Goal: Task Accomplishment & Management: Complete application form

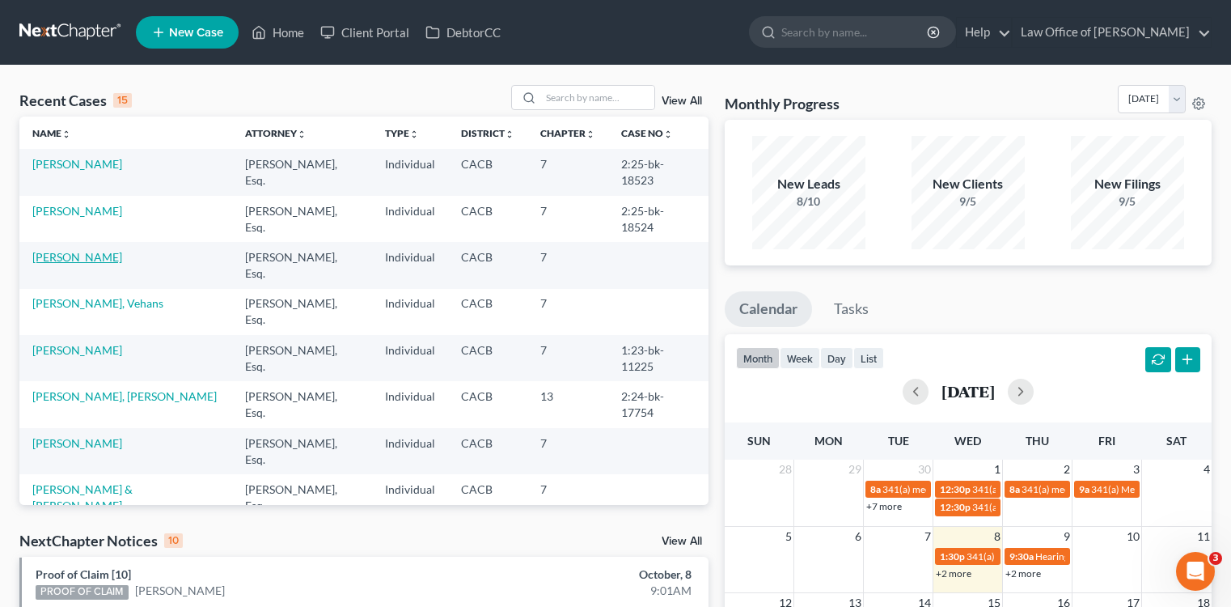
click at [114, 257] on link "[PERSON_NAME]" at bounding box center [77, 257] width 90 height 14
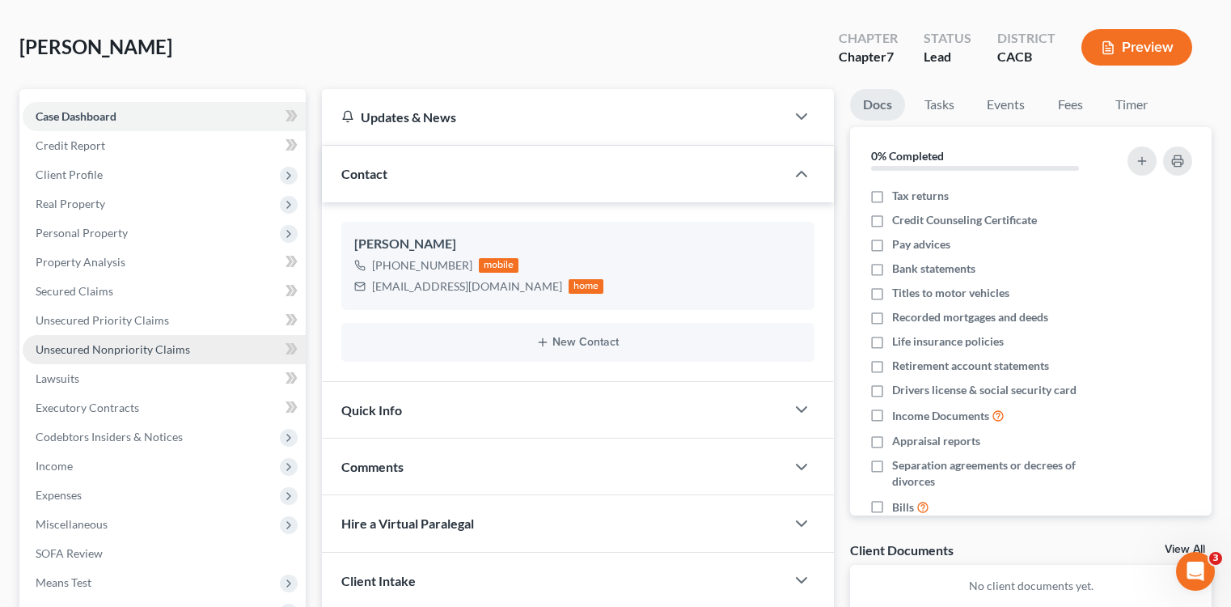
scroll to position [63, 0]
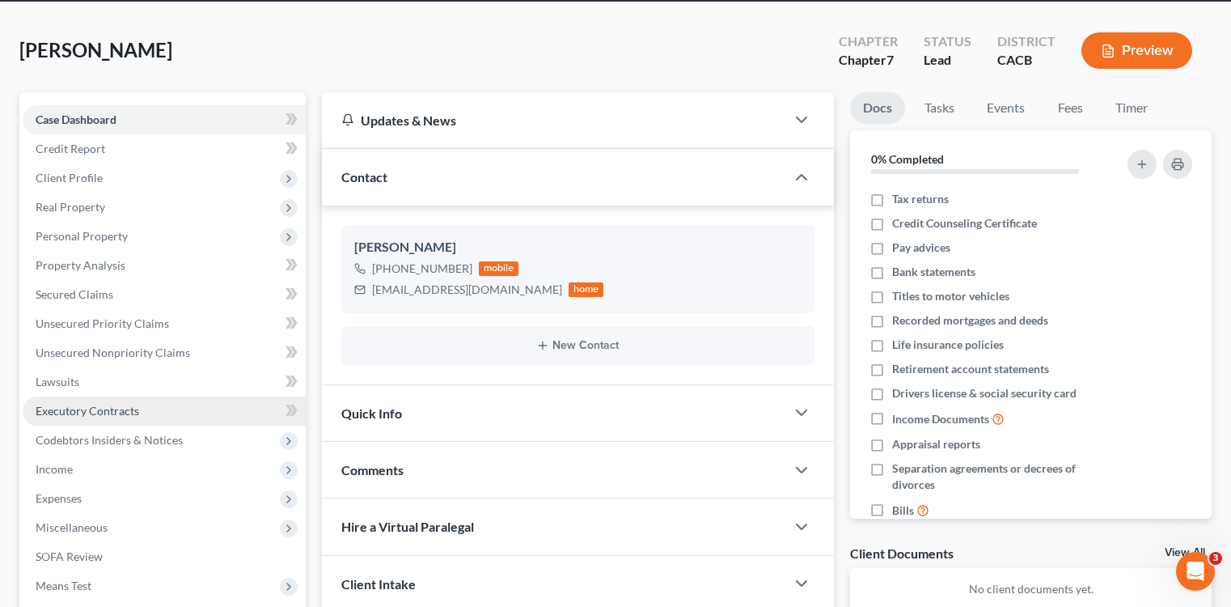
click at [189, 410] on link "Executory Contracts" at bounding box center [164, 410] width 283 height 29
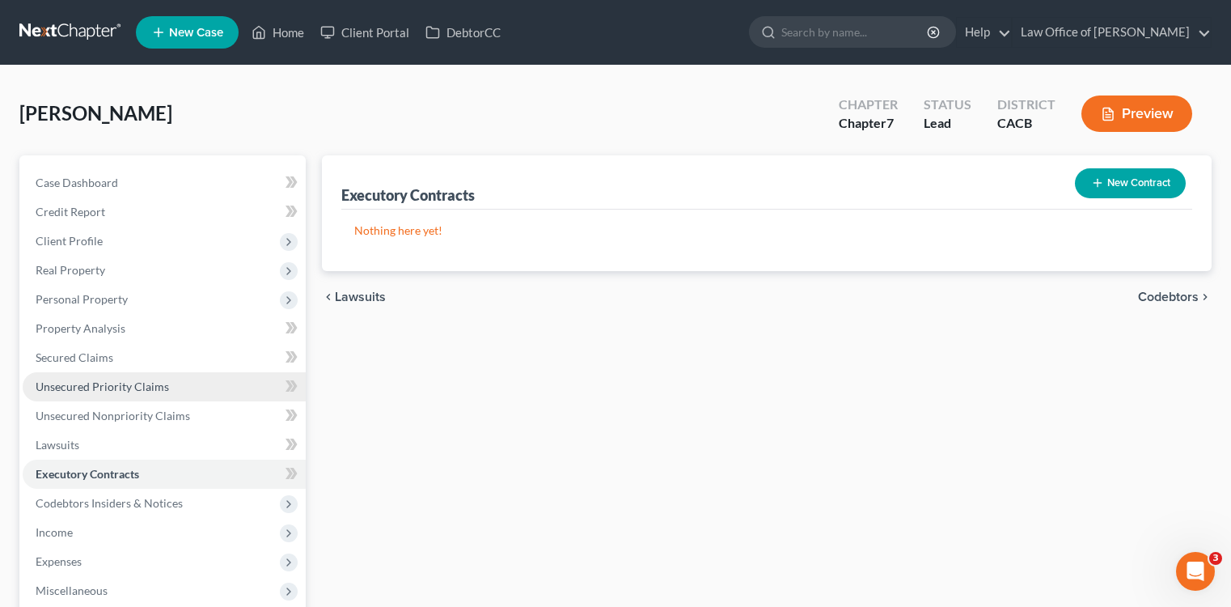
click at [188, 386] on link "Unsecured Priority Claims" at bounding box center [164, 386] width 283 height 29
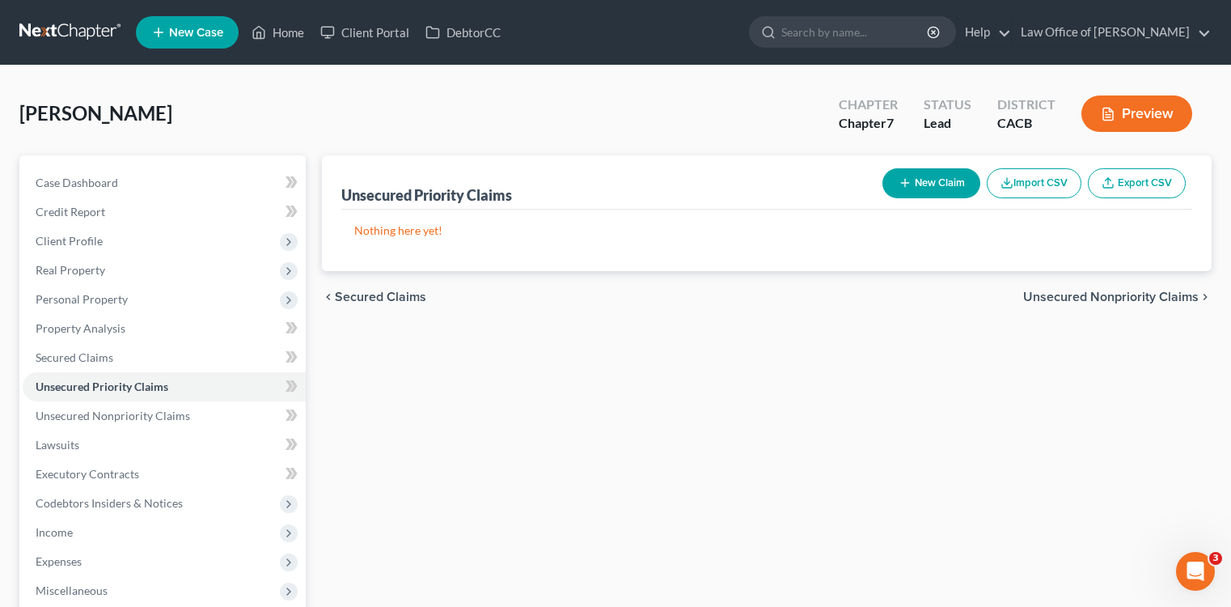
click at [952, 195] on button "New Claim" at bounding box center [932, 183] width 98 height 30
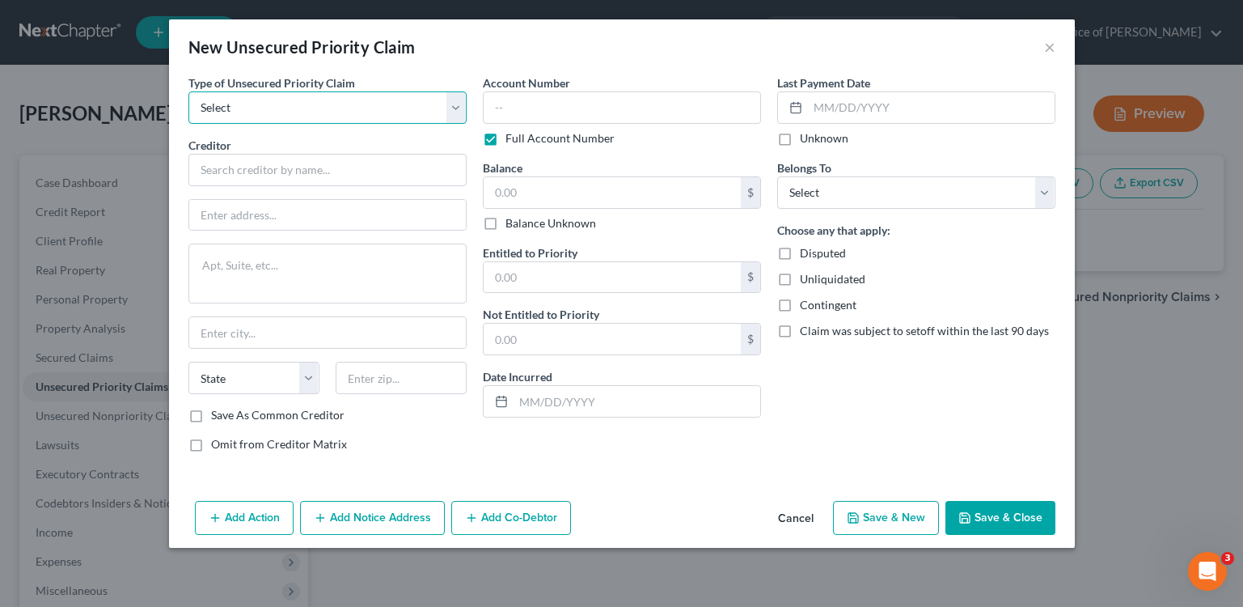
click at [356, 104] on select "Select Taxes & Other Government Units Domestic Support Obligations Extensions o…" at bounding box center [327, 107] width 278 height 32
click at [1044, 52] on button "×" at bounding box center [1049, 46] width 11 height 19
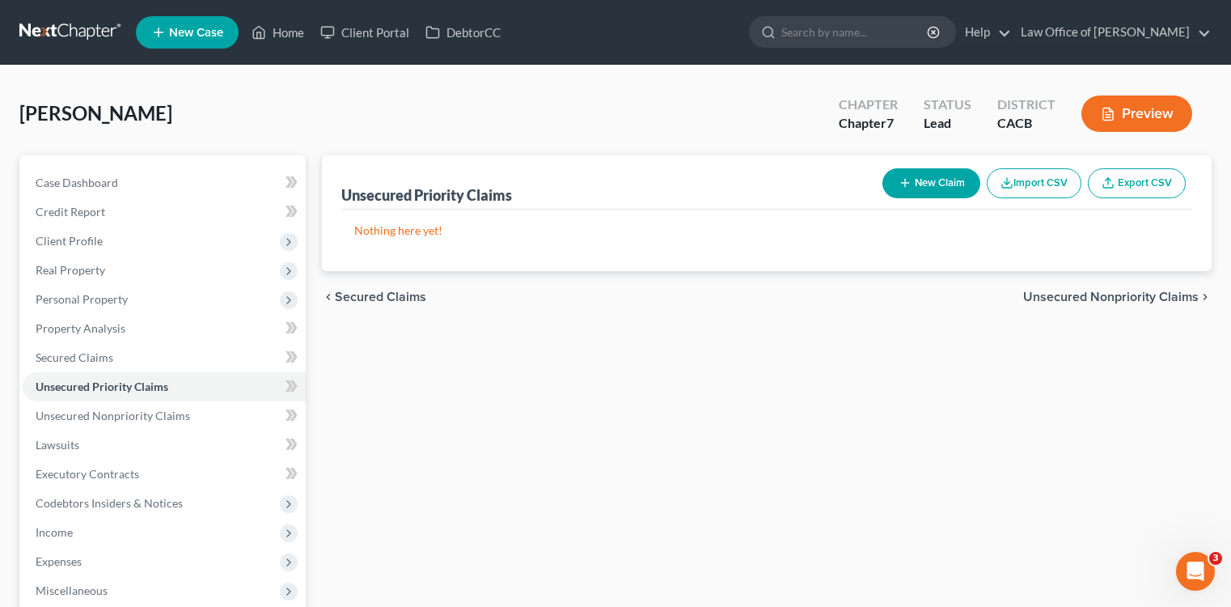
click at [952, 172] on button "New Claim" at bounding box center [932, 183] width 98 height 30
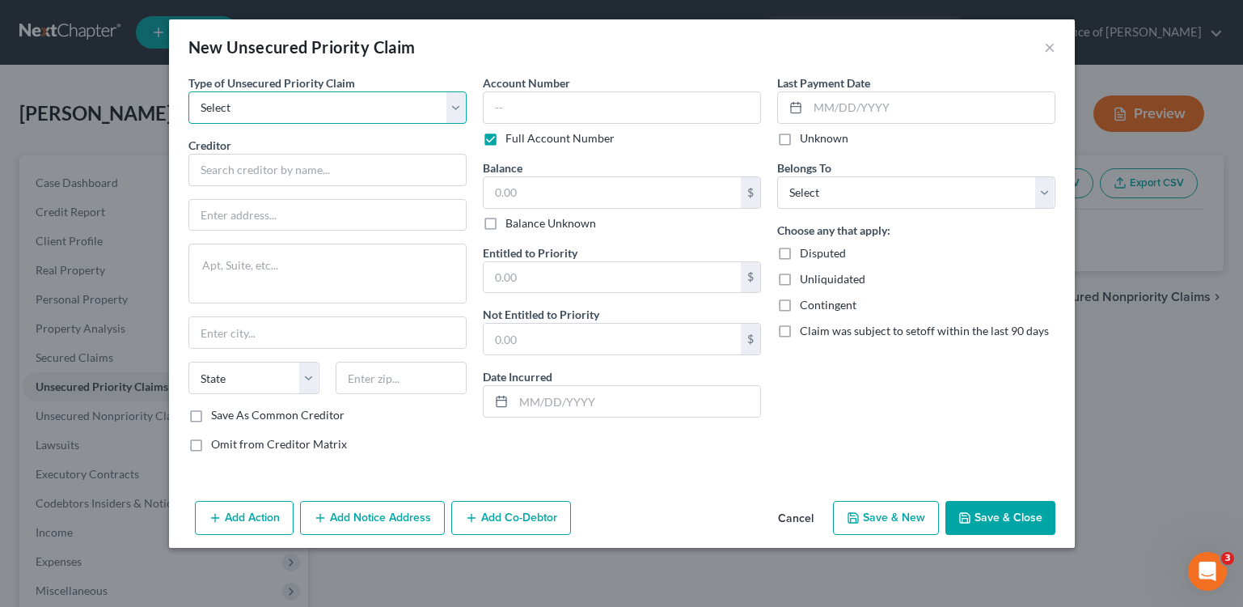
click at [307, 114] on select "Select Taxes & Other Government Units Domestic Support Obligations Extensions o…" at bounding box center [327, 107] width 278 height 32
select select "0"
click at [188, 91] on select "Select Taxes & Other Government Units Domestic Support Obligations Extensions o…" at bounding box center [327, 107] width 278 height 32
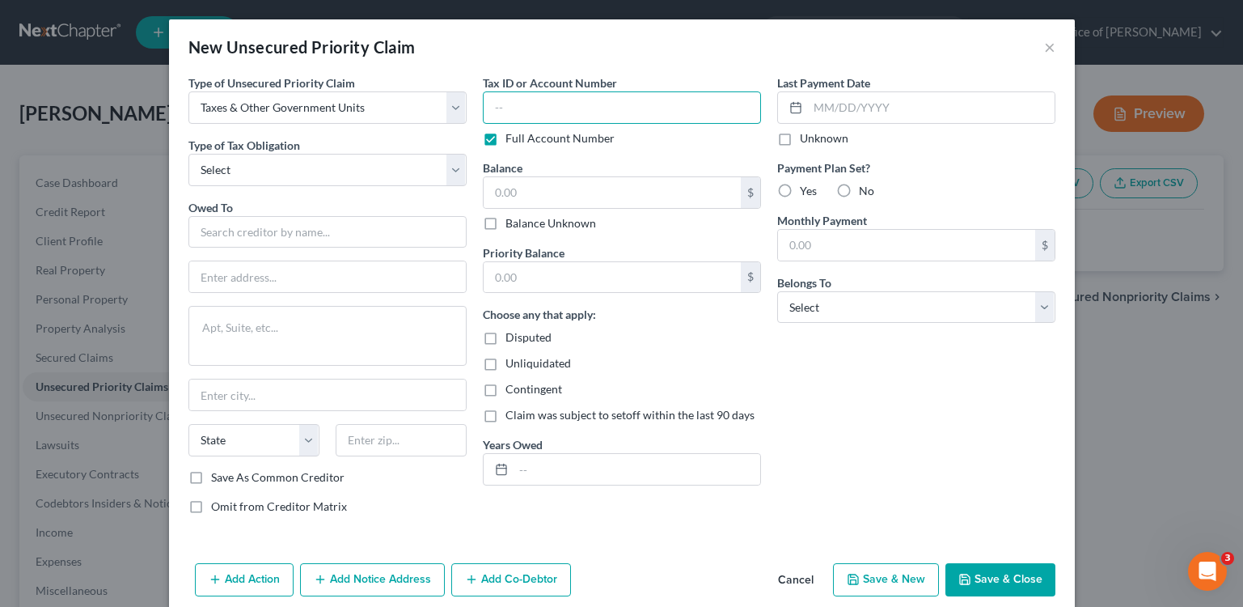
click at [569, 100] on input "text" at bounding box center [622, 107] width 278 height 32
click at [845, 106] on input "text" at bounding box center [931, 107] width 247 height 31
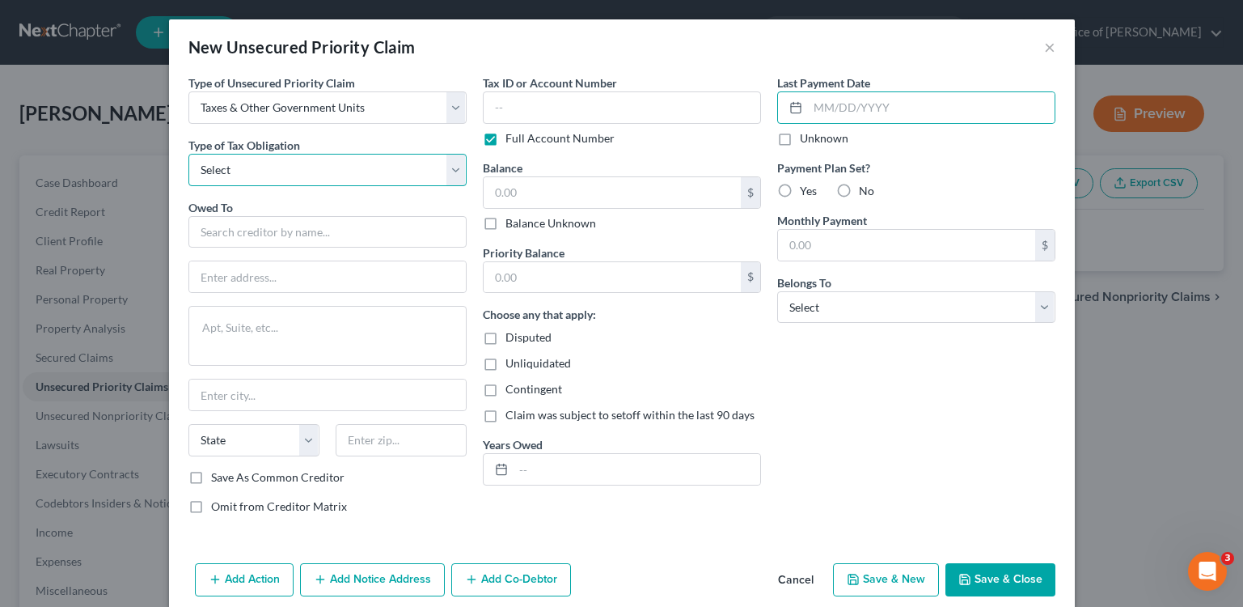
click at [366, 170] on select "Select Federal City State Franchise Tax Board Other" at bounding box center [327, 170] width 278 height 32
select select "0"
click at [188, 154] on select "Select Federal City State Franchise Tax Board Other" at bounding box center [327, 170] width 278 height 32
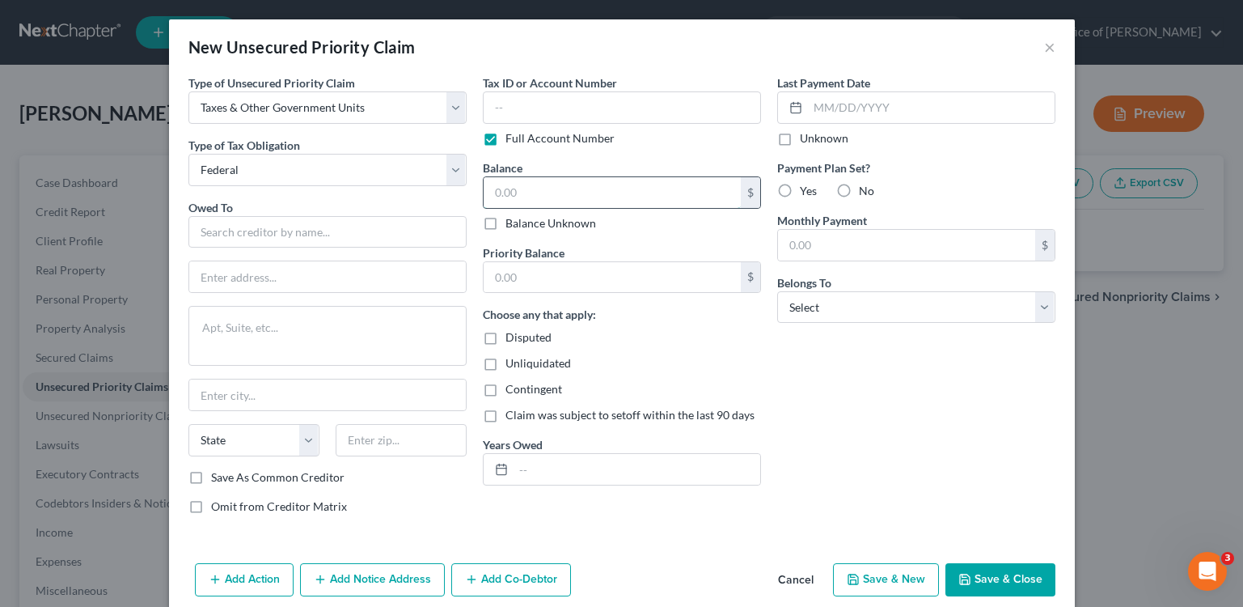
click at [585, 181] on input "text" at bounding box center [612, 192] width 257 height 31
type input "258,000"
click at [652, 287] on input "text" at bounding box center [612, 277] width 257 height 31
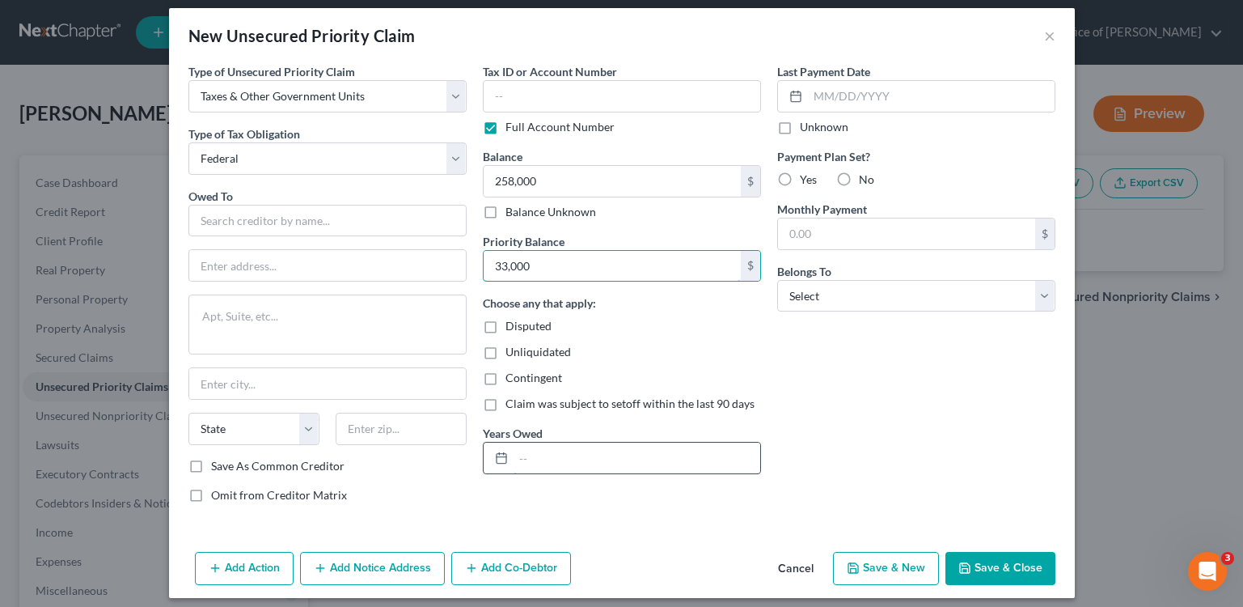
scroll to position [22, 0]
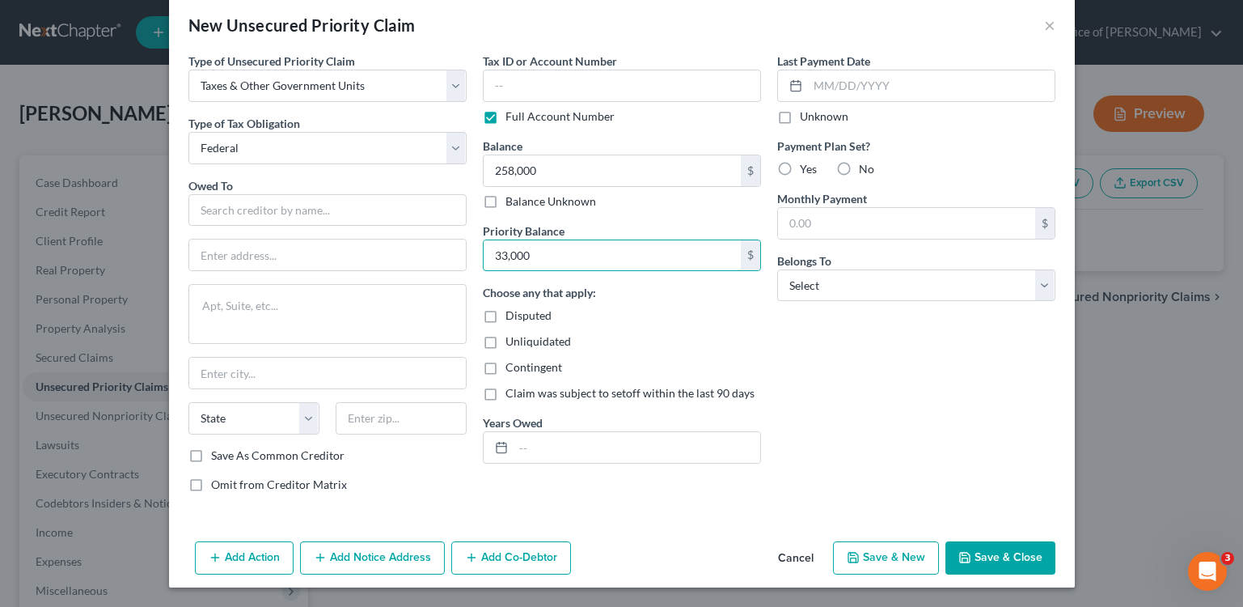
type input "33,000"
click at [522, 544] on button "Add Co-Debtor" at bounding box center [511, 558] width 120 height 34
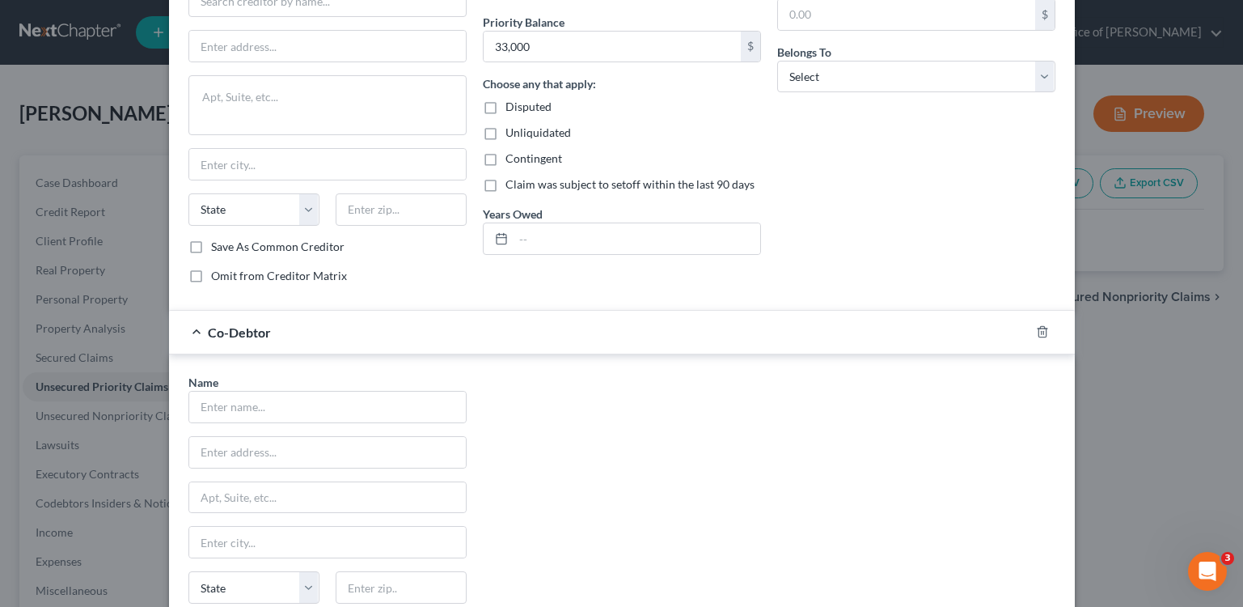
scroll to position [321, 0]
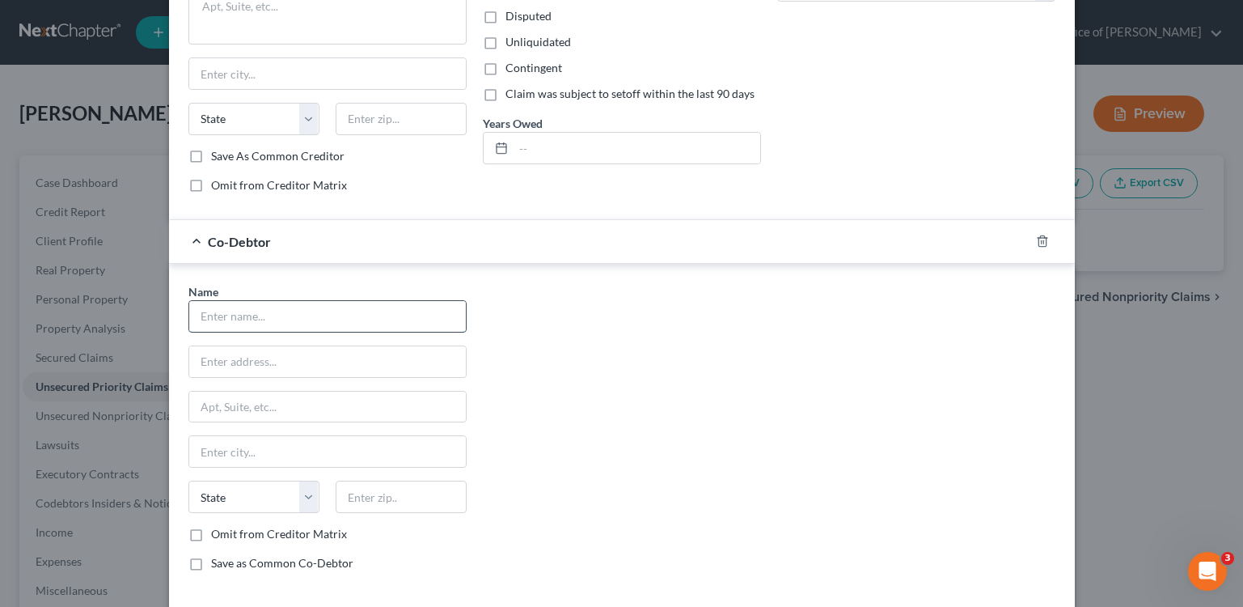
click at [347, 320] on input "text" at bounding box center [327, 316] width 277 height 31
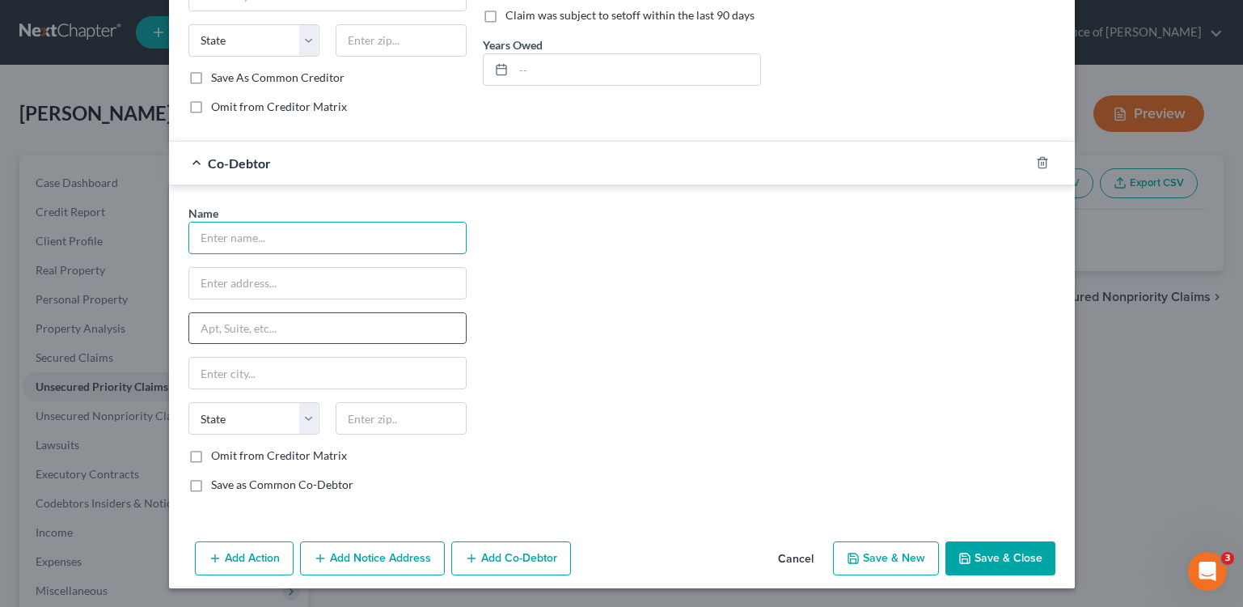
scroll to position [366, 0]
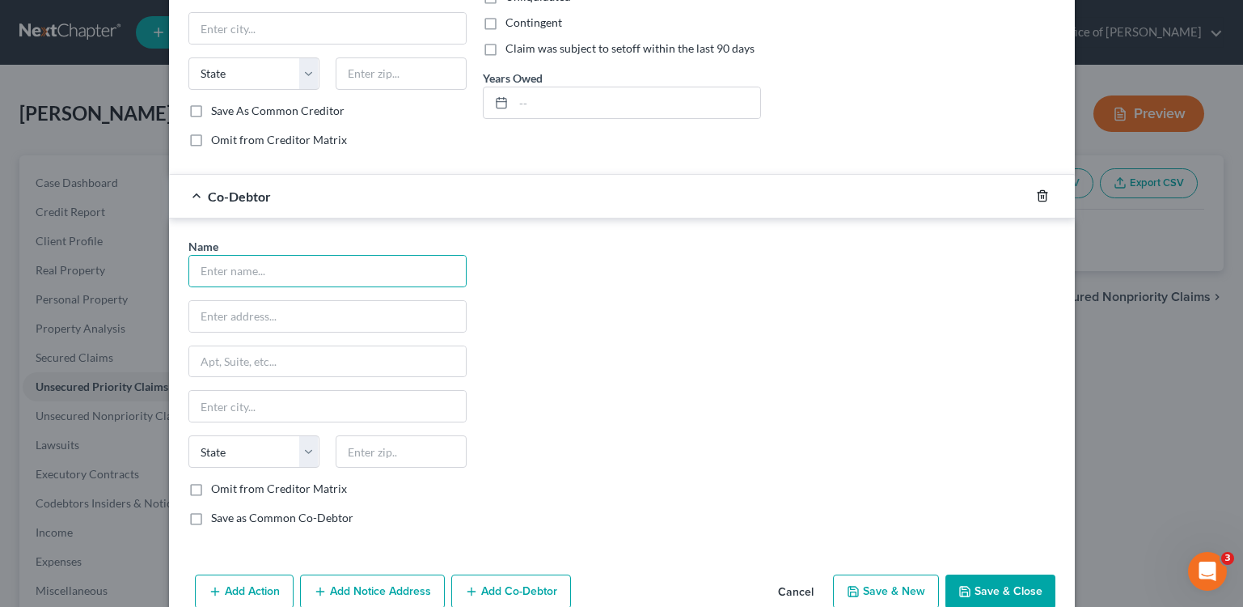
click at [1039, 201] on icon "button" at bounding box center [1042, 196] width 7 height 11
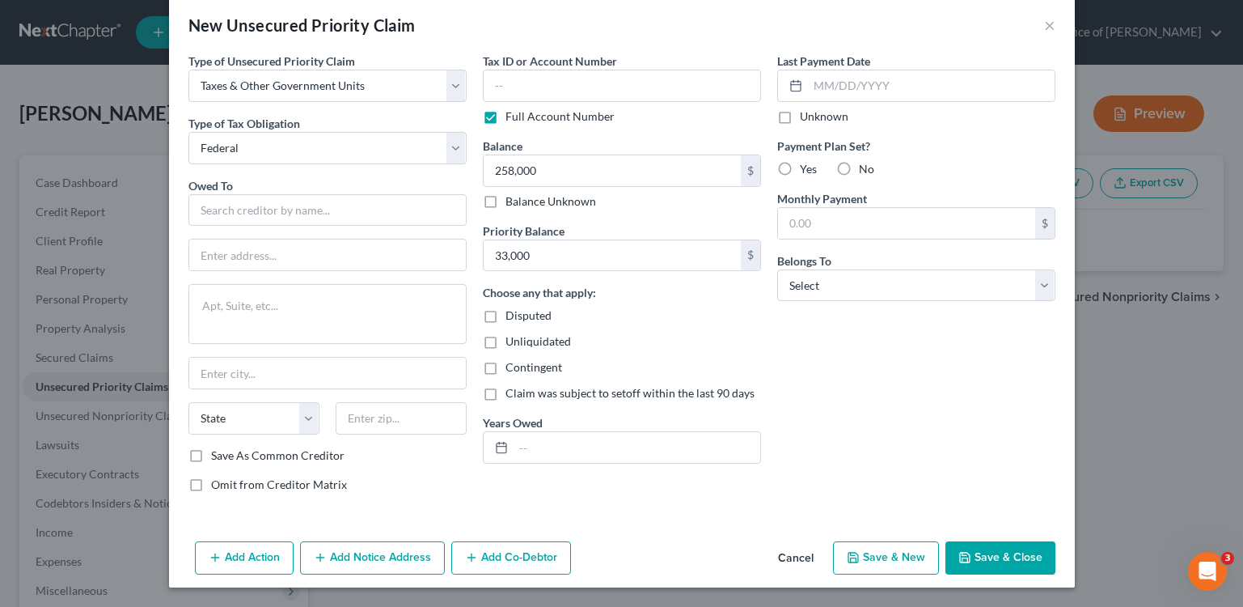
click at [389, 564] on button "Add Notice Address" at bounding box center [372, 558] width 145 height 34
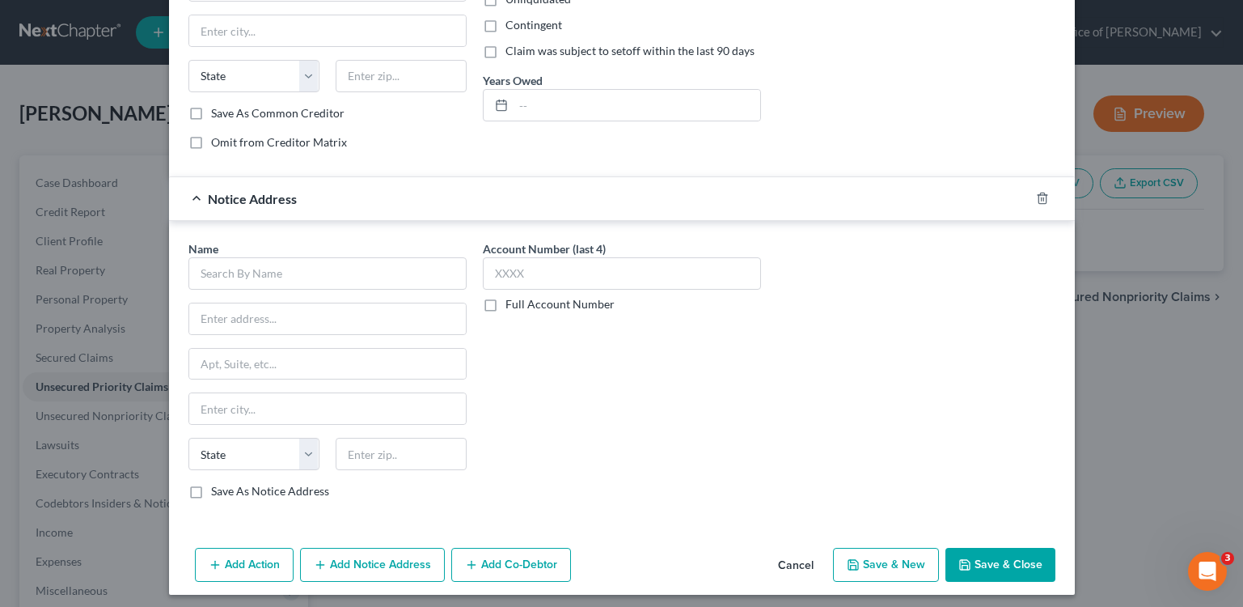
scroll to position [363, 0]
click at [355, 558] on button "Add Notice Address" at bounding box center [372, 565] width 145 height 34
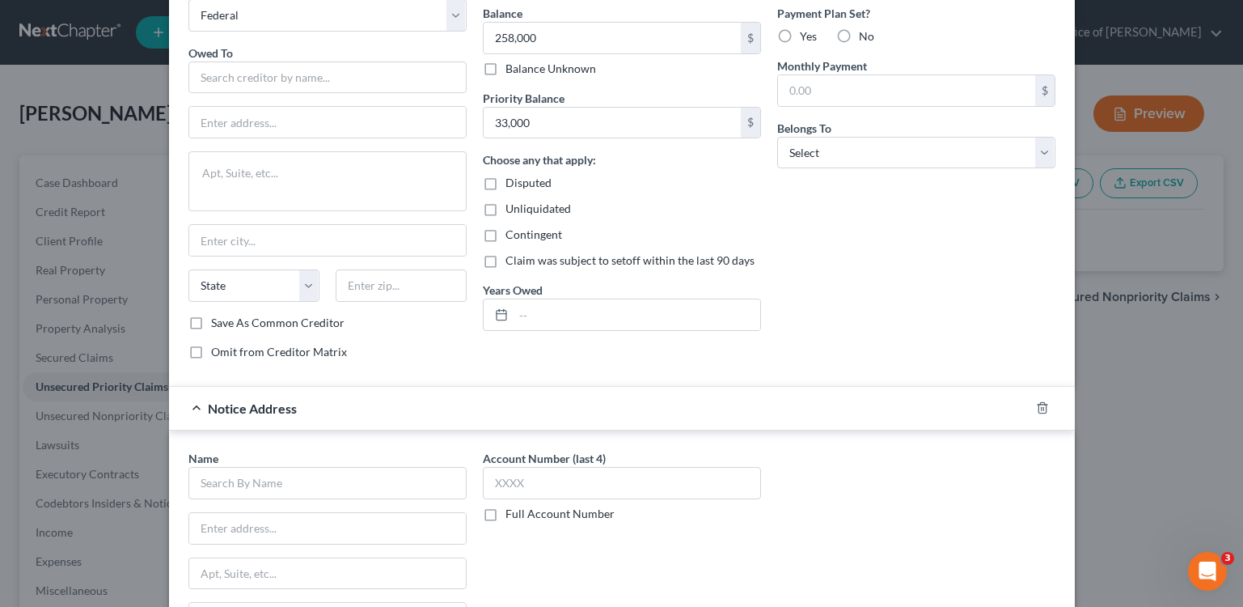
scroll to position [6, 0]
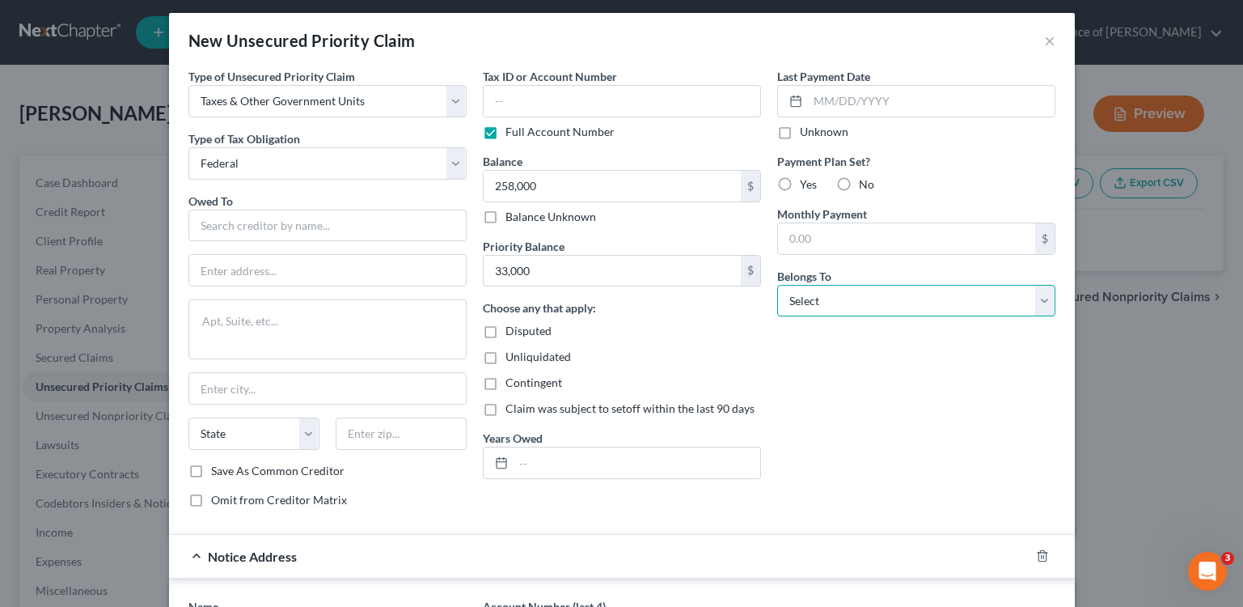
click at [912, 294] on select "Select Debtor 1 Only Debtor 2 Only Debtor 1 And Debtor 2 Only At Least One Of T…" at bounding box center [916, 301] width 278 height 32
select select "0"
click at [777, 285] on select "Select Debtor 1 Only Debtor 2 Only Debtor 1 And Debtor 2 Only At Least One Of T…" at bounding box center [916, 301] width 278 height 32
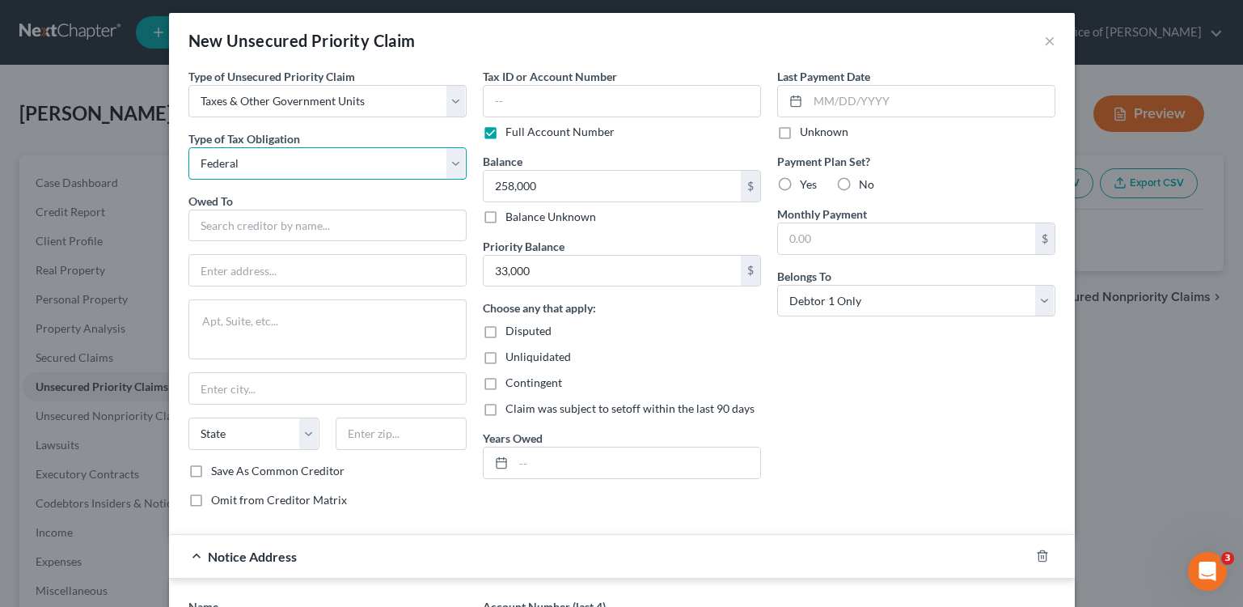
click at [343, 169] on select "Select Federal City State Franchise Tax Board Other" at bounding box center [327, 163] width 278 height 32
select select "3"
click at [188, 147] on select "Select Federal City State Franchise Tax Board Other" at bounding box center [327, 163] width 278 height 32
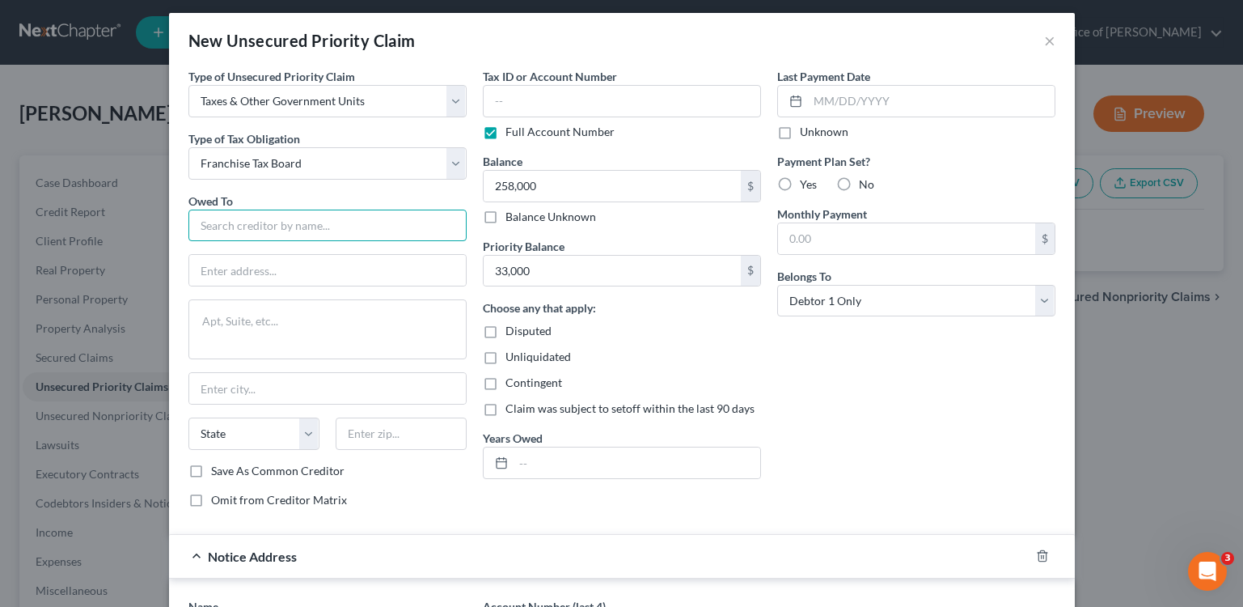
click at [338, 228] on input "text" at bounding box center [327, 226] width 278 height 32
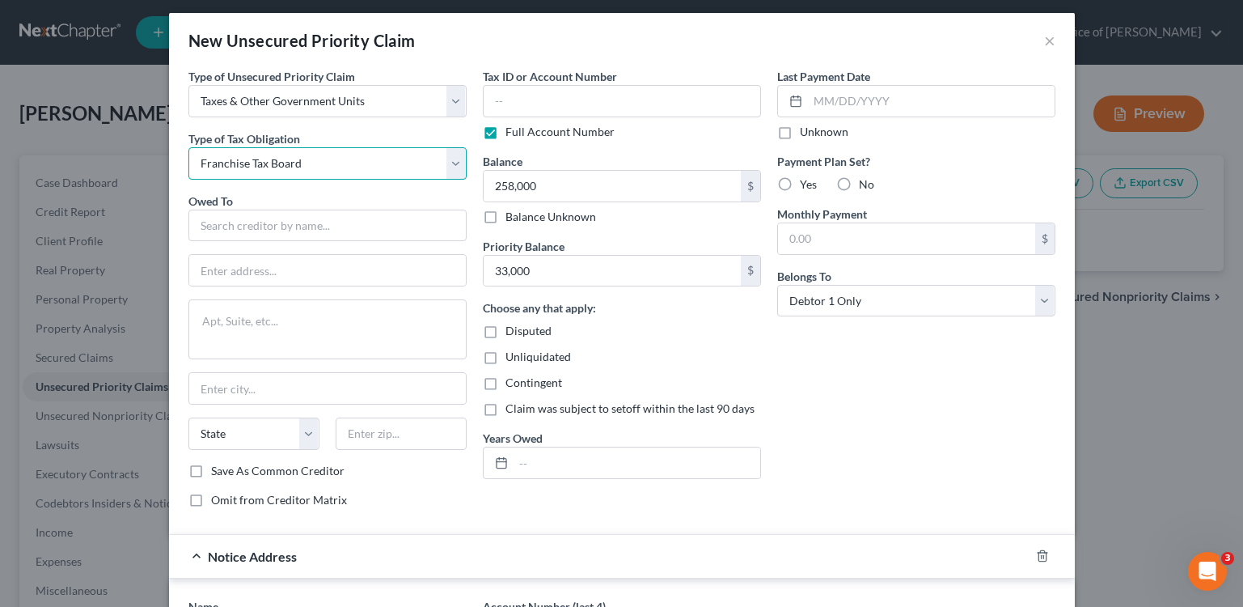
click at [372, 163] on select "Select Federal City State Franchise Tax Board Other" at bounding box center [327, 163] width 278 height 32
click at [188, 147] on select "Select Federal City State Franchise Tax Board Other" at bounding box center [327, 163] width 278 height 32
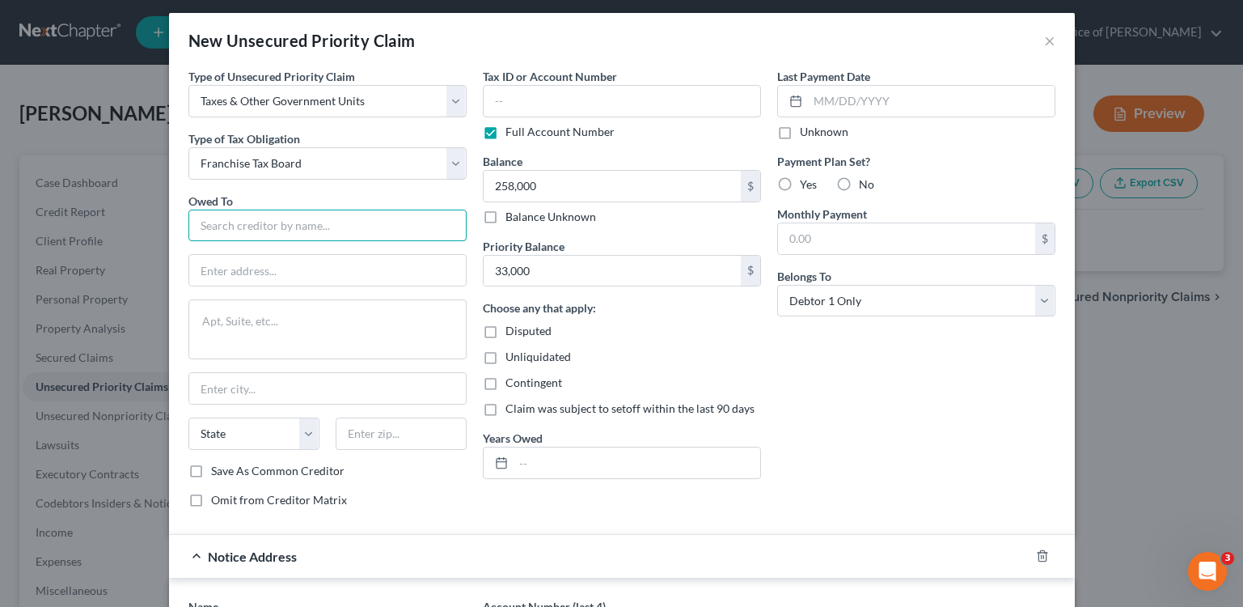
click at [320, 222] on input "text" at bounding box center [327, 226] width 278 height 32
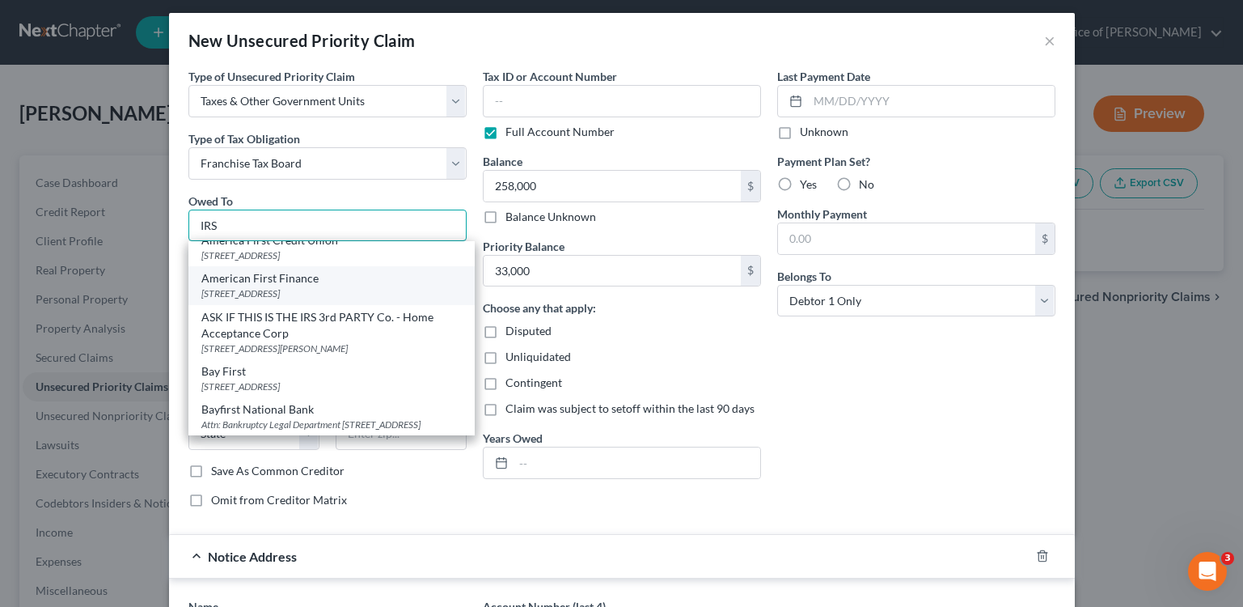
scroll to position [0, 0]
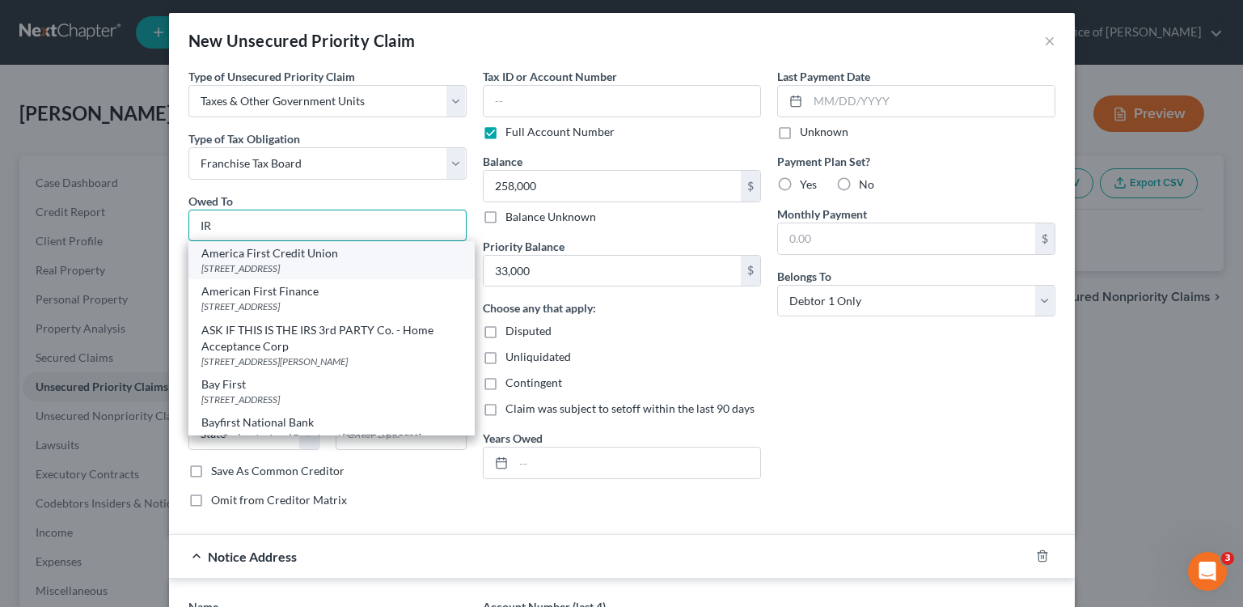
type input "I"
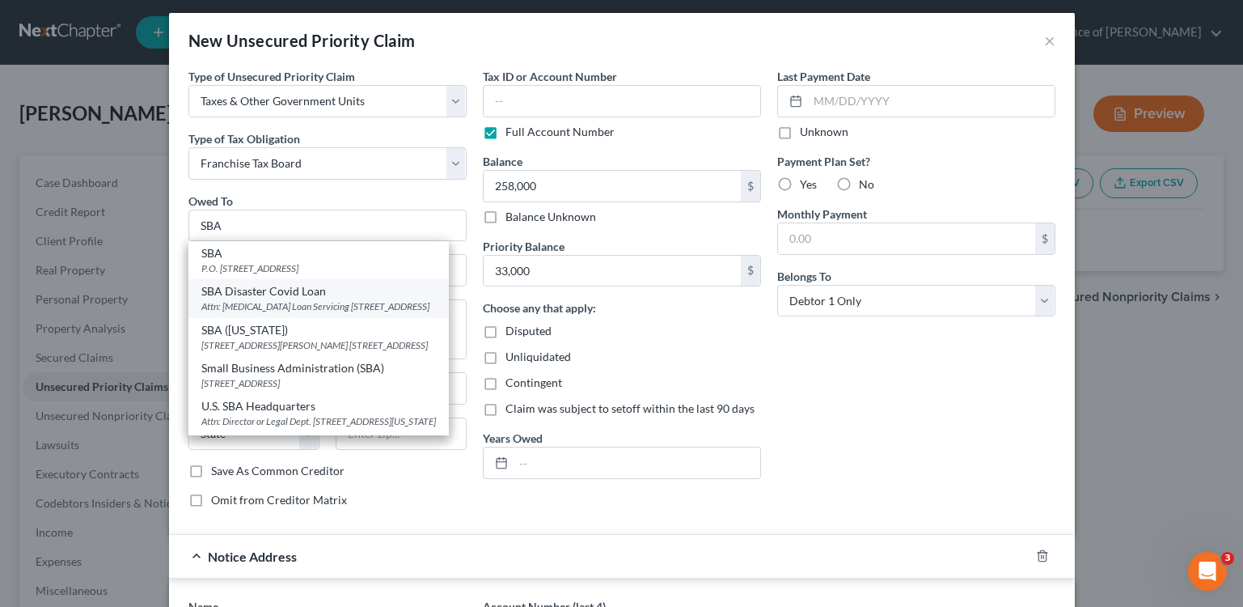
click at [422, 313] on div "Attn: [MEDICAL_DATA] Loan Servicing [STREET_ADDRESS]" at bounding box center [318, 306] width 235 height 14
type input "SBA Disaster Covid Loan"
type input "Attn: [MEDICAL_DATA] Loan Servicing"
type textarea "[STREET_ADDRESS]"
type input "[GEOGRAPHIC_DATA]"
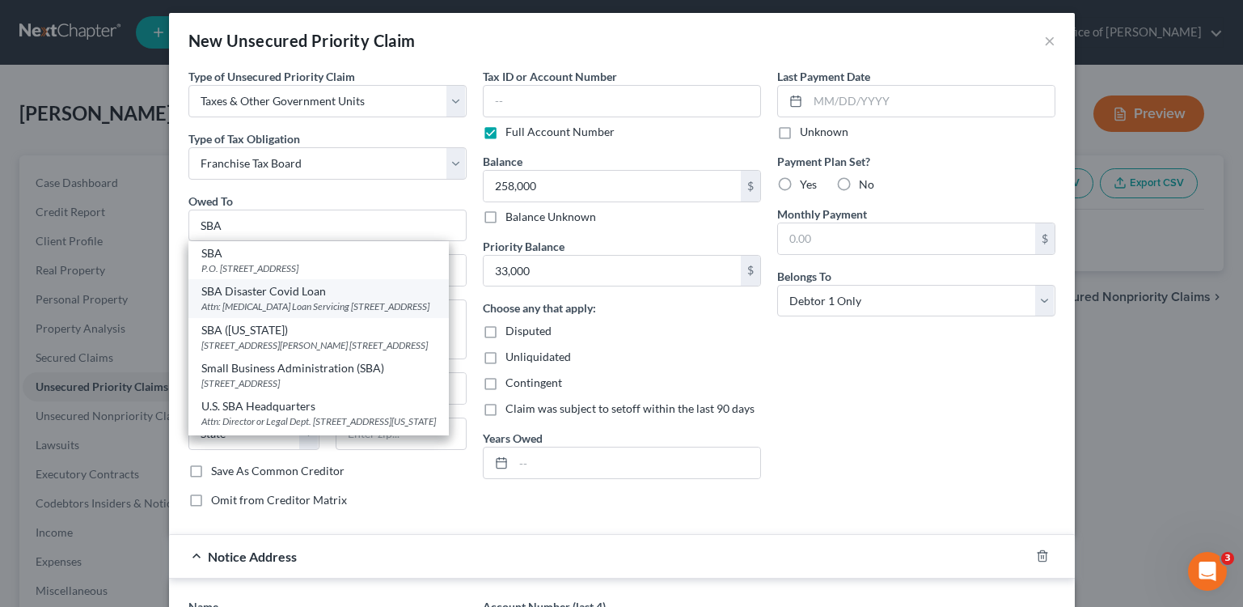
select select "45"
type input "76155"
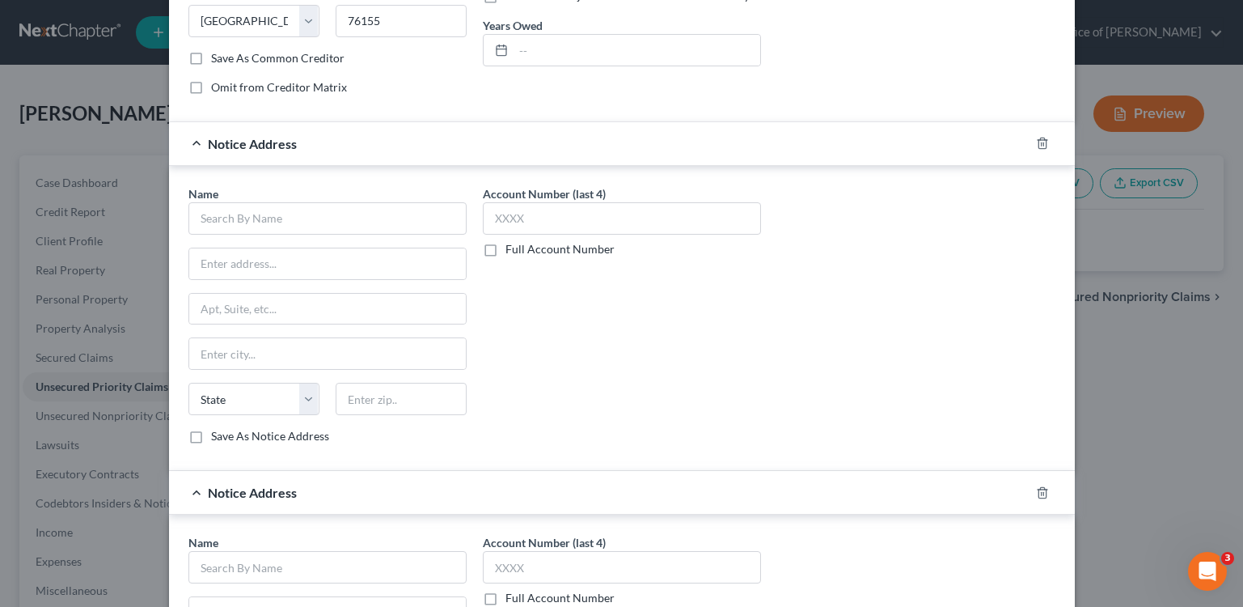
scroll to position [420, 0]
click at [282, 208] on input "text" at bounding box center [327, 217] width 278 height 32
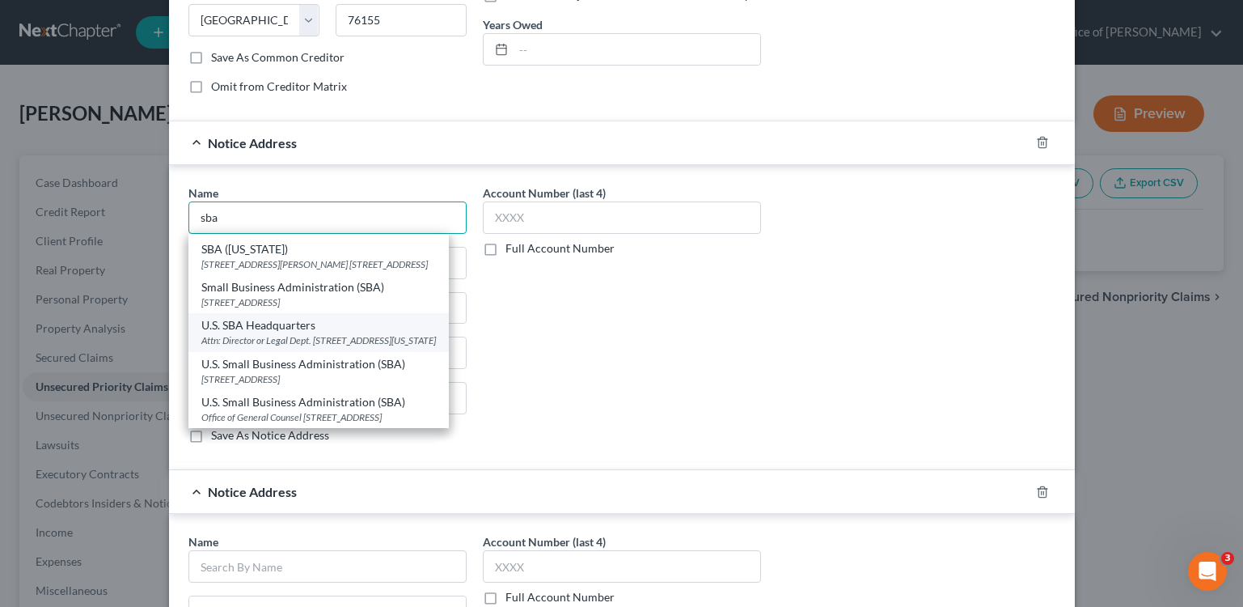
scroll to position [128, 0]
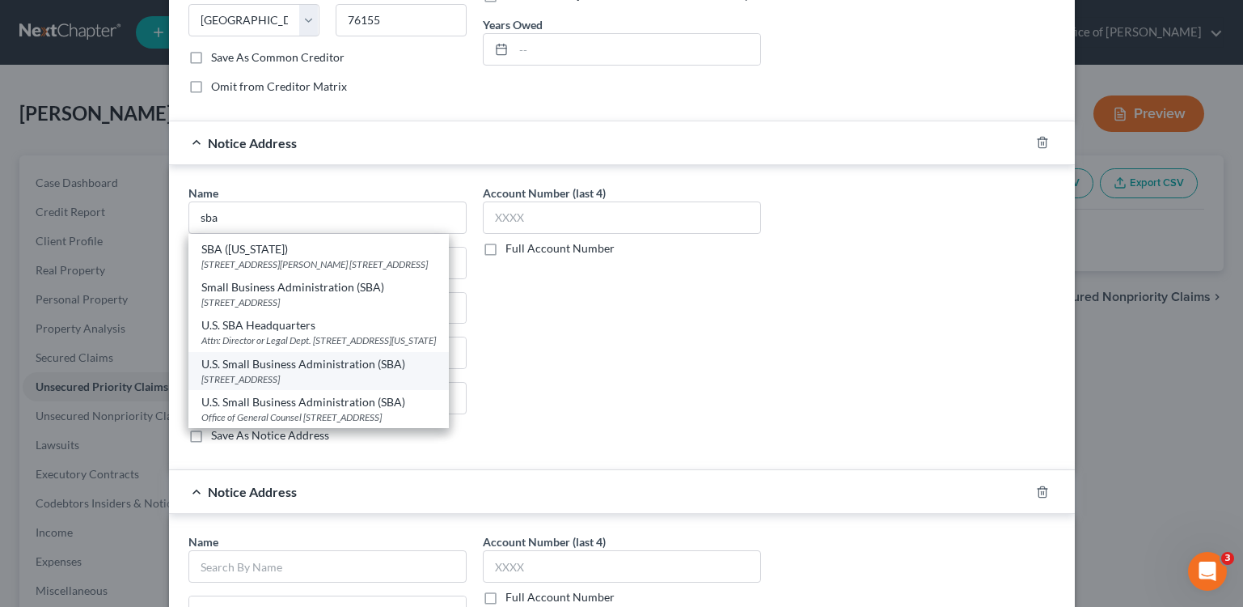
click at [352, 372] on div "[STREET_ADDRESS]" at bounding box center [318, 379] width 235 height 14
type input "U.S. Small Business Administration (SBA)"
type input "[STREET_ADDRESS]"
type input "Office of General Counsel"
type input "[GEOGRAPHIC_DATA]"
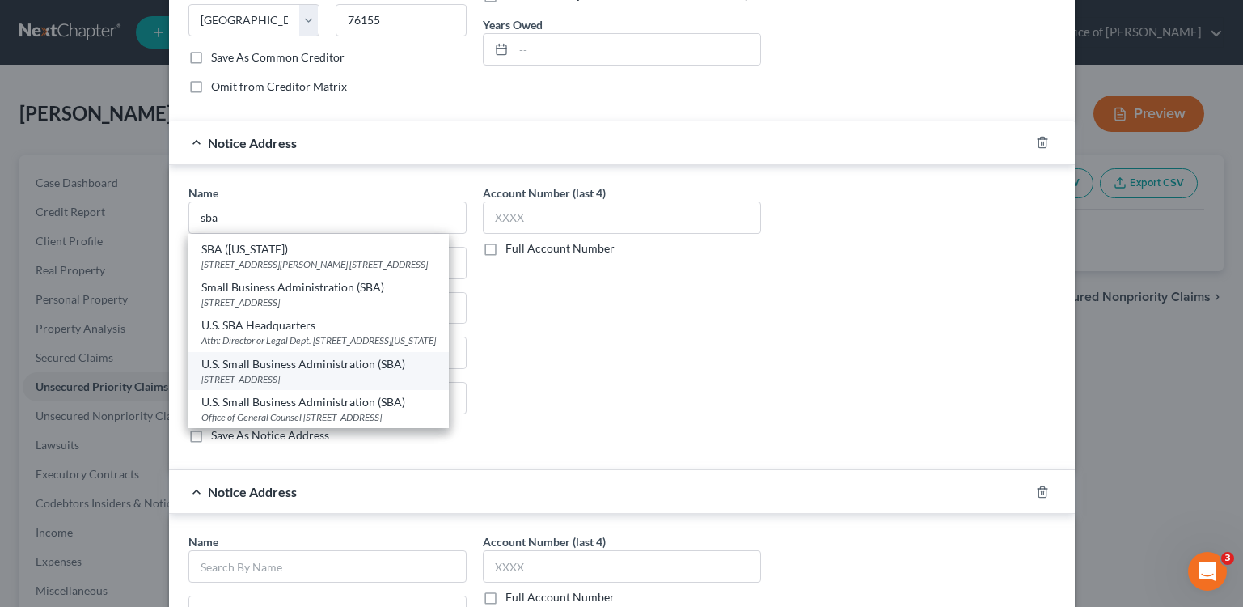
select select "4"
type input "90012"
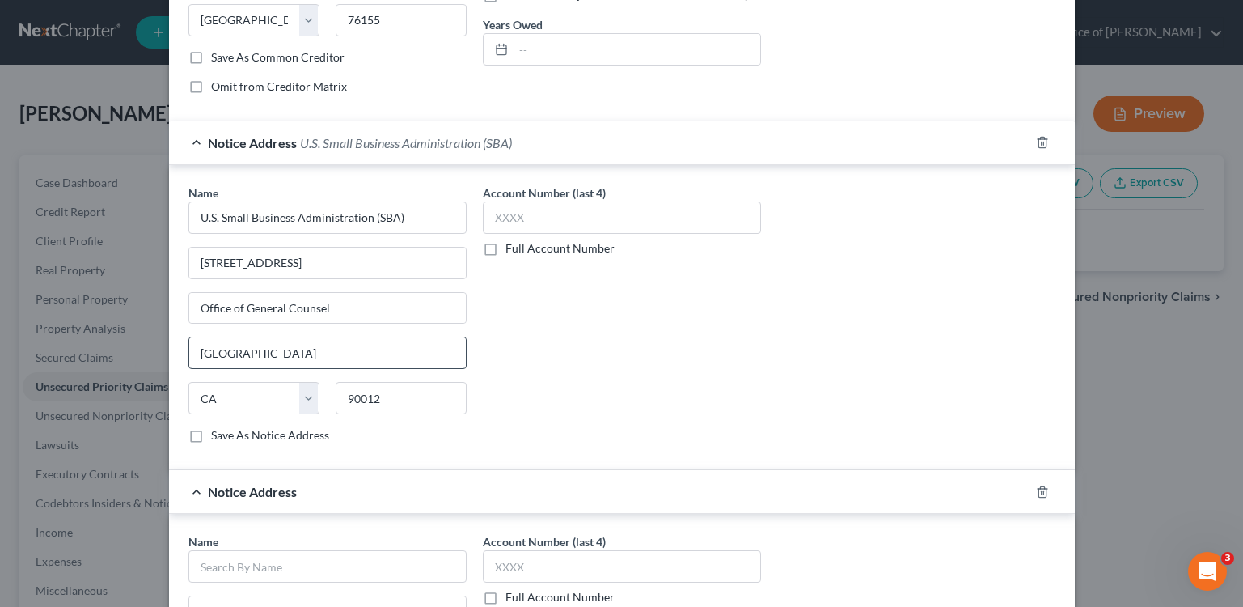
scroll to position [0, 0]
click at [567, 211] on input "text" at bounding box center [622, 217] width 278 height 32
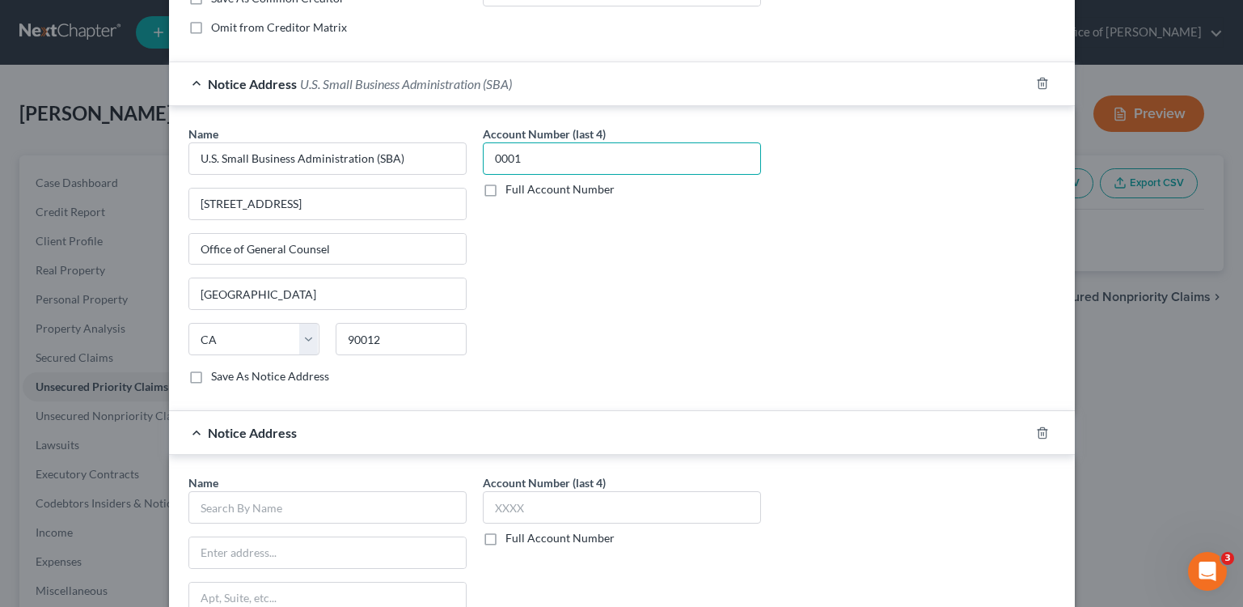
scroll to position [481, 0]
type input "0001"
click at [372, 493] on input "text" at bounding box center [327, 505] width 278 height 32
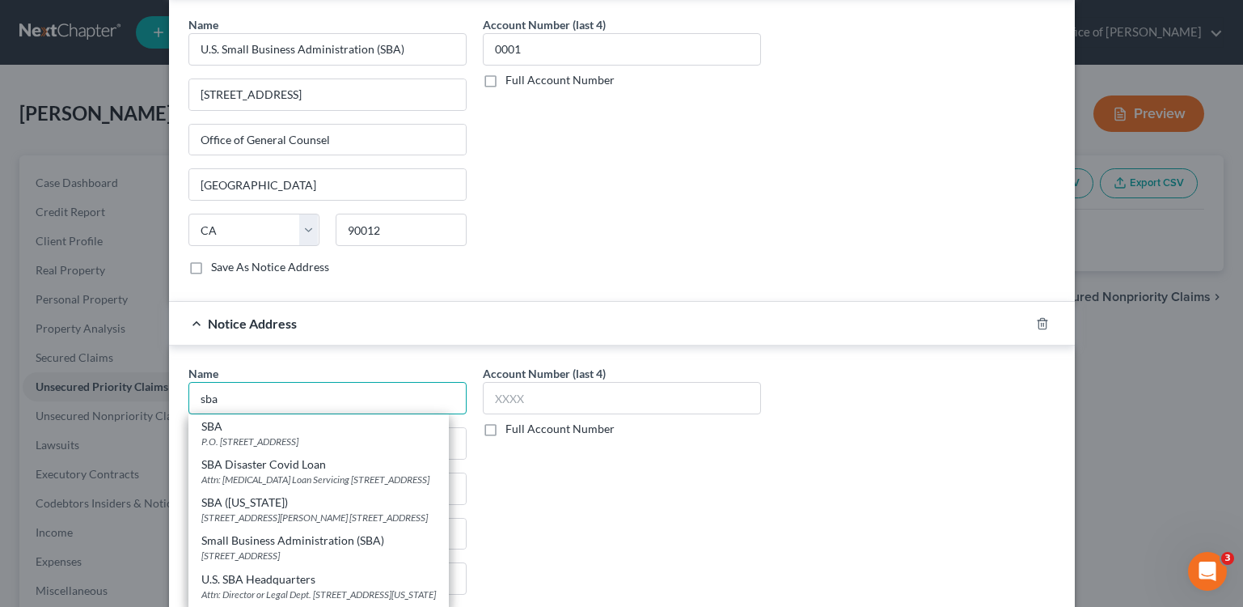
scroll to position [591, 0]
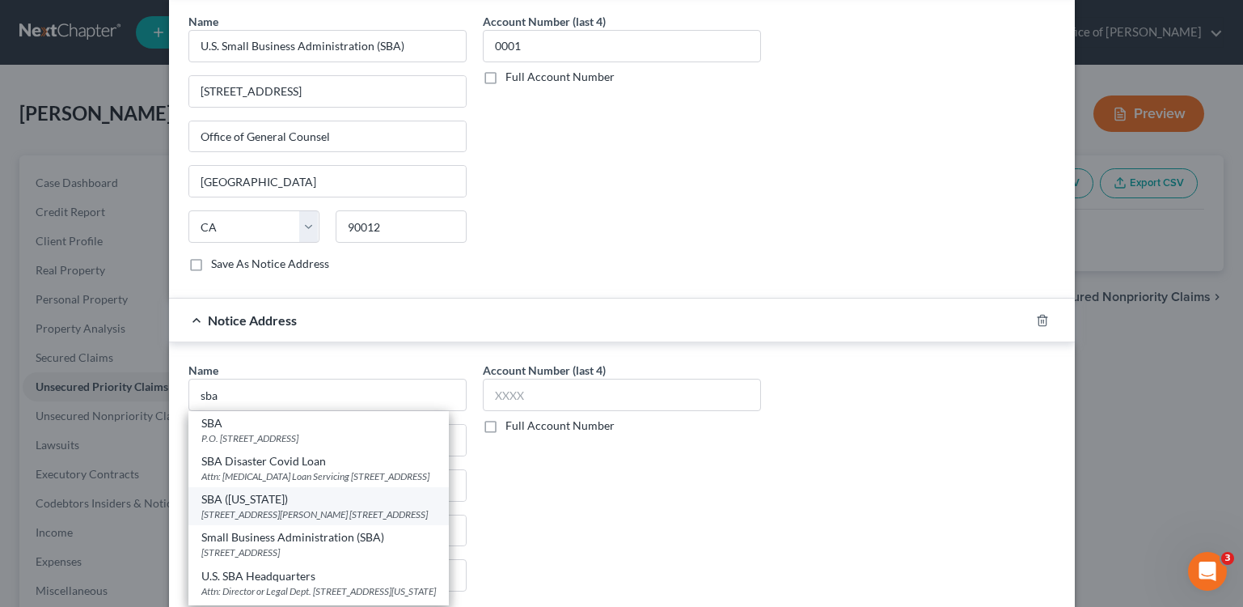
click at [414, 521] on div "[STREET_ADDRESS][PERSON_NAME] [STREET_ADDRESS]" at bounding box center [318, 514] width 235 height 14
type input "SBA ([US_STATE])"
type input "[STREET_ADDRESS][PERSON_NAME] Suite 202"
type input "[GEOGRAPHIC_DATA]"
select select "45"
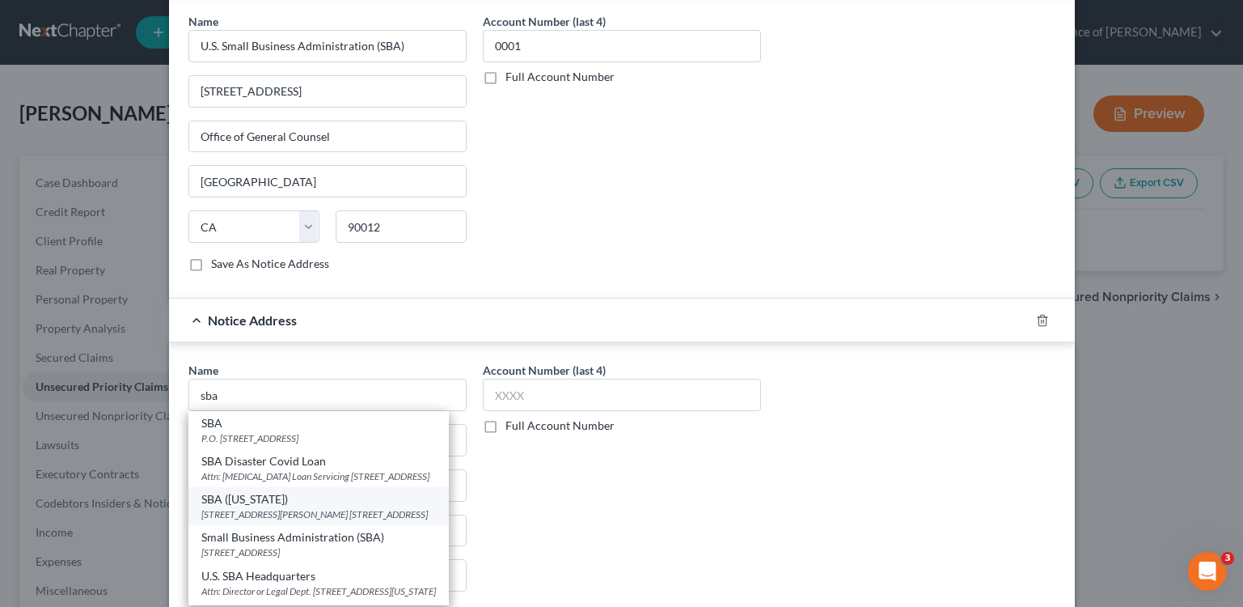
type input "79925"
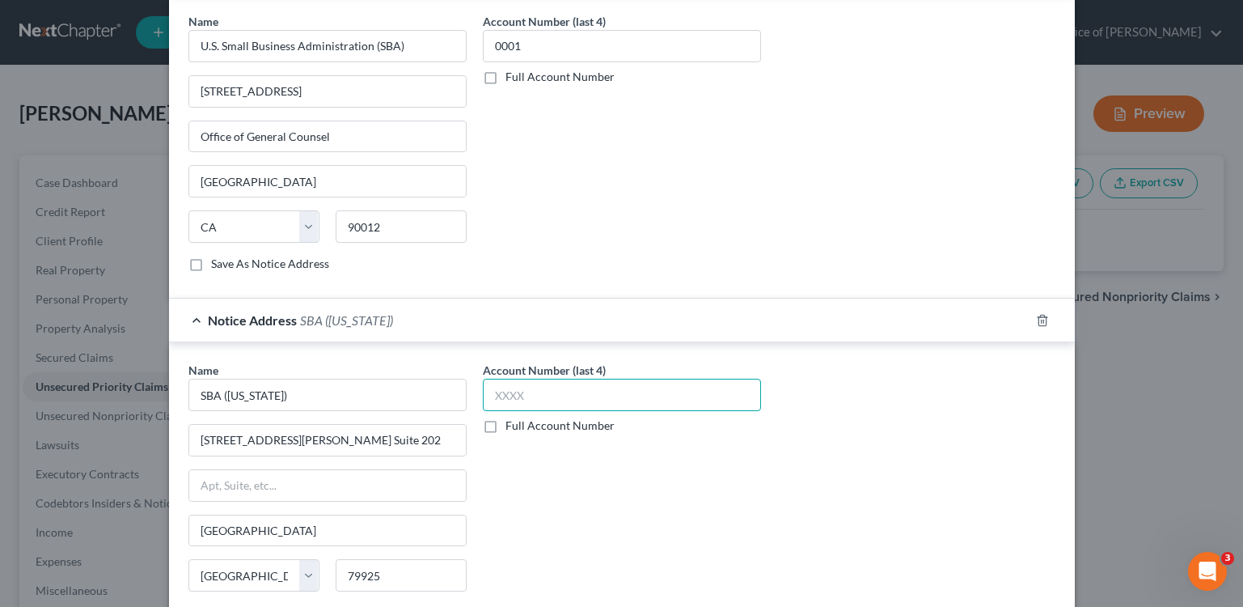
drag, startPoint x: 534, startPoint y: 401, endPoint x: 534, endPoint y: 417, distance: 15.4
click at [534, 403] on input "text" at bounding box center [622, 395] width 278 height 32
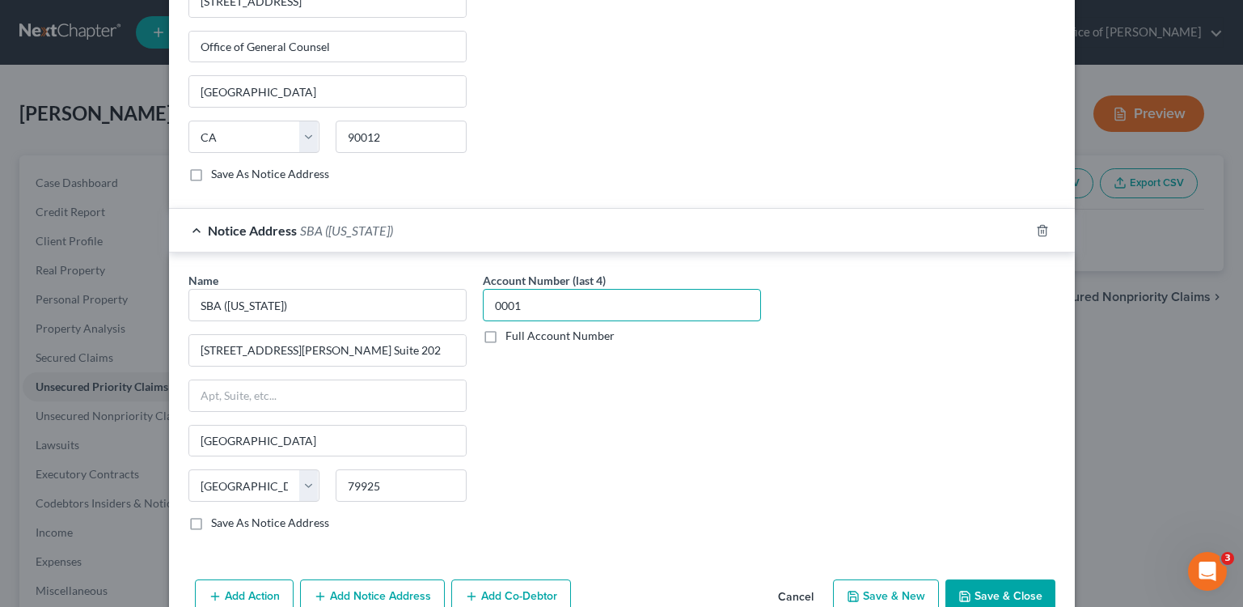
scroll to position [720, 0]
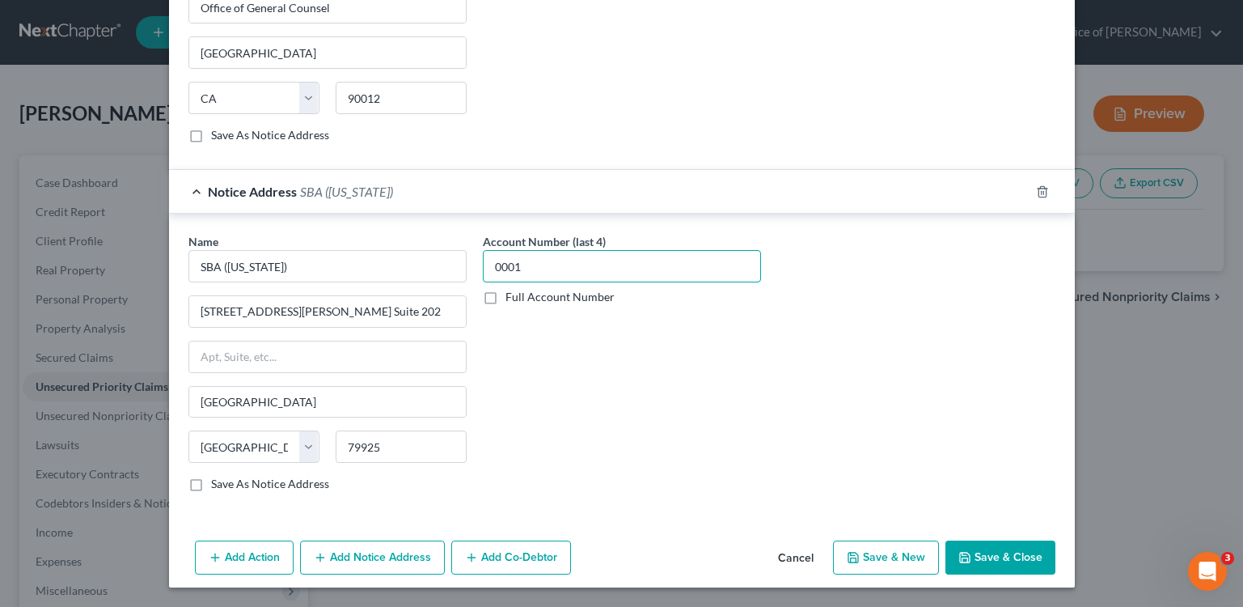
type input "0001"
click at [367, 552] on button "Add Notice Address" at bounding box center [372, 557] width 145 height 34
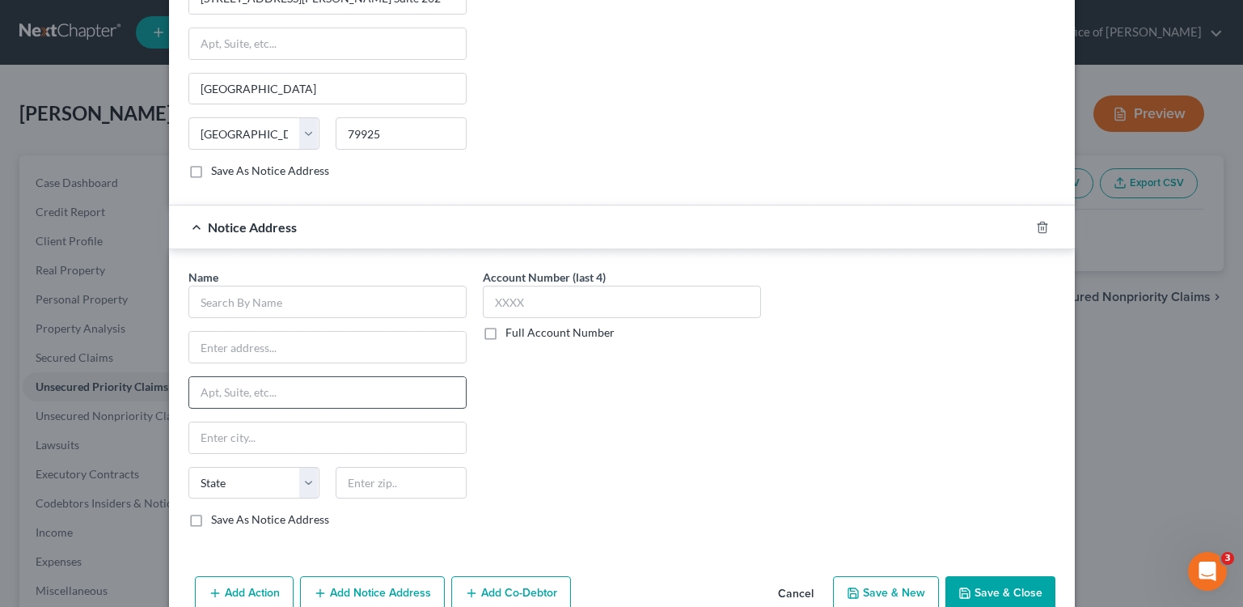
scroll to position [1069, 0]
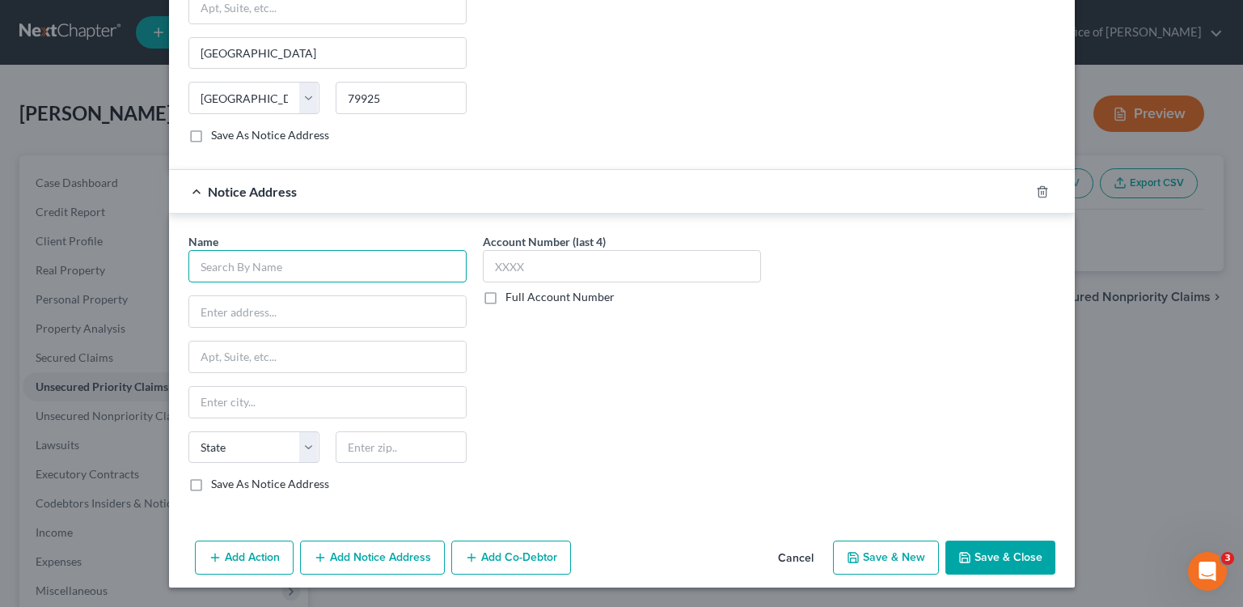
click at [358, 277] on input "text" at bounding box center [327, 266] width 278 height 32
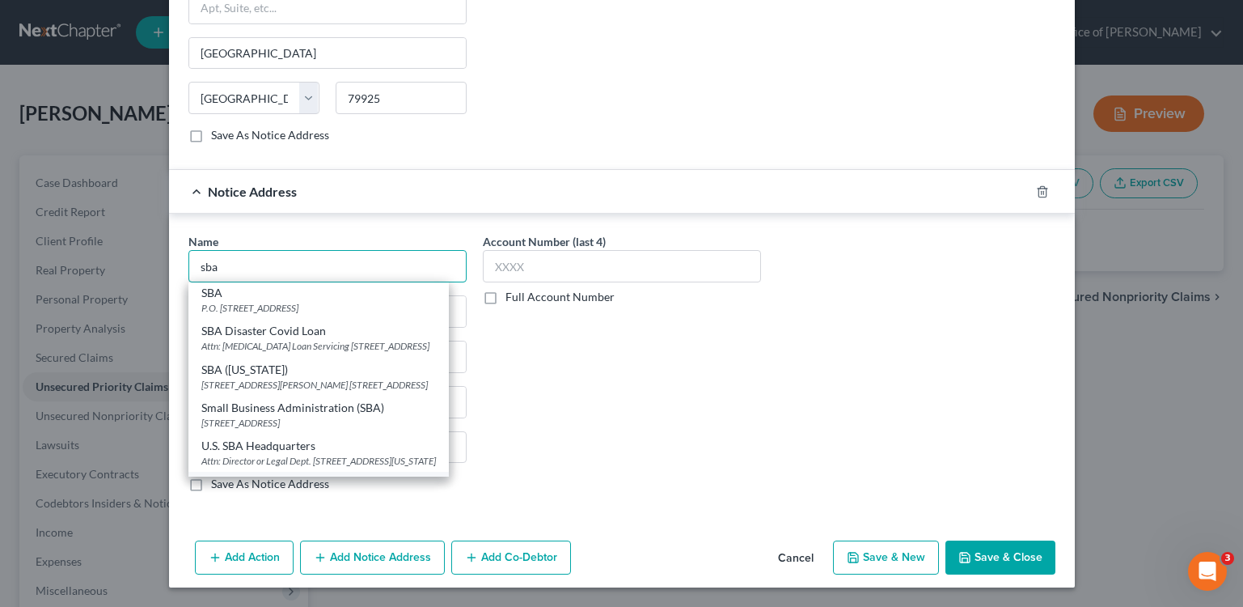
scroll to position [0, 0]
click at [729, 105] on div "Account Number (last 4) 0001 Full Account Number" at bounding box center [622, 20] width 294 height 272
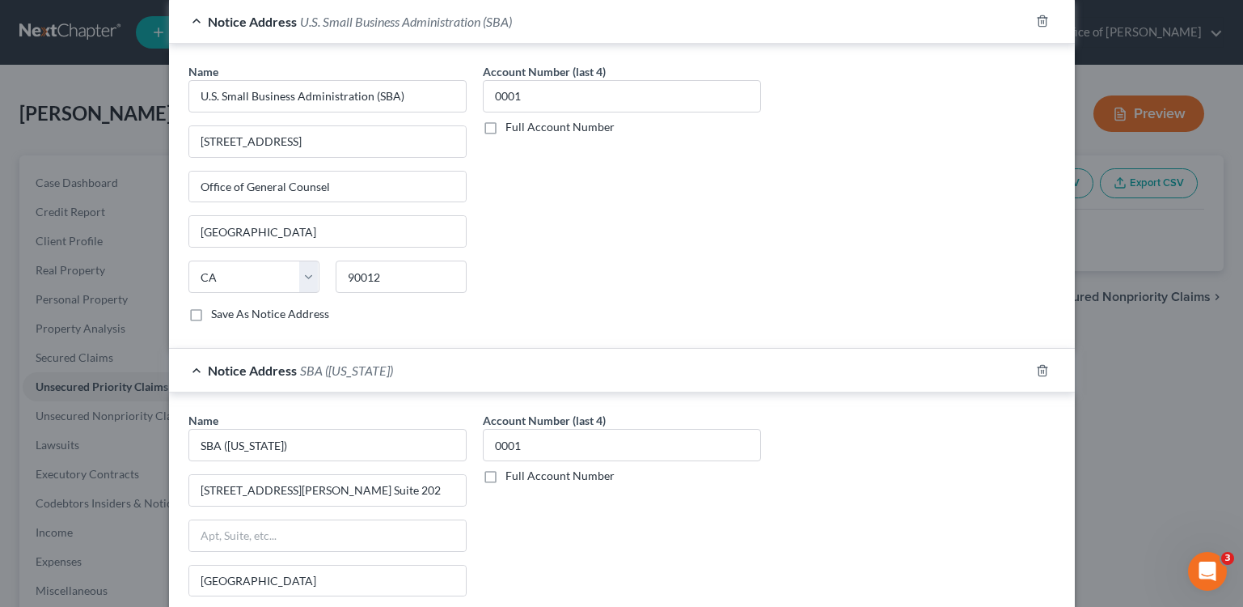
scroll to position [1069, 0]
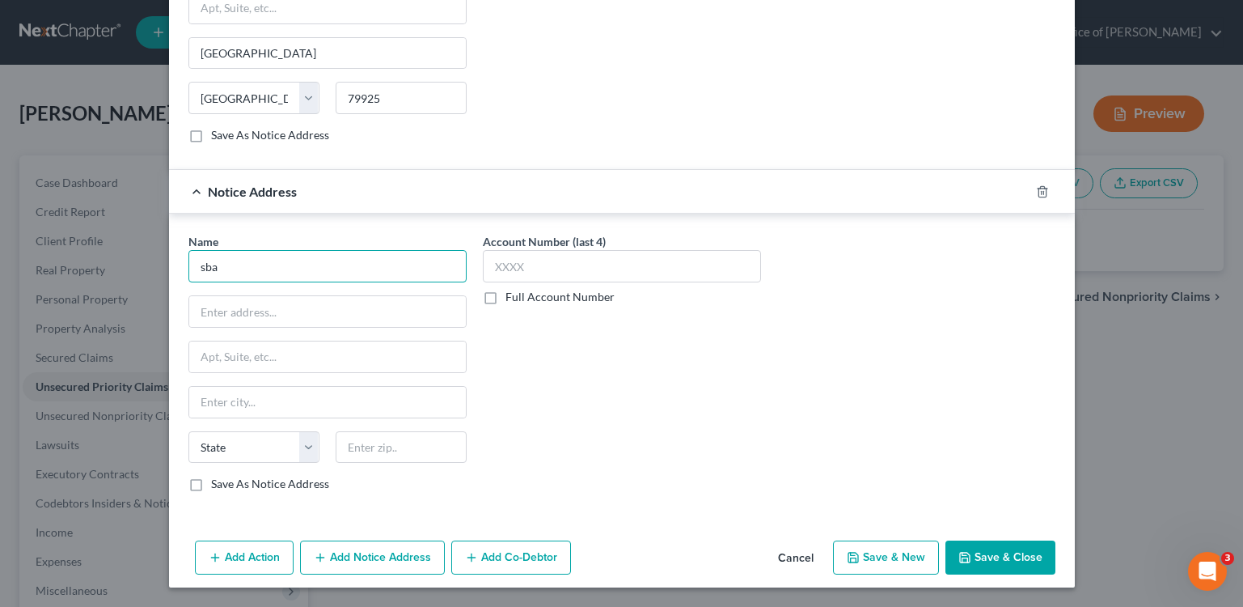
click at [421, 273] on input "sba" at bounding box center [327, 266] width 278 height 32
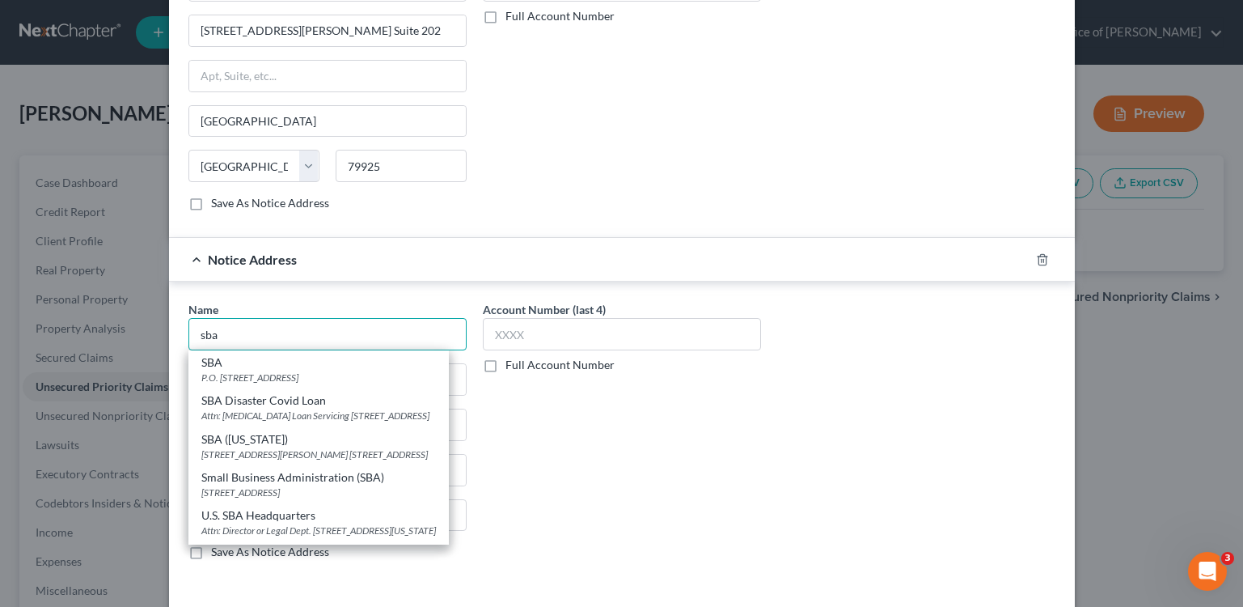
scroll to position [1011, 0]
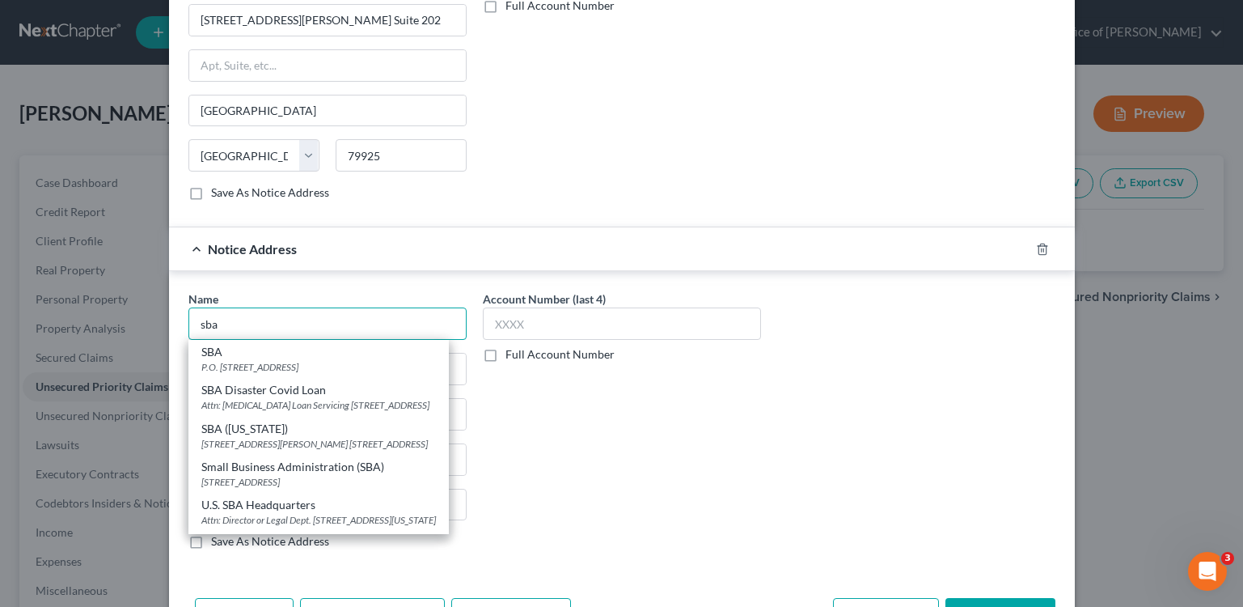
click at [336, 324] on input "sba" at bounding box center [327, 323] width 278 height 32
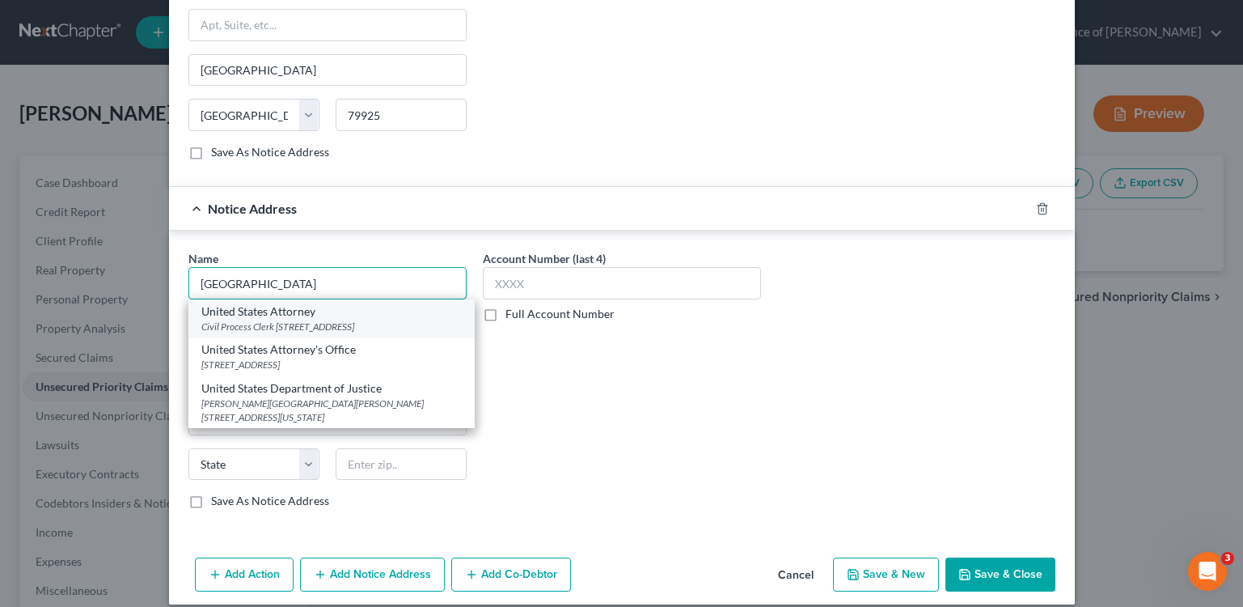
scroll to position [1069, 0]
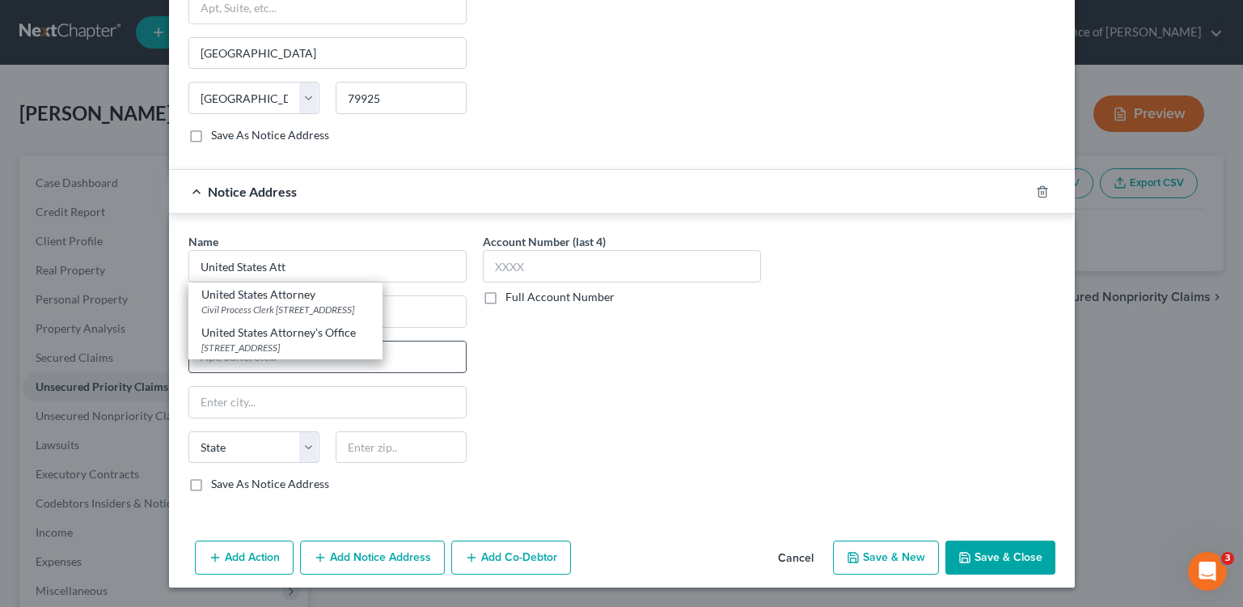
click at [339, 354] on div "[STREET_ADDRESS]" at bounding box center [285, 348] width 168 height 14
type input "United States Attorney's Office"
type input "[STREET_ADDRESS]"
type input "[GEOGRAPHIC_DATA]"
select select "4"
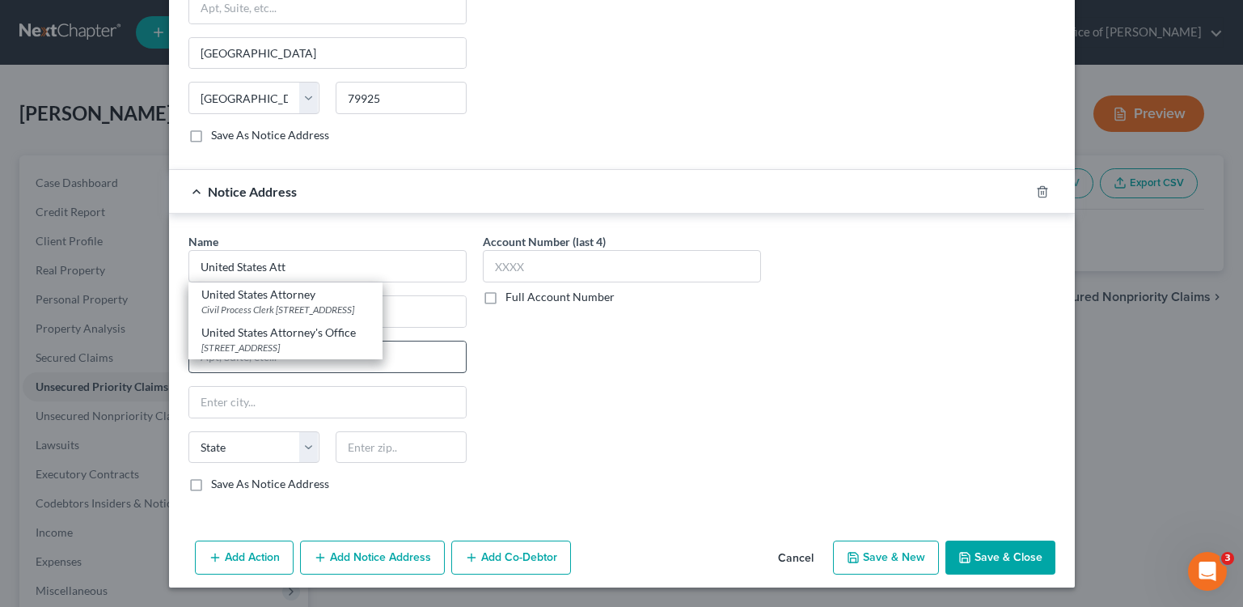
type input "90012"
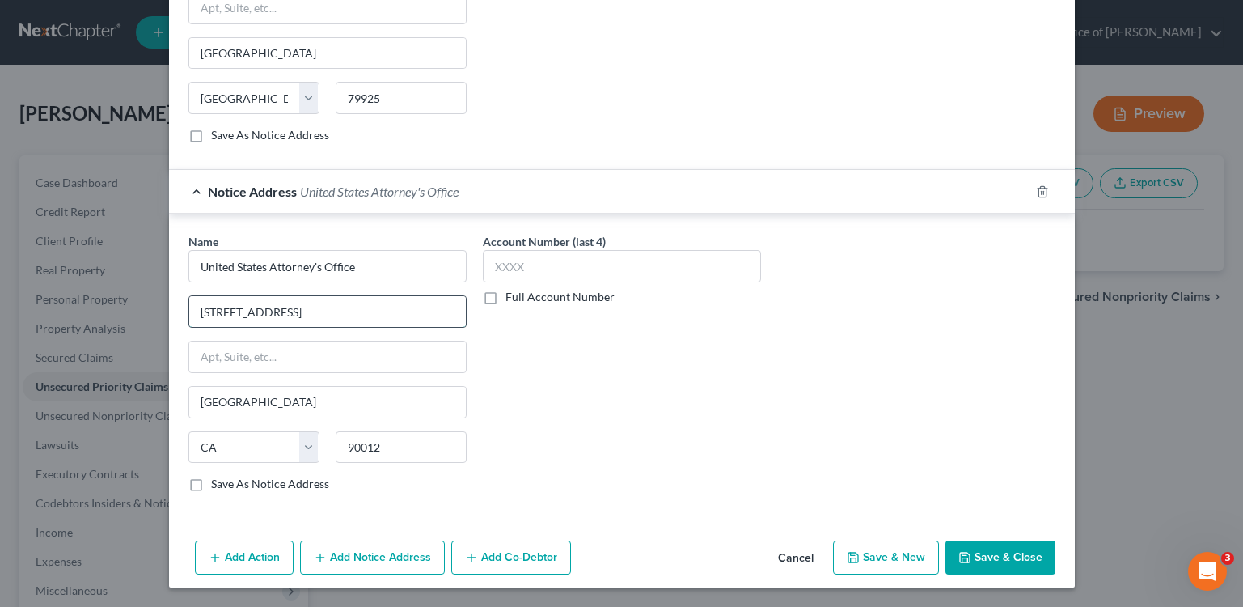
click at [396, 311] on input "[STREET_ADDRESS]" at bounding box center [327, 311] width 277 height 31
type input "PO Box. 944255"
drag, startPoint x: 549, startPoint y: 256, endPoint x: 540, endPoint y: 261, distance: 10.5
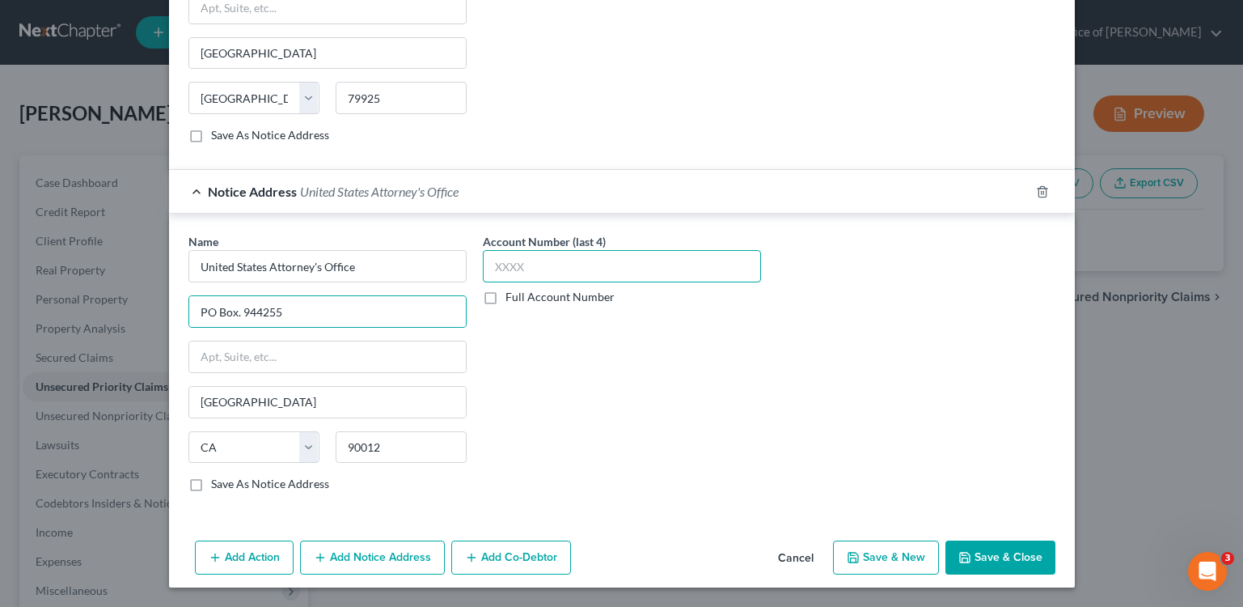
click at [549, 256] on input "text" at bounding box center [622, 266] width 278 height 32
type input "0001"
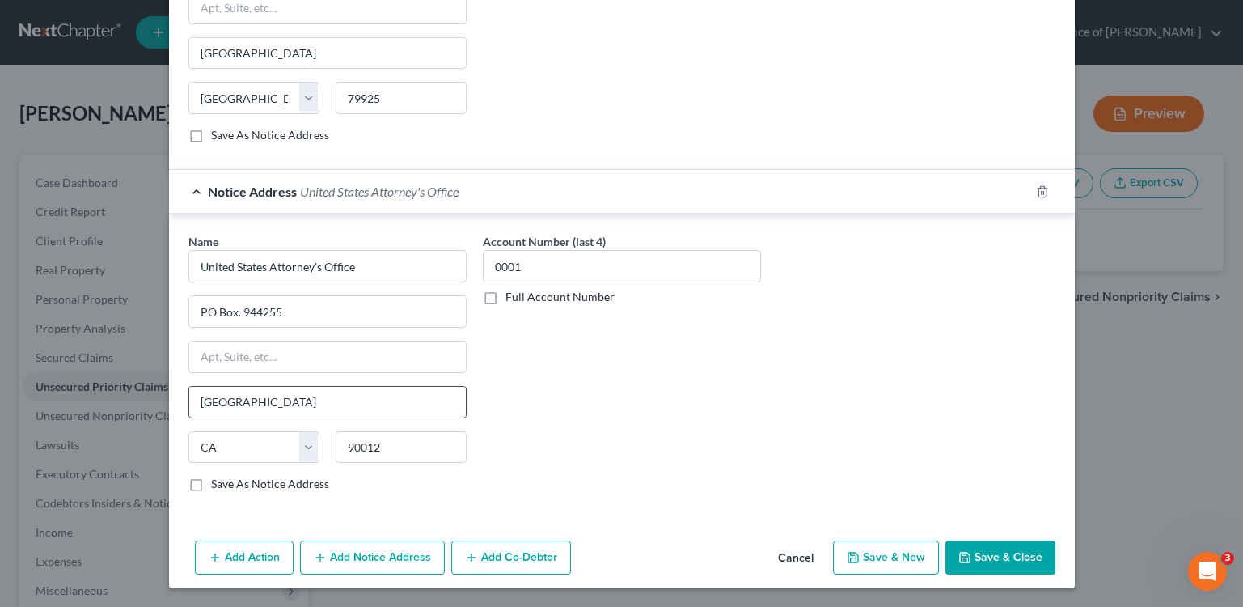
click at [332, 397] on input "[GEOGRAPHIC_DATA]" at bounding box center [327, 402] width 277 height 31
click at [334, 401] on input "Sacra" at bounding box center [327, 402] width 277 height 31
click at [333, 402] on input "Sacra" at bounding box center [327, 402] width 277 height 31
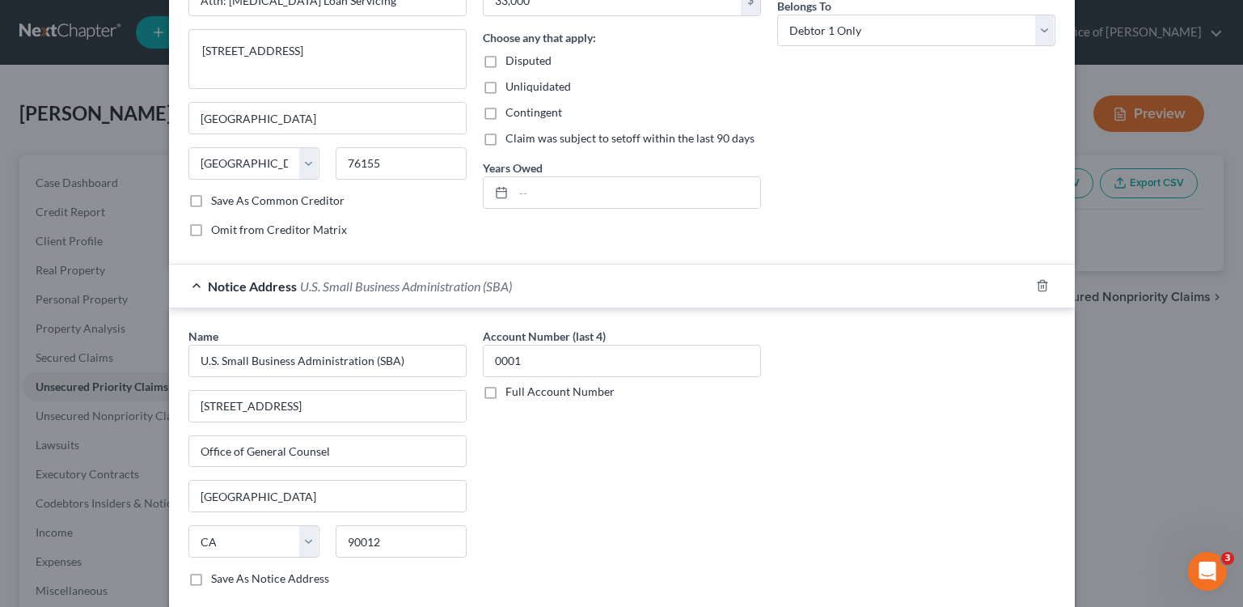
scroll to position [0, 0]
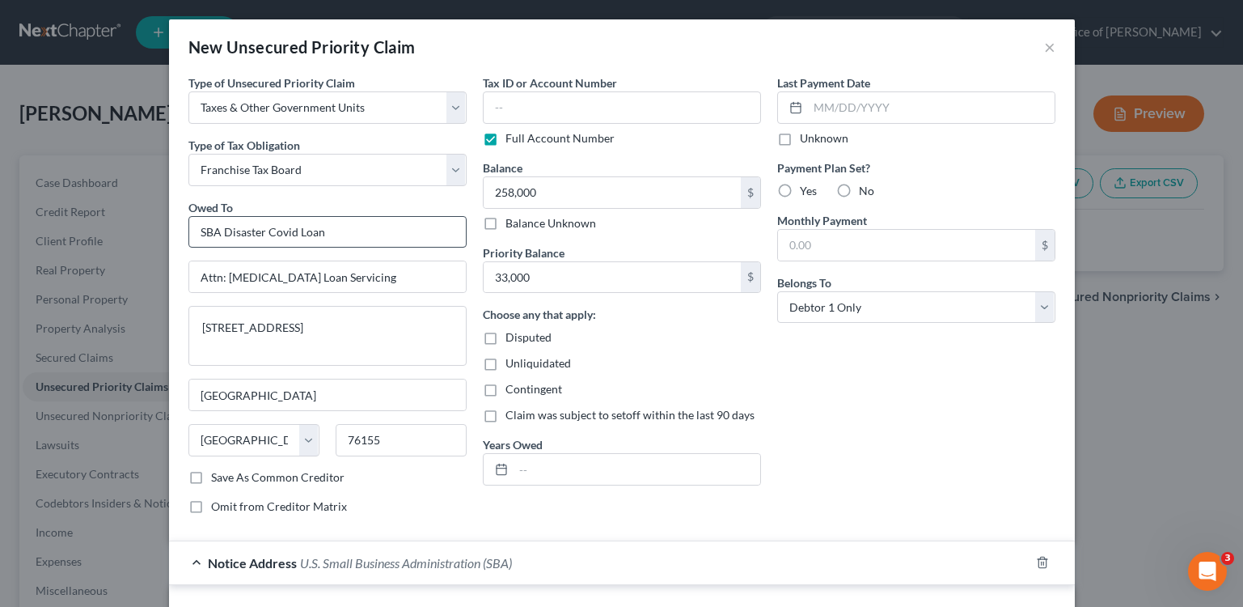
type input "[GEOGRAPHIC_DATA]"
drag, startPoint x: 379, startPoint y: 229, endPoint x: 182, endPoint y: 202, distance: 198.4
click at [188, 202] on div "Owed To * SBA Disaster [MEDICAL_DATA] Loan" at bounding box center [327, 223] width 278 height 49
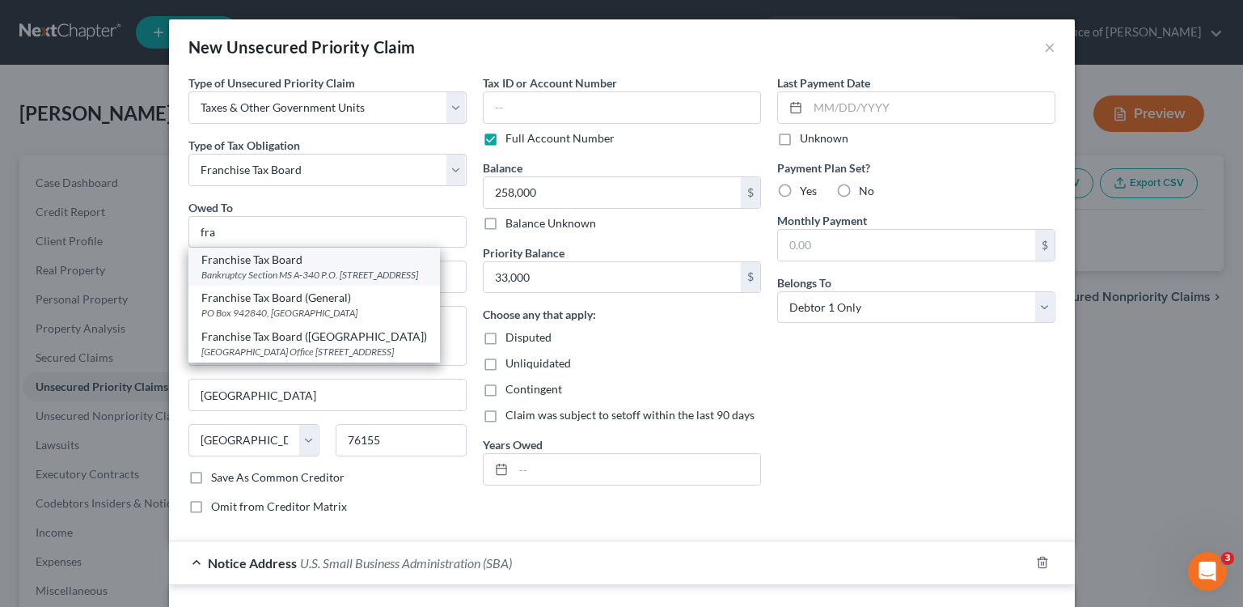
click at [294, 277] on div "Bankruptcy Section MS A-340 P.O. [STREET_ADDRESS]" at bounding box center [314, 275] width 226 height 14
type input "Franchise Tax Board"
type input "Bankruptcy Section MS A-340"
type textarea "P.O. Box 2952"
type input "[GEOGRAPHIC_DATA]"
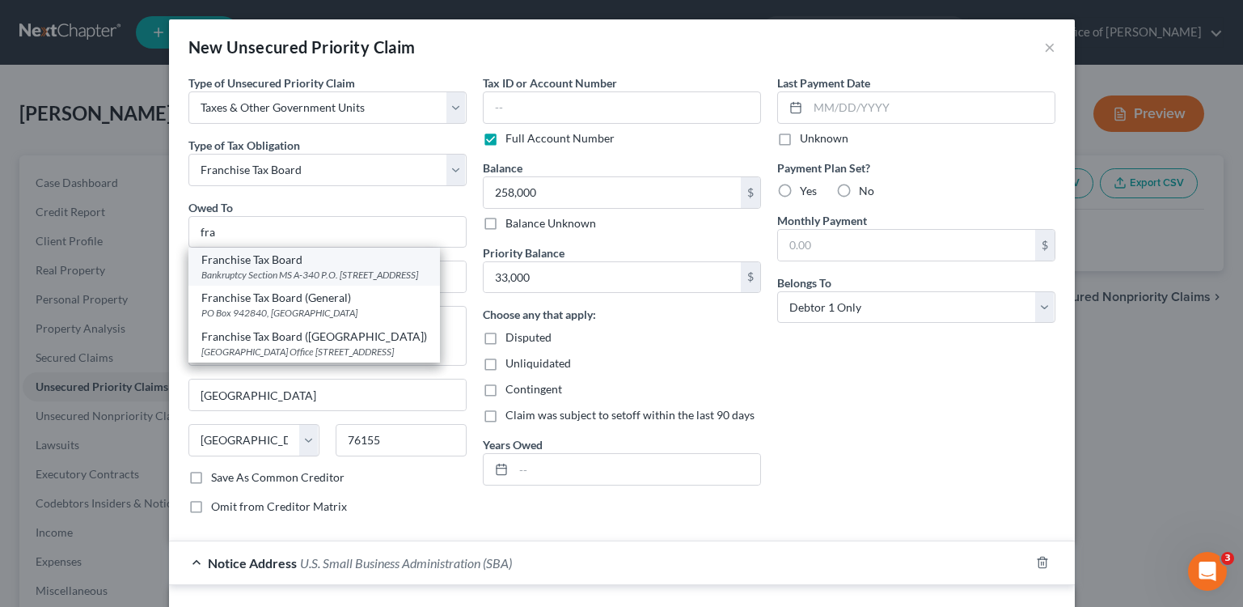
select select "4"
type input "95812"
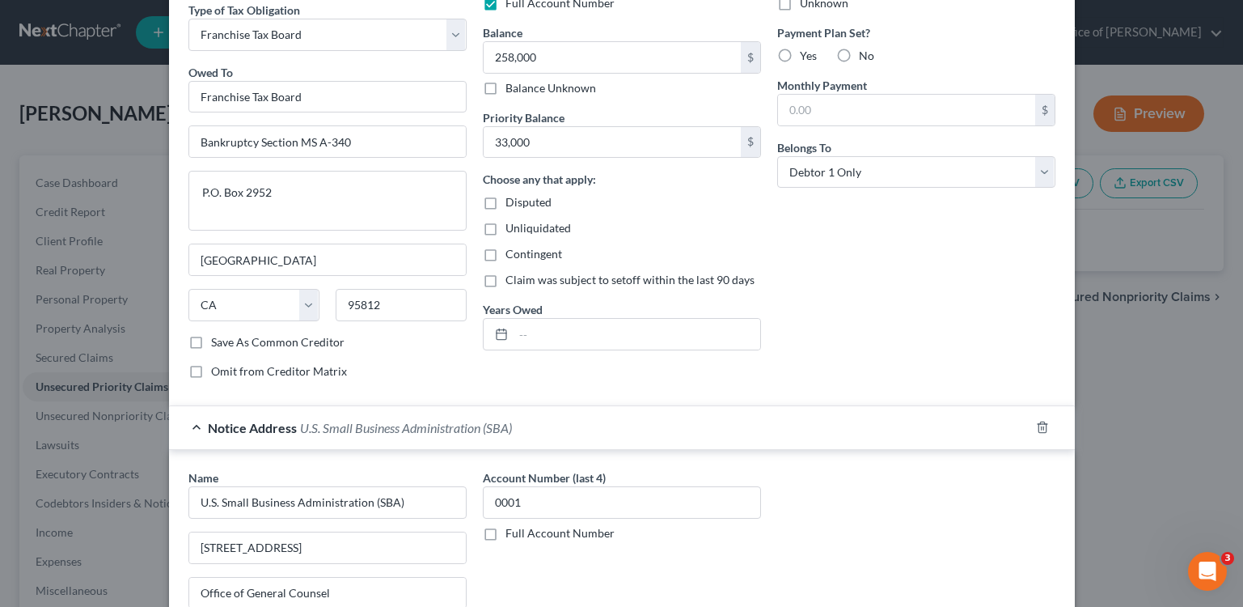
scroll to position [274, 0]
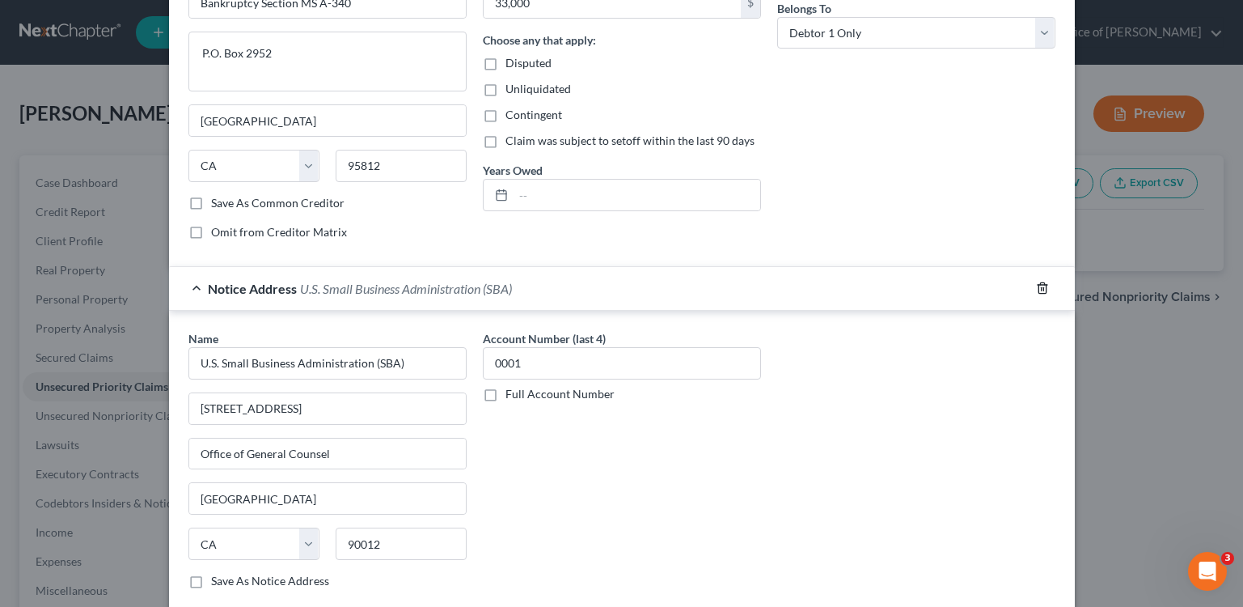
click at [1039, 291] on icon "button" at bounding box center [1042, 288] width 13 height 13
click at [1041, 288] on line "button" at bounding box center [1041, 289] width 0 height 3
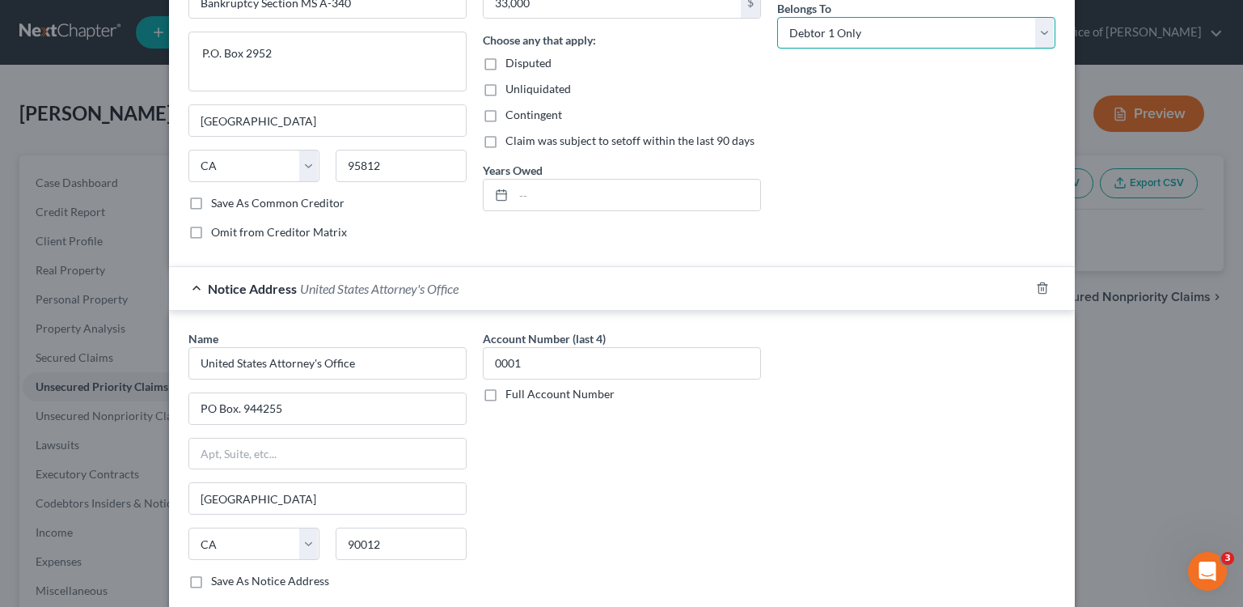
click at [1035, 49] on select "Select Debtor 1 Only Debtor 2 Only Debtor 1 And Debtor 2 Only At Least One Of T…" at bounding box center [916, 33] width 278 height 32
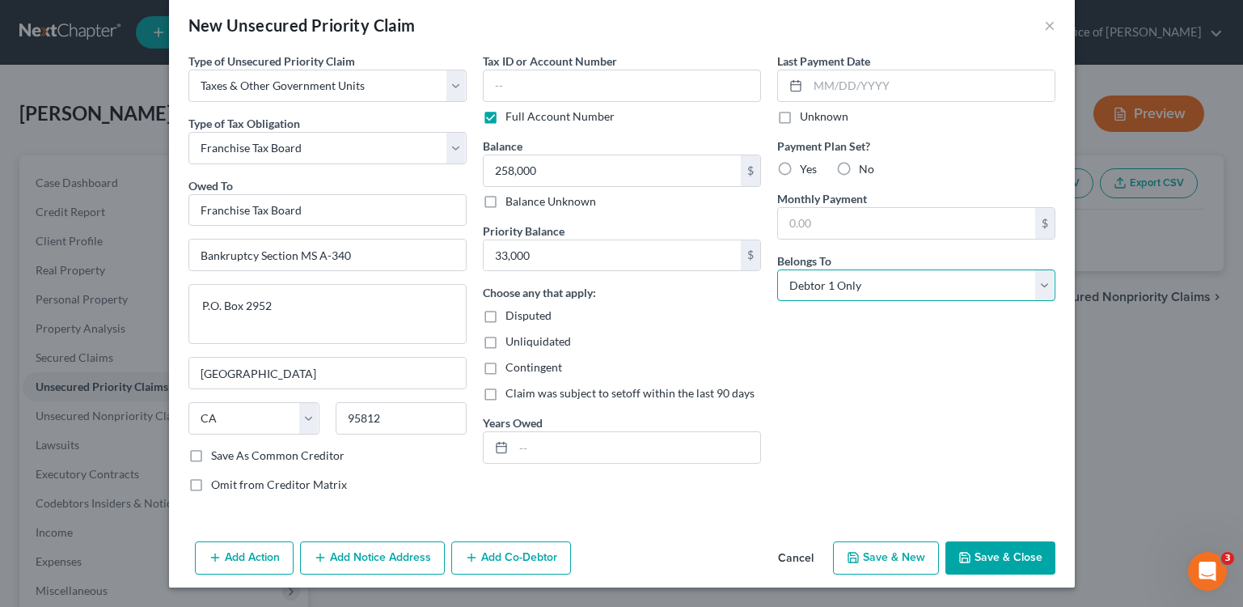
scroll to position [22, 0]
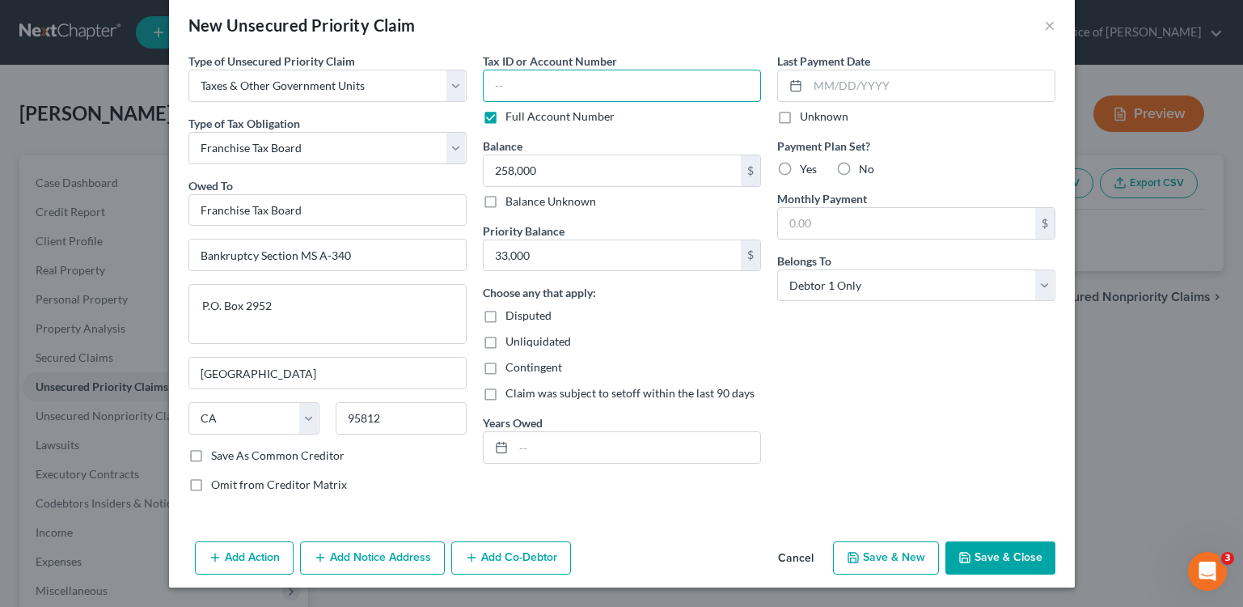
click at [521, 83] on input "text" at bounding box center [622, 86] width 278 height 32
click at [509, 87] on input "SSN4502" at bounding box center [622, 86] width 278 height 32
type input "SSN 4502"
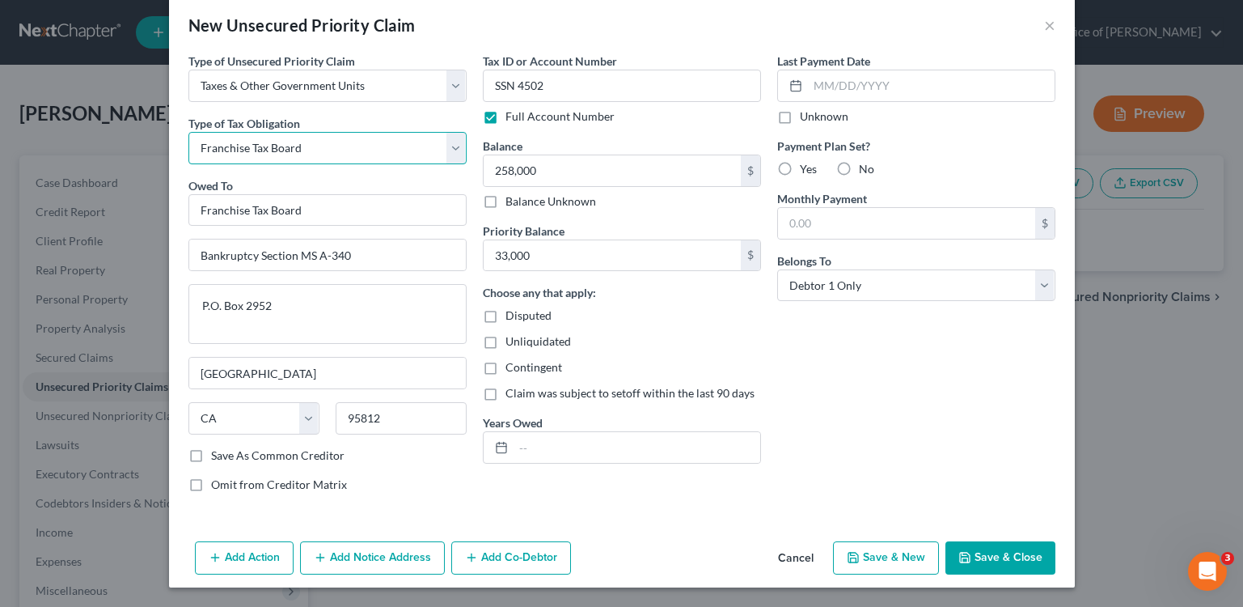
click at [365, 143] on select "Select Federal City State Franchise Tax Board Other" at bounding box center [327, 148] width 278 height 32
select select "0"
click at [188, 132] on select "Select Federal City State Franchise Tax Board Other" at bounding box center [327, 148] width 278 height 32
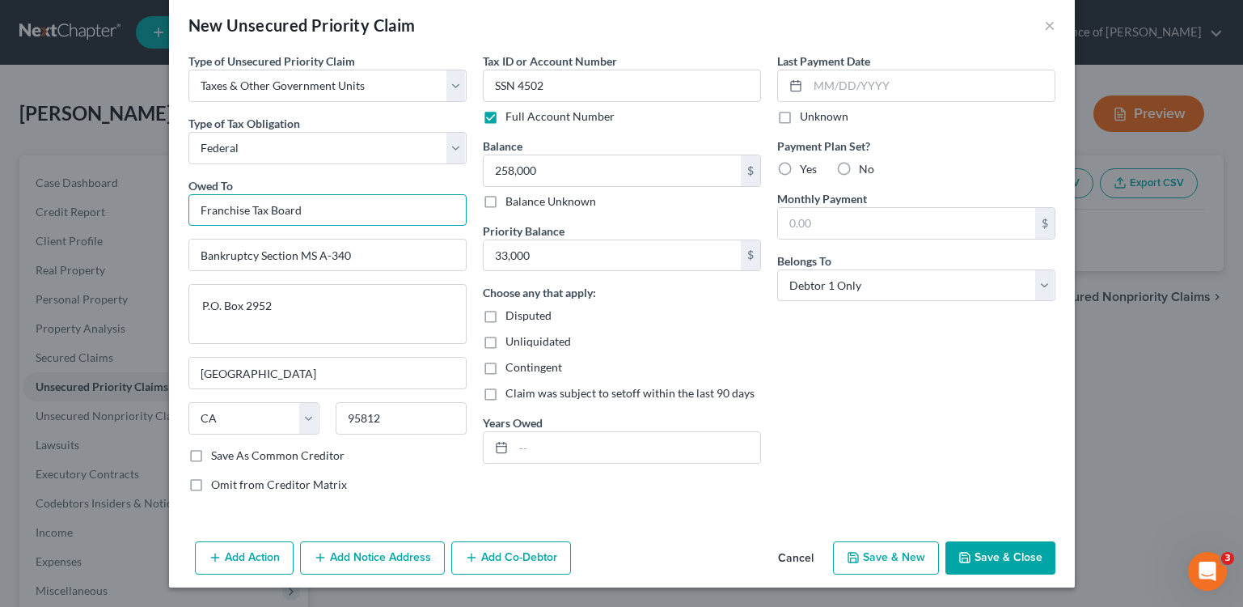
drag, startPoint x: 327, startPoint y: 217, endPoint x: 179, endPoint y: 201, distance: 148.9
click at [180, 201] on div "Type of Unsecured Priority Claim * Select Taxes & Other Government Units Domest…" at bounding box center [327, 279] width 294 height 453
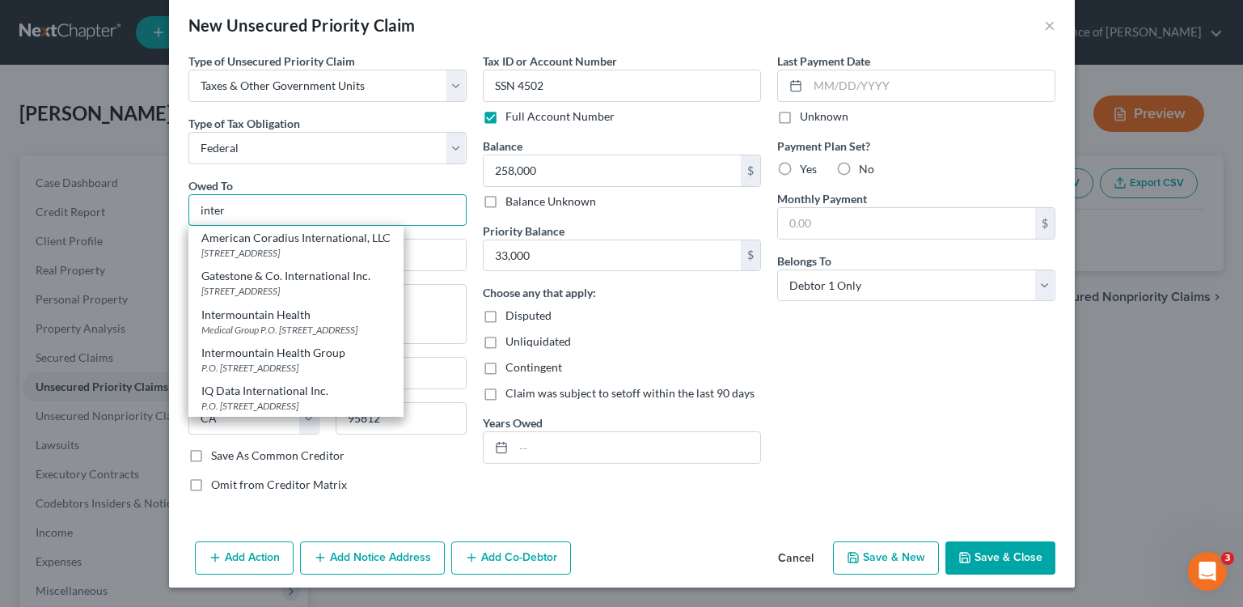
drag, startPoint x: 218, startPoint y: 210, endPoint x: 120, endPoint y: 206, distance: 98.7
click at [121, 207] on div "New Unsecured Priority Claim × Type of Unsecured Priority Claim * Select Taxes …" at bounding box center [621, 303] width 1243 height 607
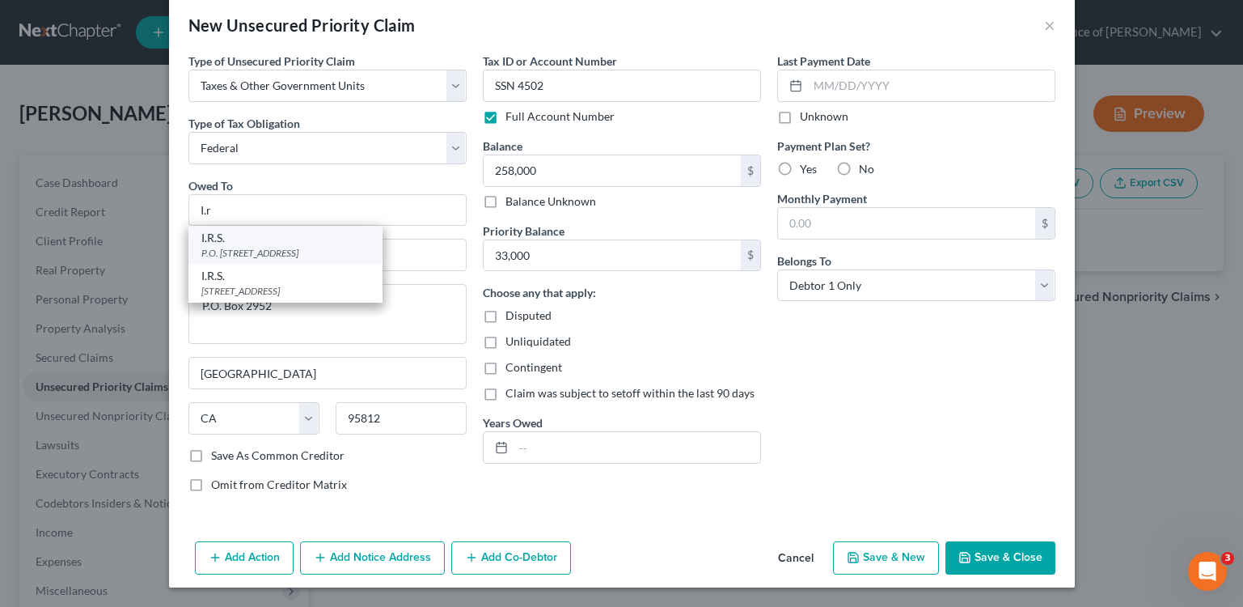
click at [328, 252] on div "P.O. [STREET_ADDRESS]" at bounding box center [285, 253] width 168 height 14
type input "I.R.S."
type input "P.O. Box 7346"
type input "[GEOGRAPHIC_DATA]"
select select "39"
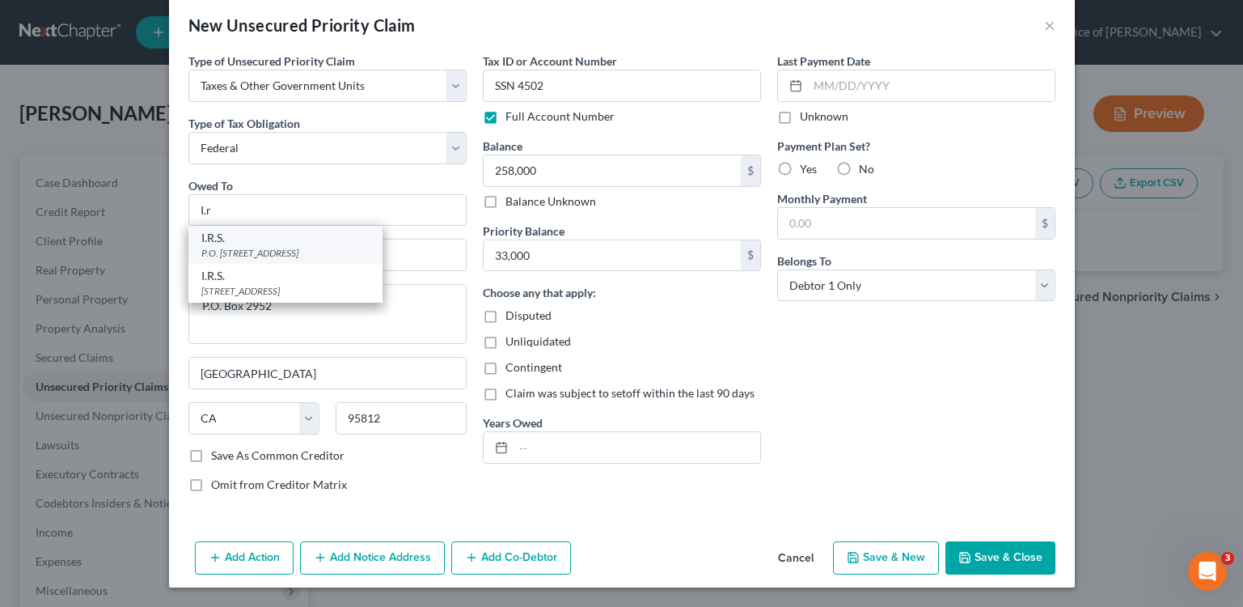
type input "19101"
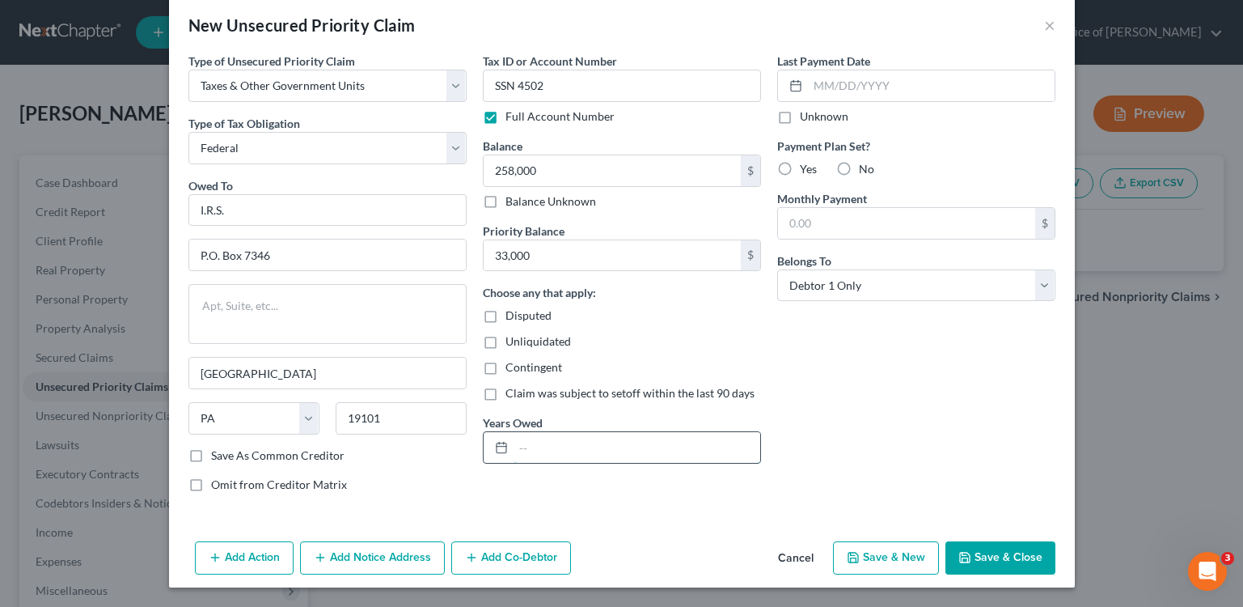
click at [516, 451] on input "text" at bounding box center [637, 447] width 247 height 31
type input "[DATE]-[DATE]"
click at [895, 565] on button "Save & New" at bounding box center [886, 558] width 106 height 34
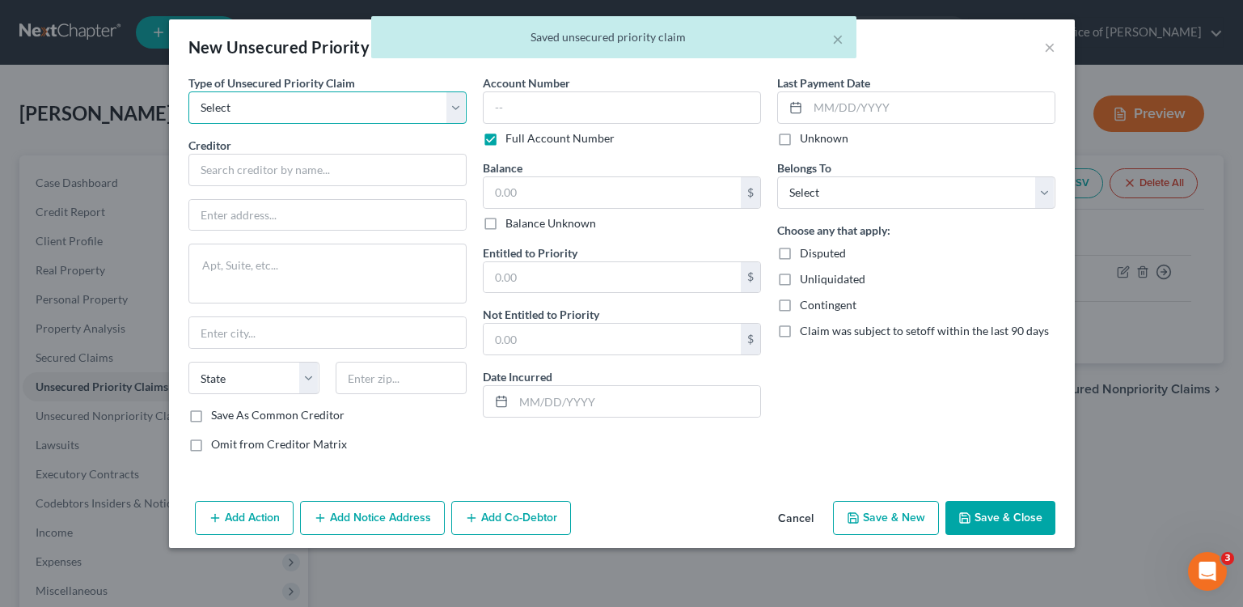
click at [328, 113] on select "Select Taxes & Other Government Units Domestic Support Obligations Extensions o…" at bounding box center [327, 107] width 278 height 32
select select "0"
click at [188, 91] on select "Select Taxes & Other Government Units Domestic Support Obligations Extensions o…" at bounding box center [327, 107] width 278 height 32
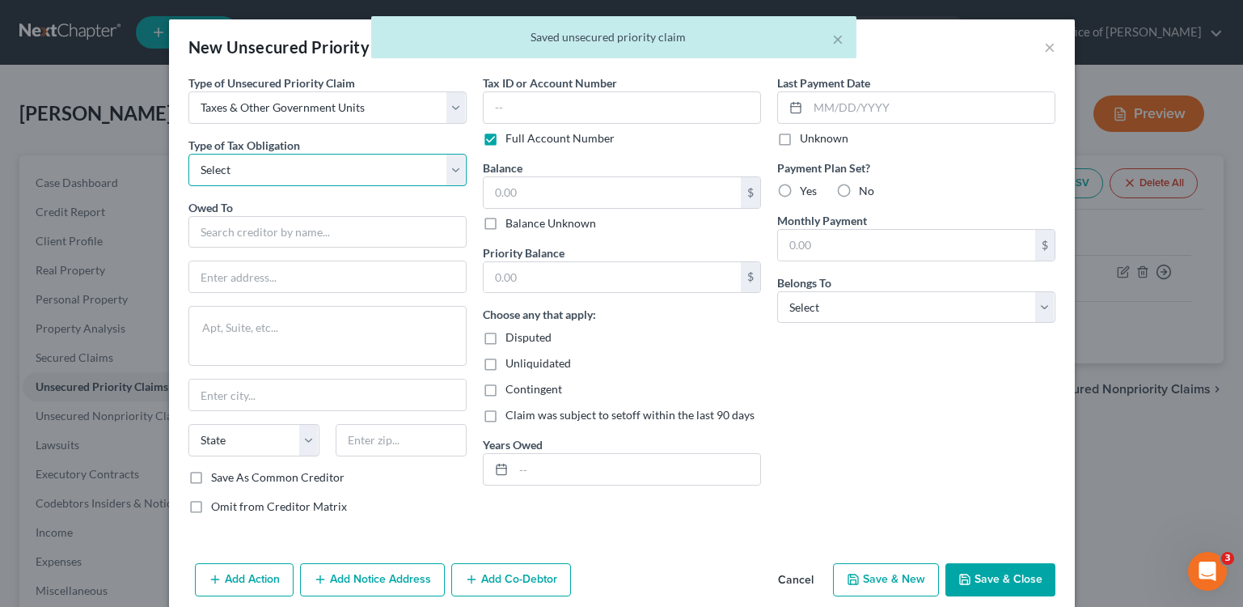
click at [269, 168] on select "Select Federal City State Franchise Tax Board Other" at bounding box center [327, 170] width 278 height 32
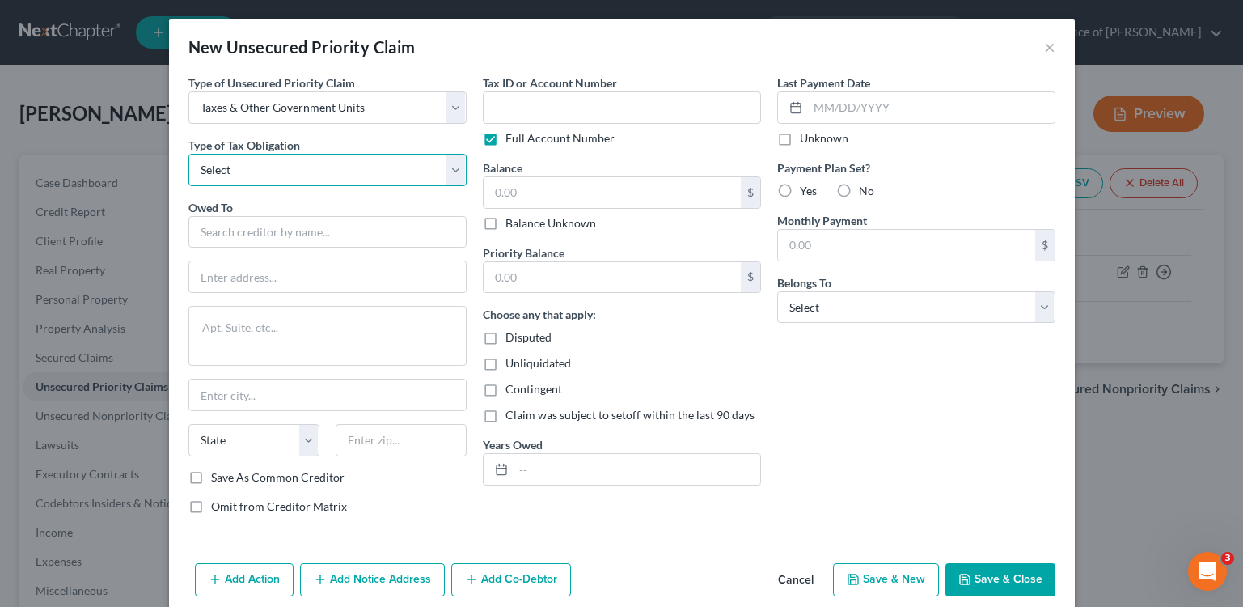
select select "3"
click at [188, 154] on select "Select Federal City State Franchise Tax Board Other" at bounding box center [327, 170] width 278 height 32
click at [251, 236] on input "text" at bounding box center [327, 232] width 278 height 32
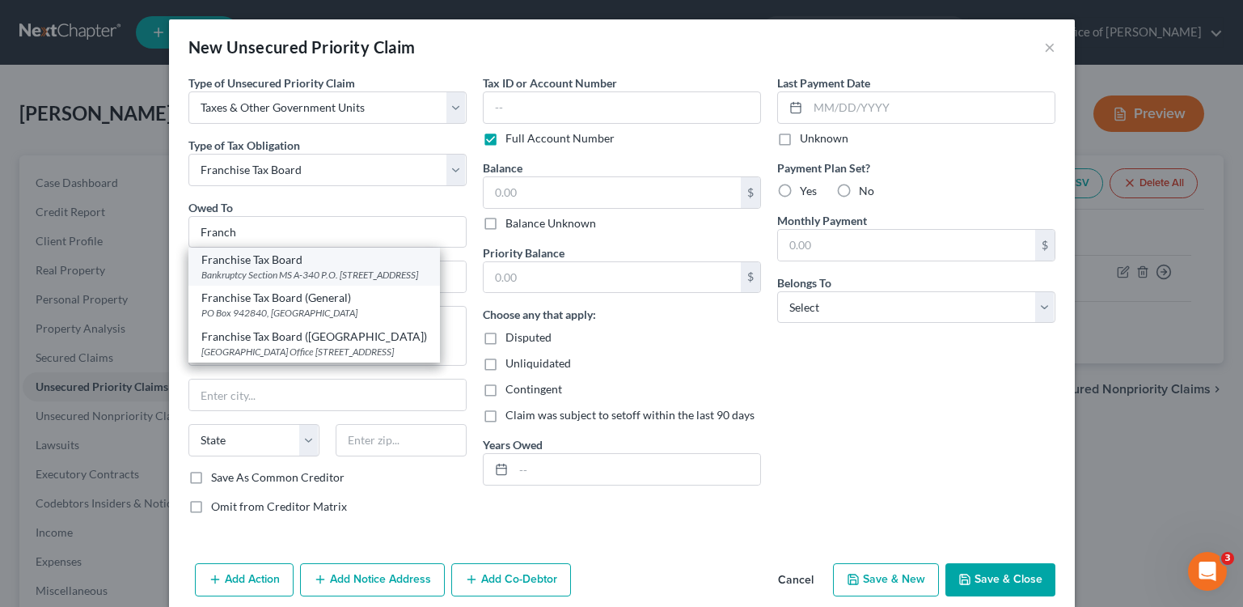
click at [242, 269] on div "Bankruptcy Section MS A-340 P.O. [STREET_ADDRESS]" at bounding box center [314, 275] width 226 height 14
type input "Franchise Tax Board"
type input "Bankruptcy Section MS A-340"
type textarea "P.O. Box 2952"
type input "[GEOGRAPHIC_DATA]"
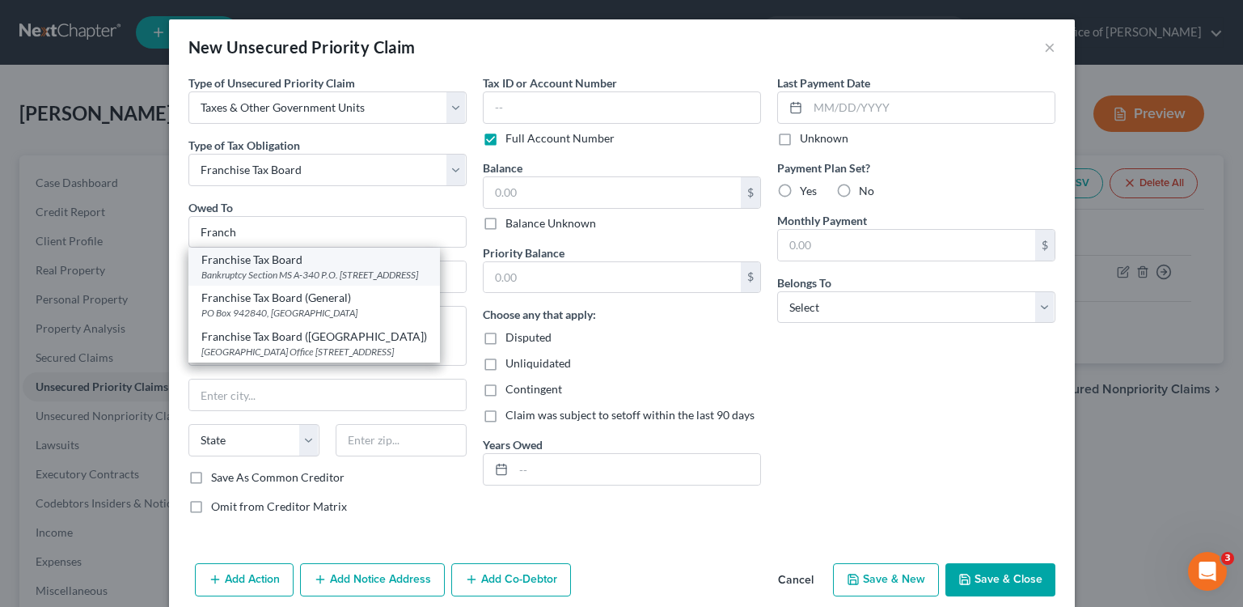
select select "4"
type input "95812"
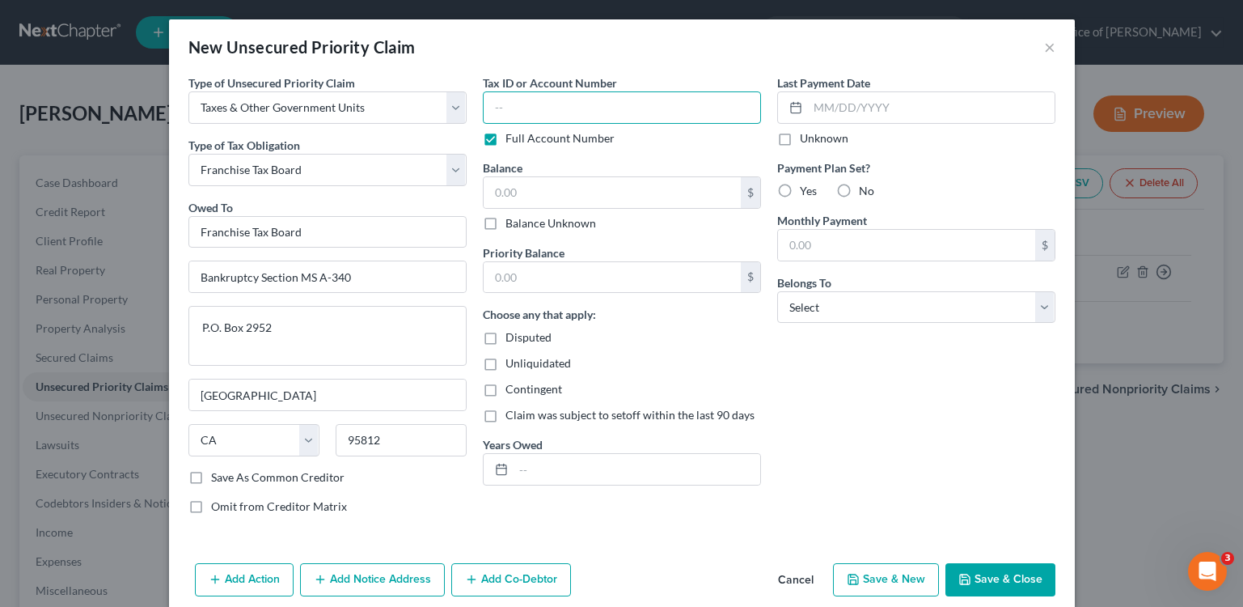
click at [558, 98] on input "text" at bounding box center [622, 107] width 278 height 32
type input "SSN 4502"
click at [601, 188] on input "text" at bounding box center [612, 192] width 257 height 31
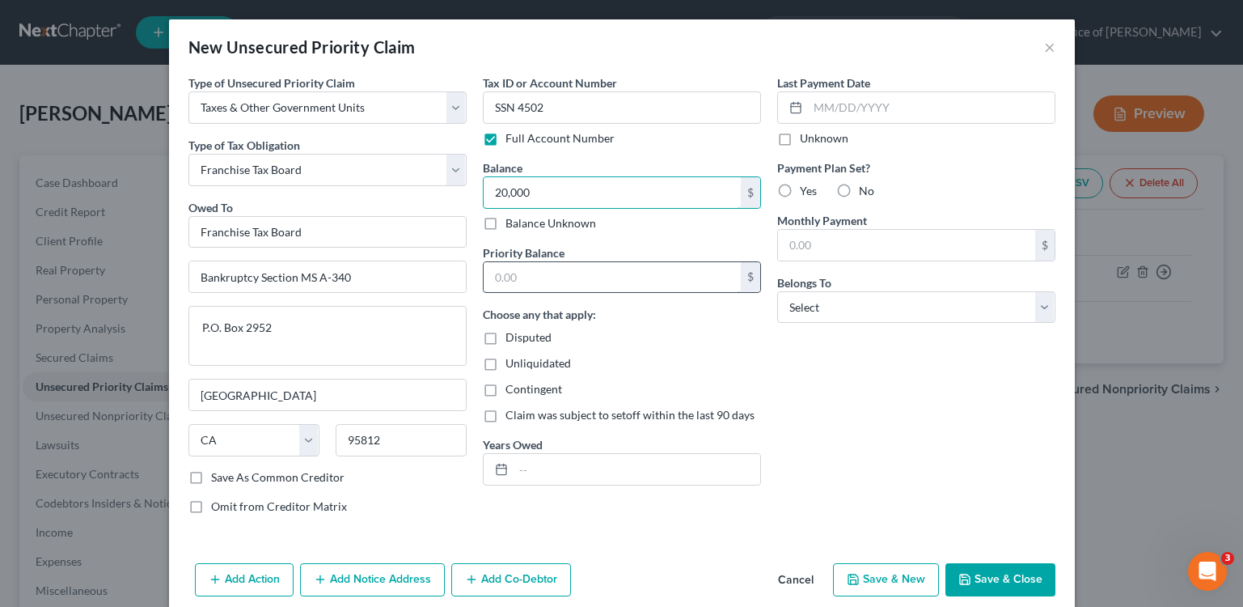
type input "20,000"
click at [578, 288] on input "text" at bounding box center [612, 277] width 257 height 31
type input "0.00"
click at [541, 476] on input "text" at bounding box center [637, 469] width 247 height 31
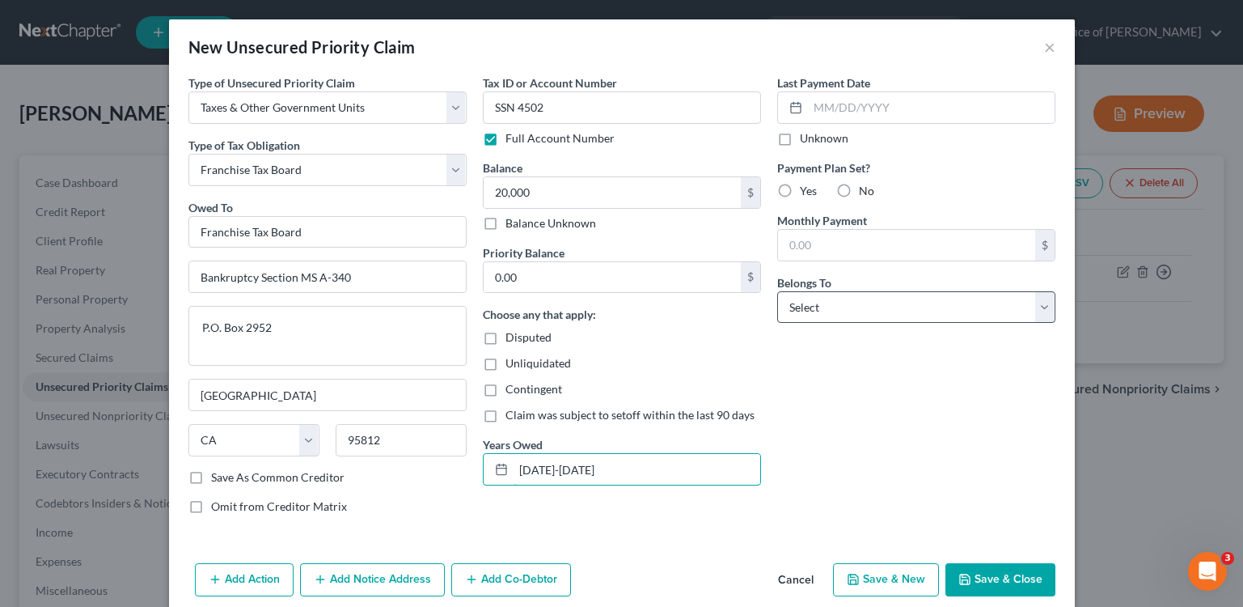
type input "[DATE]-[DATE]"
click at [998, 307] on select "Select Debtor 1 Only Debtor 2 Only Debtor 1 And Debtor 2 Only At Least One Of T…" at bounding box center [916, 307] width 278 height 32
select select "0"
click at [777, 291] on select "Select Debtor 1 Only Debtor 2 Only Debtor 1 And Debtor 2 Only At Least One Of T…" at bounding box center [916, 307] width 278 height 32
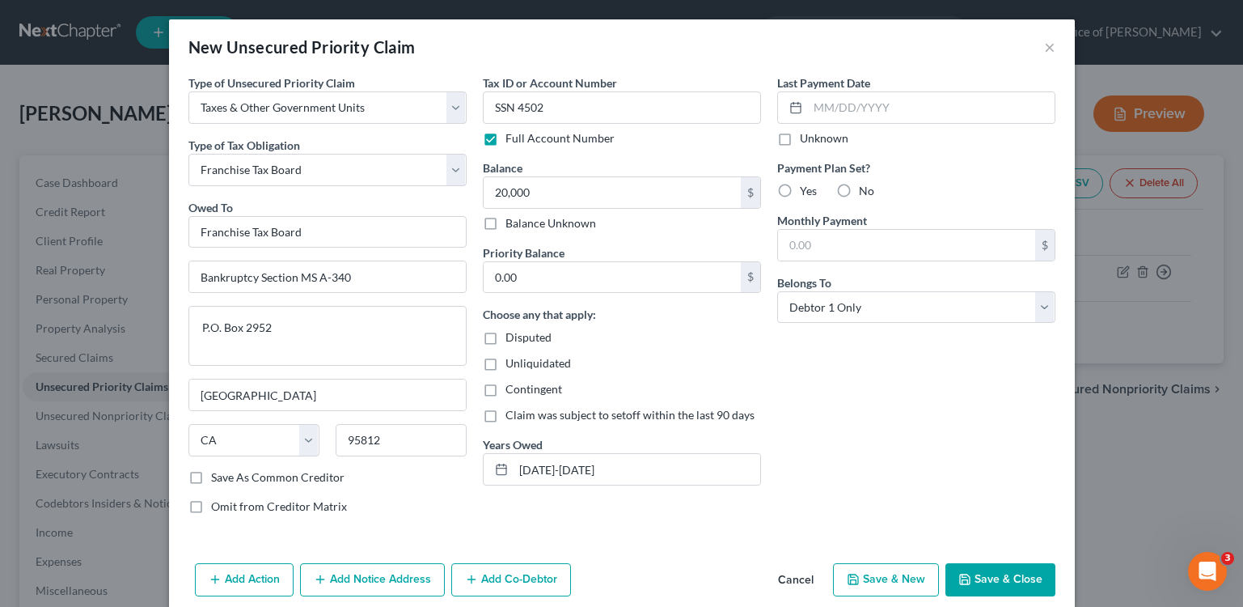
click at [979, 575] on button "Save & Close" at bounding box center [1001, 580] width 110 height 34
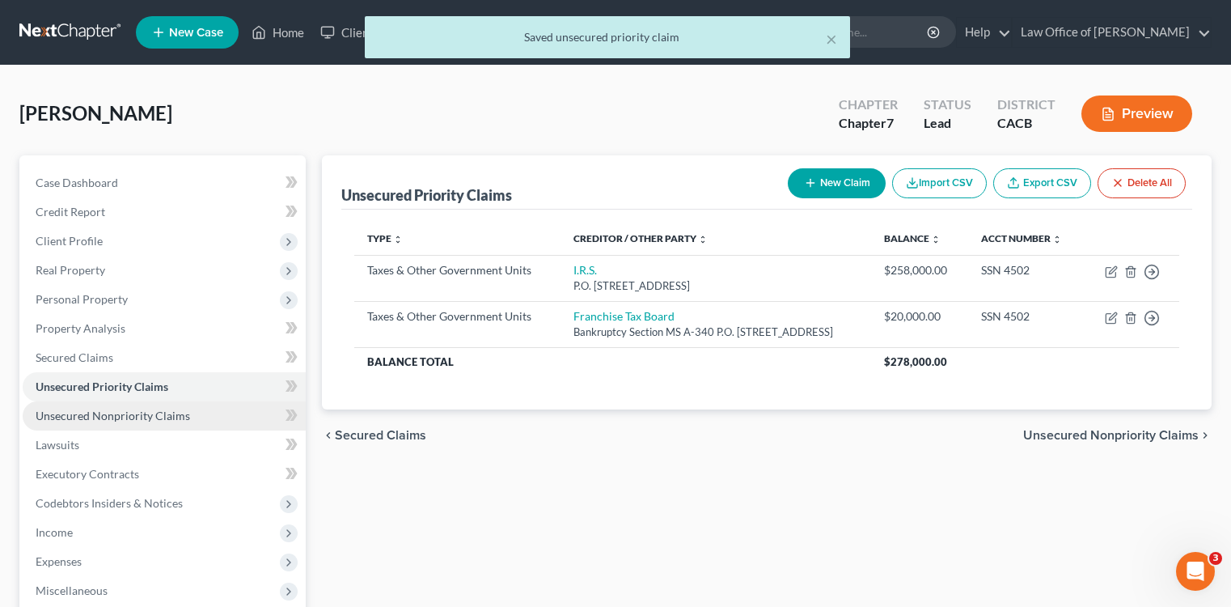
click at [140, 417] on span "Unsecured Nonpriority Claims" at bounding box center [113, 416] width 155 height 14
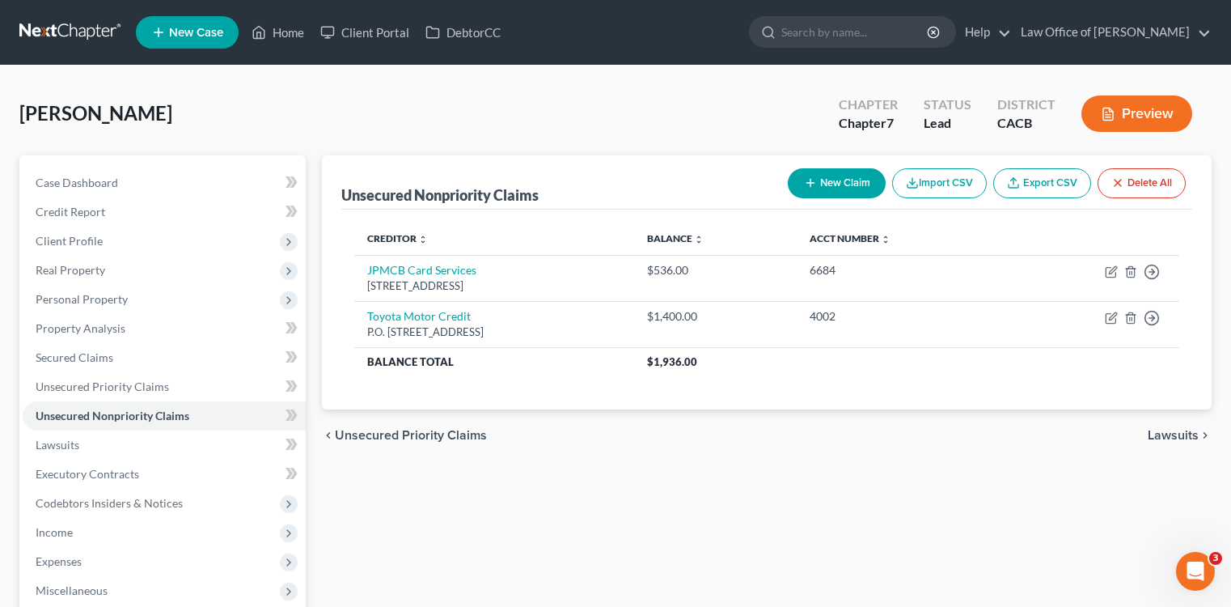
click at [846, 180] on button "New Claim" at bounding box center [837, 183] width 98 height 30
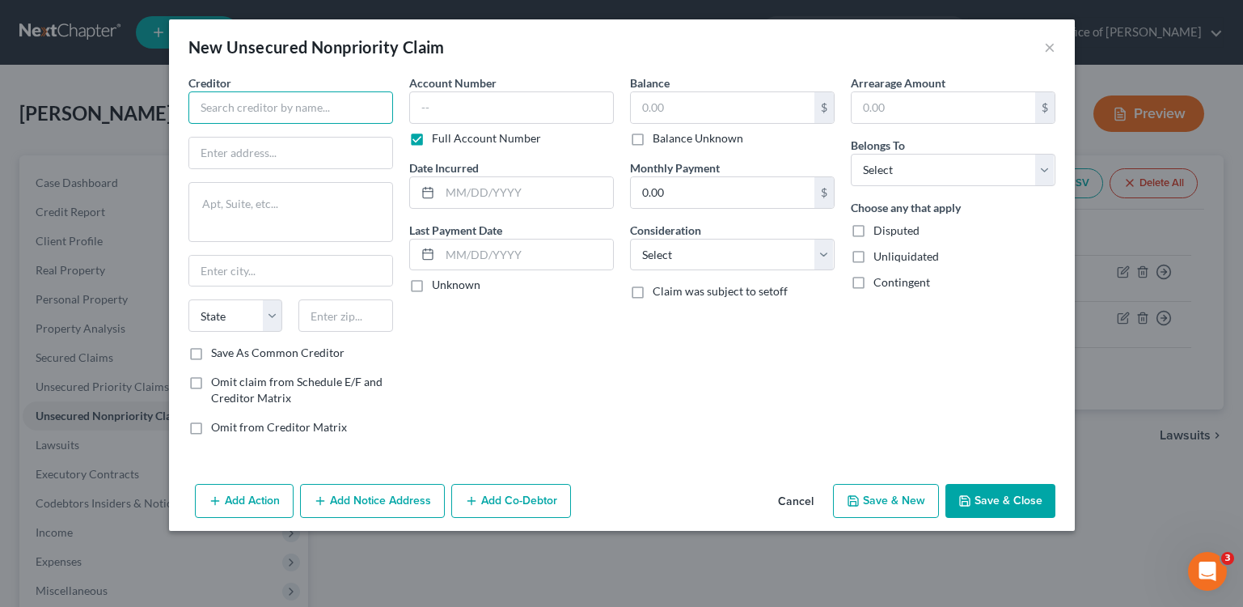
click at [303, 112] on input "text" at bounding box center [290, 107] width 205 height 32
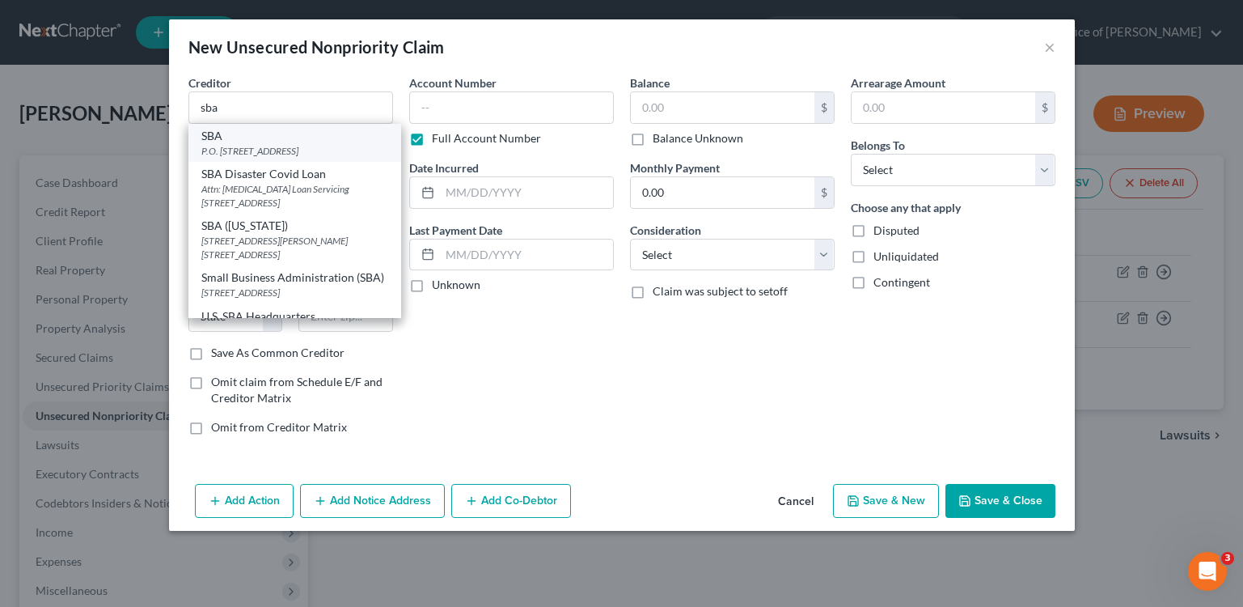
click at [306, 138] on div "SBA" at bounding box center [294, 136] width 187 height 16
type input "SBA"
type input "P.O. Box 3918"
type input "[GEOGRAPHIC_DATA]"
select select "38"
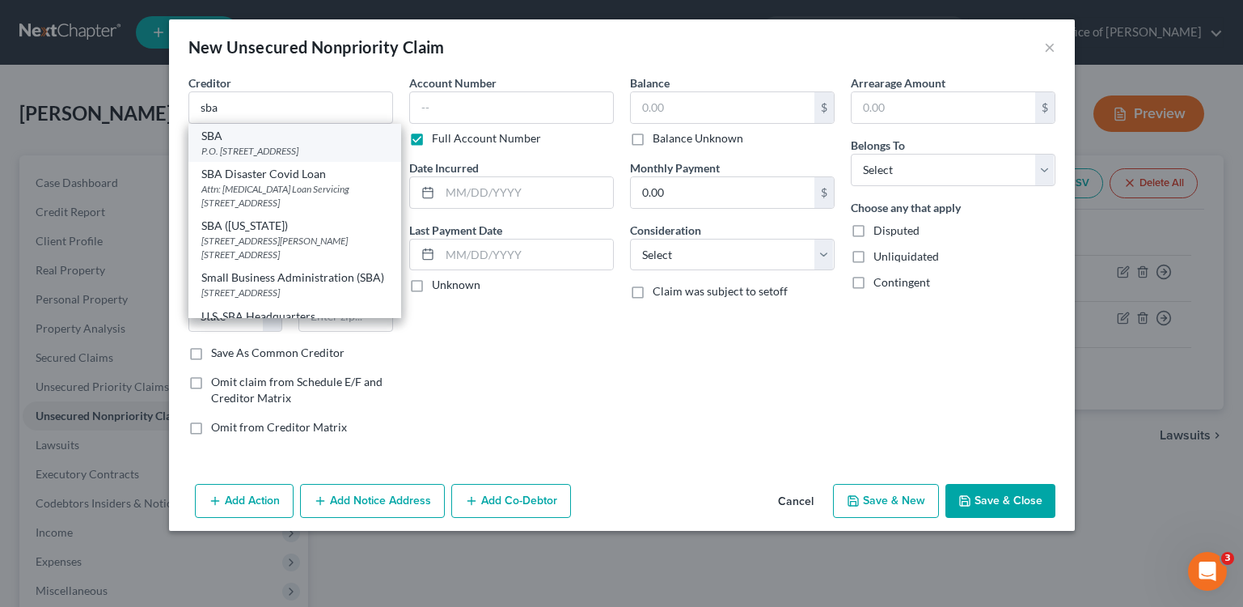
type input "97208"
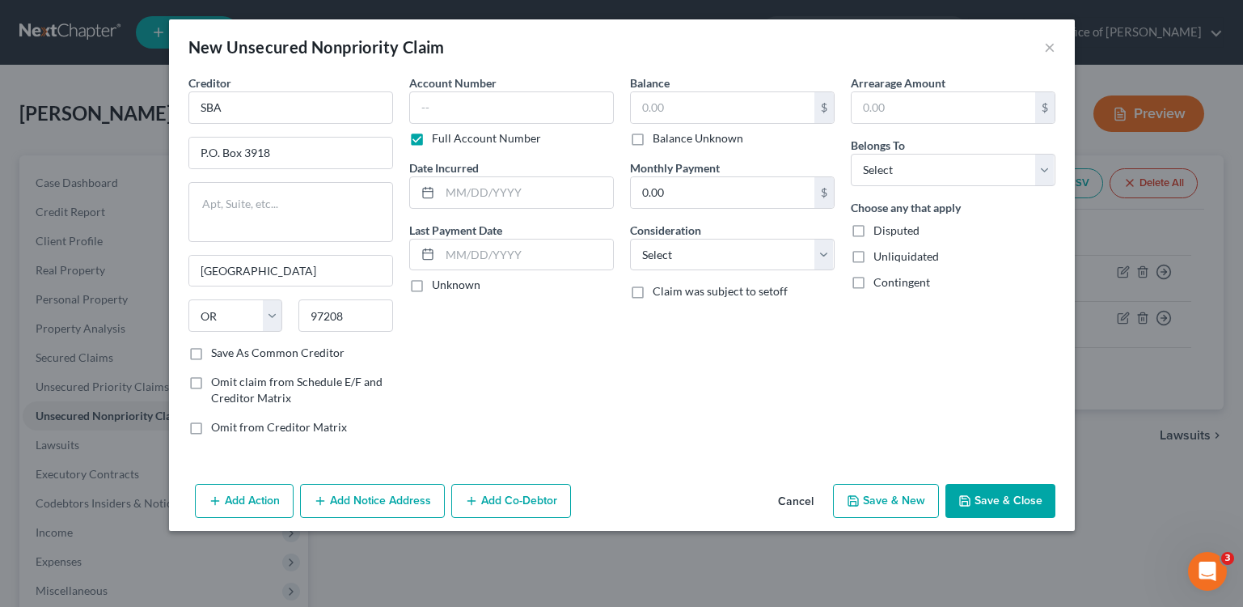
click at [658, 138] on label "Balance Unknown" at bounding box center [698, 138] width 91 height 16
click at [659, 138] on input "Balance Unknown" at bounding box center [664, 135] width 11 height 11
checkbox input "true"
type input "0.00"
click at [735, 261] on select "Select Cable / Satellite Services Collection Agency Credit Card Debt Debt Couns…" at bounding box center [732, 255] width 205 height 32
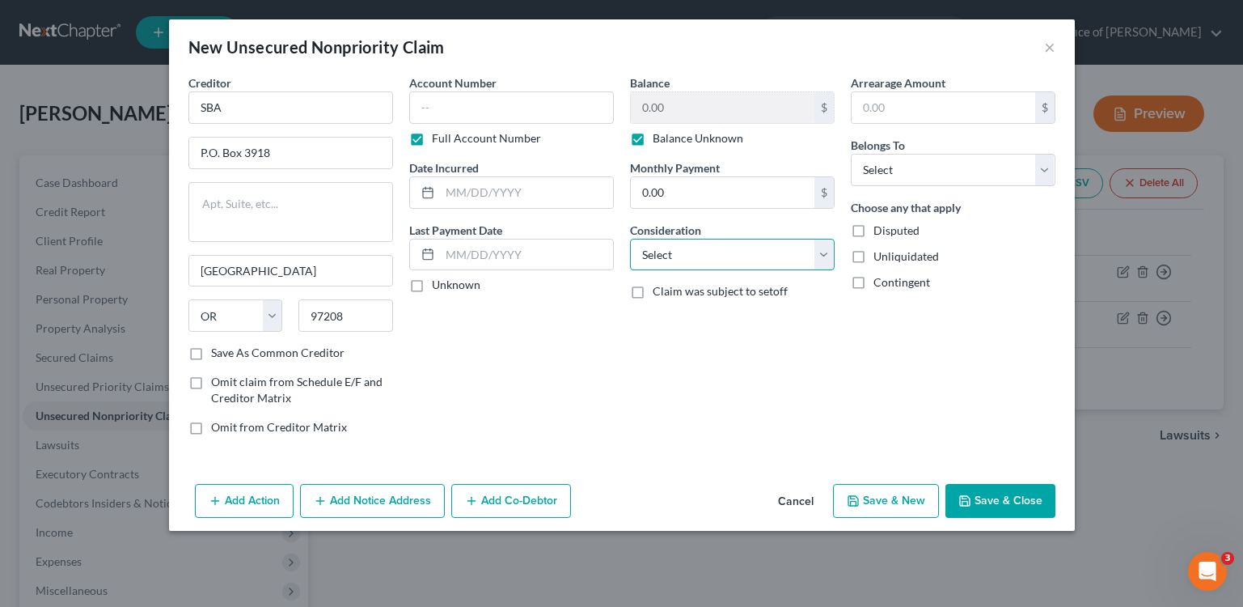
select select "10"
click at [630, 239] on select "Select Cable / Satellite Services Collection Agency Credit Card Debt Debt Couns…" at bounding box center [732, 255] width 205 height 32
click at [925, 167] on select "Select Debtor 1 Only Debtor 2 Only Debtor 1 And Debtor 2 Only At Least One Of T…" at bounding box center [953, 170] width 205 height 32
select select "3"
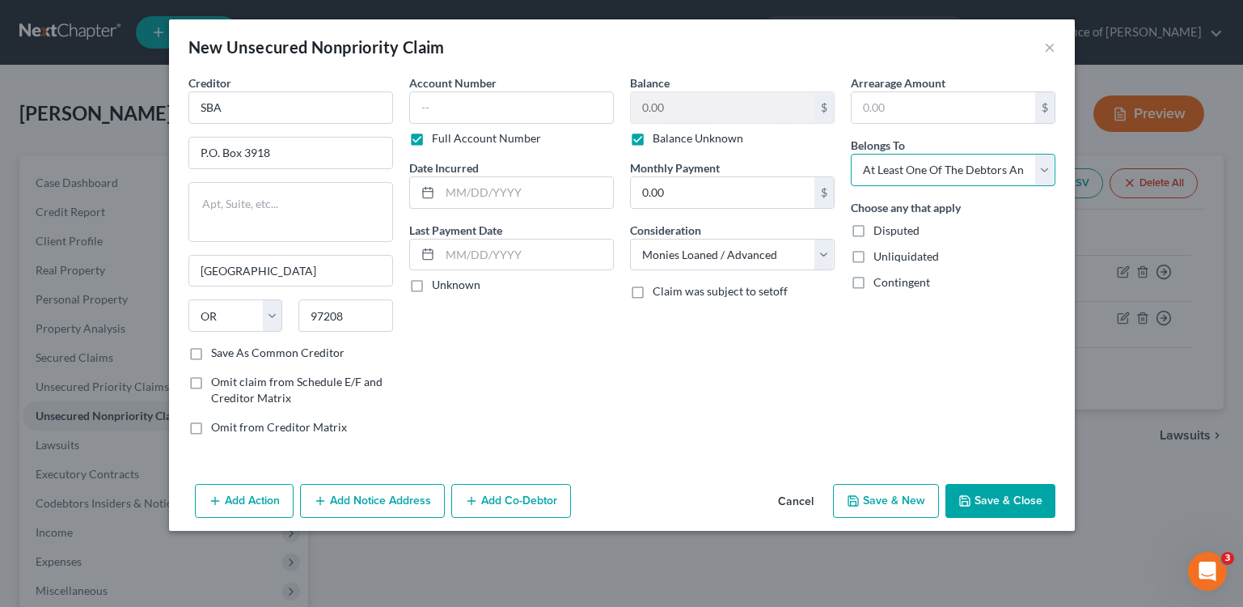
click at [851, 154] on select "Select Debtor 1 Only Debtor 2 Only Debtor 1 And Debtor 2 Only At Least One Of T…" at bounding box center [953, 170] width 205 height 32
click at [883, 282] on span "Contingent" at bounding box center [902, 282] width 57 height 14
click at [883, 282] on input "Contingent" at bounding box center [885, 279] width 11 height 11
checkbox input "true"
click at [553, 505] on button "Add Co-Debtor" at bounding box center [511, 501] width 120 height 34
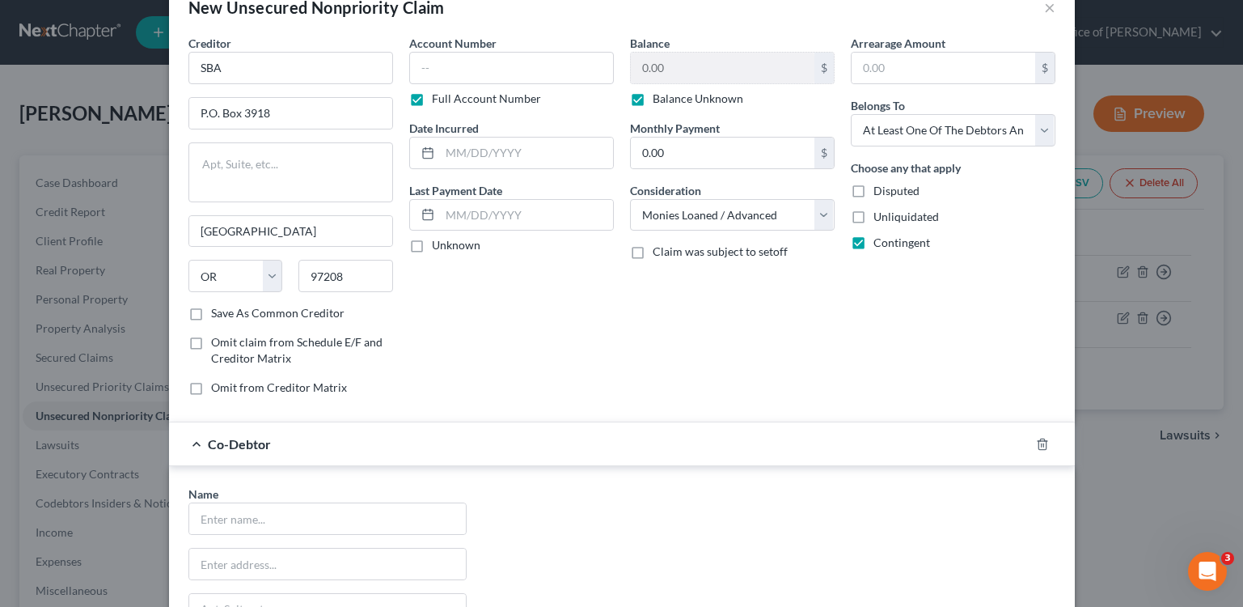
scroll to position [126, 0]
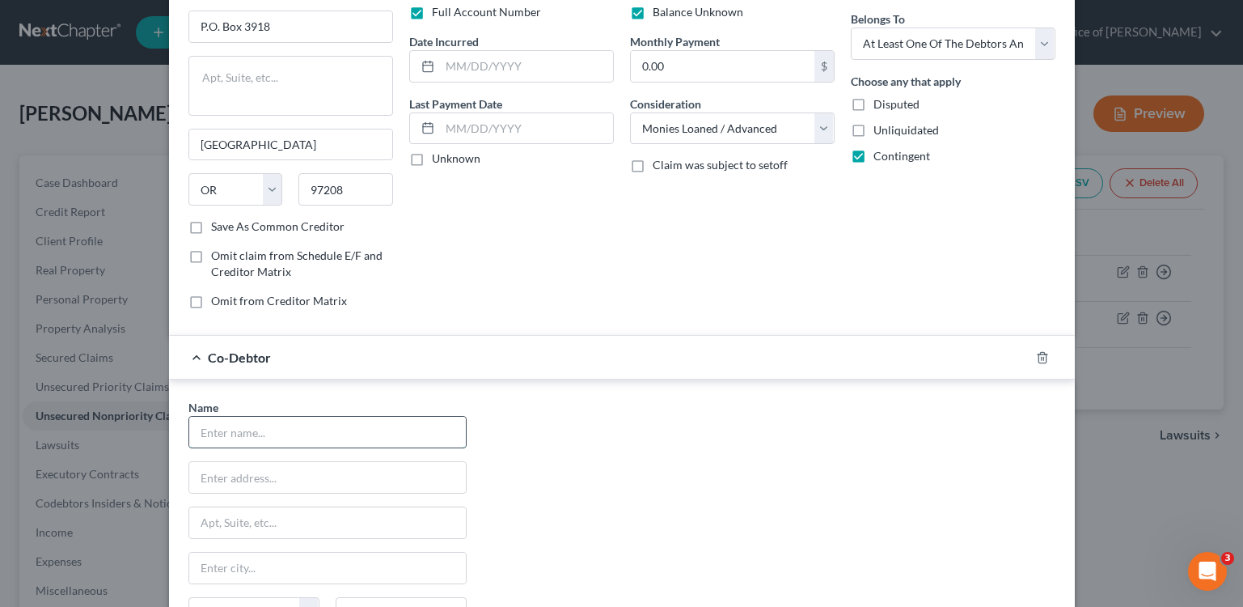
click at [320, 428] on input "text" at bounding box center [327, 432] width 277 height 31
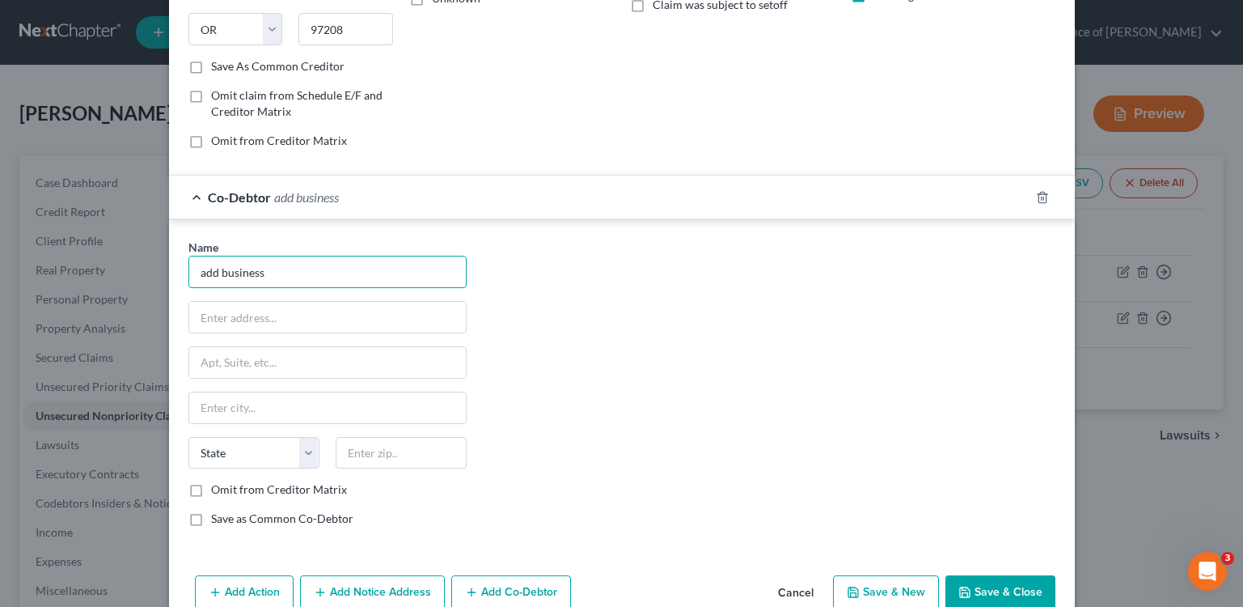
scroll to position [321, 0]
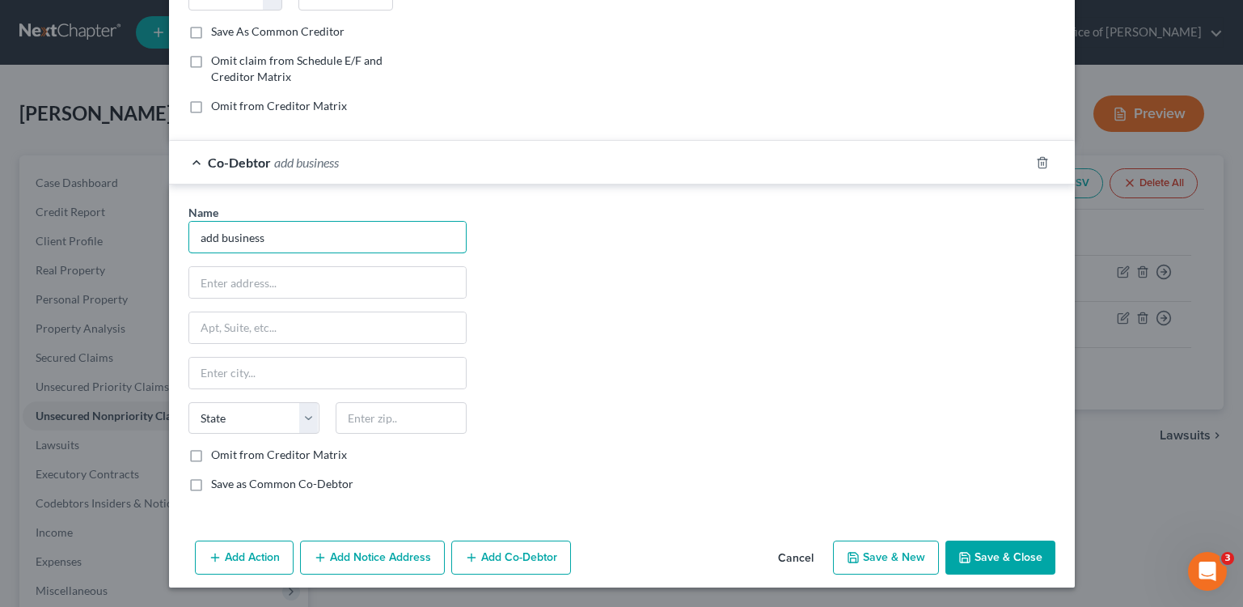
type input "add business"
click at [303, 557] on button "Add Notice Address" at bounding box center [372, 557] width 145 height 34
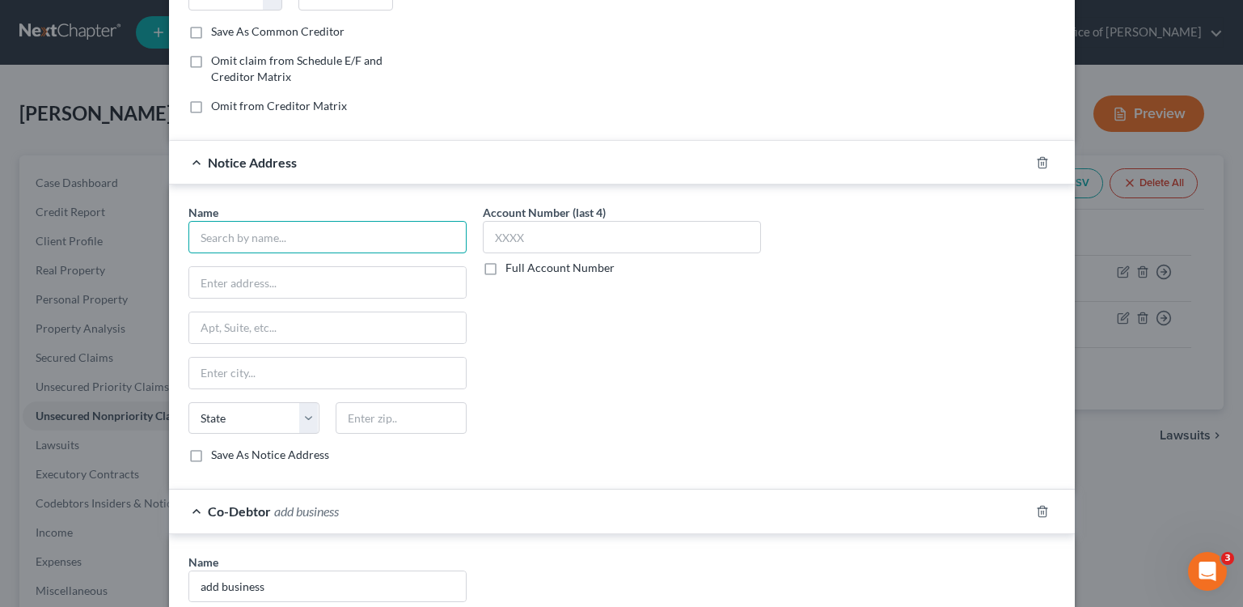
click at [228, 239] on input "text" at bounding box center [327, 237] width 278 height 32
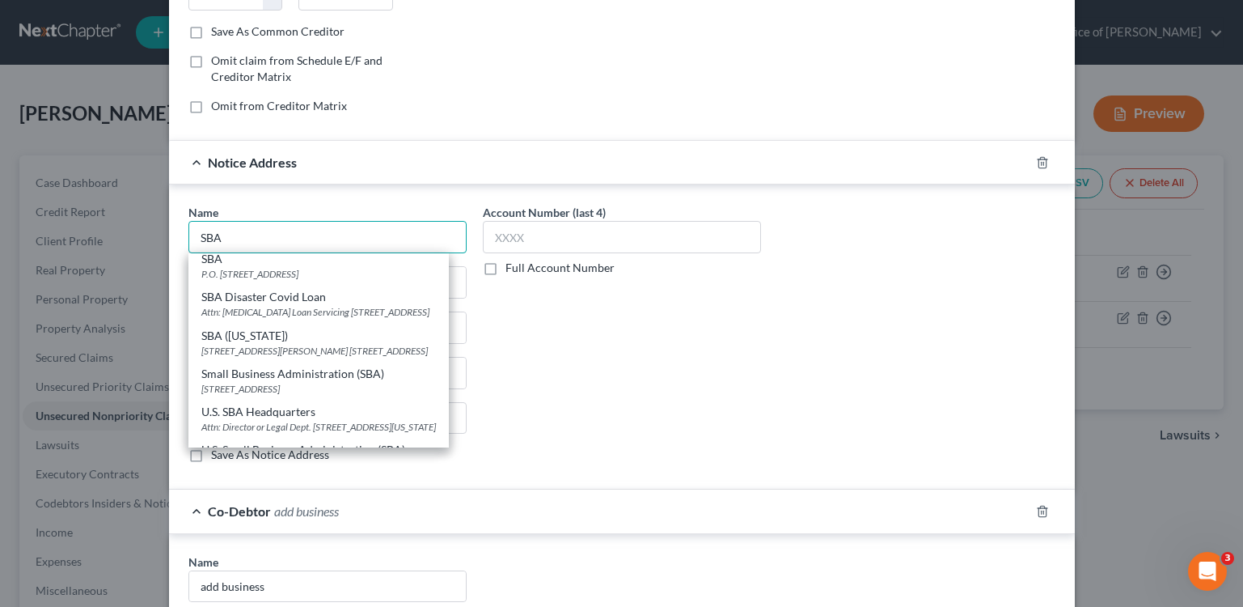
scroll to position [0, 0]
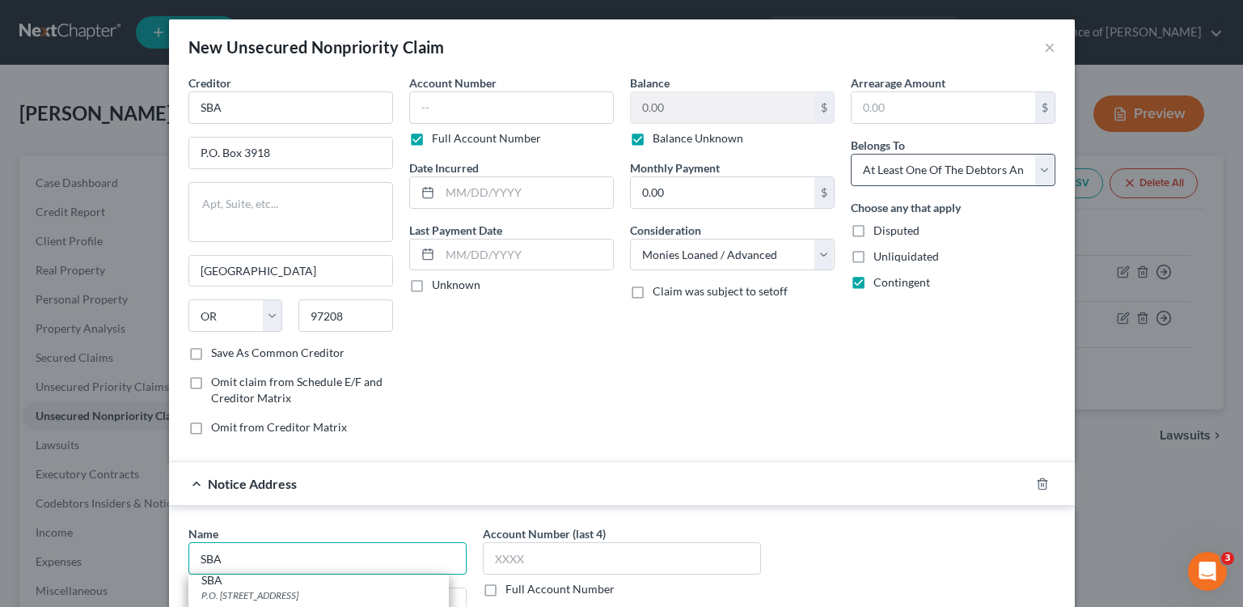
type input "SBA"
click at [952, 164] on select "Select Debtor 1 Only Debtor 2 Only Debtor 1 And Debtor 2 Only At Least One Of T…" at bounding box center [953, 170] width 205 height 32
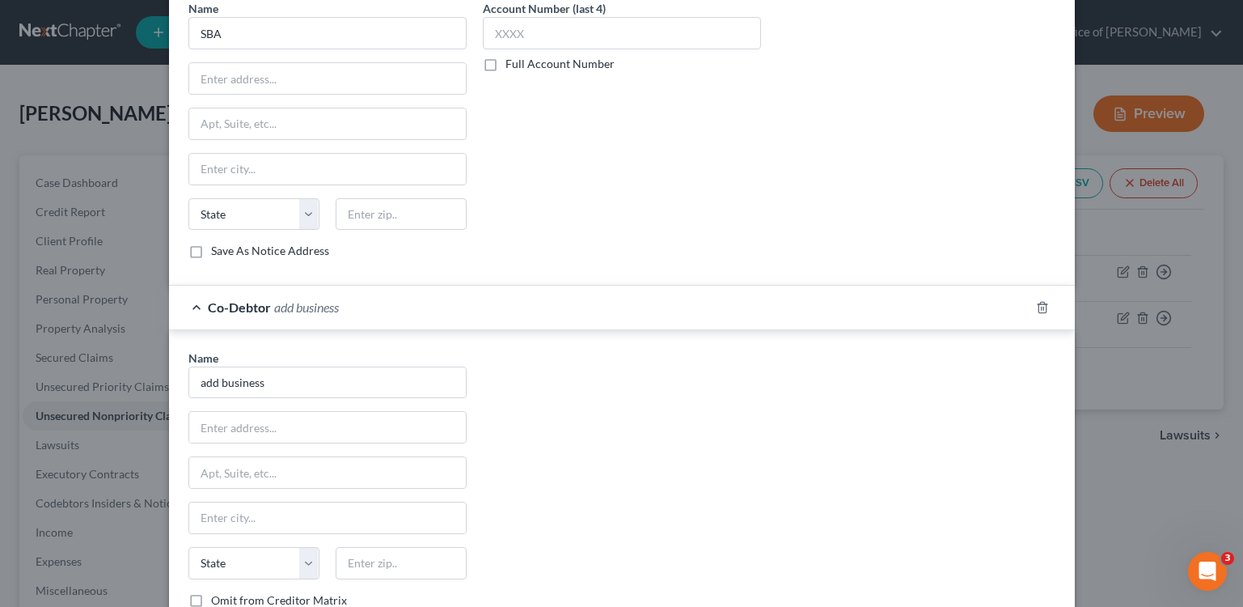
scroll to position [670, 0]
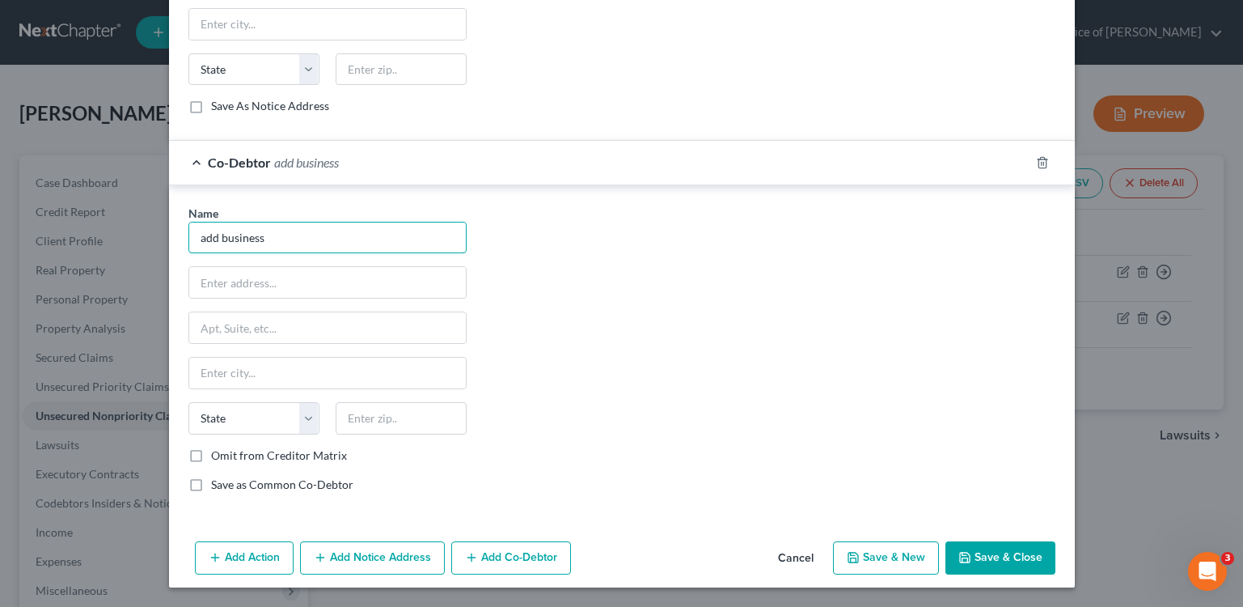
drag, startPoint x: 273, startPoint y: 239, endPoint x: 138, endPoint y: 216, distance: 137.1
click at [138, 216] on div "New Unsecured Nonpriority Claim × Creditor * SBA P.O. [GEOGRAPHIC_DATA] [US_STA…" at bounding box center [621, 303] width 1243 height 607
click at [287, 239] on input "add business" at bounding box center [327, 237] width 277 height 31
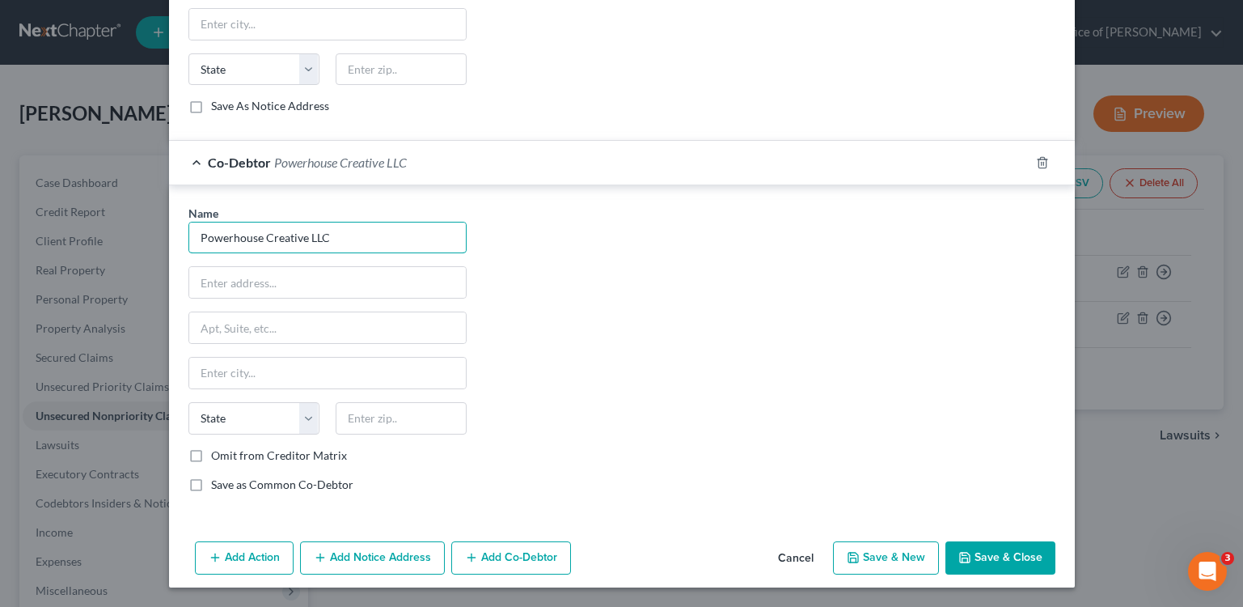
type input "Powerhouse Creative LLC"
click at [294, 277] on input "text" at bounding box center [327, 282] width 277 height 31
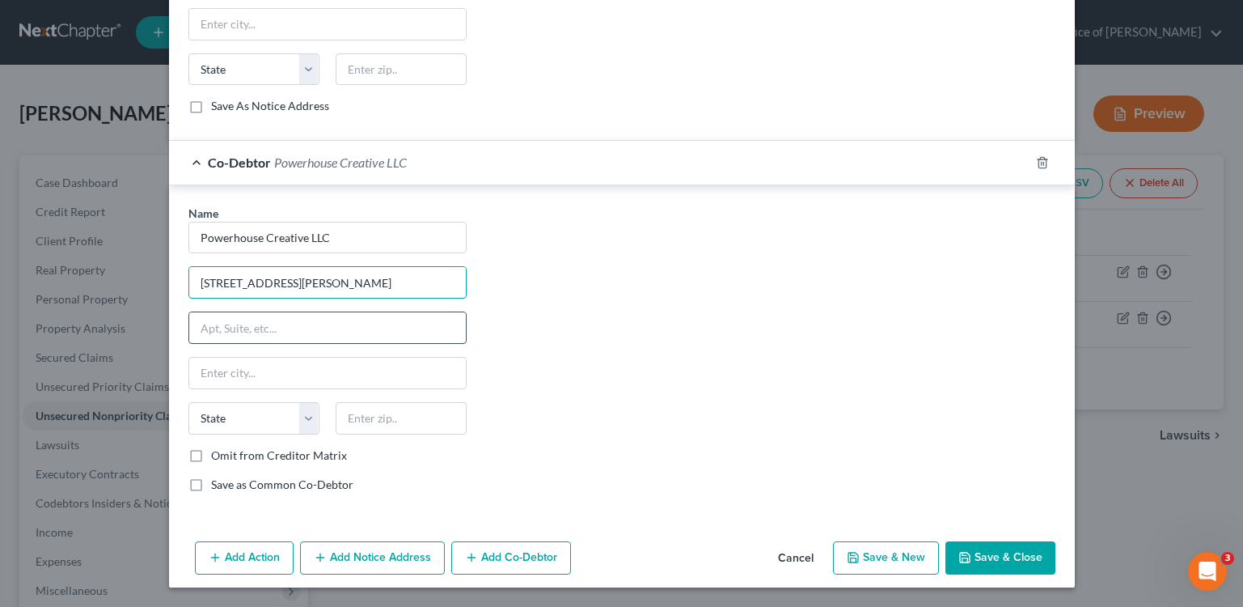
type input "[STREET_ADDRESS][PERSON_NAME]"
click at [329, 341] on input "text" at bounding box center [327, 327] width 277 height 31
type input "S"
click at [242, 286] on input "[STREET_ADDRESS][PERSON_NAME]" at bounding box center [327, 282] width 277 height 31
click at [241, 286] on input "[STREET_ADDRESS][PERSON_NAME]" at bounding box center [327, 282] width 277 height 31
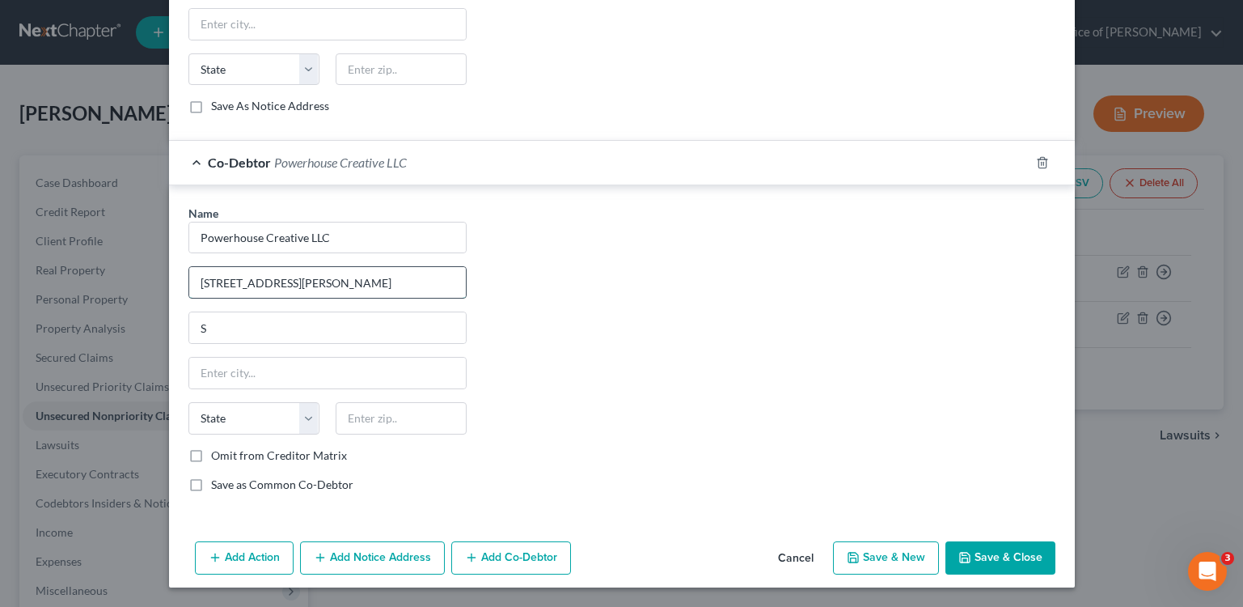
click at [231, 282] on input "[STREET_ADDRESS][PERSON_NAME]" at bounding box center [327, 282] width 277 height 31
type input "[STREET_ADDRESS][PERSON_NAME]"
click at [275, 338] on input "S" at bounding box center [327, 327] width 277 height 31
click at [276, 334] on input "S" at bounding box center [327, 327] width 277 height 31
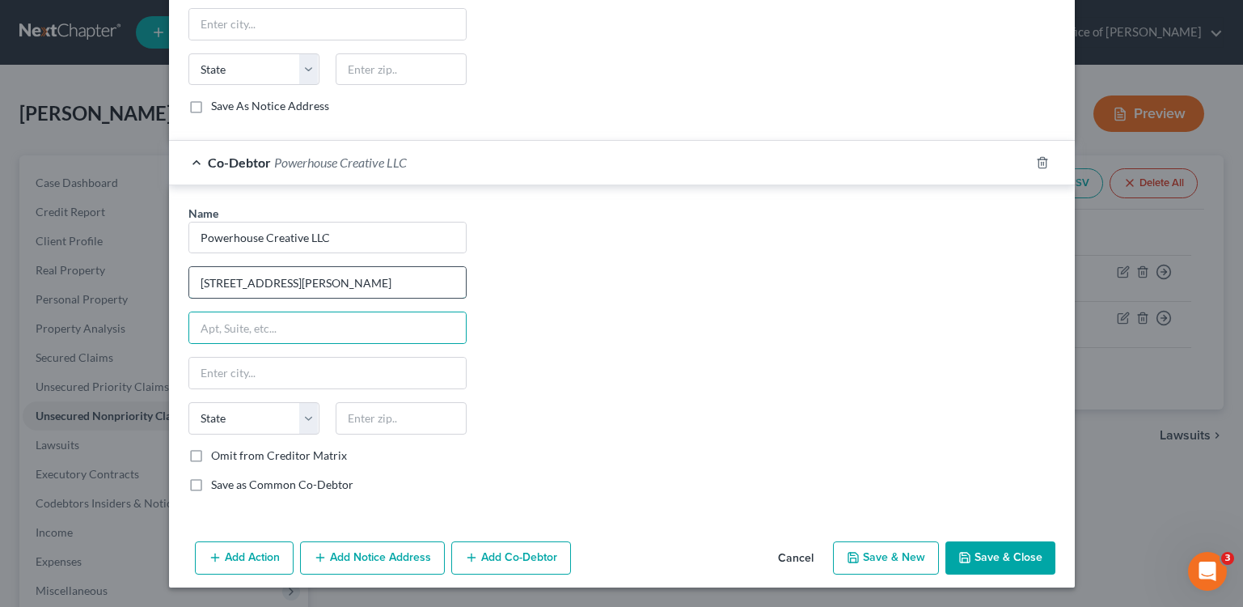
click at [363, 280] on input "[STREET_ADDRESS][PERSON_NAME]" at bounding box center [327, 282] width 277 height 31
type input "[STREET_ADDRESS][PERSON_NAME]"
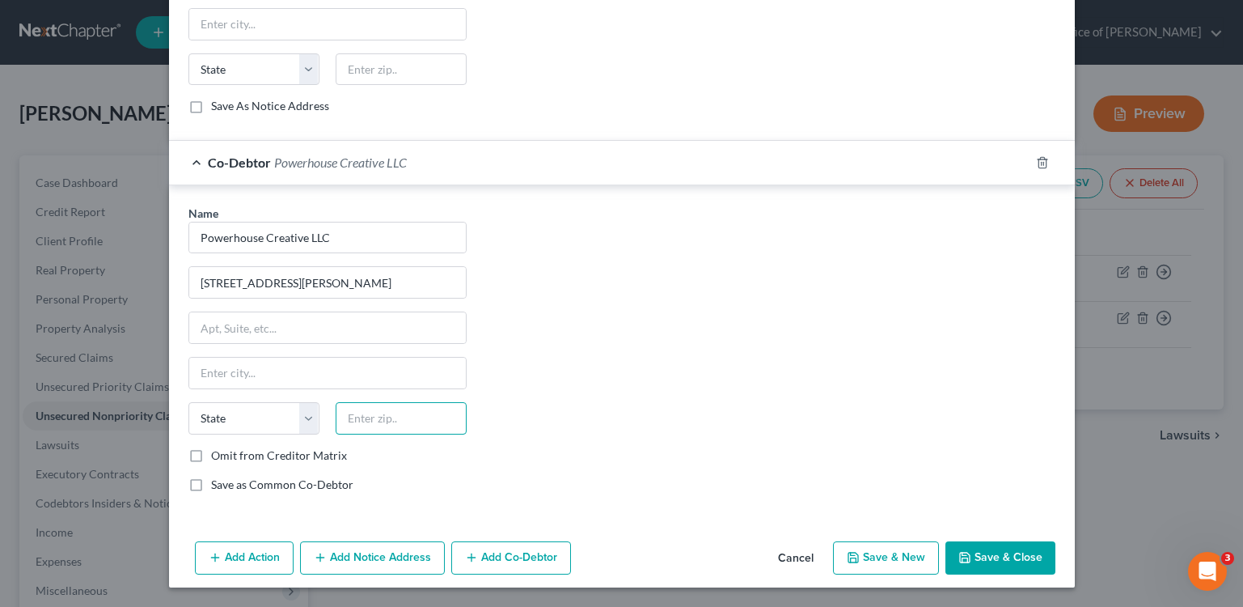
click at [421, 422] on input "text" at bounding box center [401, 418] width 131 height 32
type input "90069"
drag, startPoint x: 596, startPoint y: 392, endPoint x: 587, endPoint y: 393, distance: 9.0
click at [597, 392] on div "Name * Powerhouse Creative LLC [STREET_ADDRESS][GEOGRAPHIC_DATA][PERSON_NAME][U…" at bounding box center [621, 355] width 883 height 301
type input "[GEOGRAPHIC_DATA]"
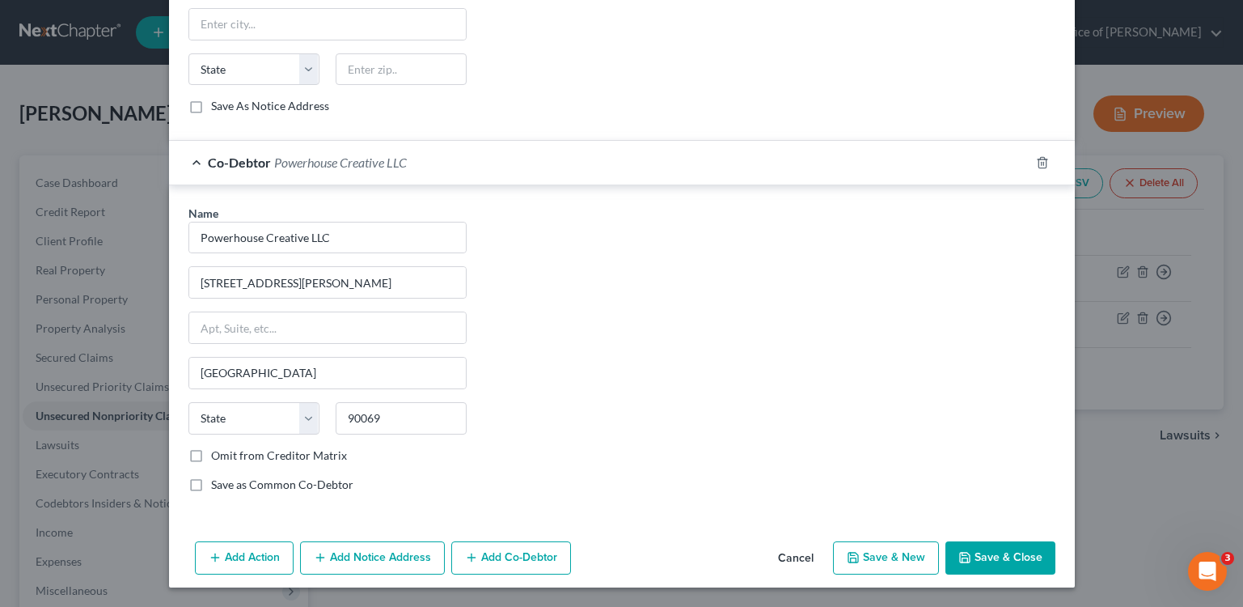
select select "4"
click at [218, 487] on label "Save as Common Co-Debtor" at bounding box center [282, 484] width 142 height 16
click at [218, 487] on input "Save as Common Co-Debtor" at bounding box center [223, 481] width 11 height 11
checkbox input "true"
click at [968, 562] on button "Save & Close" at bounding box center [1001, 558] width 110 height 34
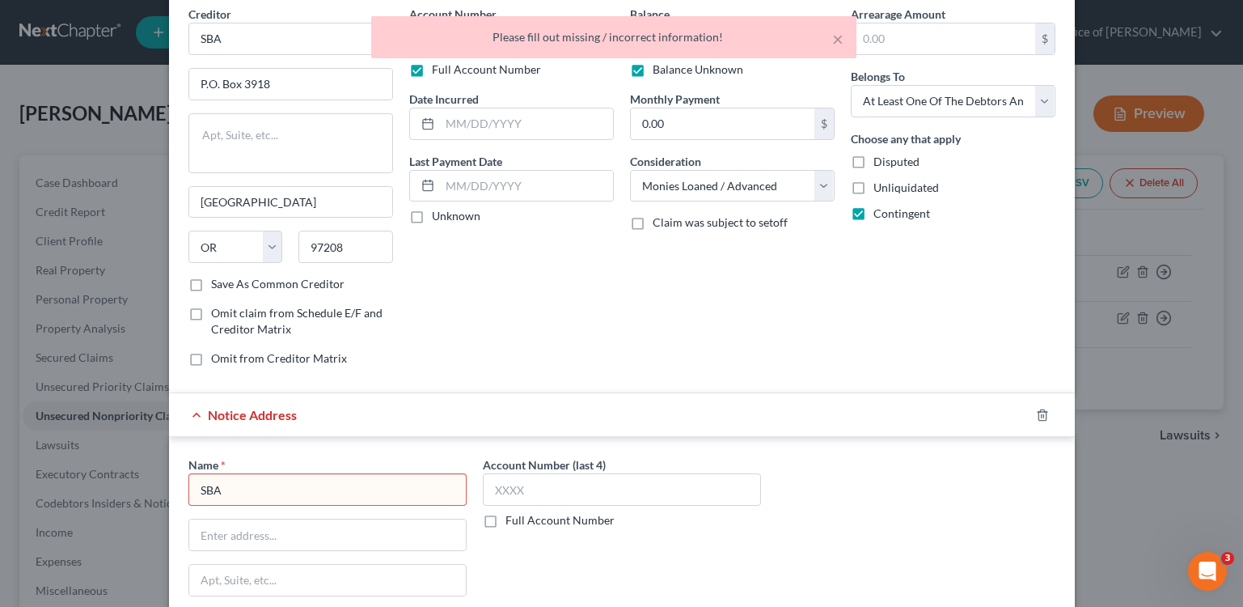
scroll to position [134, 0]
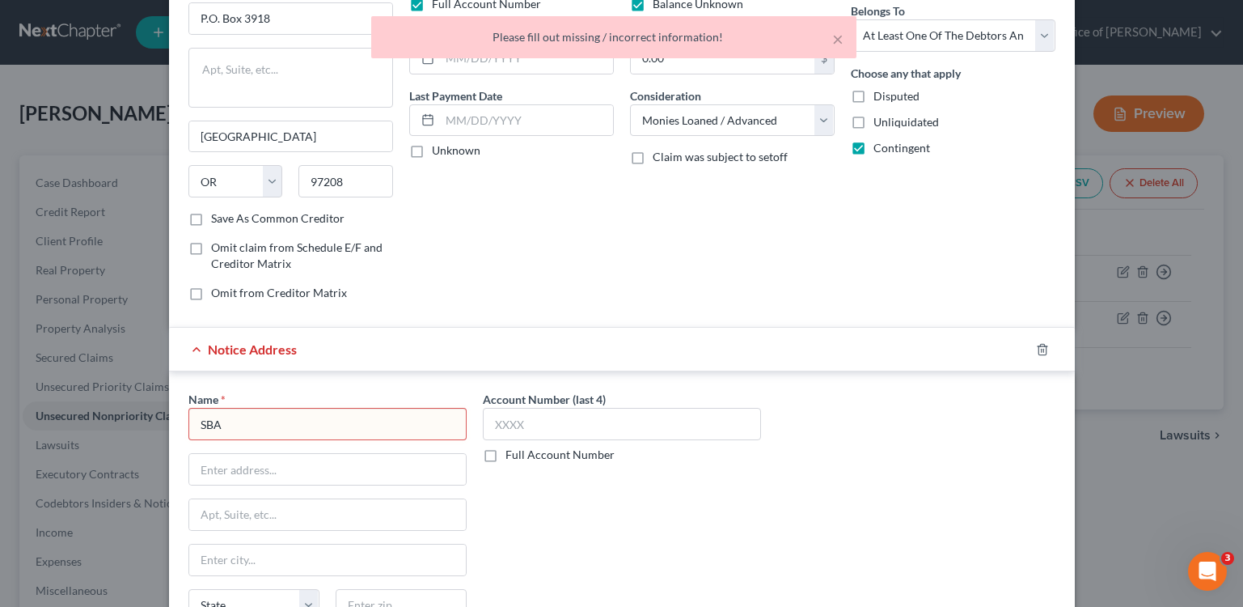
click at [280, 420] on input "SBA" at bounding box center [327, 424] width 278 height 32
click at [279, 419] on input "SBA" at bounding box center [327, 424] width 278 height 32
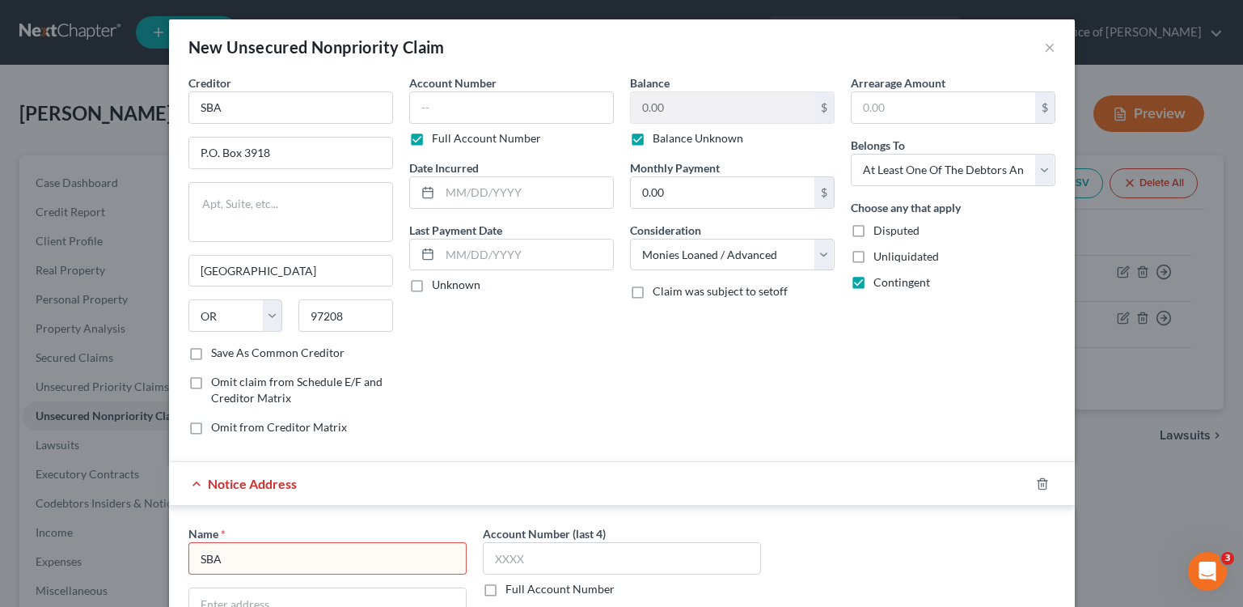
scroll to position [154, 0]
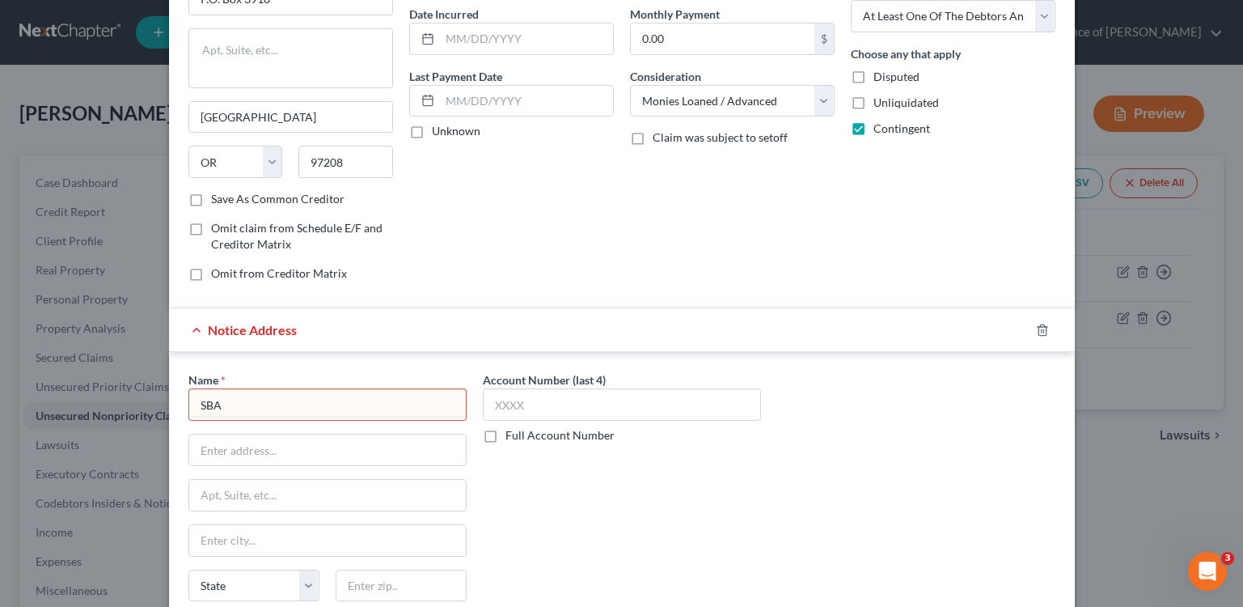
drag, startPoint x: 344, startPoint y: 406, endPoint x: 232, endPoint y: 386, distance: 113.5
click at [232, 386] on div "Name * SBA" at bounding box center [327, 395] width 278 height 49
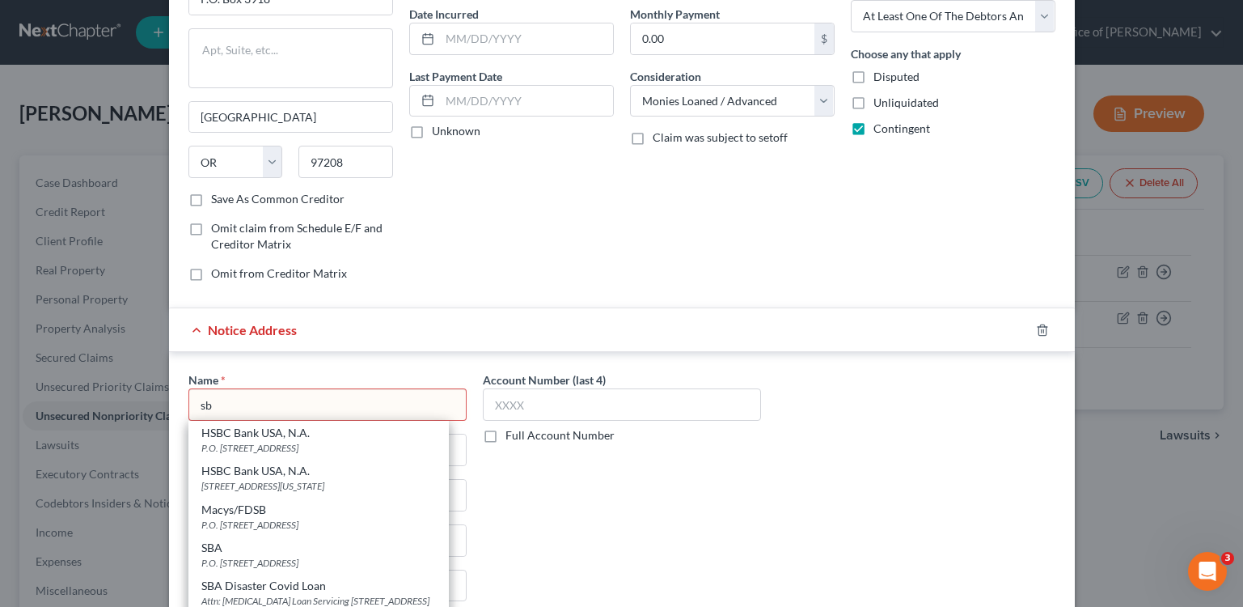
click at [311, 400] on input "sb" at bounding box center [327, 404] width 278 height 32
drag, startPoint x: 214, startPoint y: 400, endPoint x: 254, endPoint y: 399, distance: 40.5
click at [214, 400] on input "sb" at bounding box center [327, 404] width 278 height 32
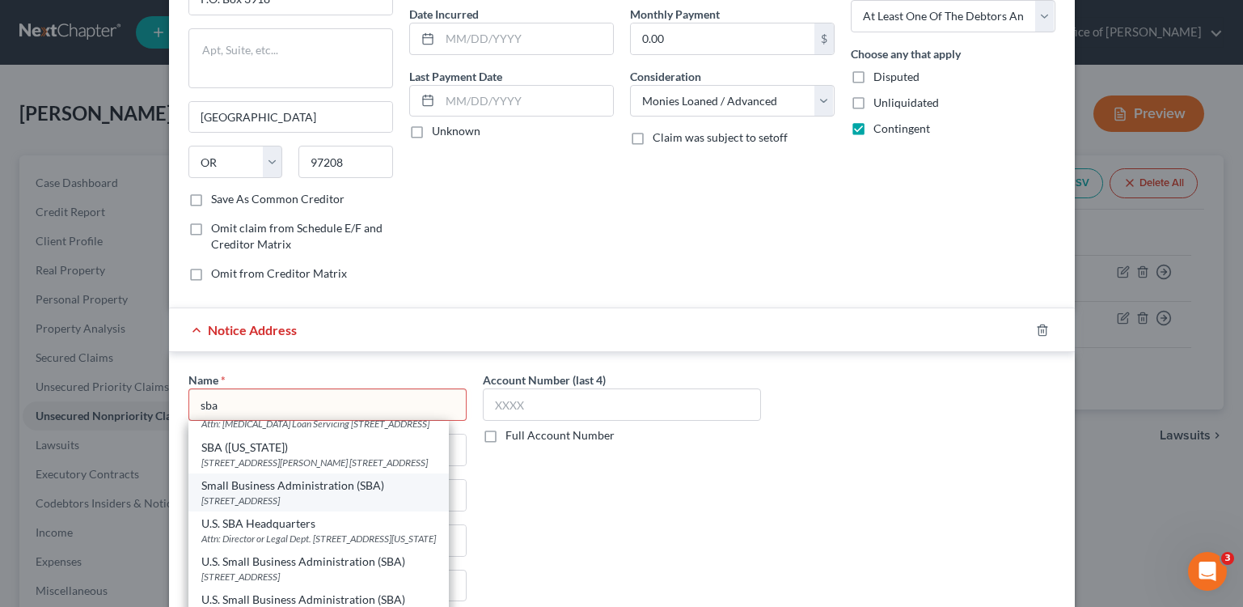
scroll to position [80, 0]
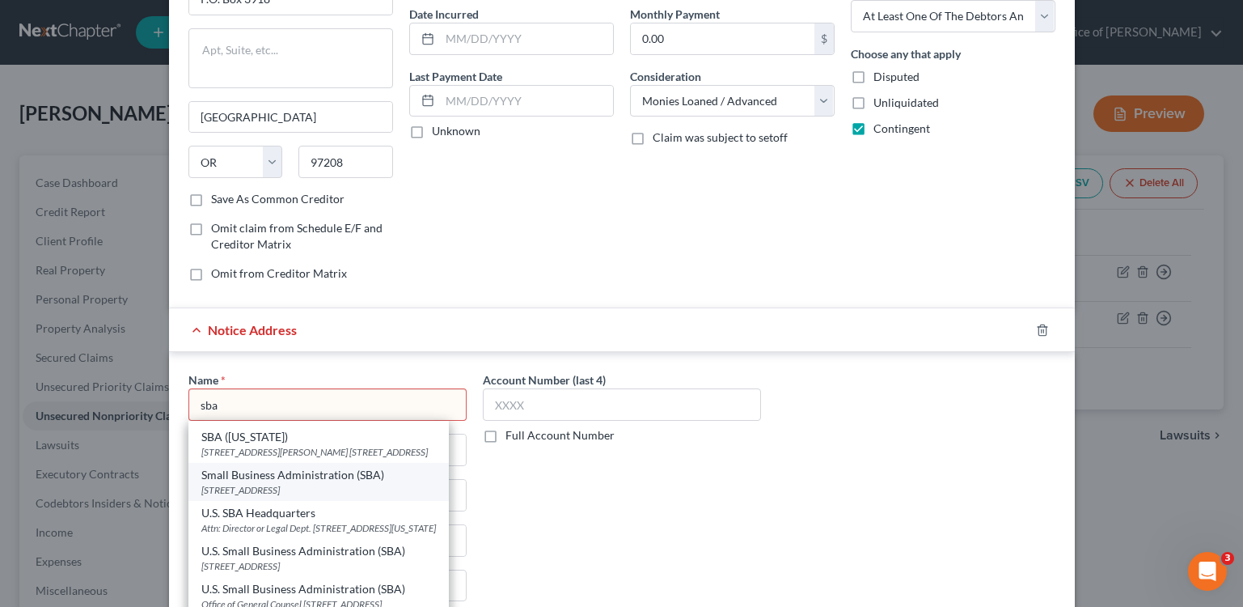
click at [416, 497] on div "[STREET_ADDRESS]" at bounding box center [318, 490] width 235 height 14
type input "Small Business Administration (SBA)"
type input "[STREET_ADDRESS]"
type input "[GEOGRAPHIC_DATA]"
select select "45"
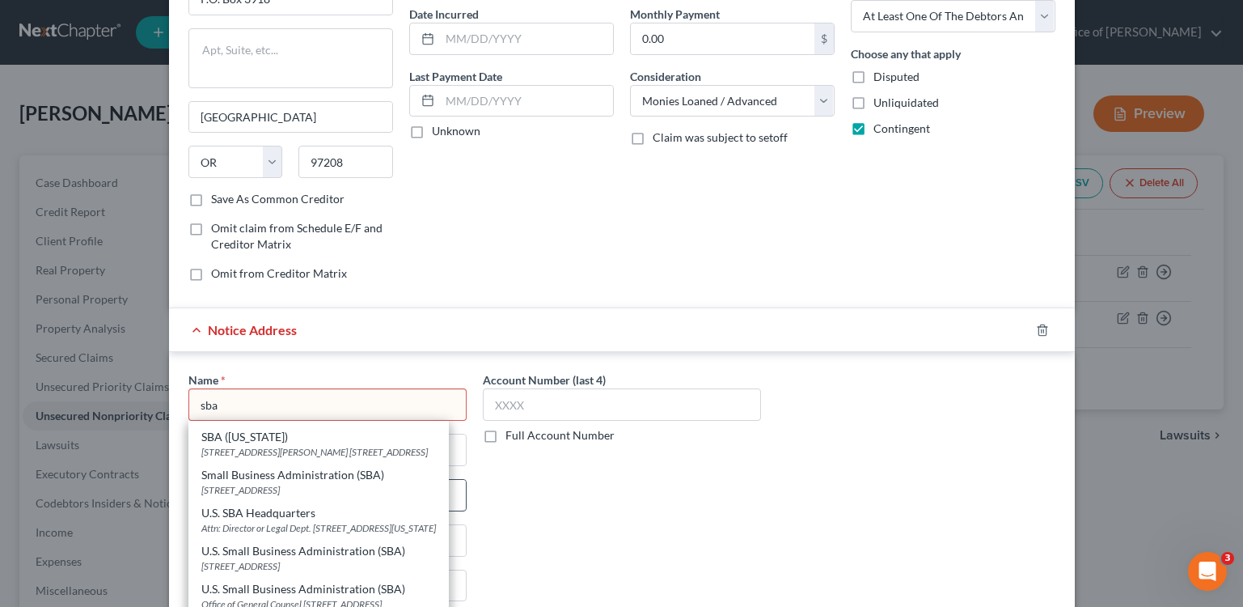
type input "76155"
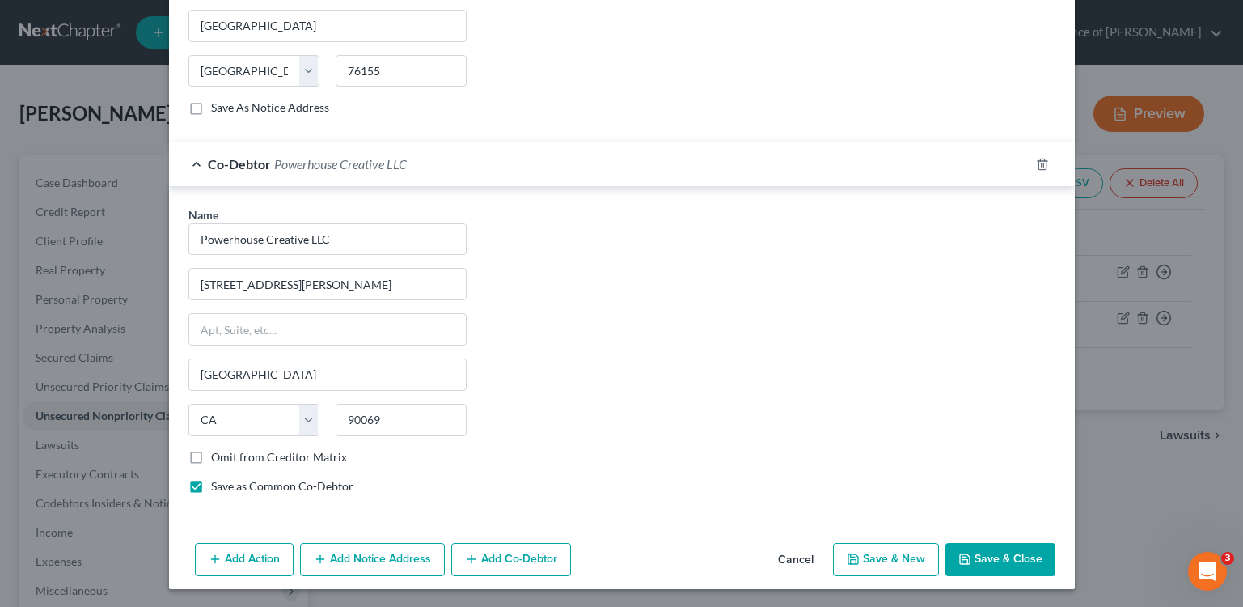
scroll to position [670, 0]
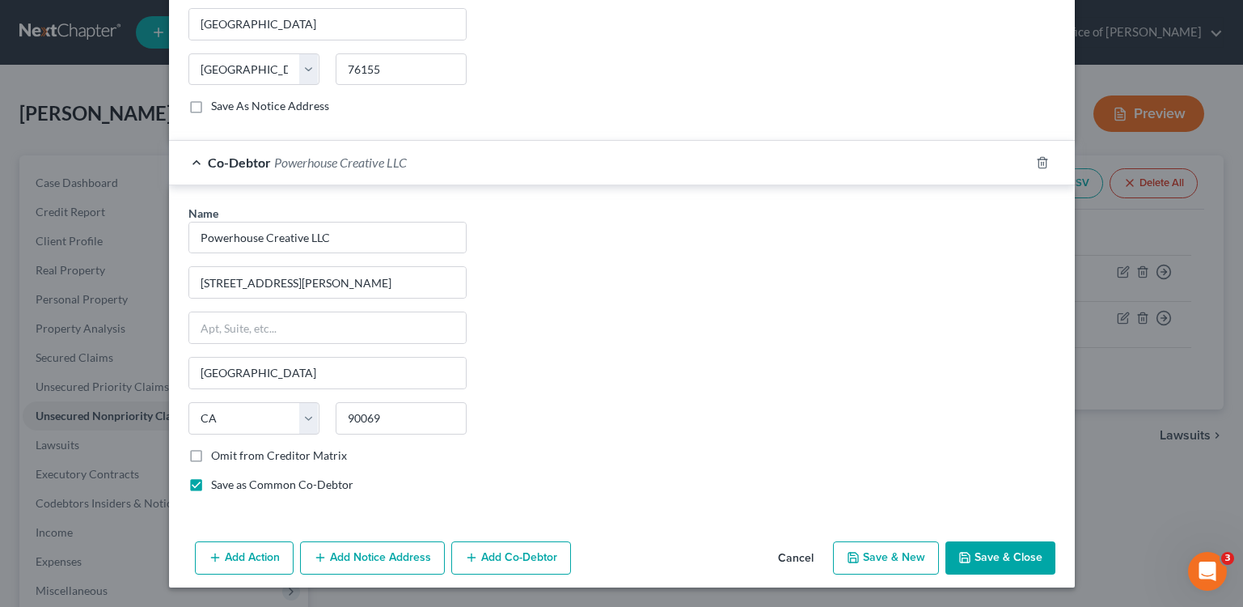
click at [407, 547] on button "Add Notice Address" at bounding box center [372, 558] width 145 height 34
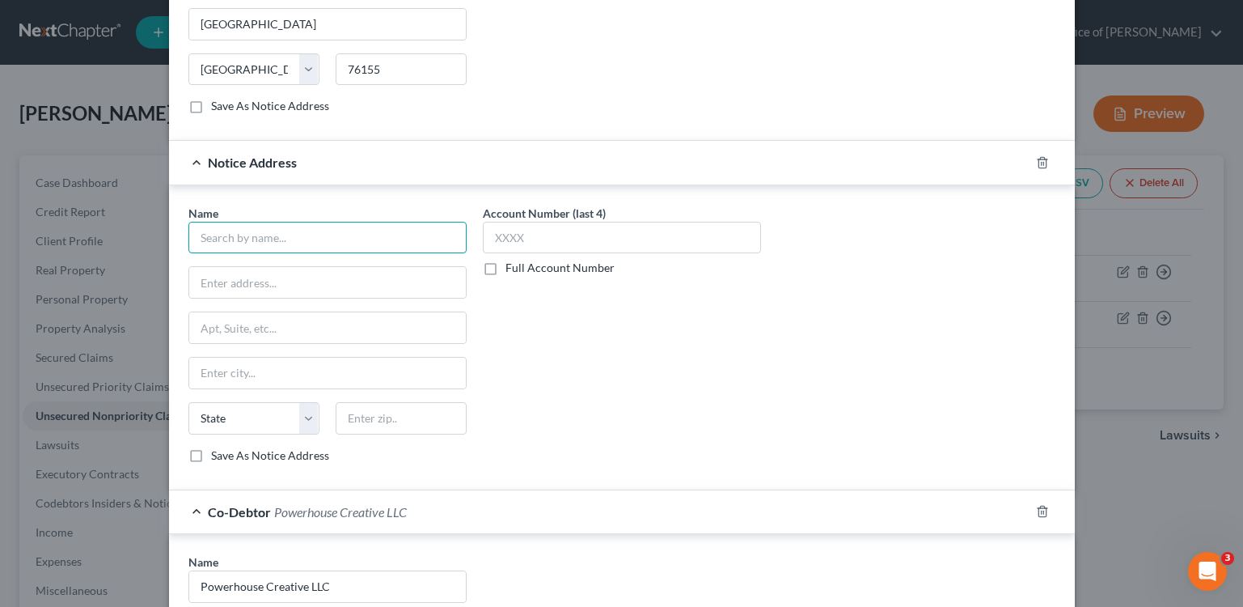
click at [394, 232] on input "text" at bounding box center [327, 238] width 278 height 32
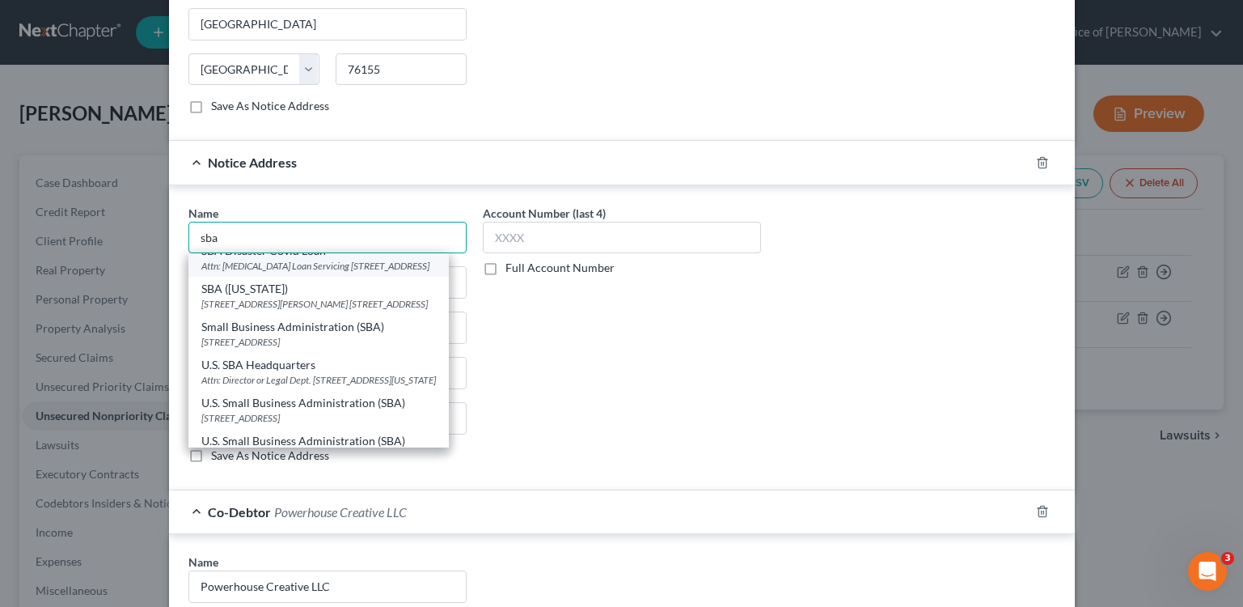
scroll to position [128, 0]
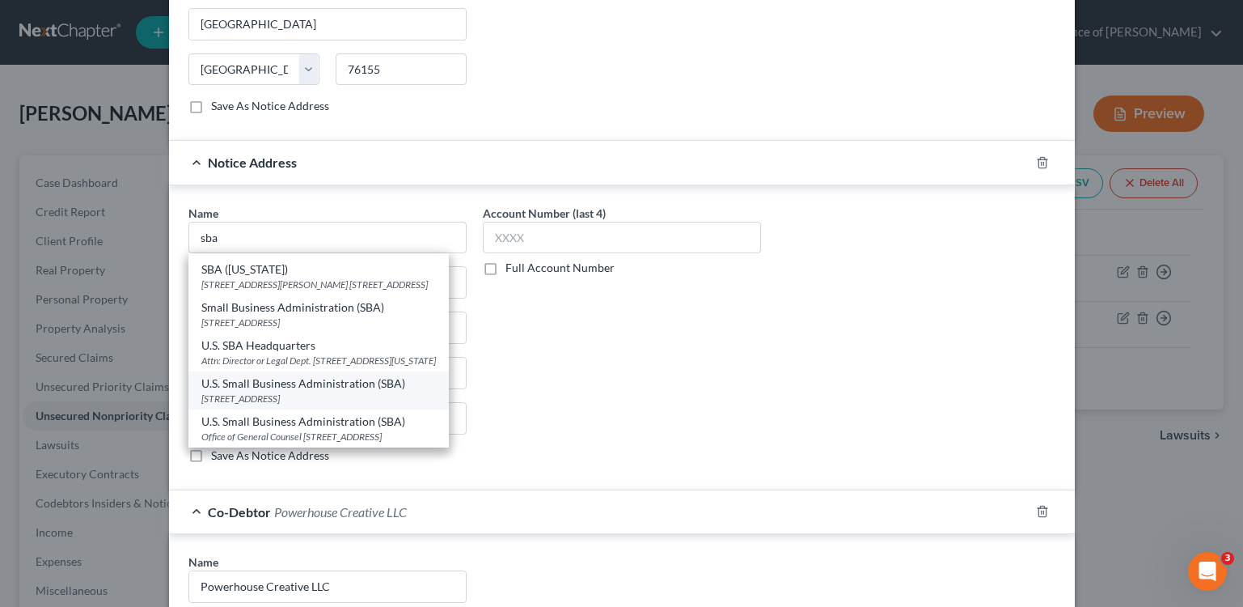
click at [355, 392] on div "[STREET_ADDRESS]" at bounding box center [318, 399] width 235 height 14
type input "U.S. Small Business Administration (SBA)"
type input "[STREET_ADDRESS]"
type input "Office of General Counsel"
type input "[GEOGRAPHIC_DATA]"
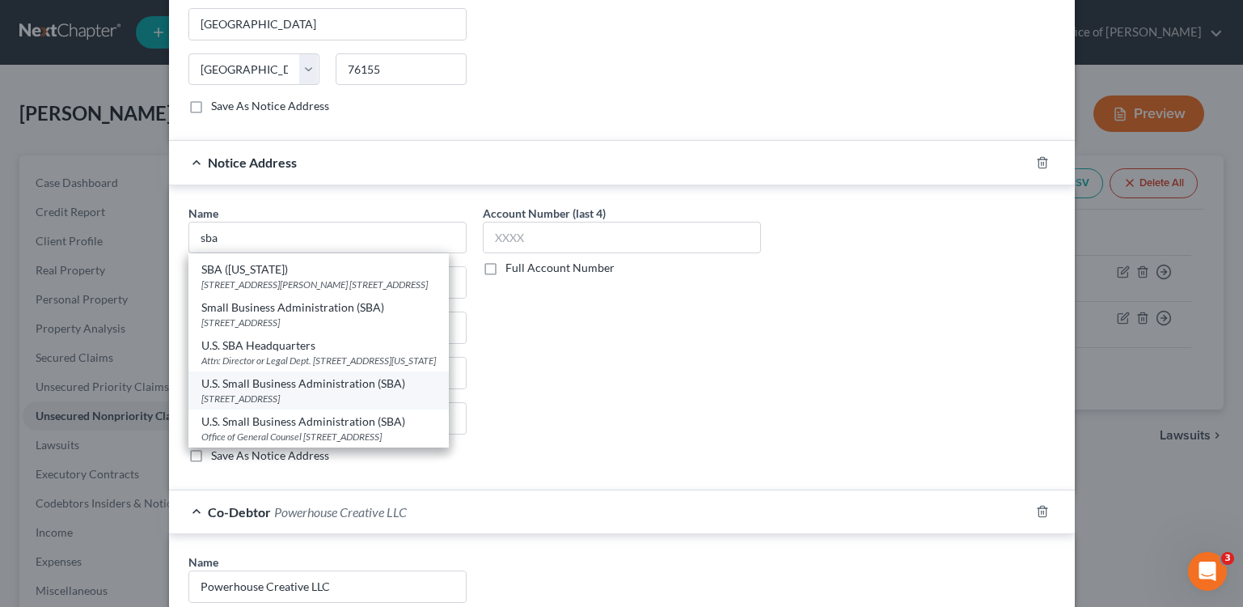
select select "4"
type input "90012"
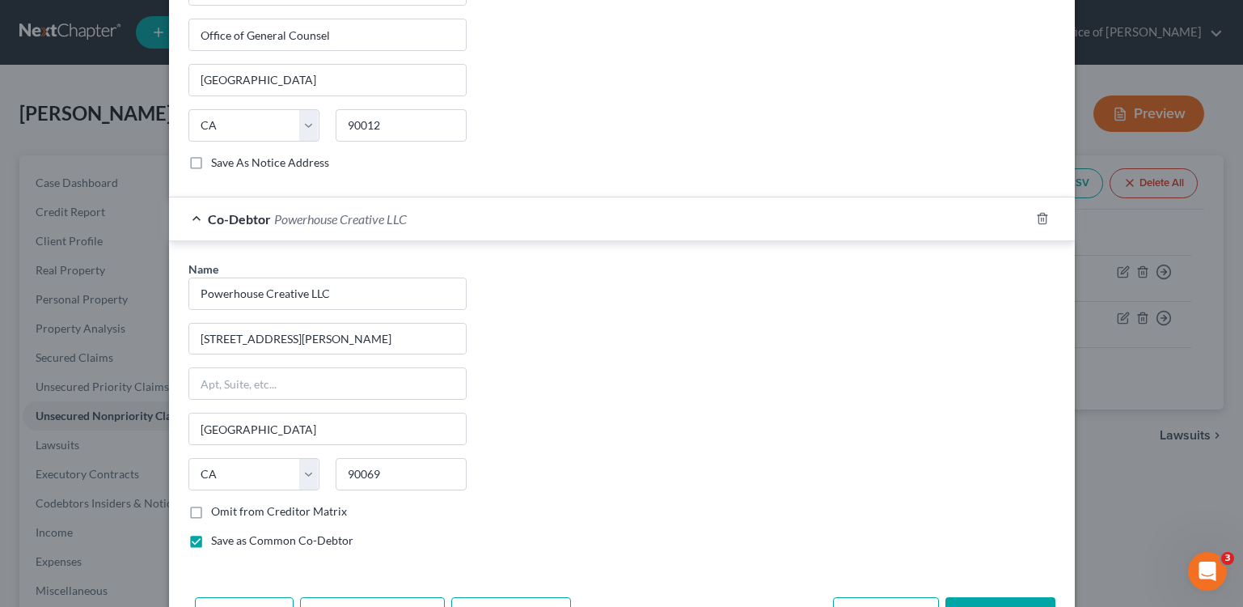
scroll to position [1018, 0]
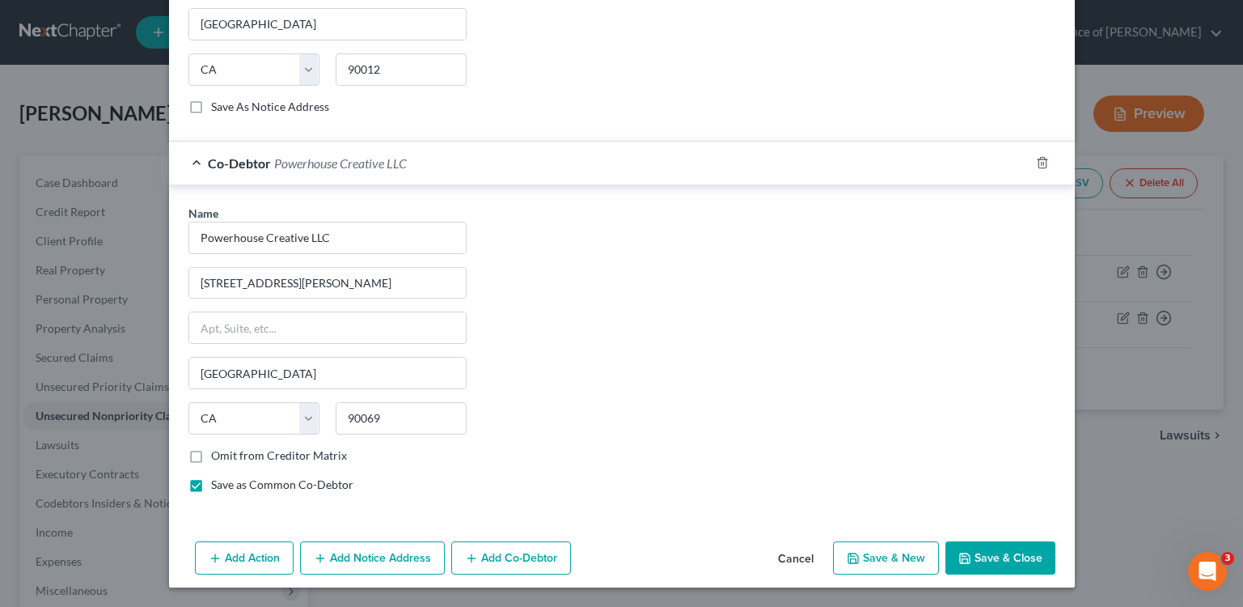
click at [372, 557] on button "Add Notice Address" at bounding box center [372, 558] width 145 height 34
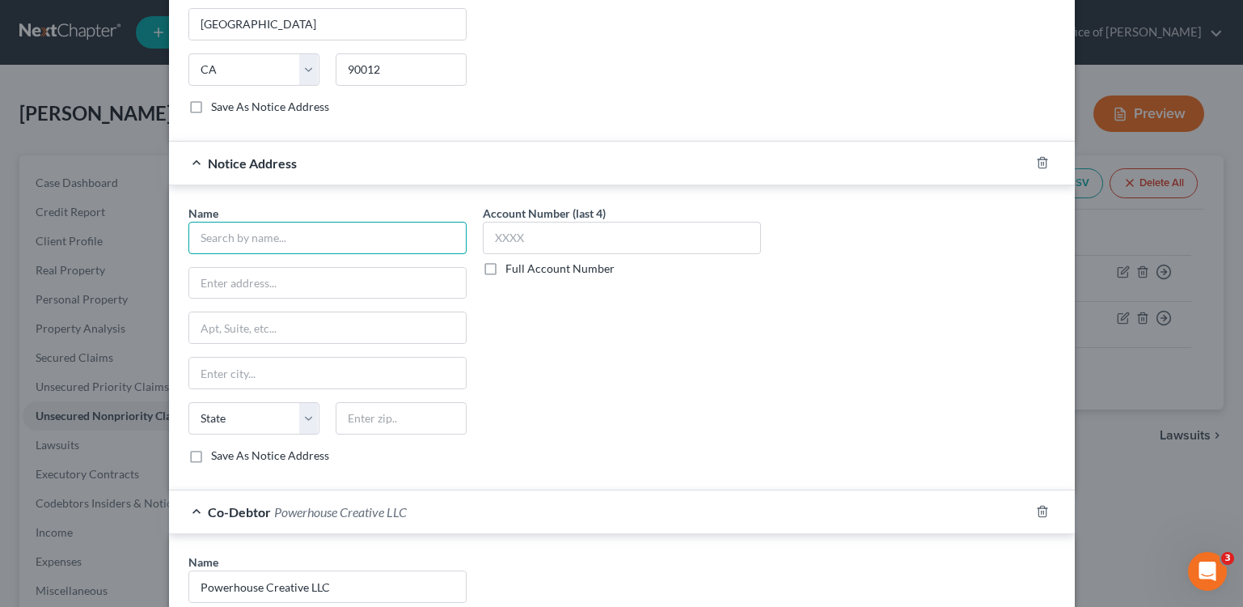
click at [361, 247] on input "text" at bounding box center [327, 238] width 278 height 32
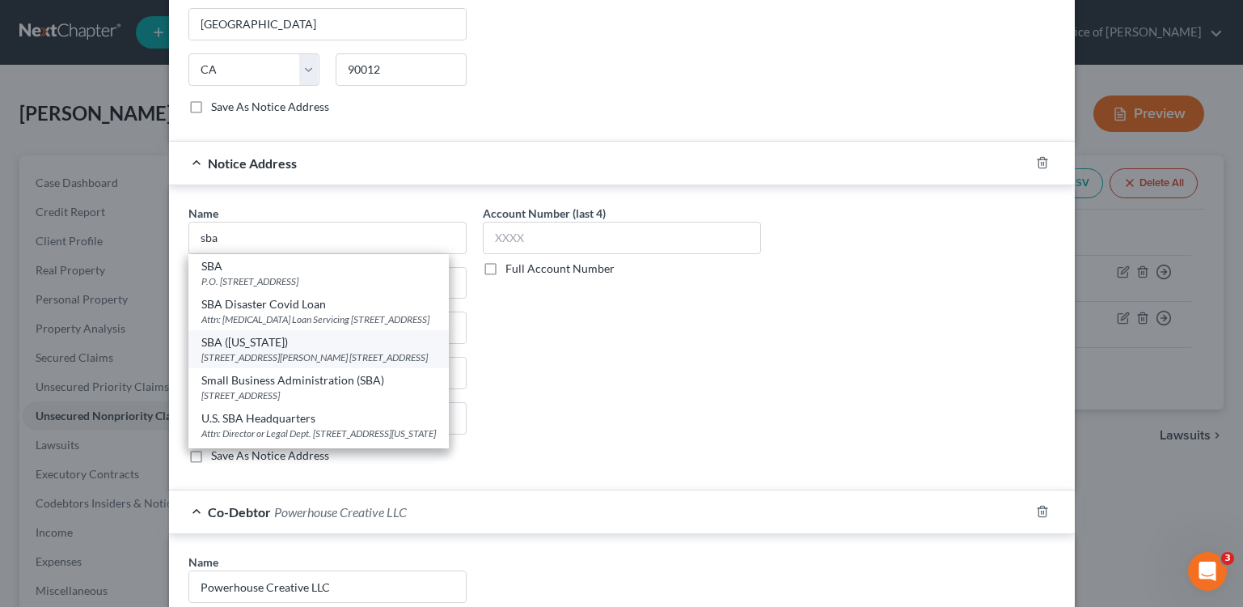
click at [337, 350] on div "SBA ([US_STATE])" at bounding box center [318, 342] width 235 height 16
type input "SBA ([US_STATE])"
type input "[STREET_ADDRESS][PERSON_NAME] Suite 202"
type input "[GEOGRAPHIC_DATA]"
select select "45"
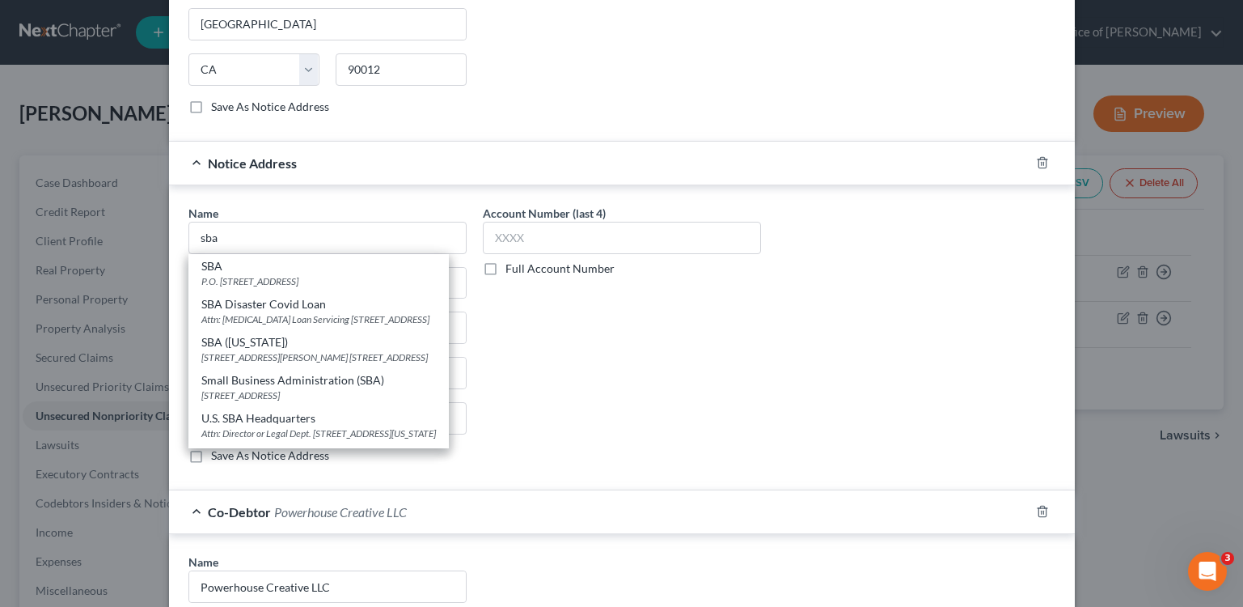
type input "79925"
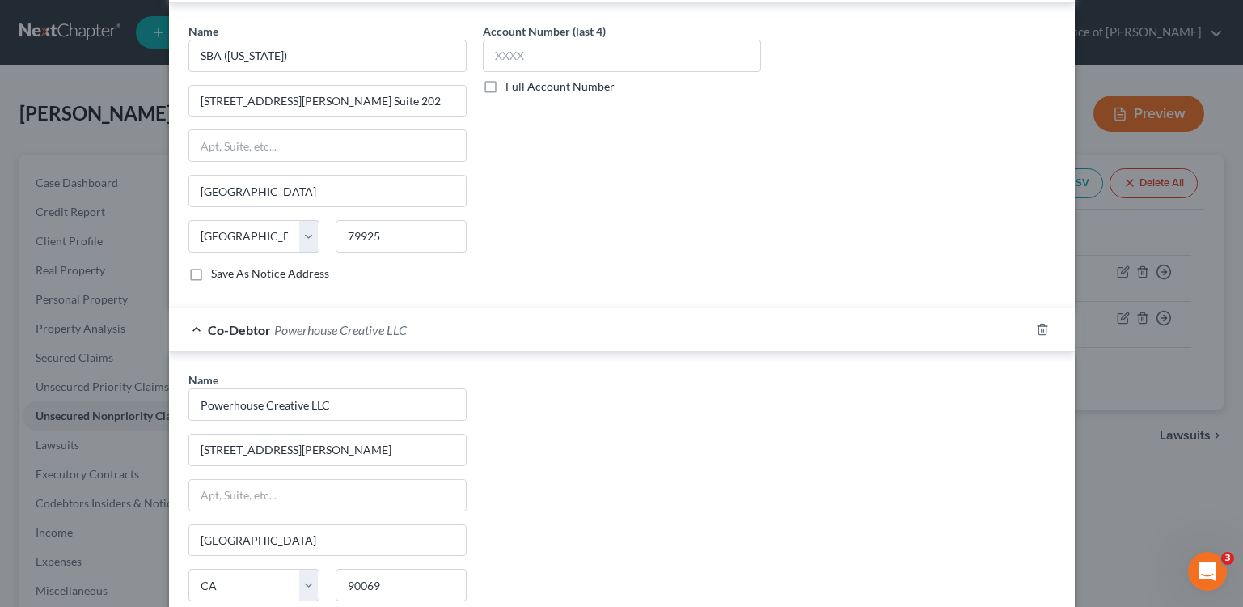
scroll to position [1368, 0]
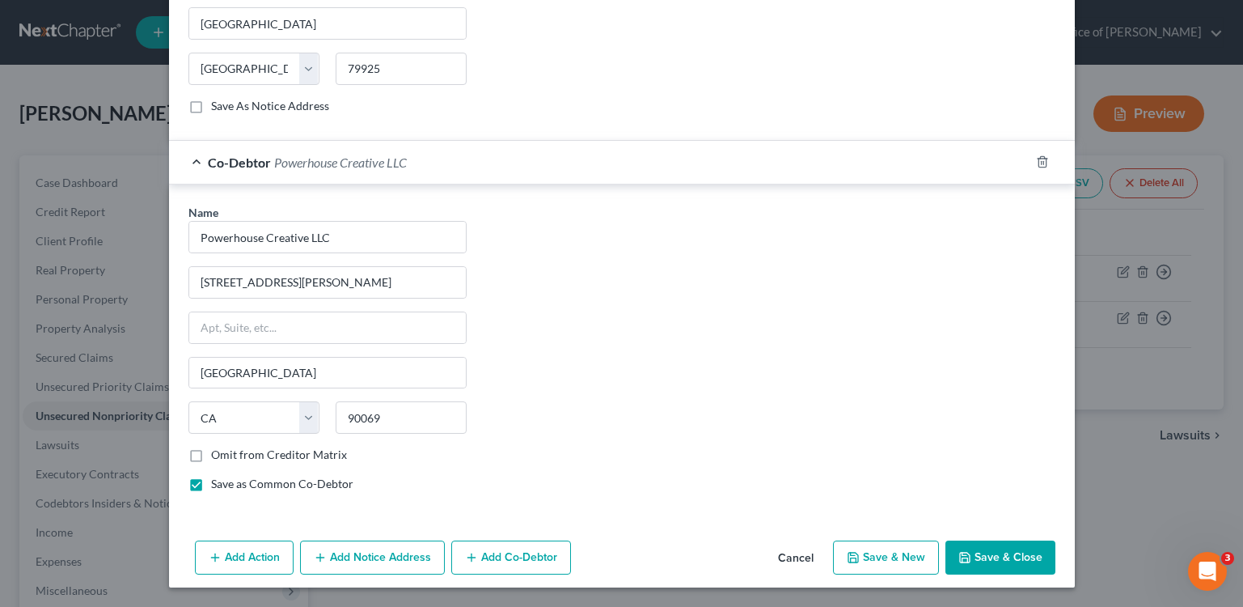
click at [409, 561] on button "Add Notice Address" at bounding box center [372, 557] width 145 height 34
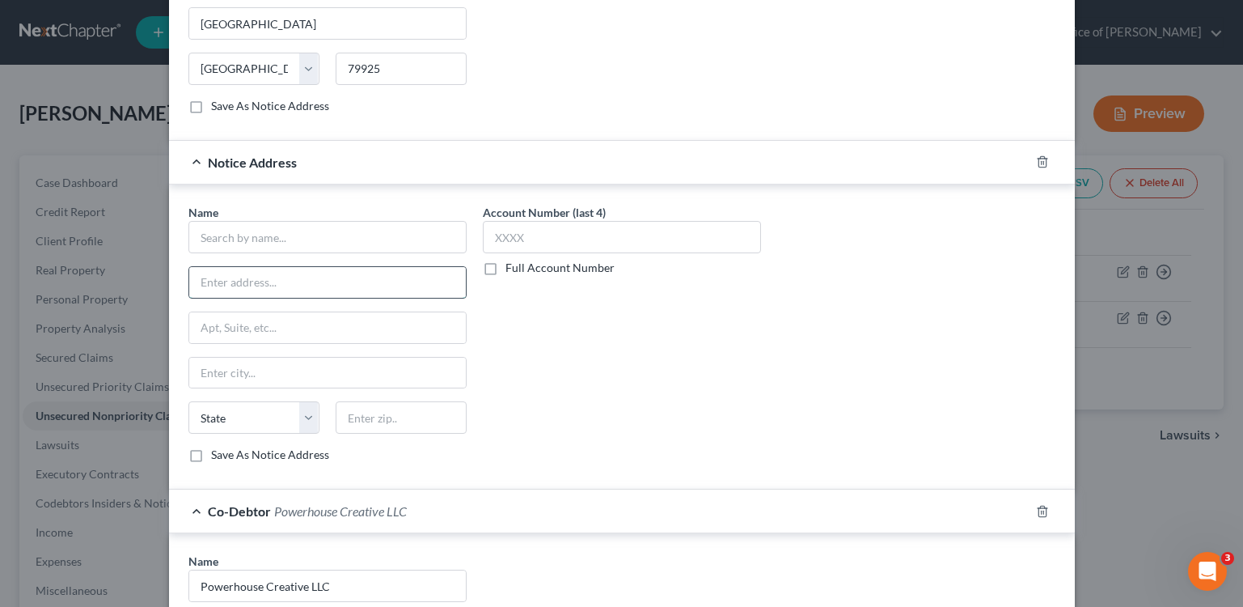
click at [361, 272] on input "text" at bounding box center [327, 282] width 277 height 31
click at [358, 231] on input "text" at bounding box center [327, 237] width 278 height 32
type input "US Att"
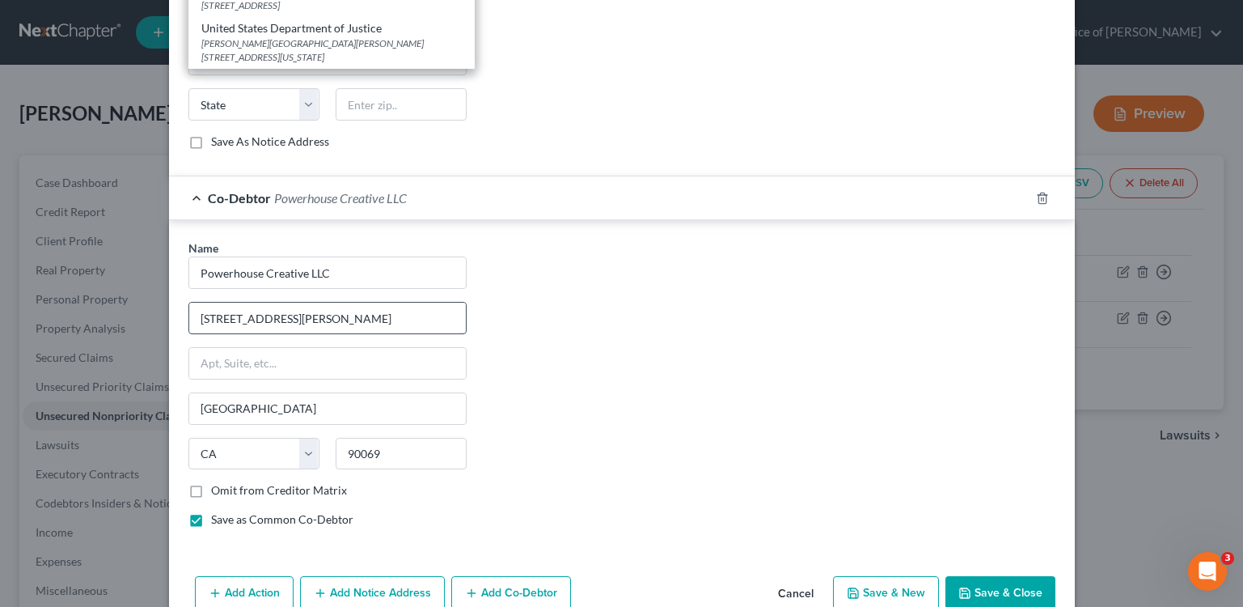
scroll to position [1371, 0]
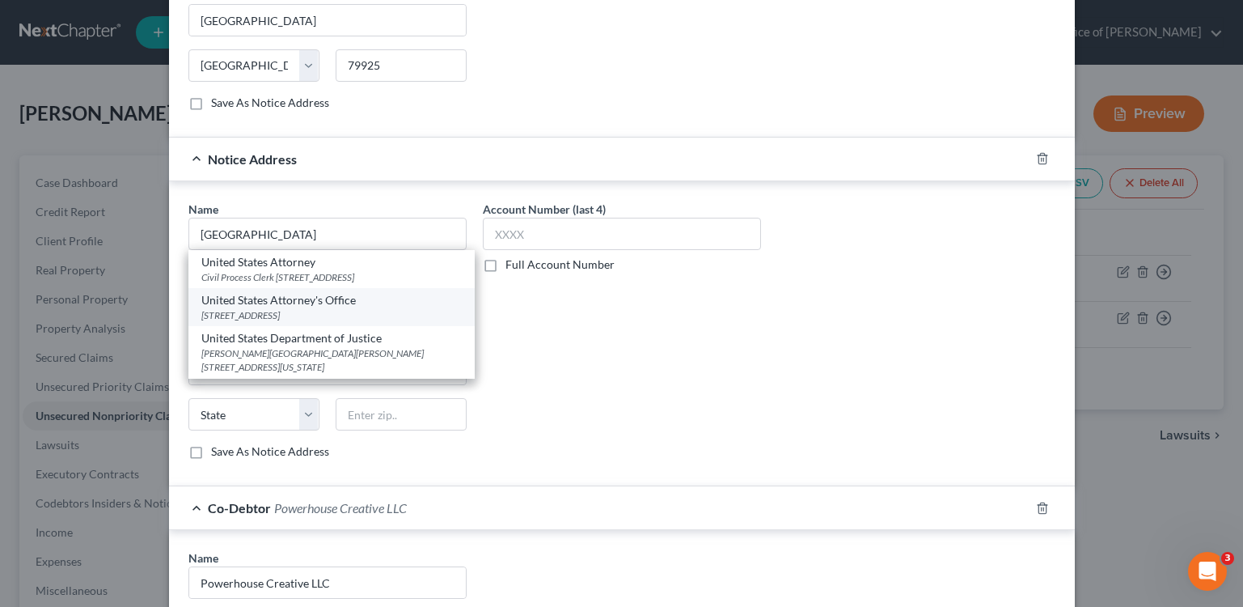
click at [347, 308] on div "United States Attorney's Office" at bounding box center [331, 300] width 260 height 16
type input "United States Attorney's Office"
type input "[STREET_ADDRESS]"
type input "[GEOGRAPHIC_DATA]"
select select "4"
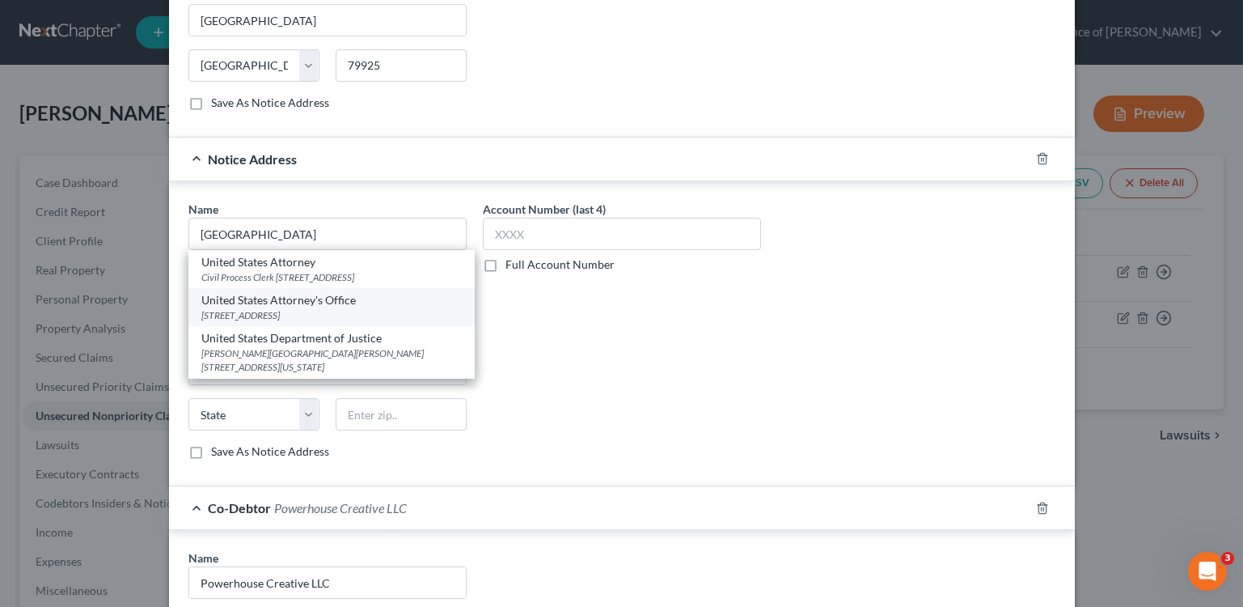
type input "90012"
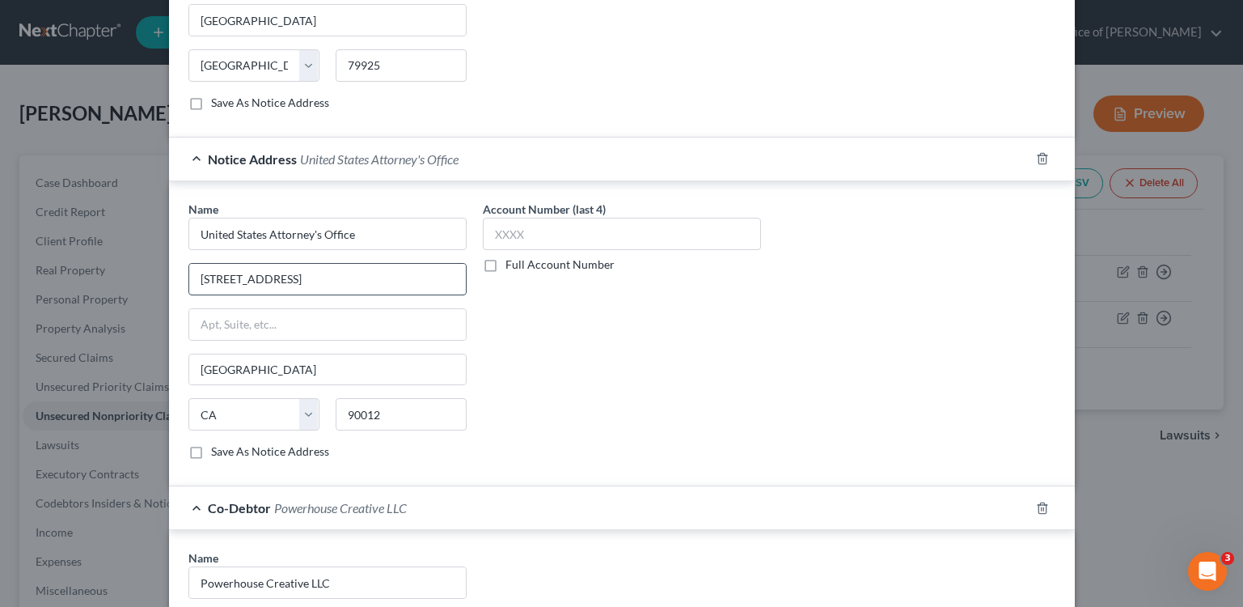
click at [362, 283] on input "[STREET_ADDRESS]" at bounding box center [327, 279] width 277 height 31
click at [362, 284] on input "[STREET_ADDRESS]" at bounding box center [327, 279] width 277 height 31
type input "PO Box 944255"
click at [369, 381] on input "[GEOGRAPHIC_DATA]" at bounding box center [327, 369] width 277 height 31
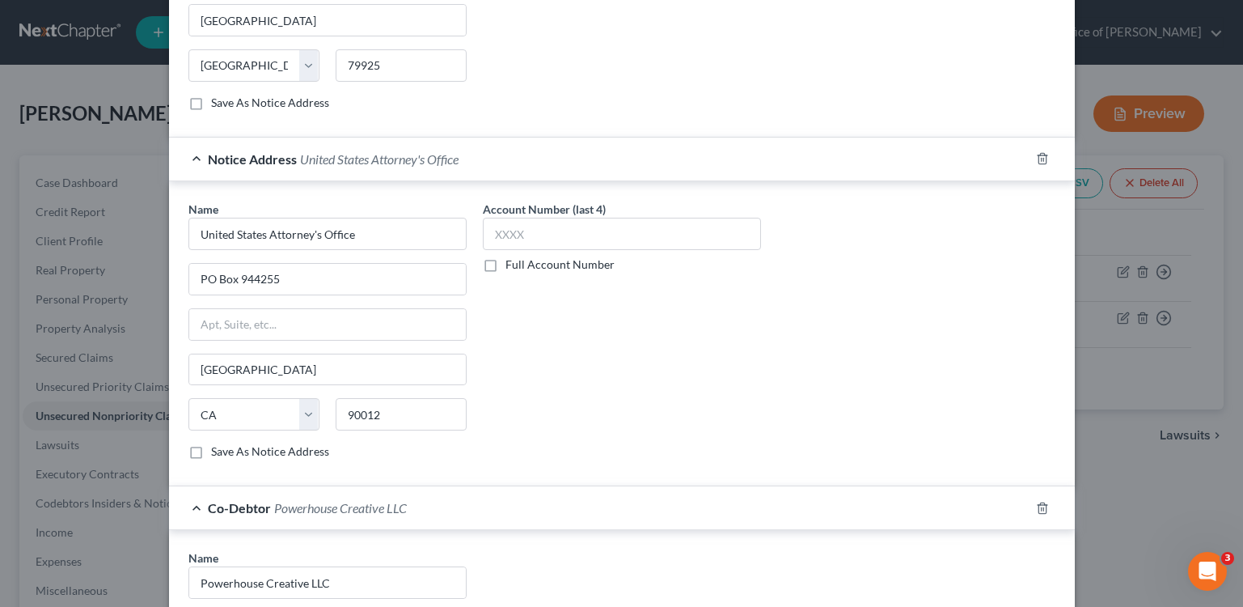
click at [411, 436] on div "State [US_STATE] AK AR AZ CA CO CT DE DC [GEOGRAPHIC_DATA] [GEOGRAPHIC_DATA] GU…" at bounding box center [327, 420] width 294 height 45
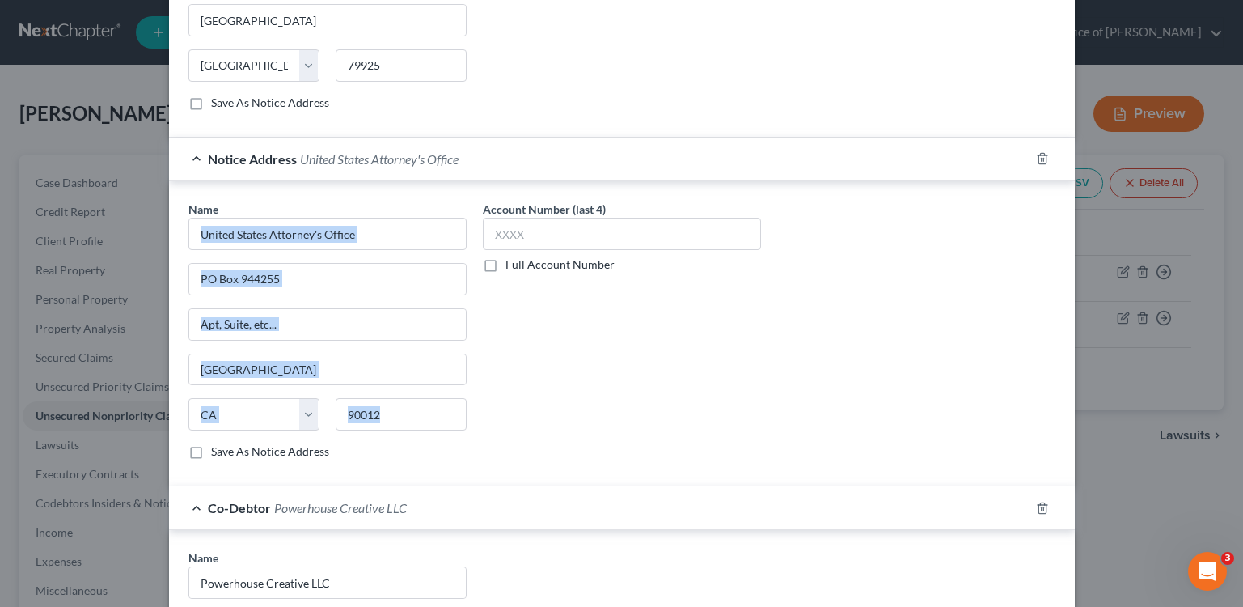
click at [411, 436] on div "State [US_STATE] AK AR AZ CA CO CT DE DC [GEOGRAPHIC_DATA] [GEOGRAPHIC_DATA] GU…" at bounding box center [327, 420] width 294 height 45
click at [429, 427] on input "90012" at bounding box center [401, 414] width 131 height 32
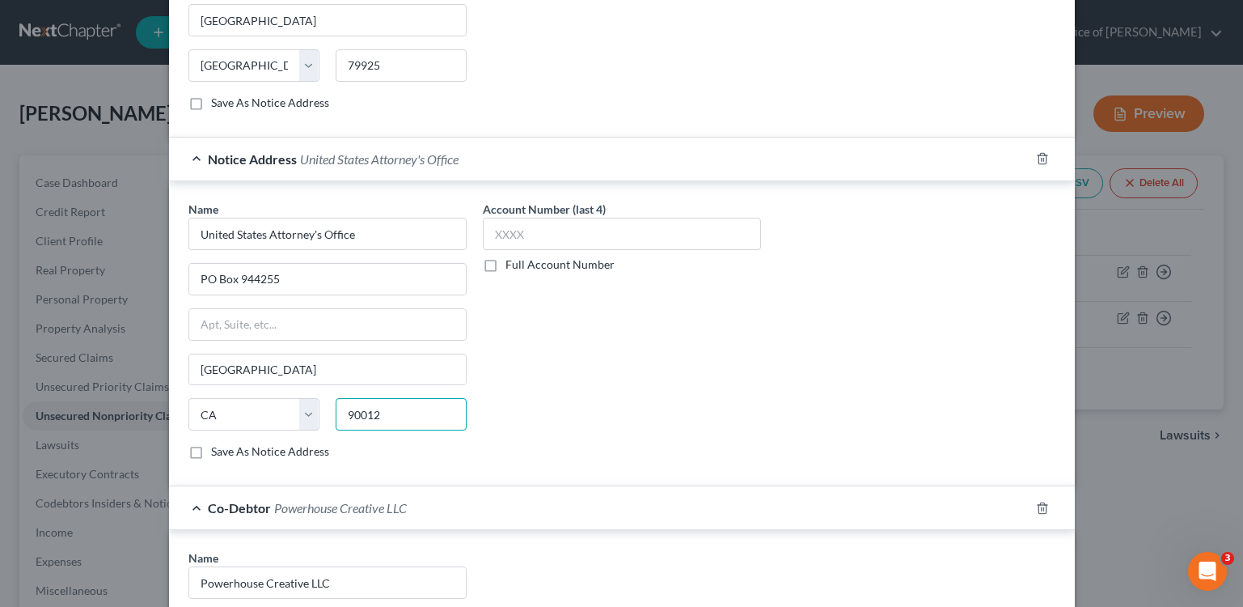
click at [424, 424] on input "90012" at bounding box center [401, 414] width 131 height 32
type input "94244"
click at [599, 381] on div "Account Number (last 4) Full Account Number" at bounding box center [622, 337] width 294 height 272
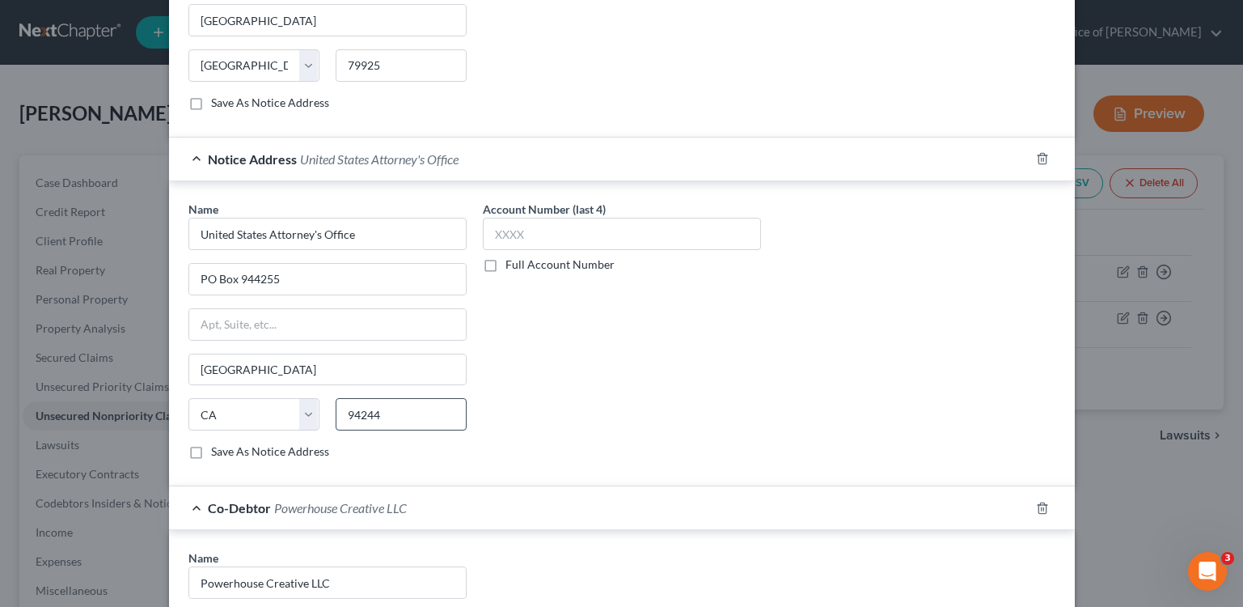
type input "[GEOGRAPHIC_DATA]"
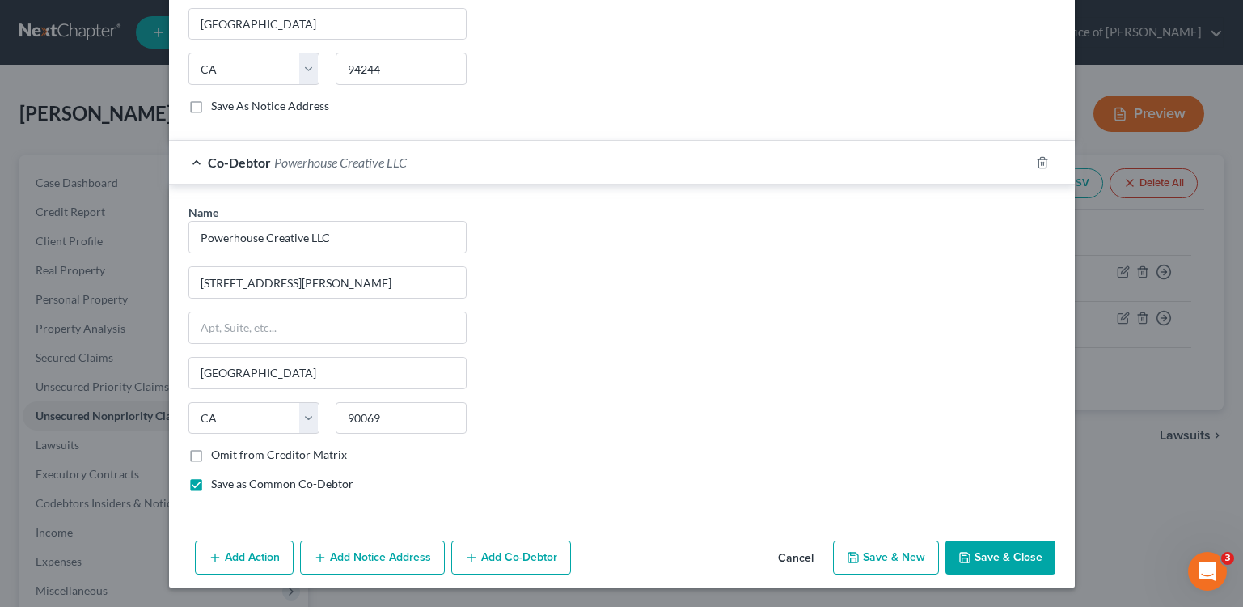
click at [356, 550] on button "Add Notice Address" at bounding box center [372, 557] width 145 height 34
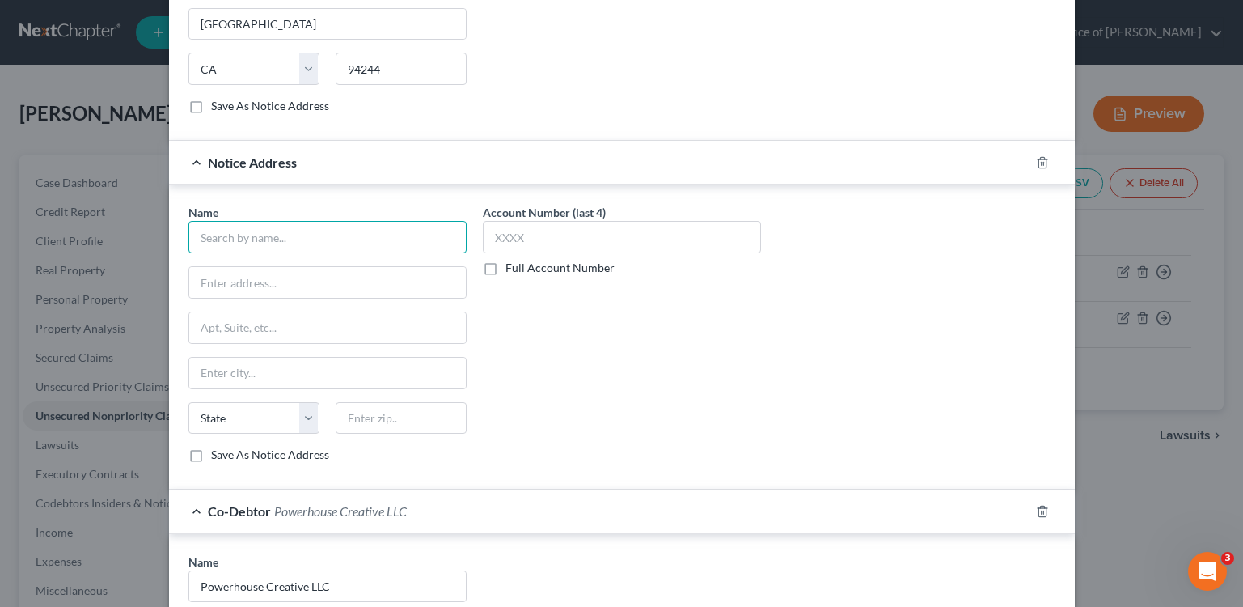
click at [292, 235] on input "text" at bounding box center [327, 237] width 278 height 32
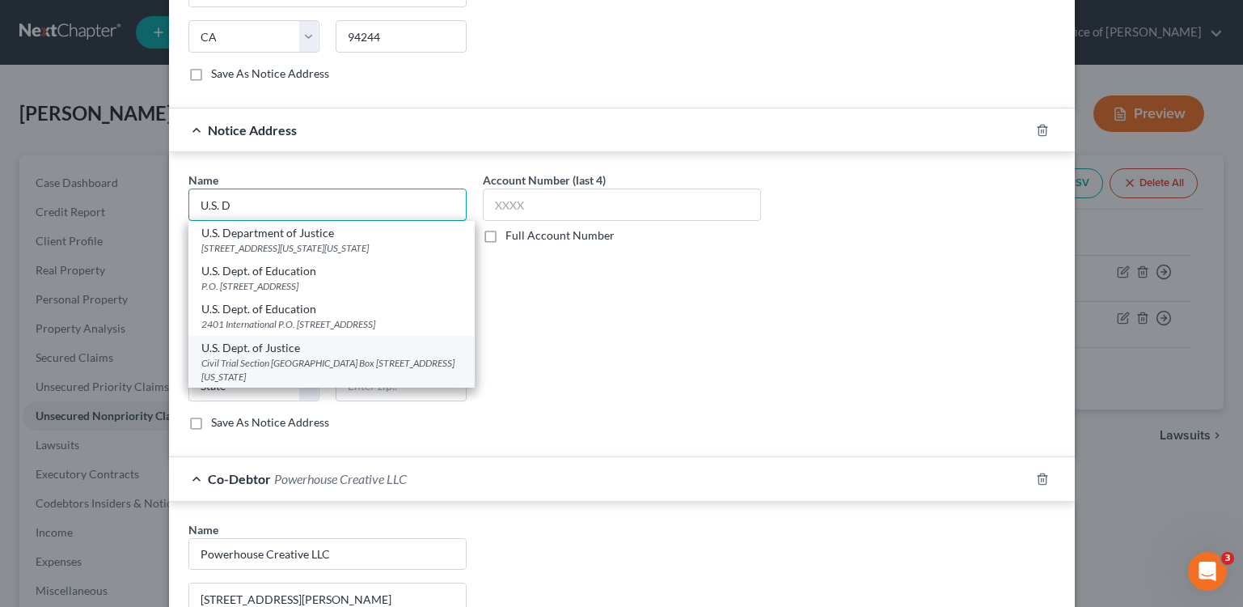
scroll to position [1751, 0]
click at [287, 205] on input "U.S. D" at bounding box center [327, 203] width 278 height 32
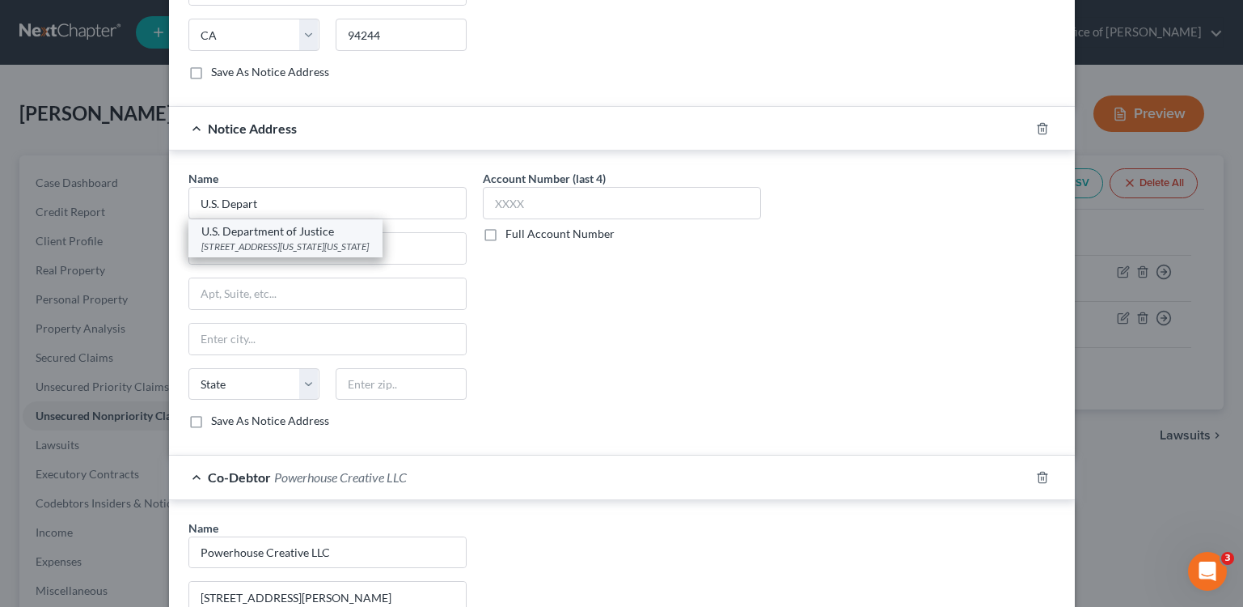
click at [303, 238] on div "U.S. Department of Justice" at bounding box center [285, 231] width 168 height 16
type input "U.S. Department of Justice"
type input "[STREET_ADDRESS][US_STATE]"
type input "[US_STATE]"
select select "8"
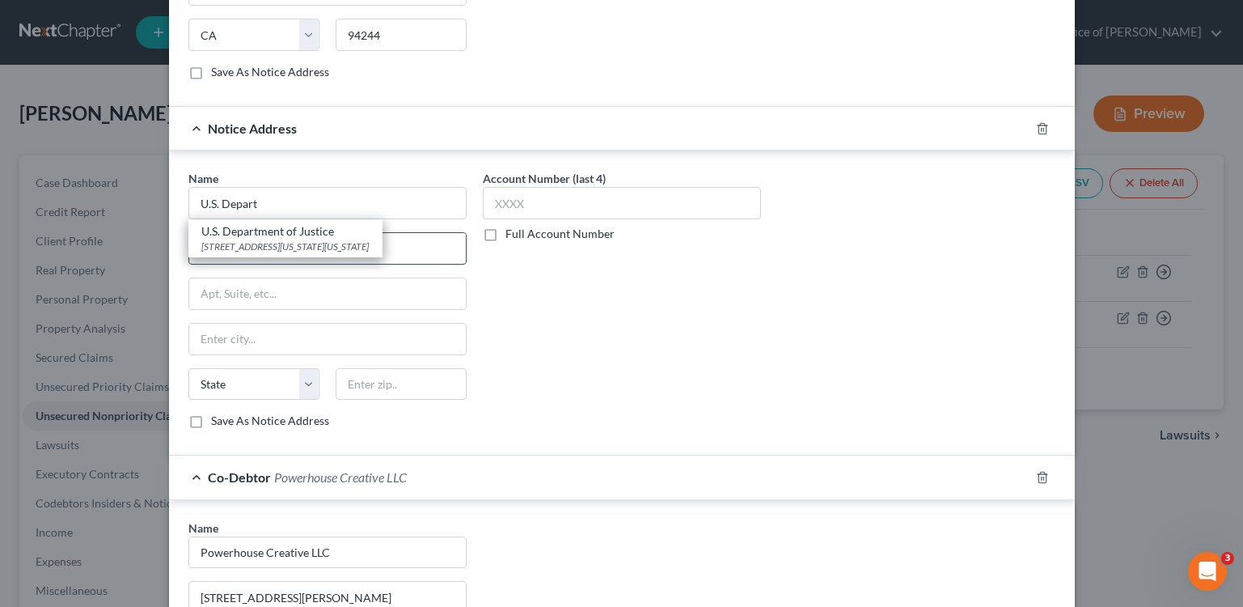
type input "20530"
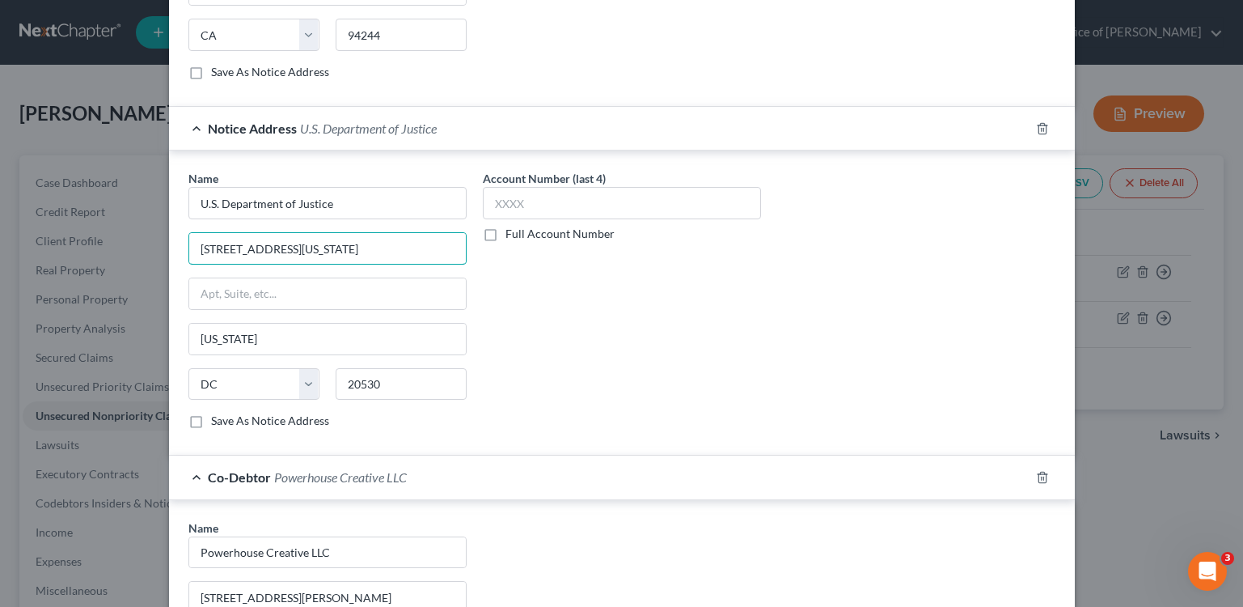
drag, startPoint x: 366, startPoint y: 248, endPoint x: 434, endPoint y: 269, distance: 71.4
click at [434, 269] on div "Name * U.S. Department of Justice [STREET_ADDRESS][GEOGRAPHIC_DATA][US_STATE][U…" at bounding box center [327, 299] width 278 height 259
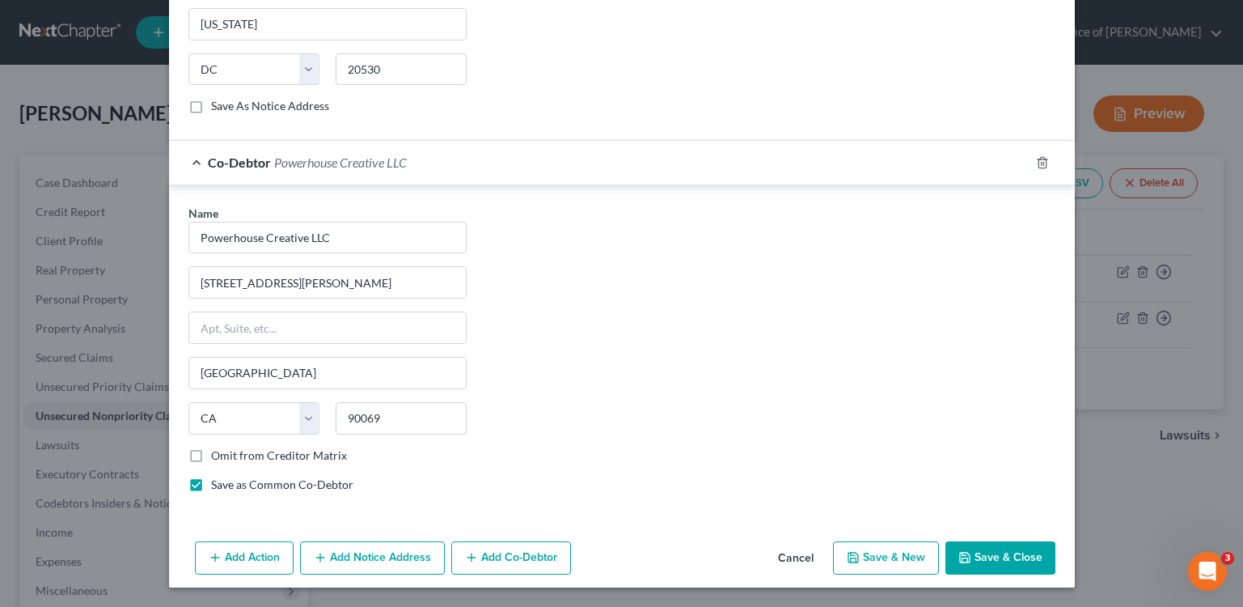
click at [398, 551] on button "Add Notice Address" at bounding box center [372, 558] width 145 height 34
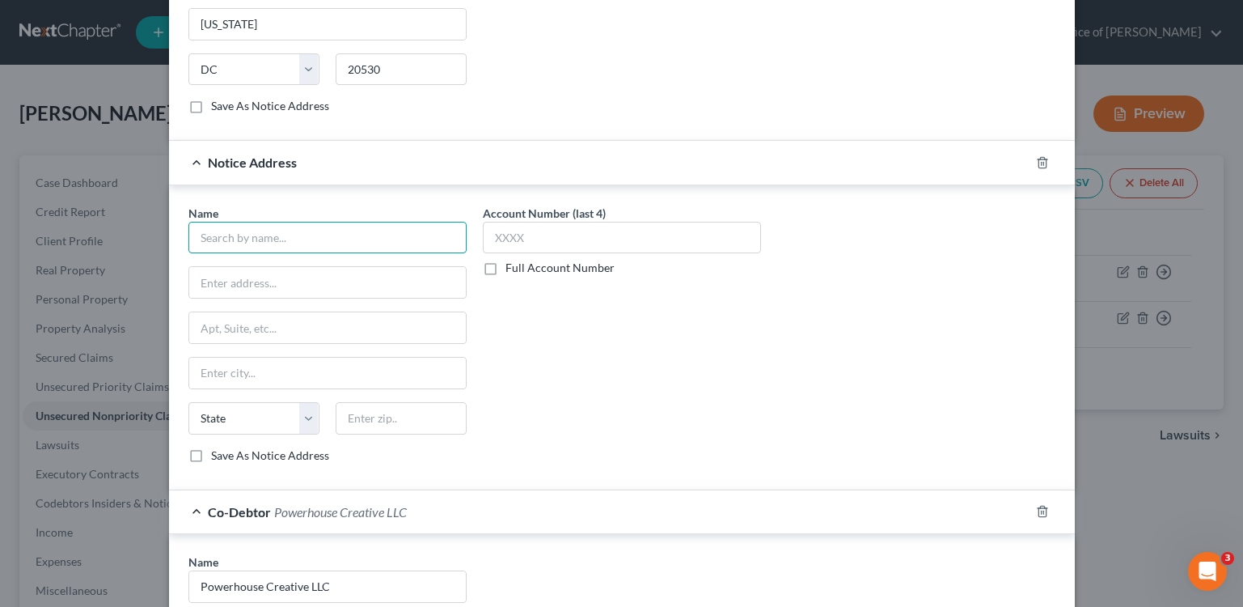
click at [276, 227] on input "text" at bounding box center [327, 238] width 278 height 32
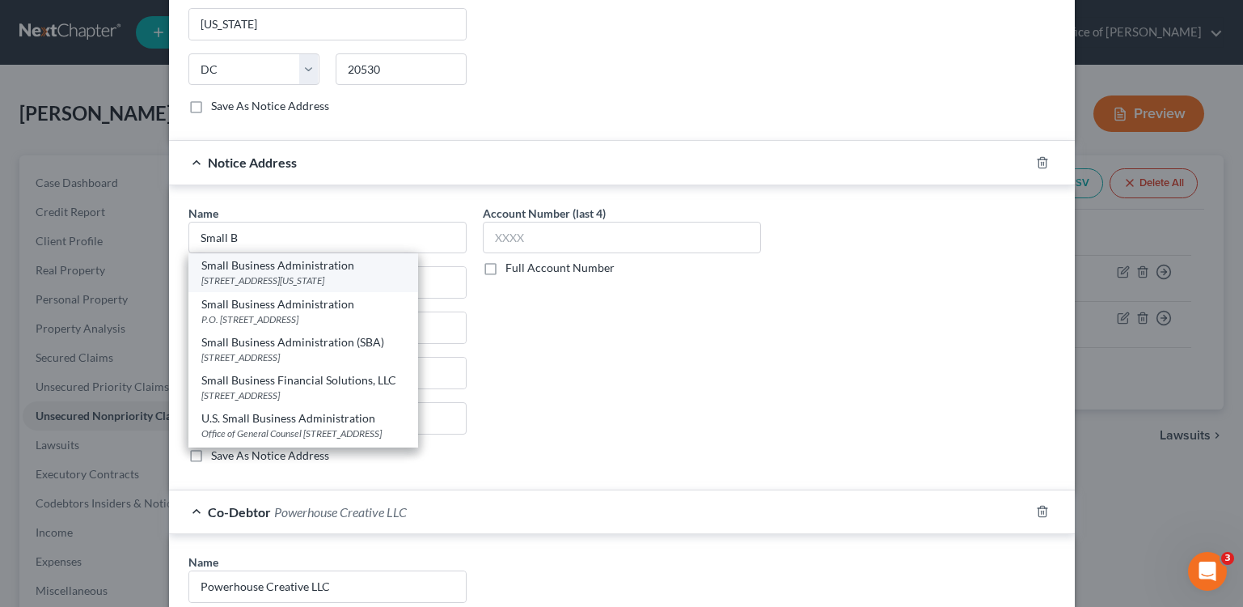
click at [359, 283] on div "[STREET_ADDRESS][US_STATE]" at bounding box center [303, 280] width 204 height 14
type input "Small Business Administration"
type input "[STREET_ADDRESS]"
type input "[US_STATE]"
select select "8"
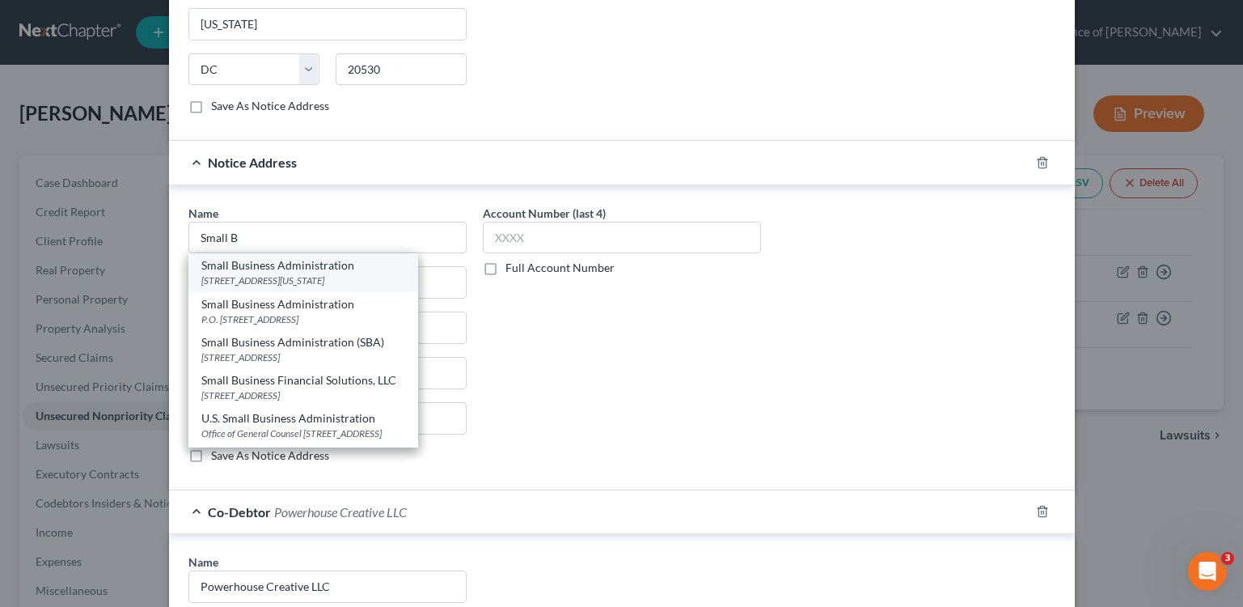
type input "20416"
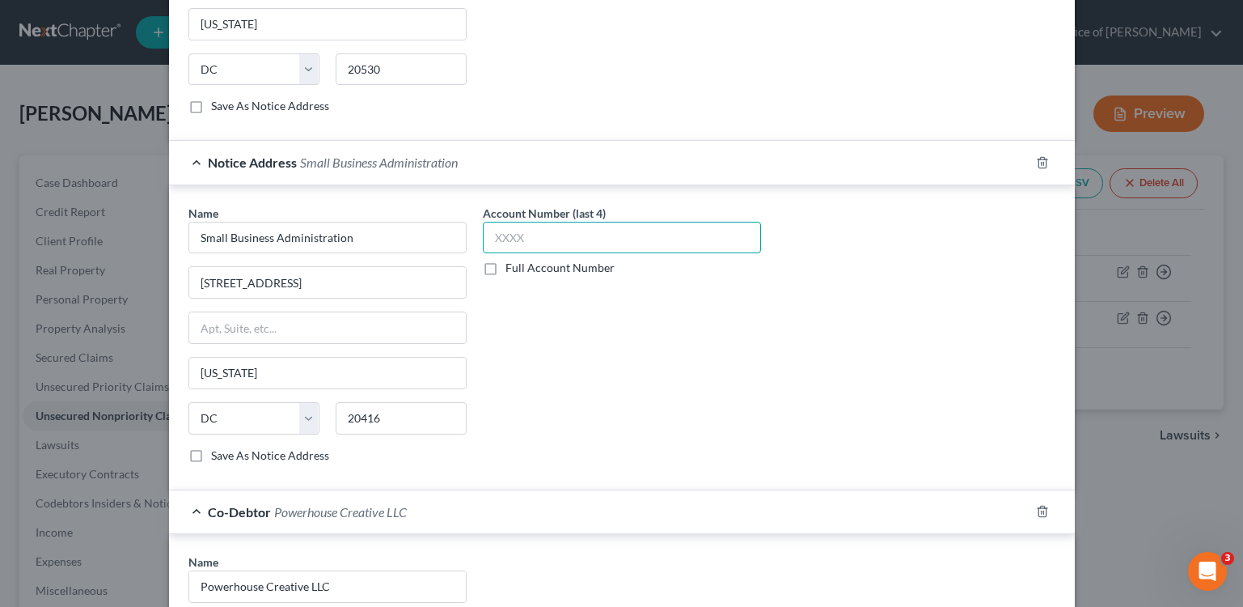
click at [586, 237] on input "text" at bounding box center [622, 238] width 278 height 32
type input "0"
click at [663, 324] on div "Account Number (last 4) Full Account Number" at bounding box center [622, 341] width 294 height 272
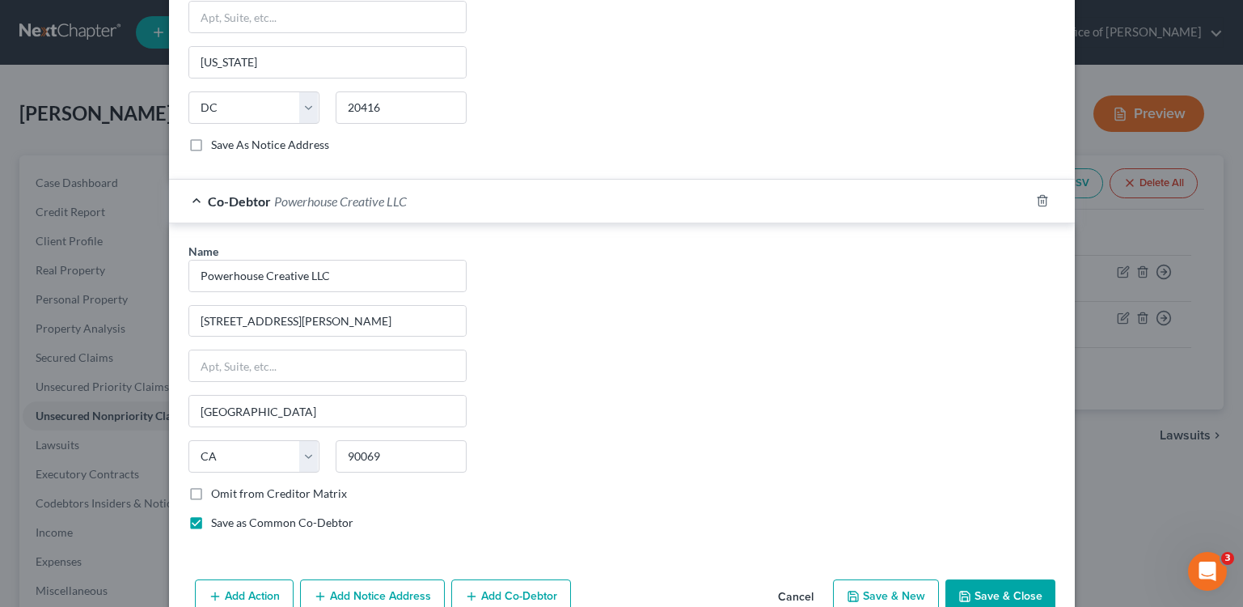
scroll to position [2415, 0]
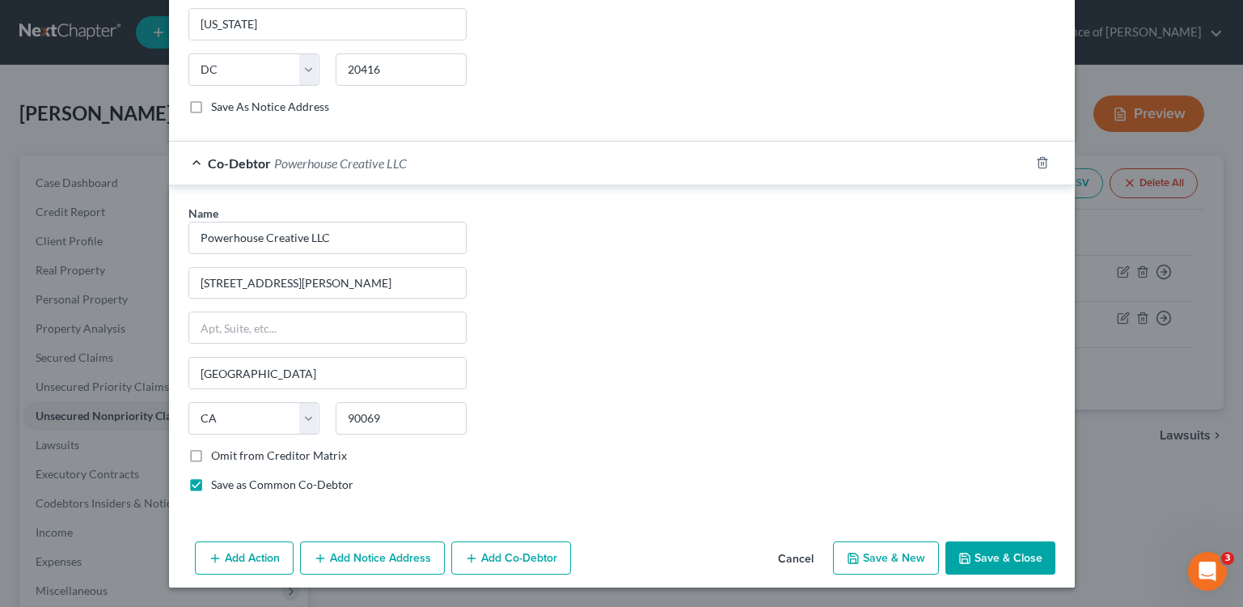
click at [1002, 556] on button "Save & Close" at bounding box center [1001, 558] width 110 height 34
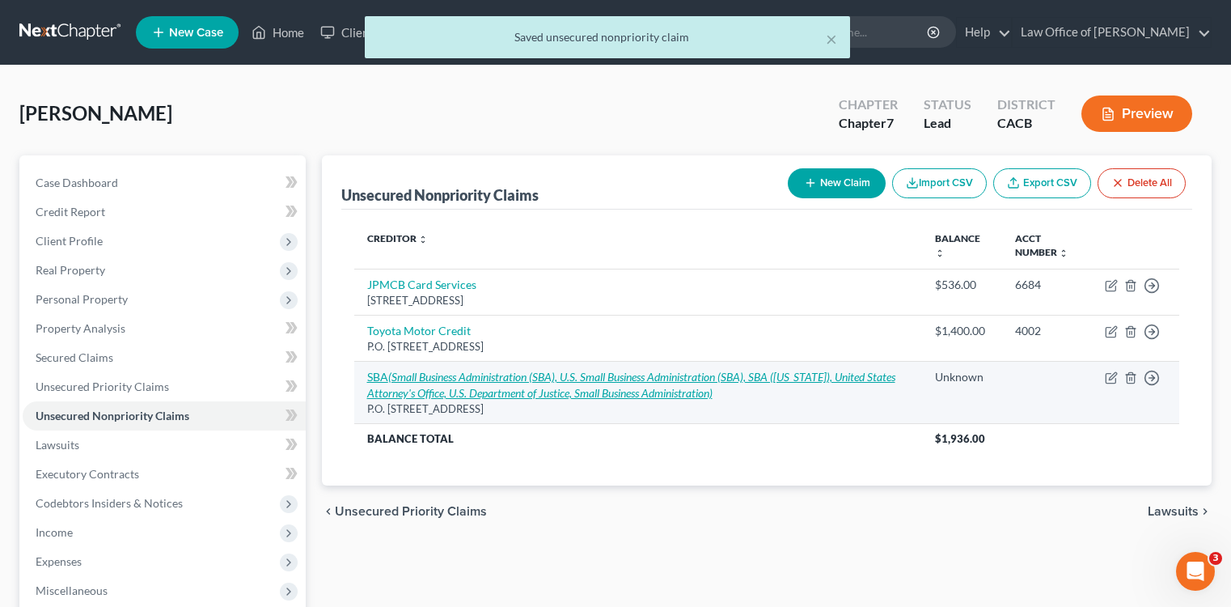
click at [572, 386] on icon "(Small Business Administration (SBA), U.S. Small Business Administration (SBA),…" at bounding box center [631, 385] width 528 height 30
select select "38"
select select "10"
select select "3"
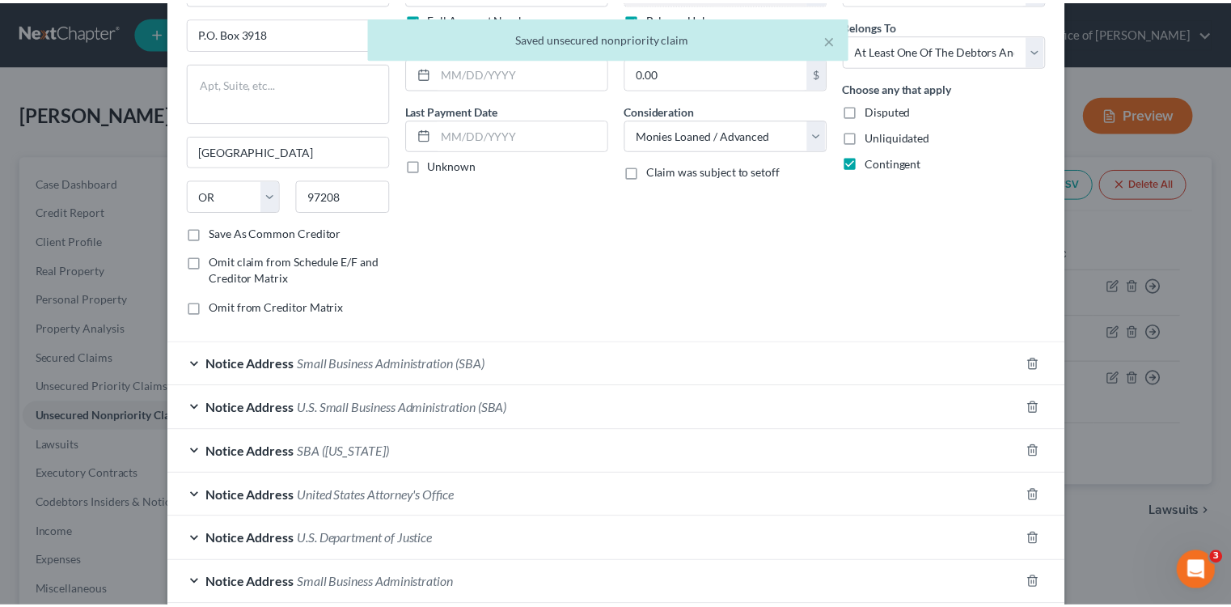
scroll to position [298, 0]
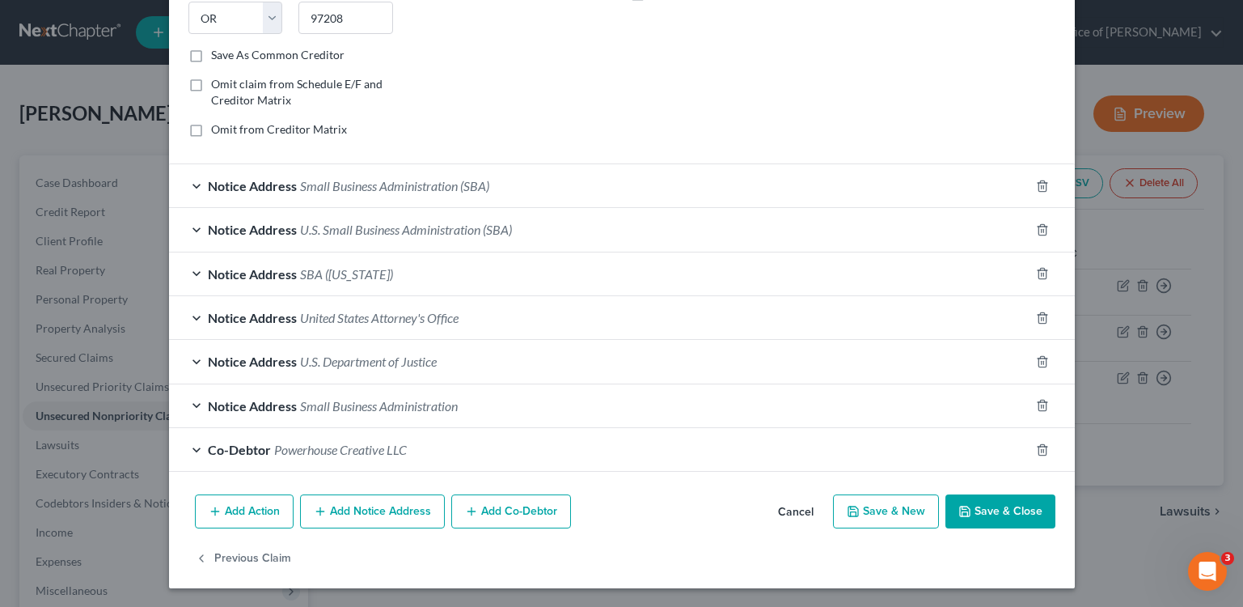
drag, startPoint x: 993, startPoint y: 511, endPoint x: 1060, endPoint y: 510, distance: 66.4
click at [993, 511] on button "Save & Close" at bounding box center [1001, 511] width 110 height 34
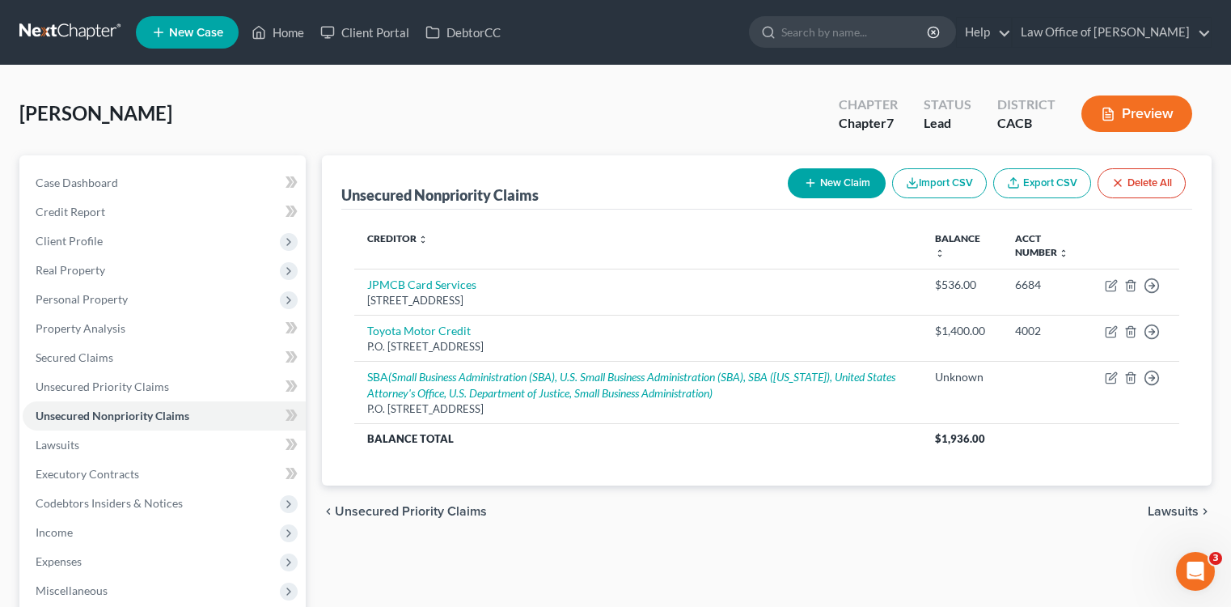
click at [74, 27] on link at bounding box center [71, 32] width 104 height 29
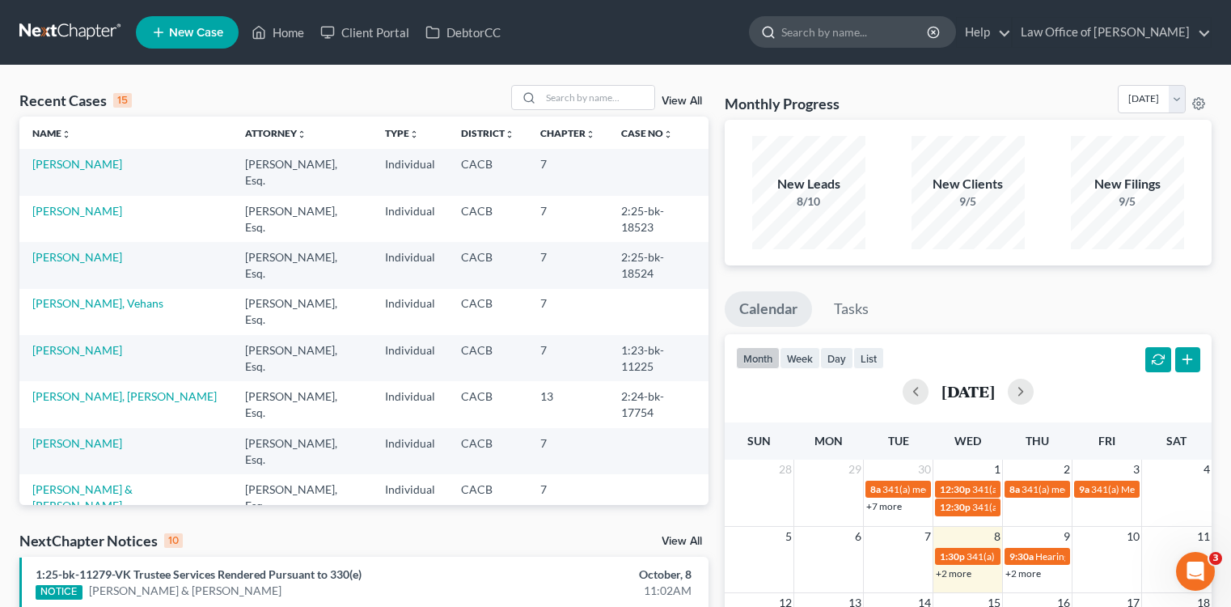
click at [879, 38] on input "search" at bounding box center [855, 32] width 148 height 30
click at [101, 167] on link "[PERSON_NAME]" at bounding box center [77, 164] width 90 height 14
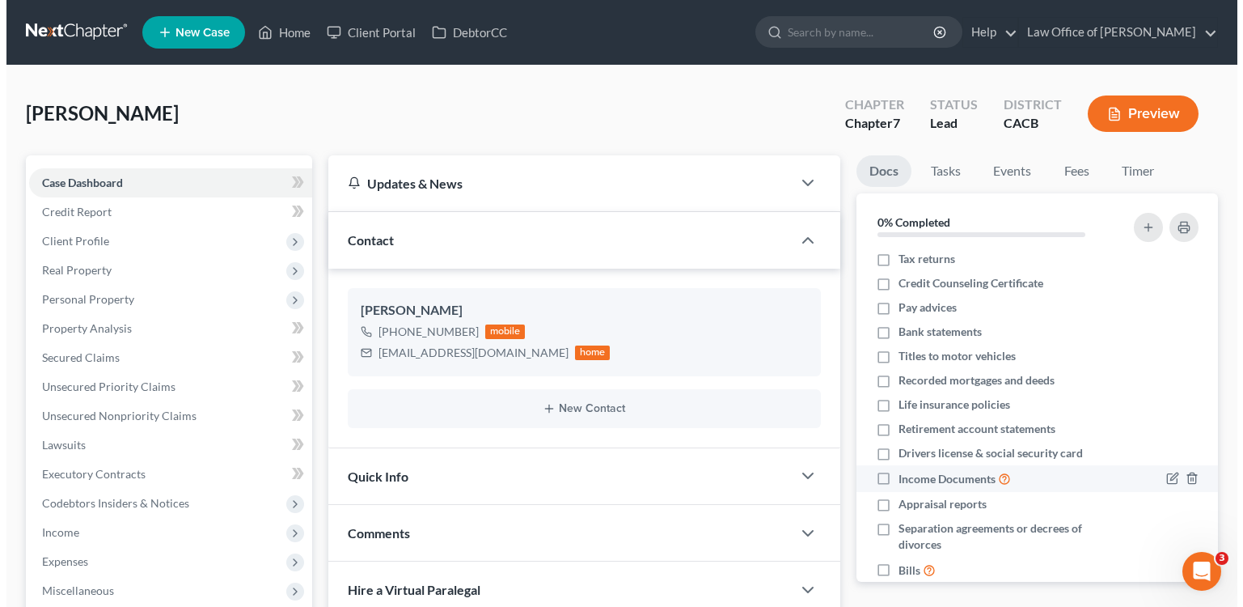
scroll to position [3, 0]
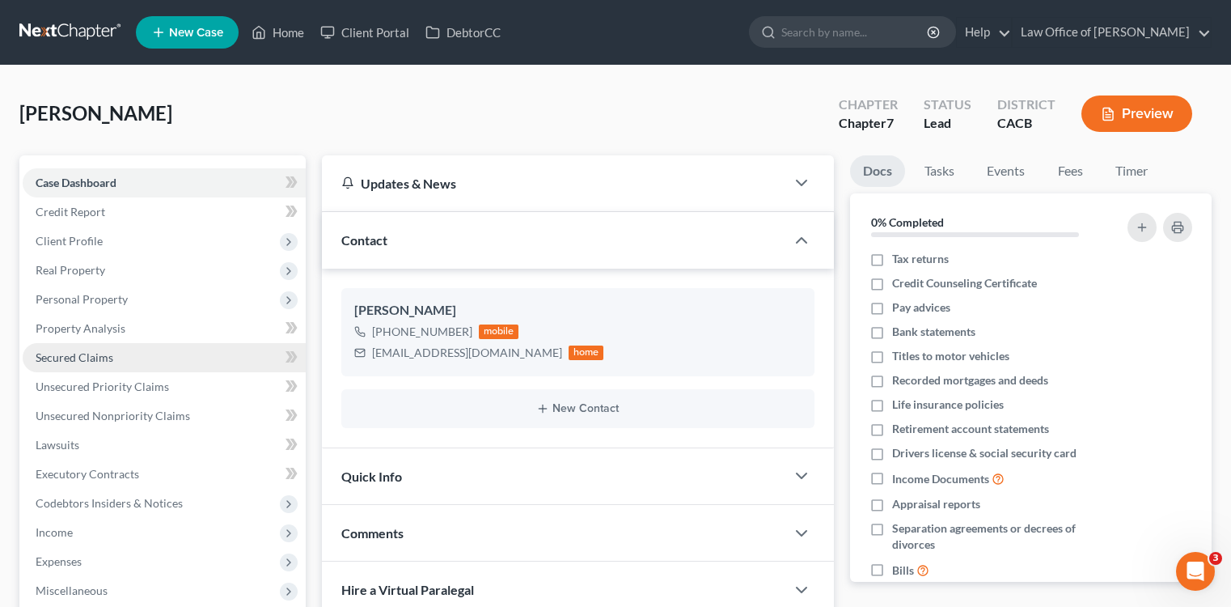
click at [184, 363] on link "Secured Claims" at bounding box center [164, 357] width 283 height 29
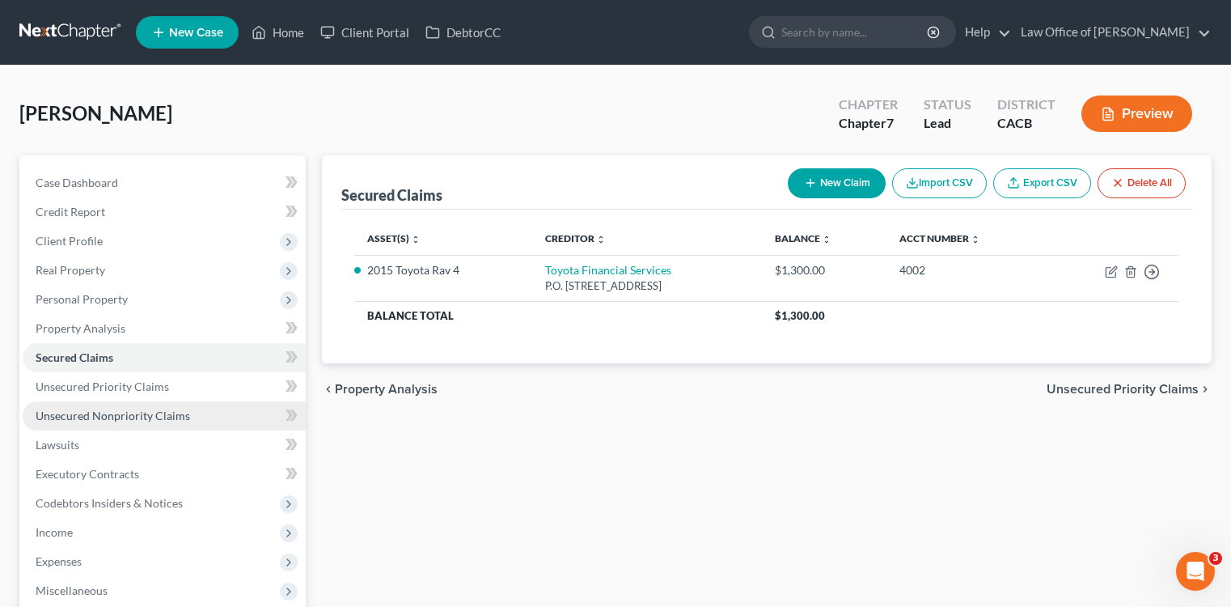
click at [205, 415] on link "Unsecured Nonpriority Claims" at bounding box center [164, 415] width 283 height 29
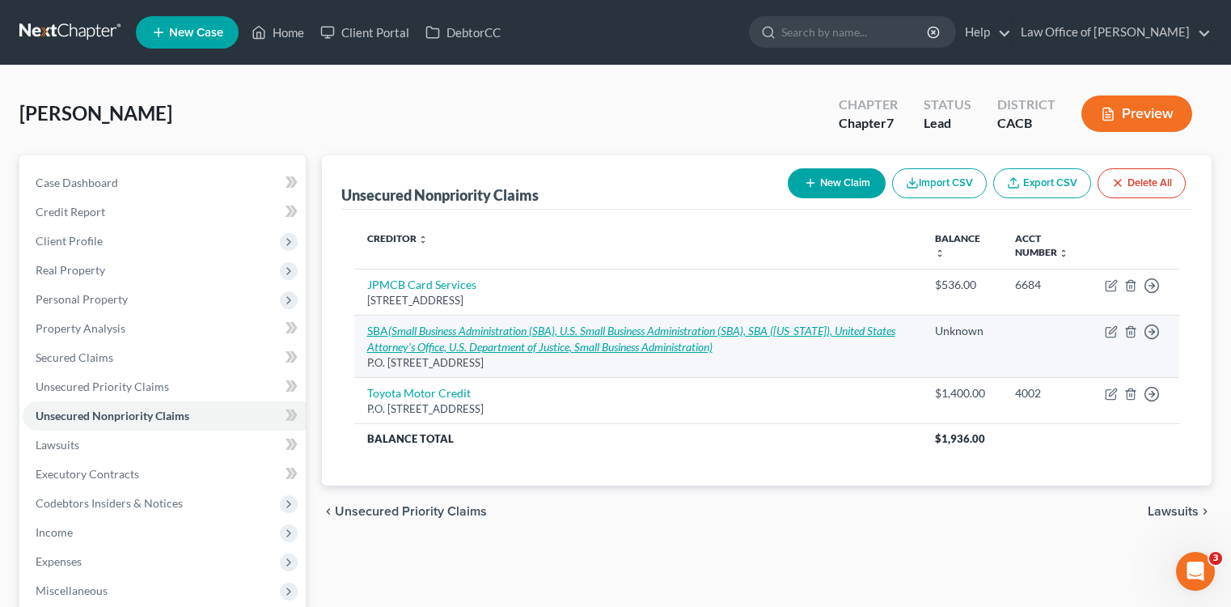
click at [464, 328] on icon "(Small Business Administration (SBA), U.S. Small Business Administration (SBA),…" at bounding box center [631, 339] width 528 height 30
select select "38"
select select "10"
select select "3"
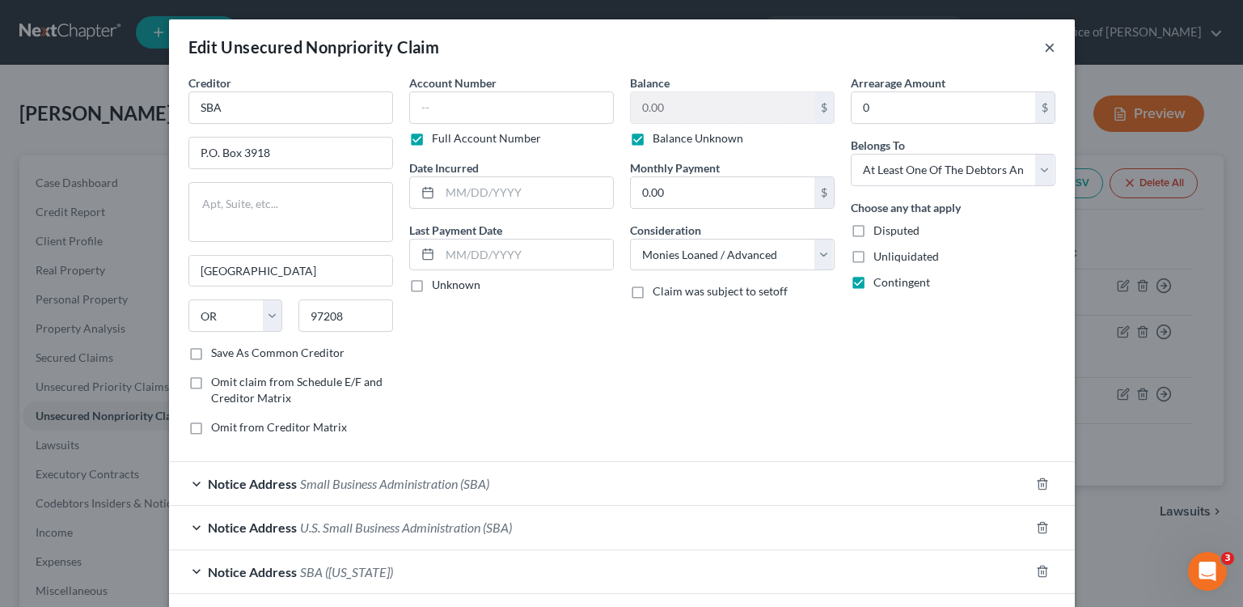
click at [1044, 46] on button "×" at bounding box center [1049, 46] width 11 height 19
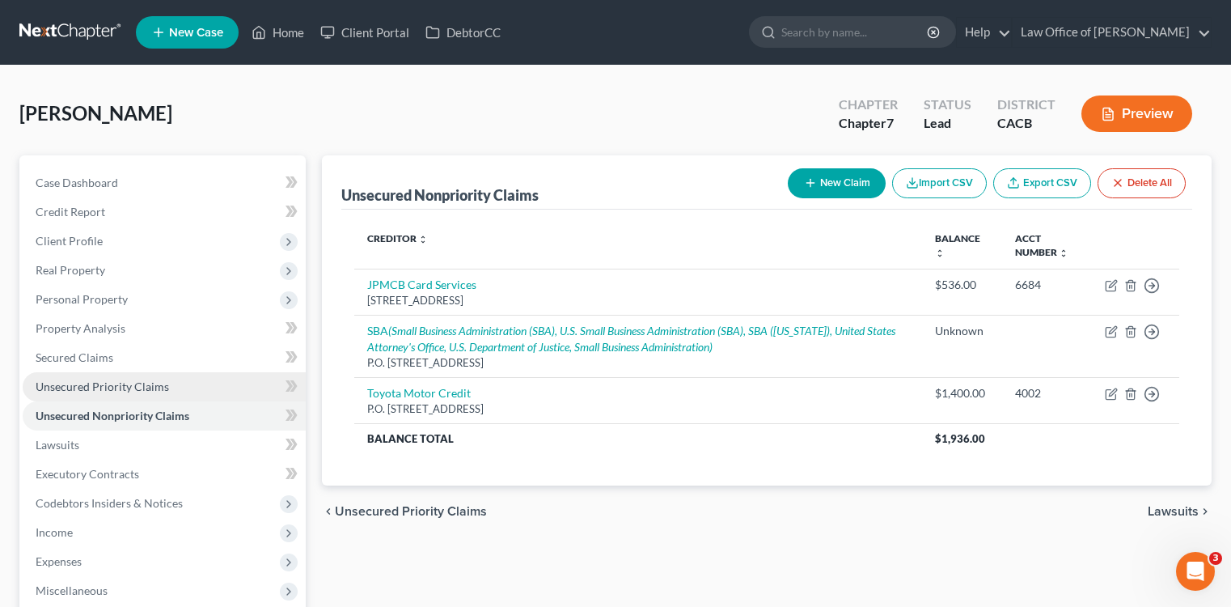
click at [205, 386] on link "Unsecured Priority Claims" at bounding box center [164, 386] width 283 height 29
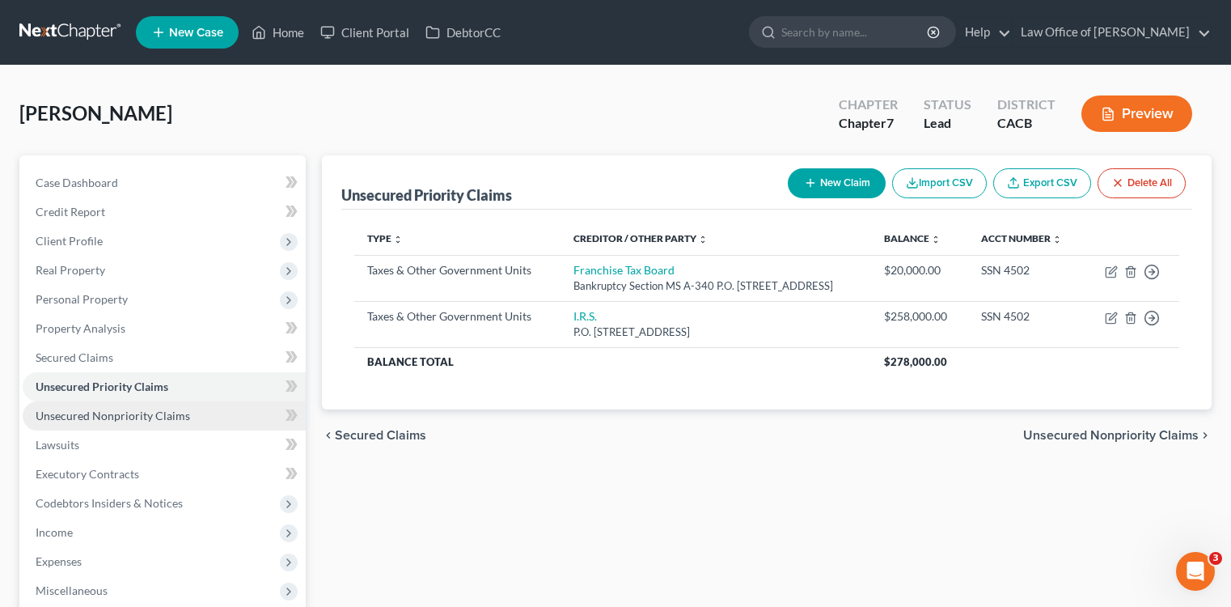
click at [227, 413] on link "Unsecured Nonpriority Claims" at bounding box center [164, 415] width 283 height 29
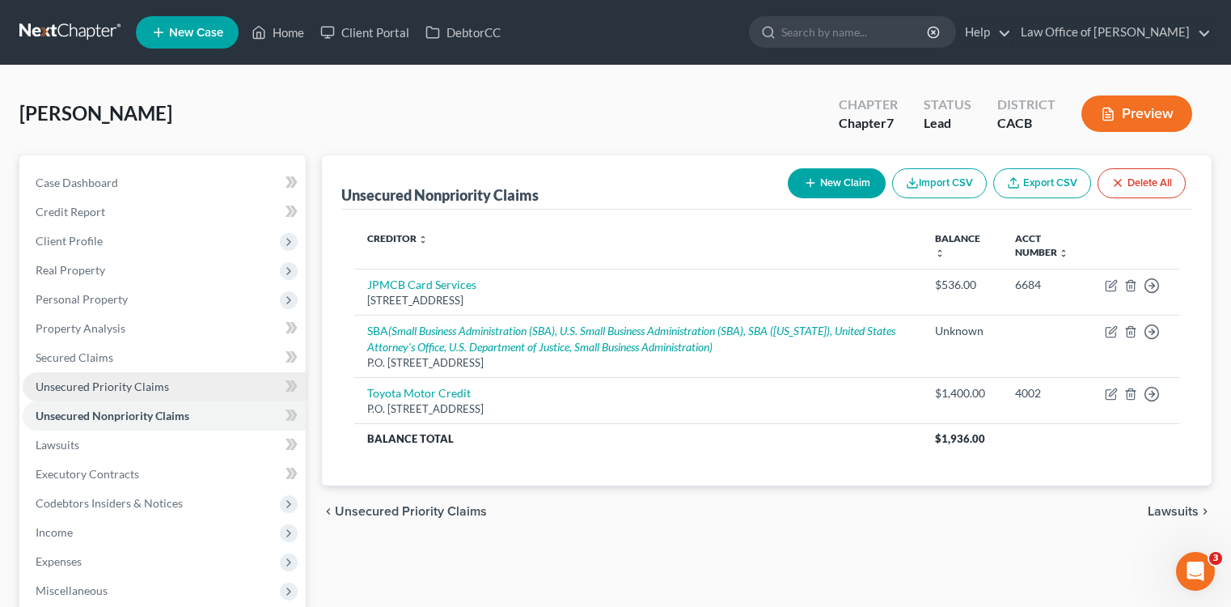
click at [237, 383] on link "Unsecured Priority Claims" at bounding box center [164, 386] width 283 height 29
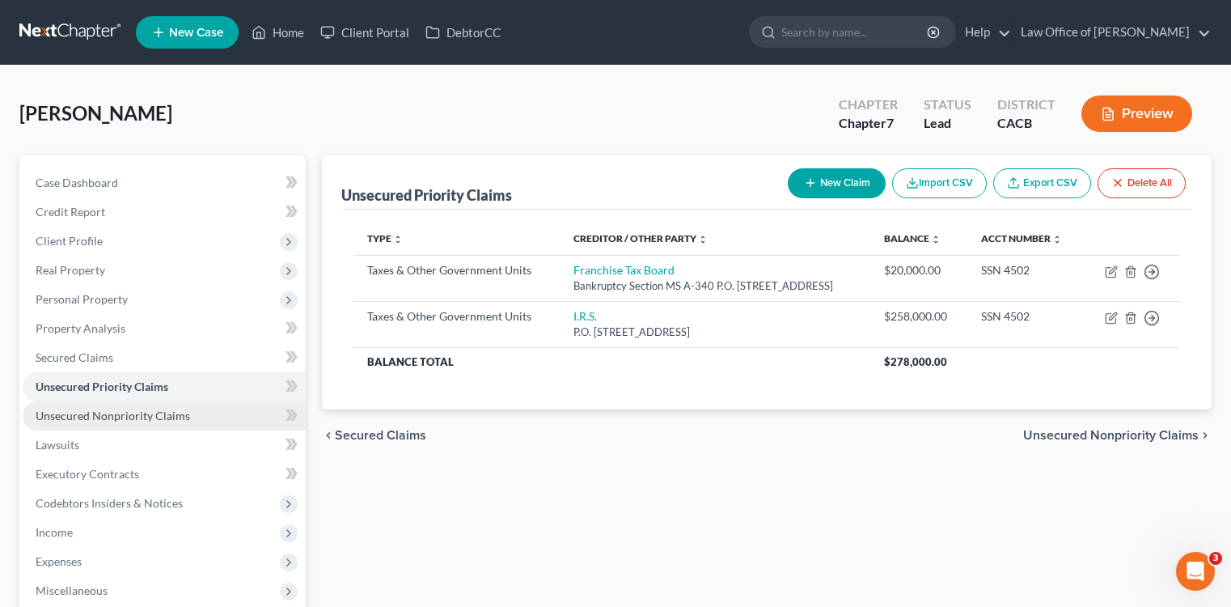
click at [240, 417] on link "Unsecured Nonpriority Claims" at bounding box center [164, 415] width 283 height 29
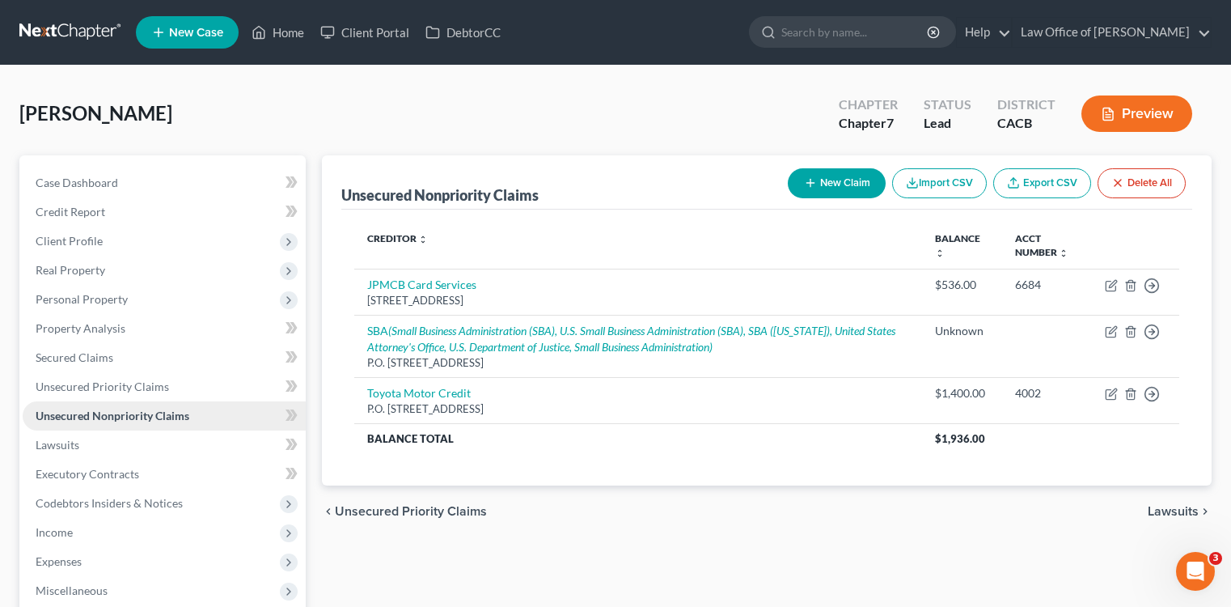
click at [214, 417] on link "Unsecured Nonpriority Claims" at bounding box center [164, 415] width 283 height 29
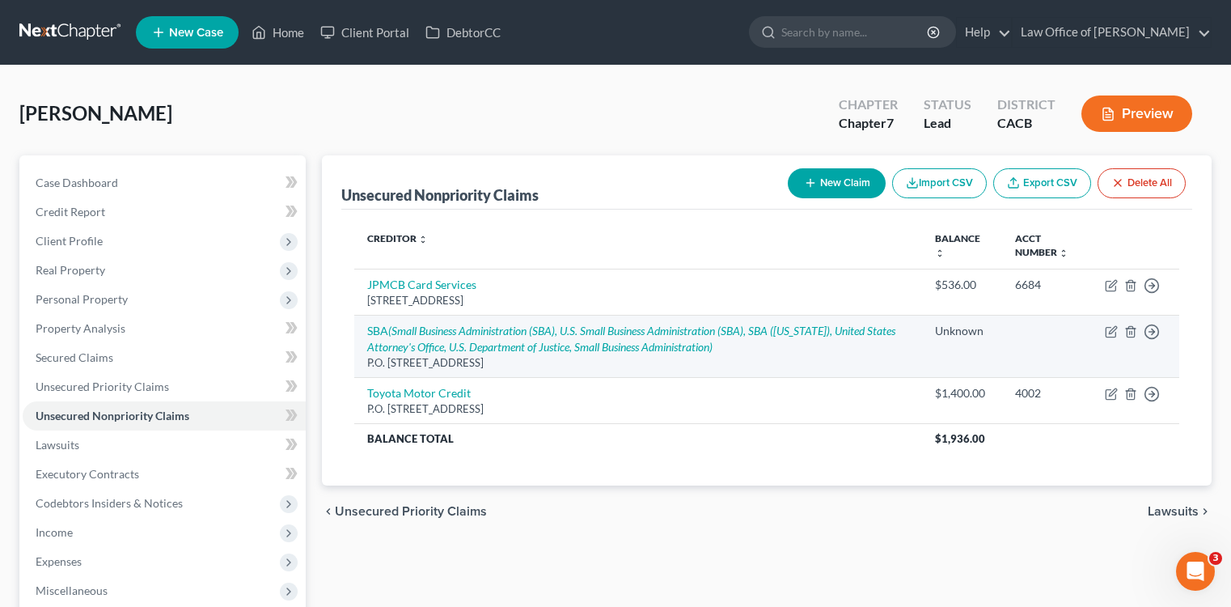
click at [565, 316] on td "SBA (Small Business Administration (SBA), U.S. Small Business Administration (S…" at bounding box center [638, 346] width 568 height 62
click at [578, 330] on icon "(Small Business Administration (SBA), U.S. Small Business Administration (SBA),…" at bounding box center [631, 339] width 528 height 30
select select "38"
select select "10"
select select "3"
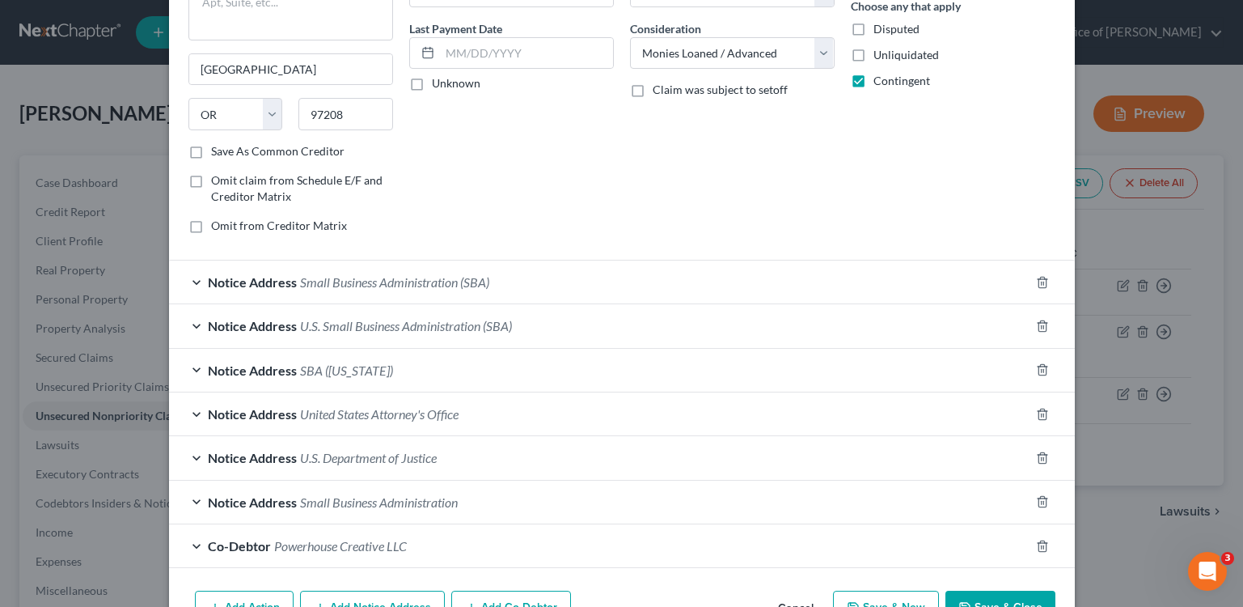
scroll to position [298, 0]
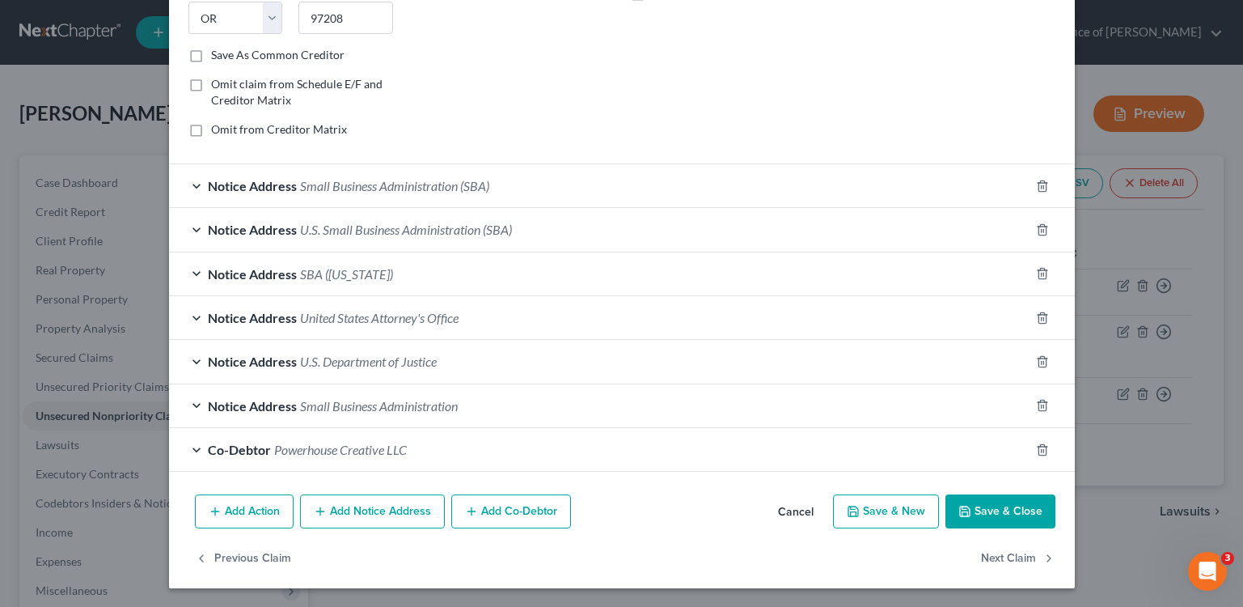
click at [422, 510] on button "Add Notice Address" at bounding box center [372, 511] width 145 height 34
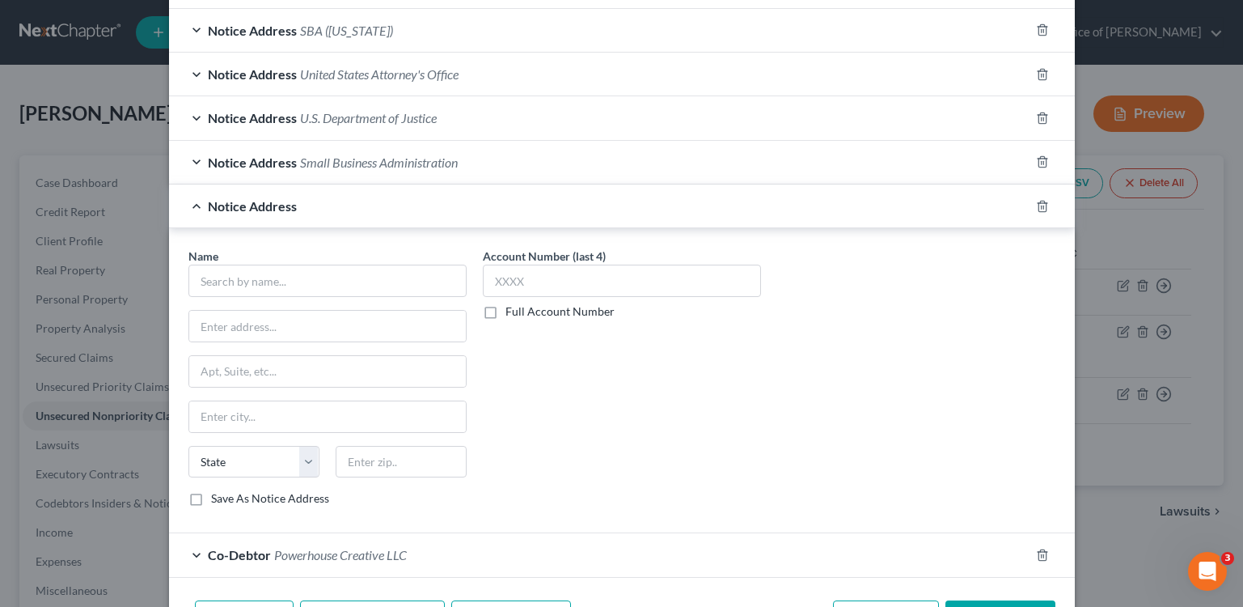
scroll to position [647, 0]
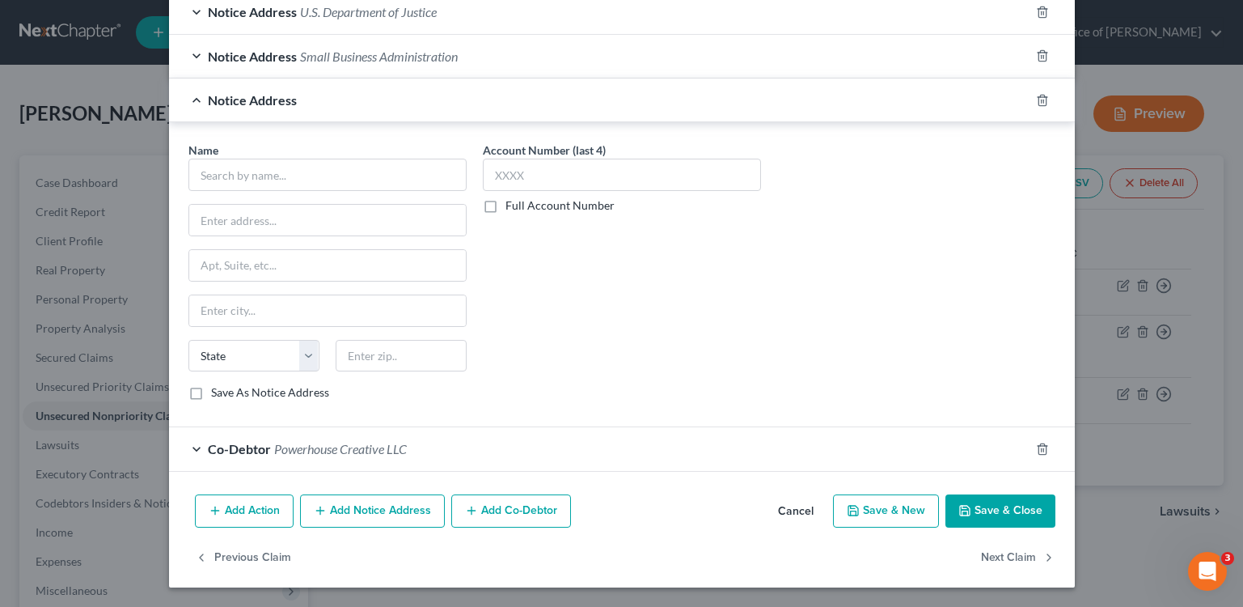
click at [309, 459] on div "Co-Debtor Powerhouse Creative LLC" at bounding box center [599, 448] width 861 height 43
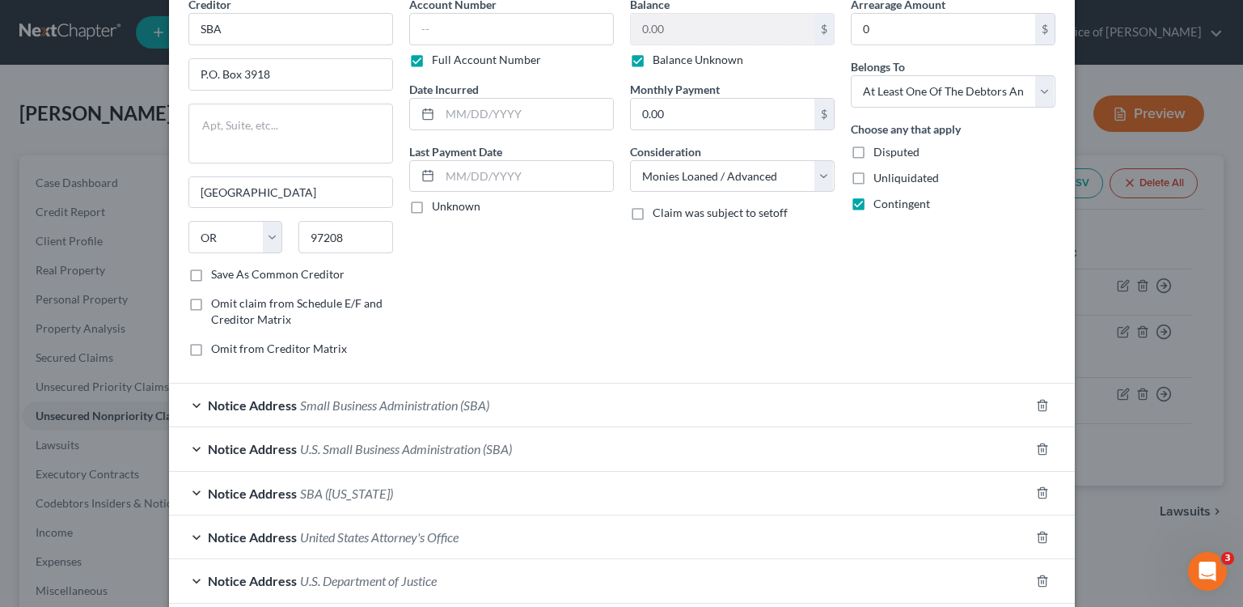
scroll to position [0, 0]
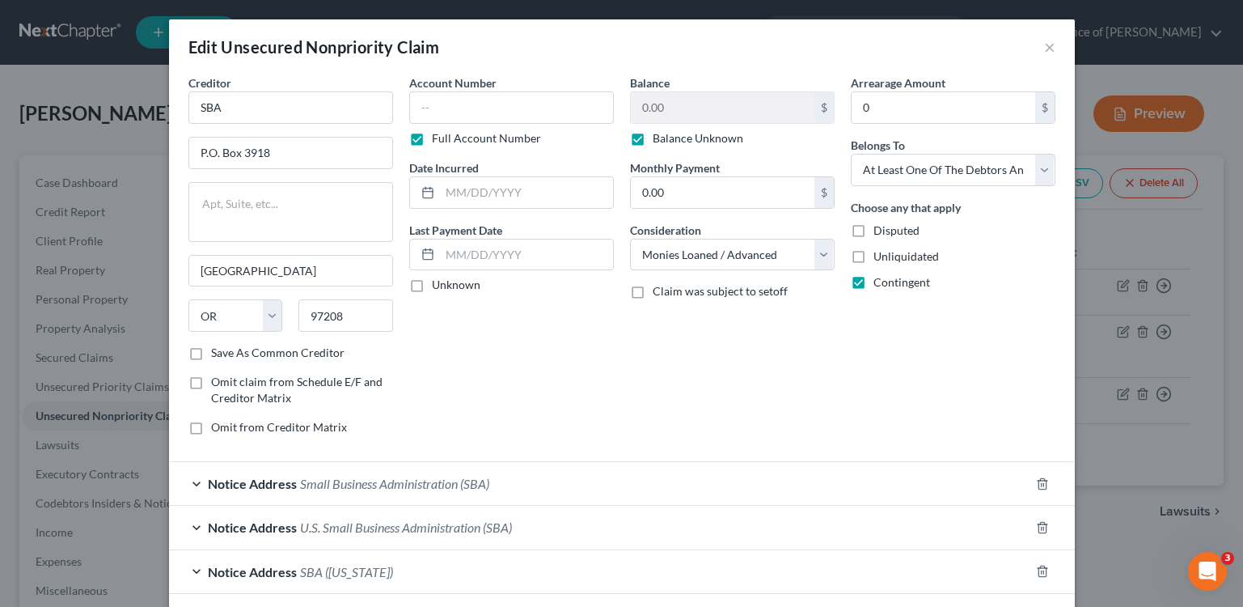
click at [466, 442] on div "Account Number Full Account Number Date Incurred Last Payment Date Unknown" at bounding box center [511, 261] width 221 height 374
click at [1048, 49] on button "×" at bounding box center [1049, 46] width 11 height 19
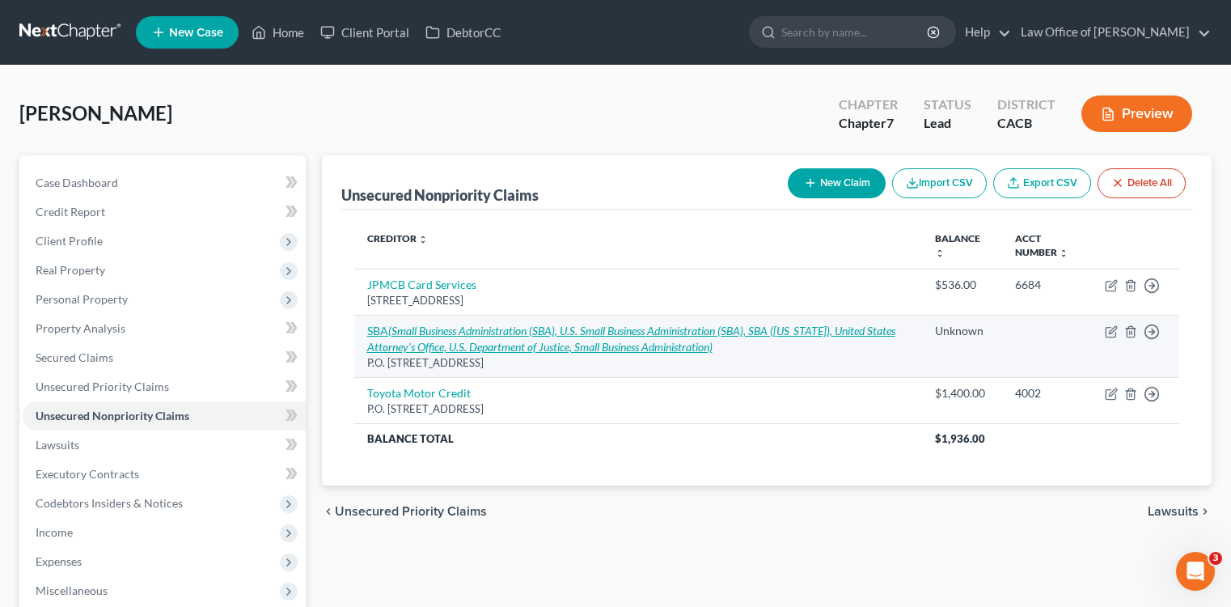
click at [595, 341] on icon "(Small Business Administration (SBA), U.S. Small Business Administration (SBA),…" at bounding box center [631, 339] width 528 height 30
select select "38"
select select "10"
select select "3"
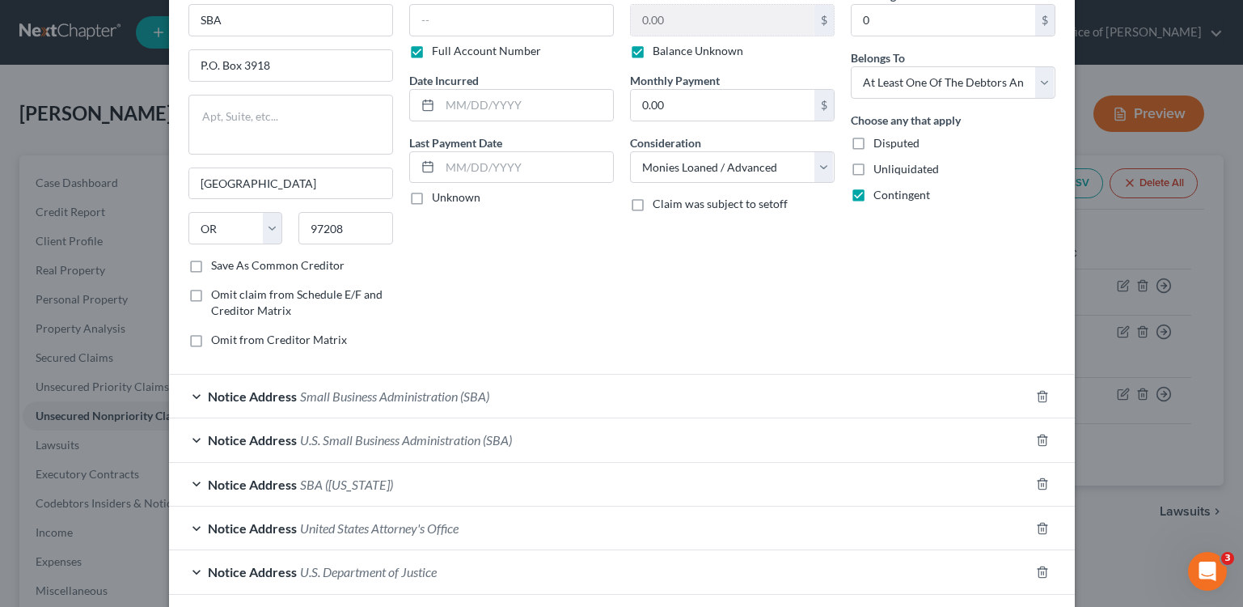
scroll to position [298, 0]
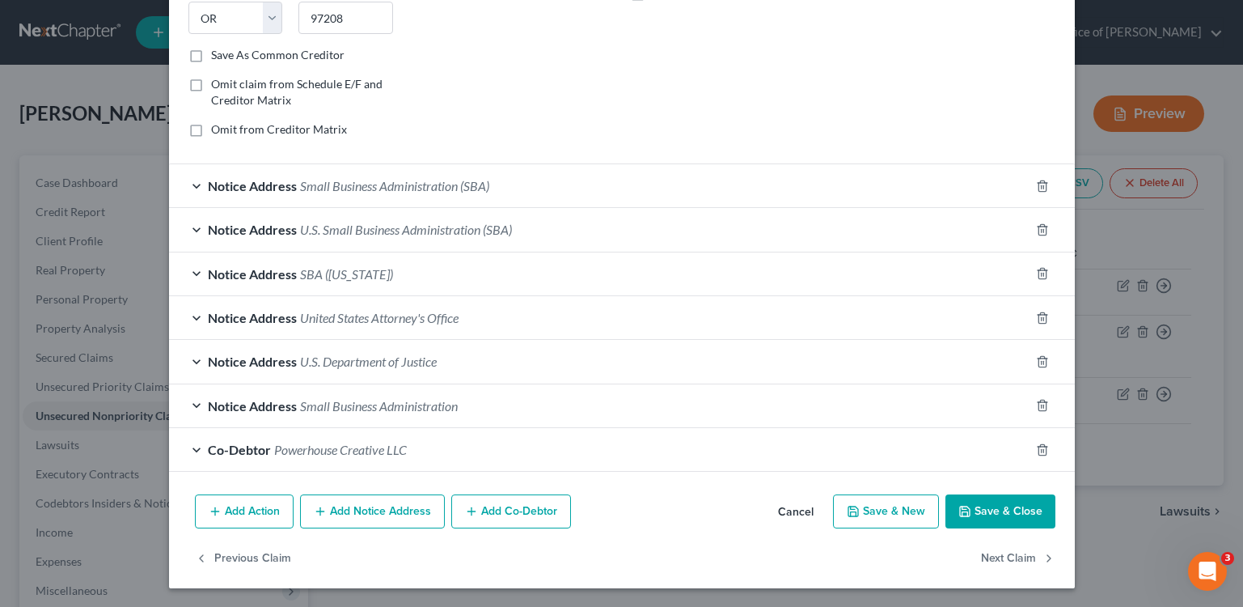
click at [390, 502] on button "Add Notice Address" at bounding box center [372, 511] width 145 height 34
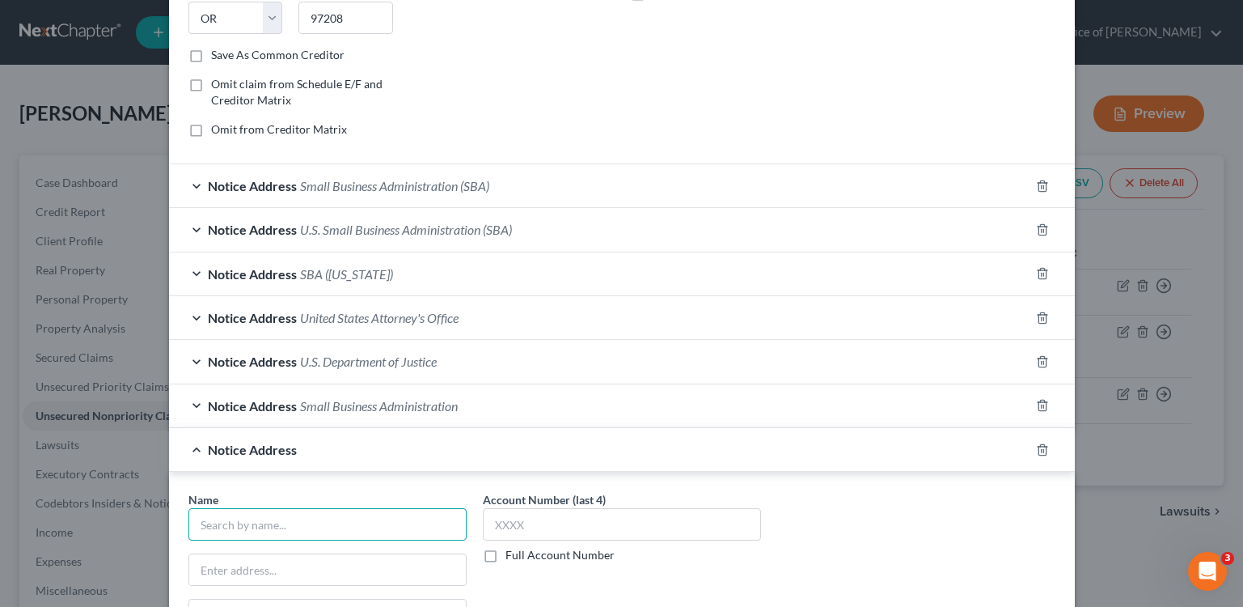
click at [320, 529] on input "text" at bounding box center [327, 524] width 278 height 32
paste input "Tom King Harmony Products, Inc."
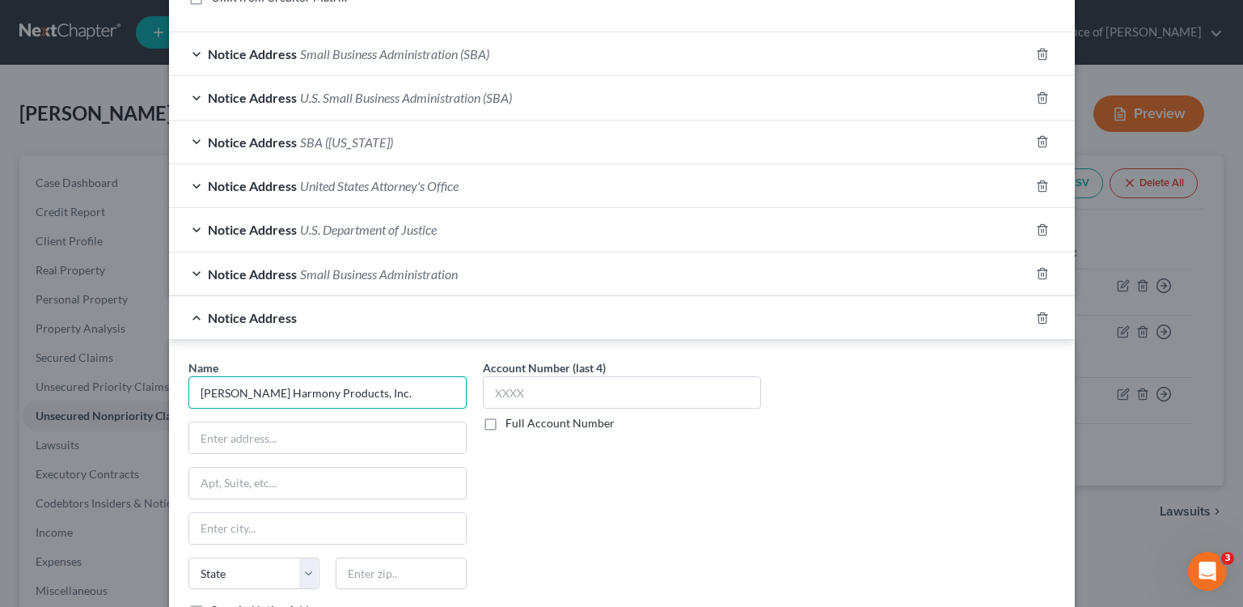
scroll to position [472, 0]
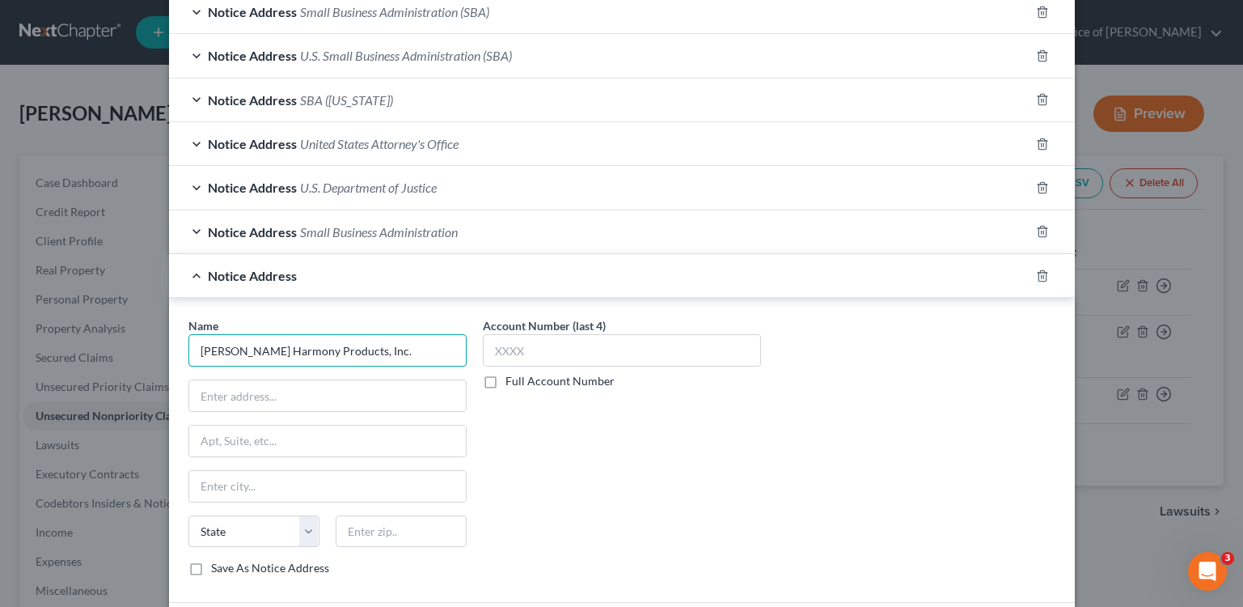
type input "Tom King Harmony Products, Inc."
click at [292, 399] on input "text" at bounding box center [327, 395] width 277 height 31
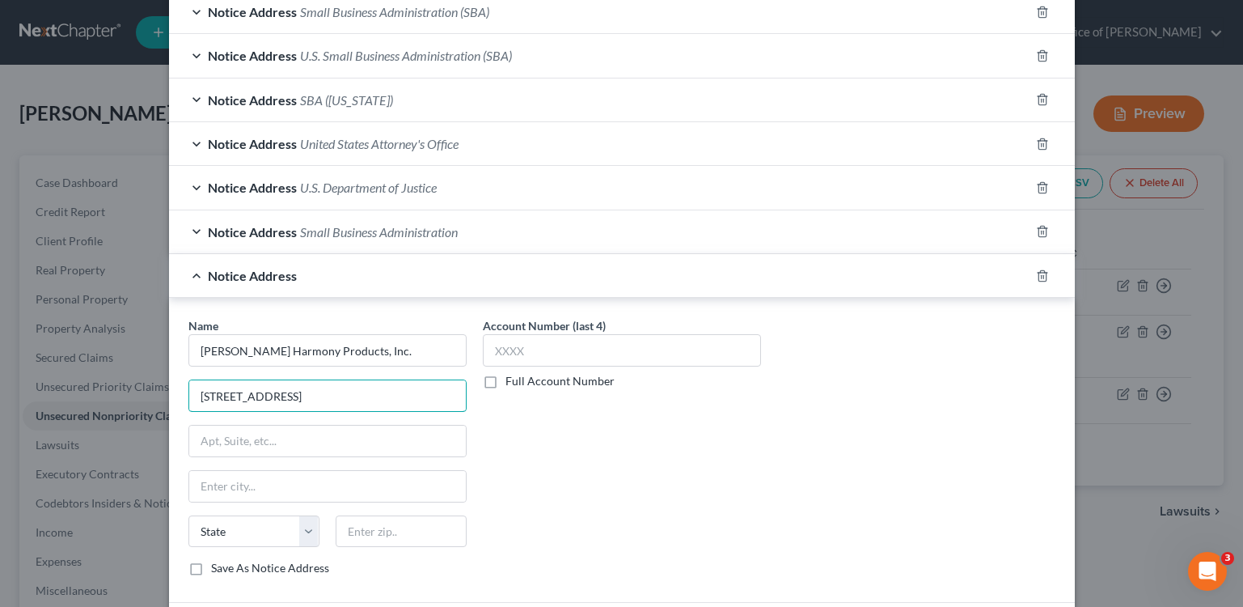
type input "253 Chesterfield Industrial Blvd"
click at [414, 548] on div "State [US_STATE] AK AR AZ CA CO CT DE DC [GEOGRAPHIC_DATA] [GEOGRAPHIC_DATA] GU…" at bounding box center [327, 537] width 294 height 45
click at [418, 543] on input "text" at bounding box center [401, 531] width 131 height 32
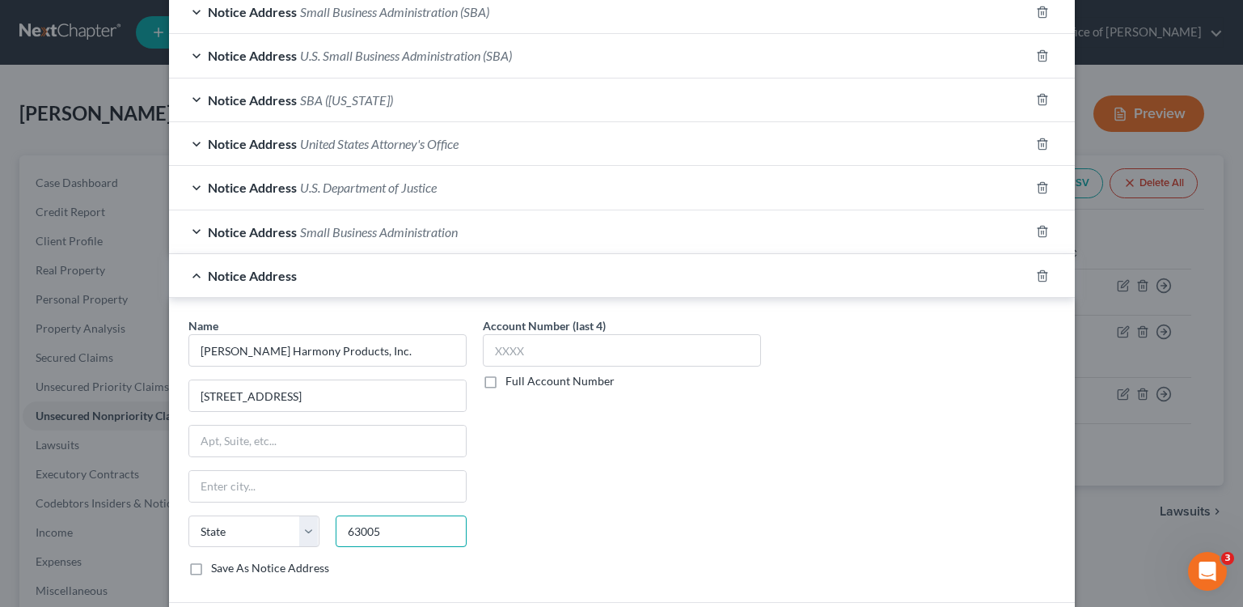
type input "63005"
click at [582, 476] on div "Account Number (last 4) Full Account Number" at bounding box center [622, 453] width 294 height 272
type input "Chesterfield"
select select "26"
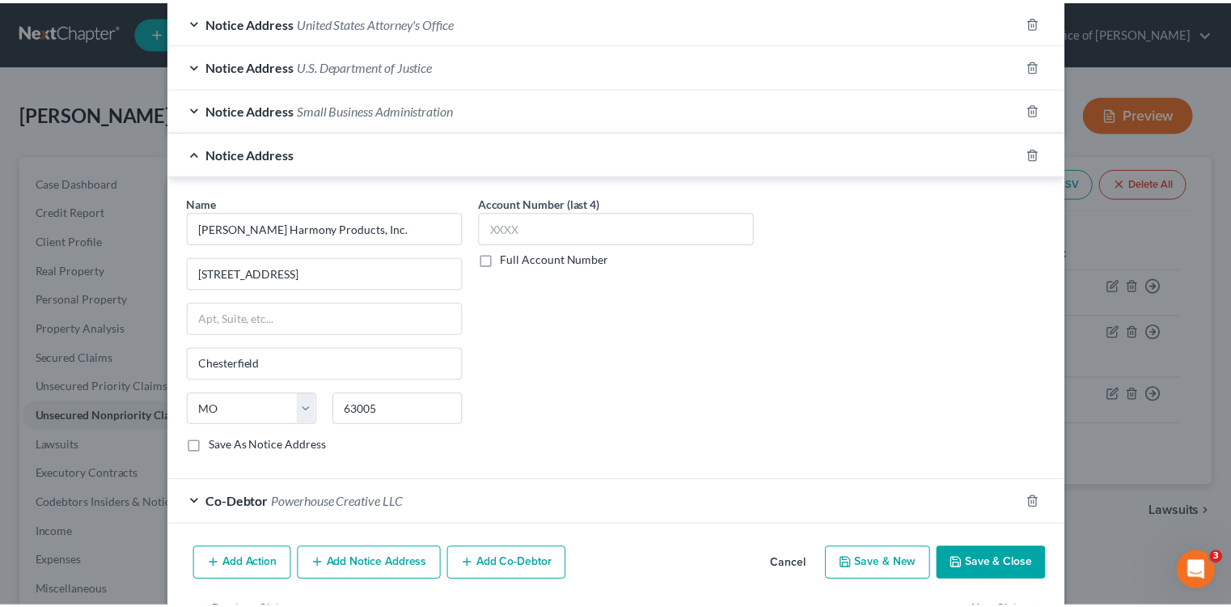
scroll to position [568, 0]
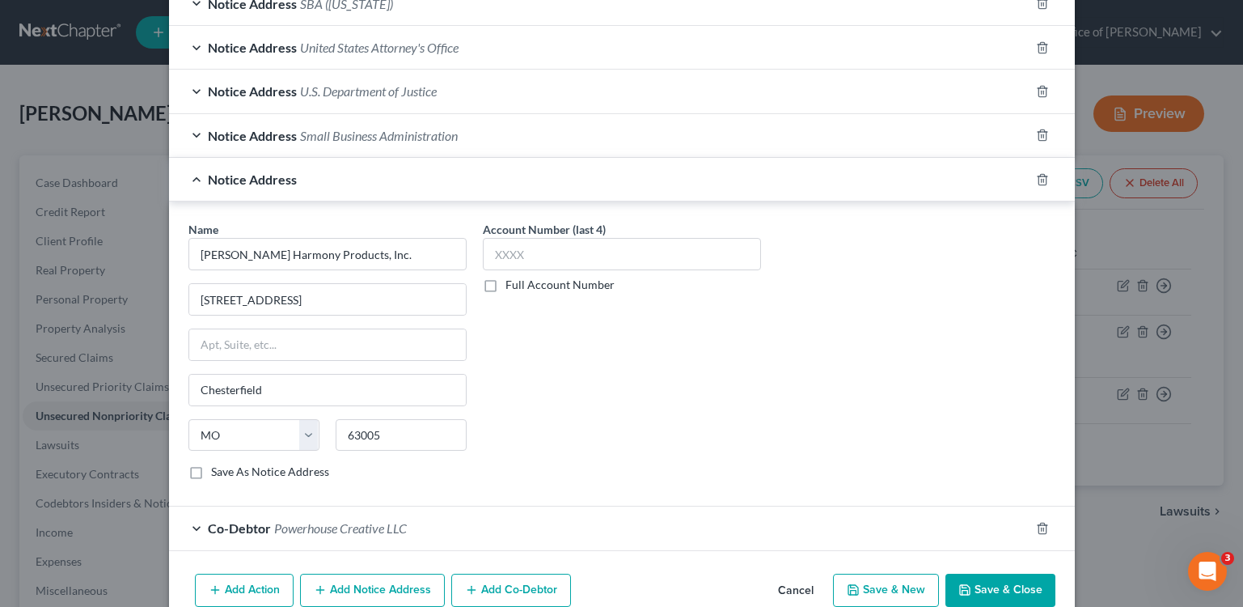
click at [1017, 592] on button "Save & Close" at bounding box center [1001, 591] width 110 height 34
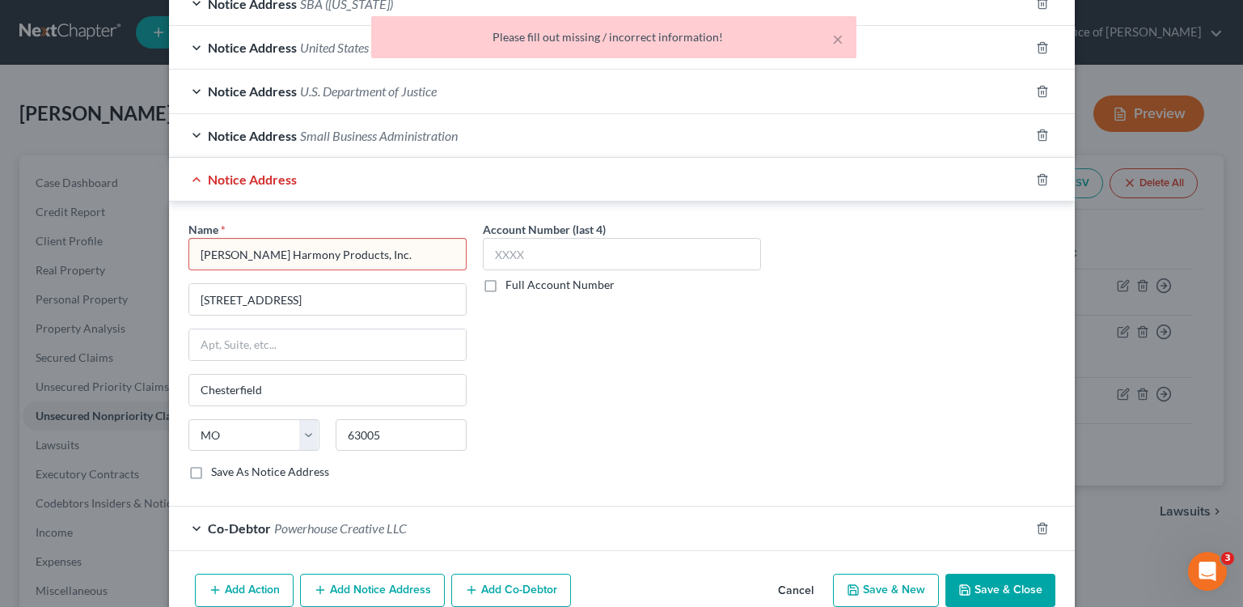
click at [383, 260] on input "Tom King Harmony Products, Inc." at bounding box center [327, 254] width 278 height 32
click at [382, 259] on input "Tom King Harmony Products, Inc." at bounding box center [327, 254] width 278 height 32
drag, startPoint x: 343, startPoint y: 255, endPoint x: 489, endPoint y: 269, distance: 147.1
click at [343, 254] on input "Tom King Harmony Products, Inc." at bounding box center [327, 254] width 278 height 32
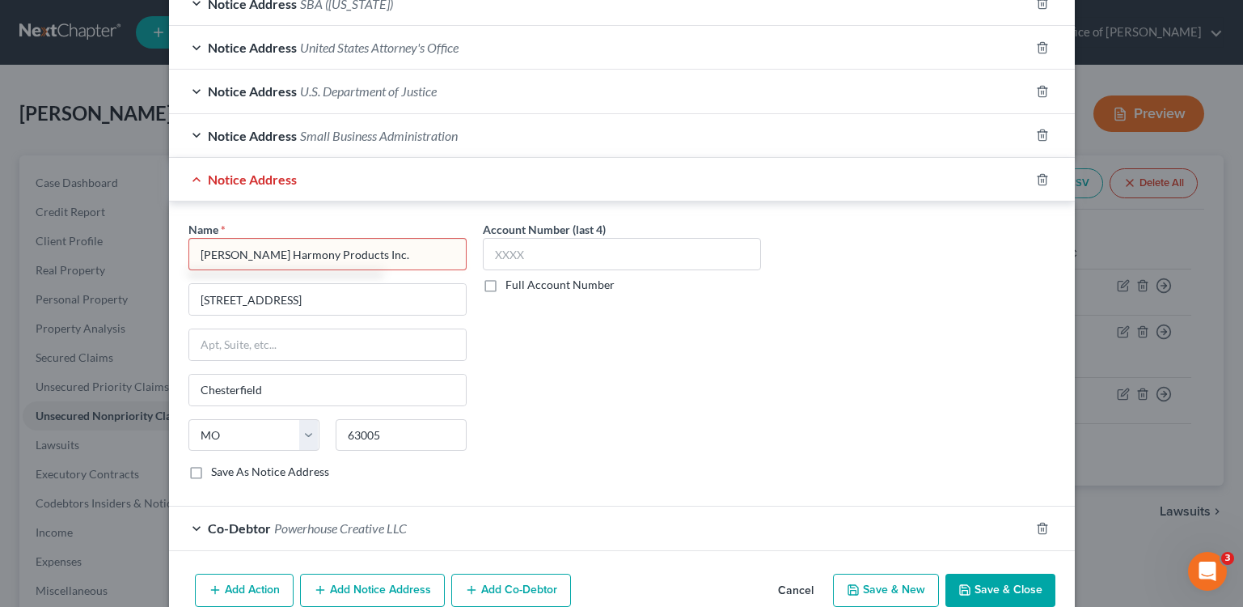
type input "Tom King Harmony Products Inc."
click at [997, 585] on button "Save & Close" at bounding box center [1001, 591] width 110 height 34
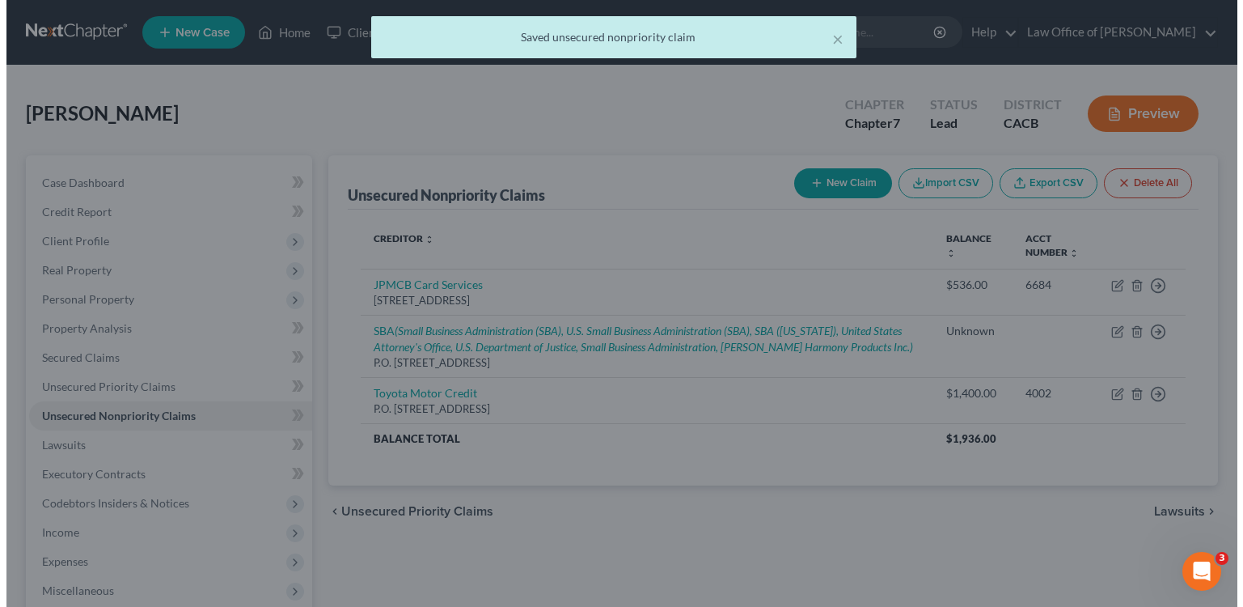
scroll to position [0, 0]
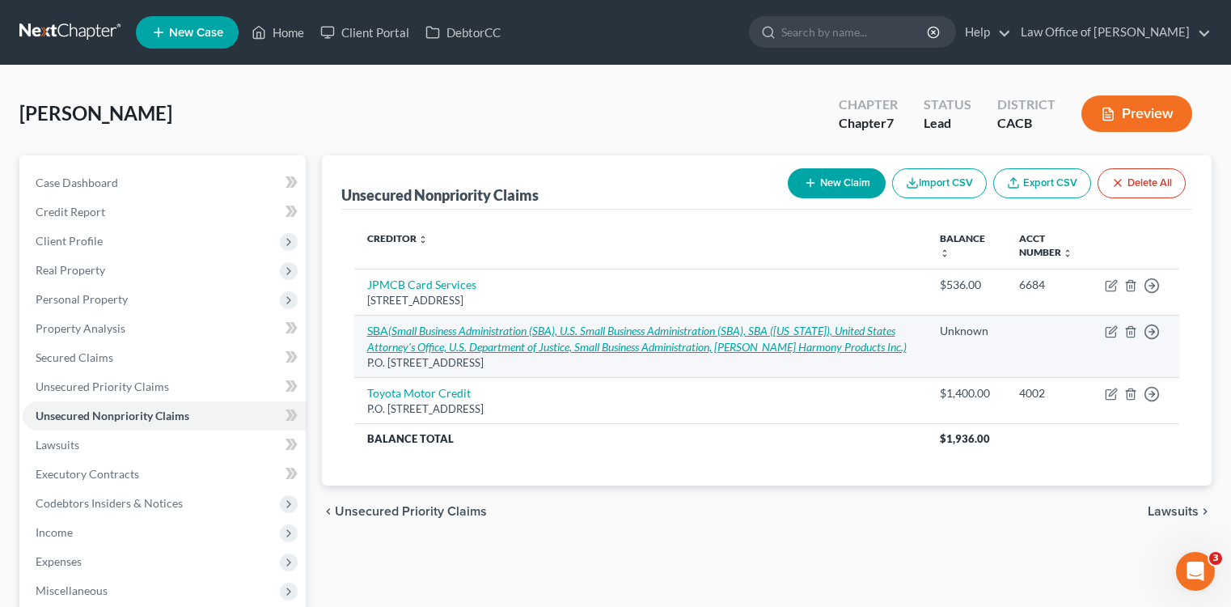
click at [625, 331] on icon "(Small Business Administration (SBA), U.S. Small Business Administration (SBA),…" at bounding box center [637, 339] width 540 height 30
select select "38"
select select "10"
select select "3"
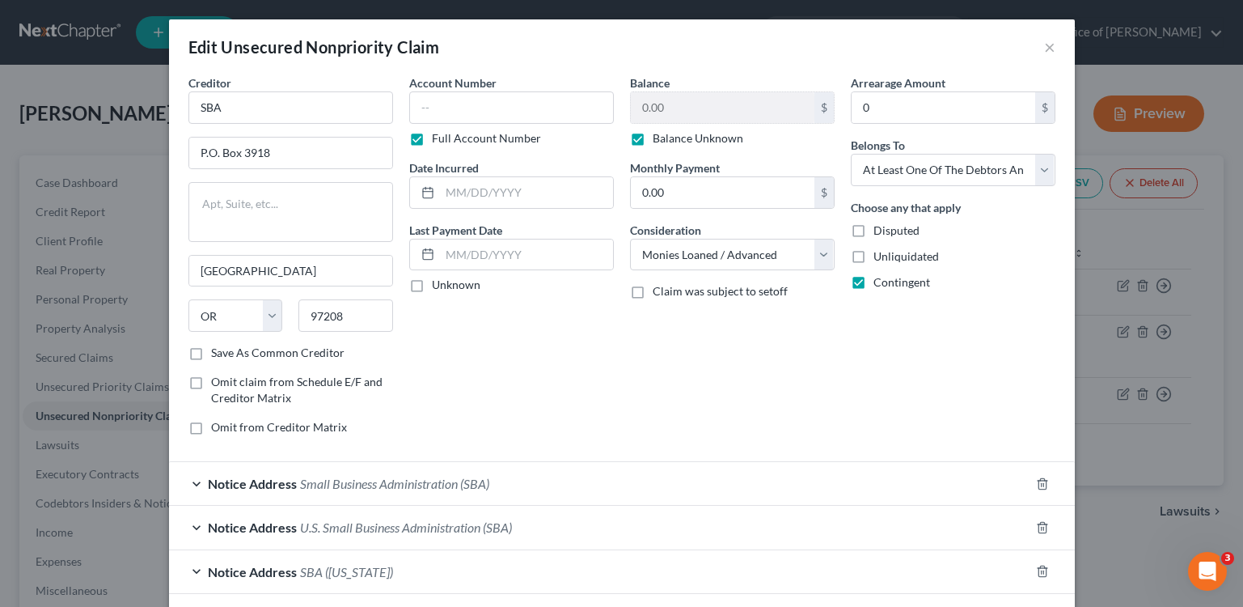
scroll to position [342, 0]
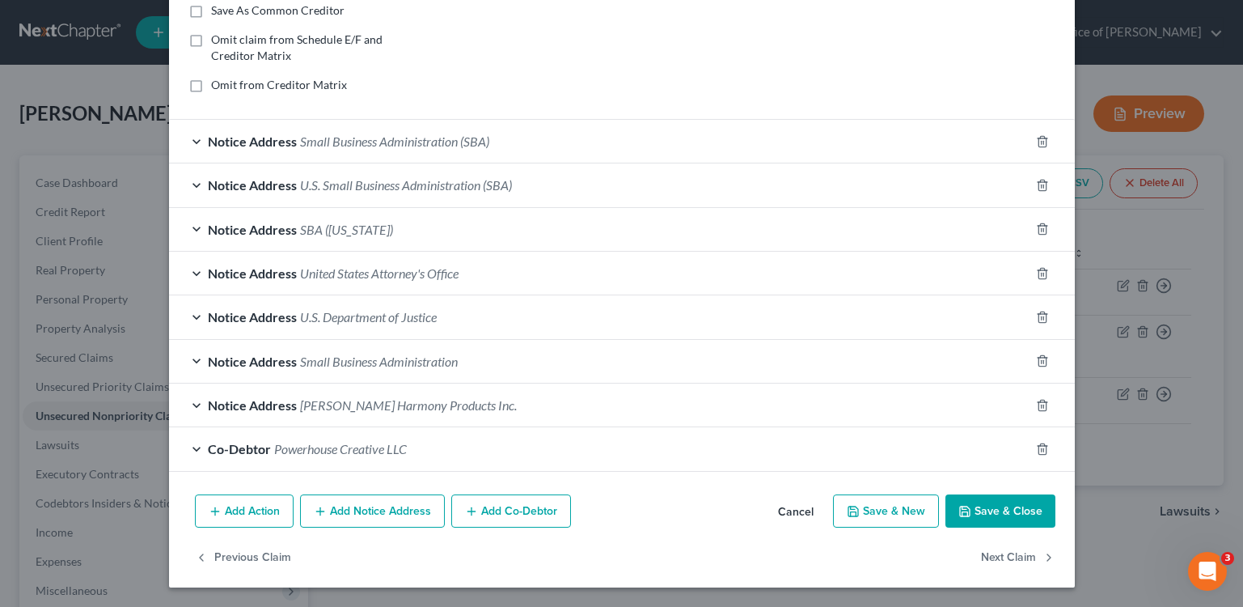
click at [392, 507] on button "Add Notice Address" at bounding box center [372, 511] width 145 height 34
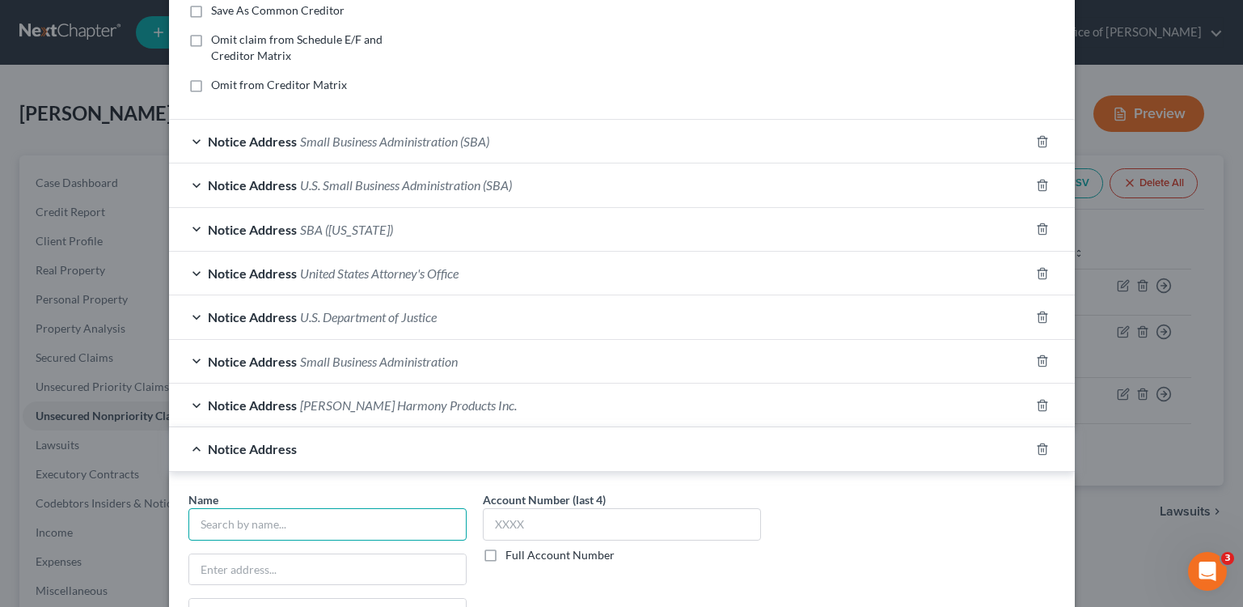
click at [300, 520] on input "text" at bounding box center [327, 524] width 278 height 32
type input "Expedition Co."
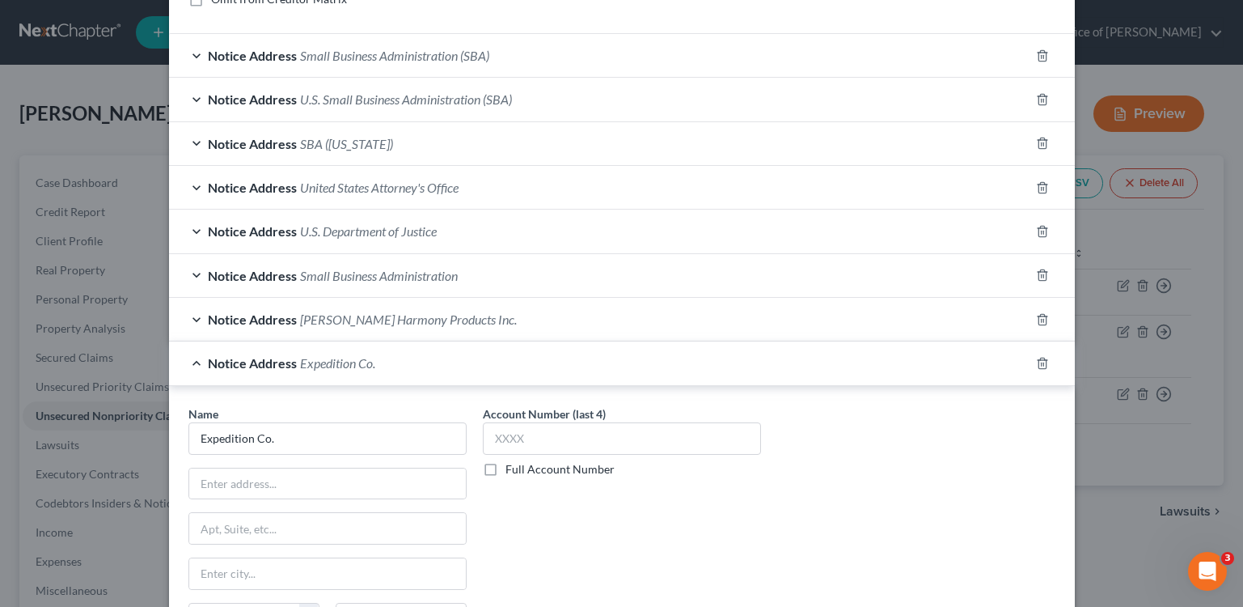
scroll to position [631, 0]
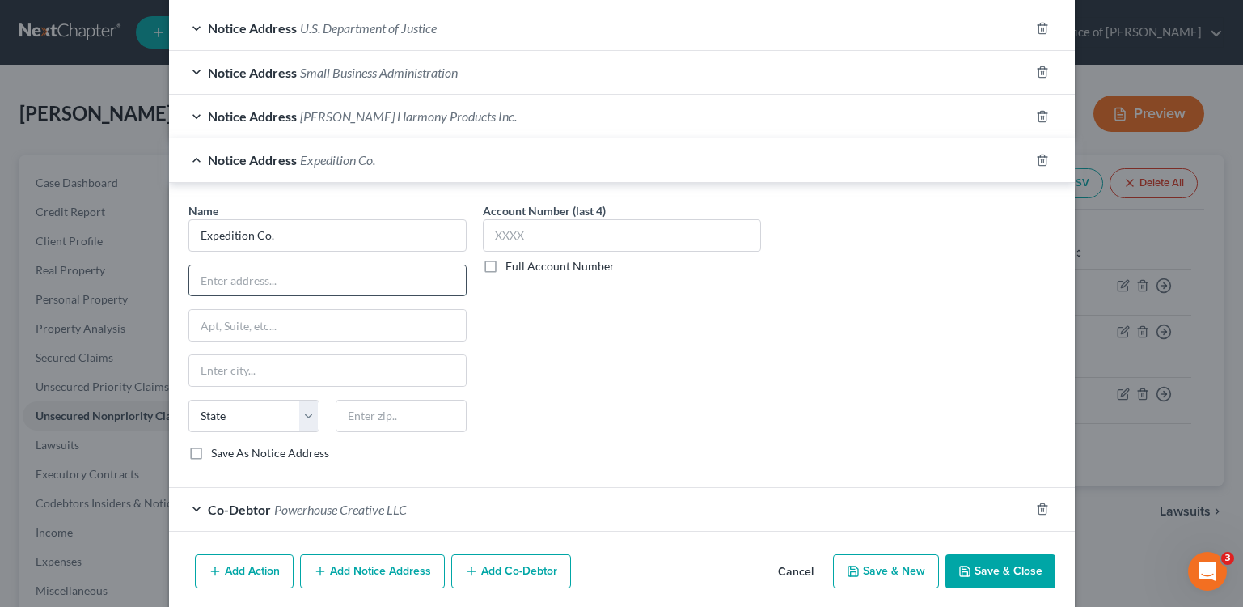
click at [304, 275] on input "text" at bounding box center [327, 280] width 277 height 31
drag, startPoint x: 303, startPoint y: 281, endPoint x: 354, endPoint y: 281, distance: 51.0
click at [354, 281] on input "400 Continental Blvd #6" at bounding box center [327, 280] width 277 height 31
type input "400 Continental Blvd #6"
click at [349, 323] on input "text" at bounding box center [327, 325] width 277 height 31
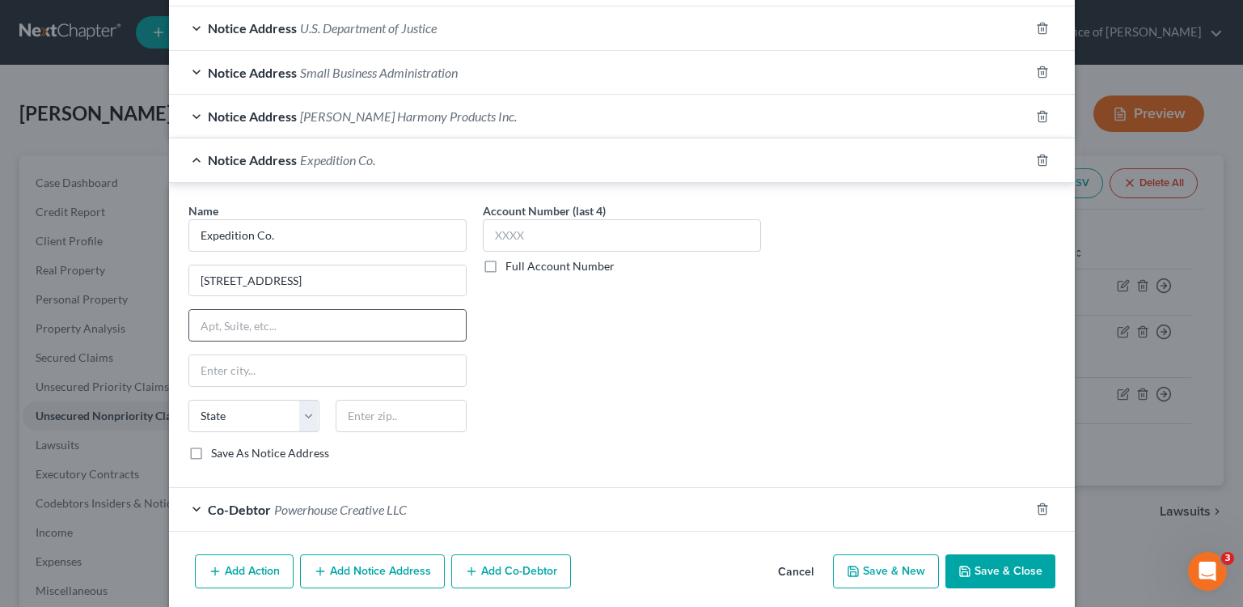
click at [349, 323] on input "text" at bounding box center [327, 325] width 277 height 31
paste input "#6"
click at [204, 328] on input "#6" at bounding box center [327, 325] width 277 height 31
type input "FL6"
click at [411, 273] on input "400 Continental Blvd #6" at bounding box center [327, 280] width 277 height 31
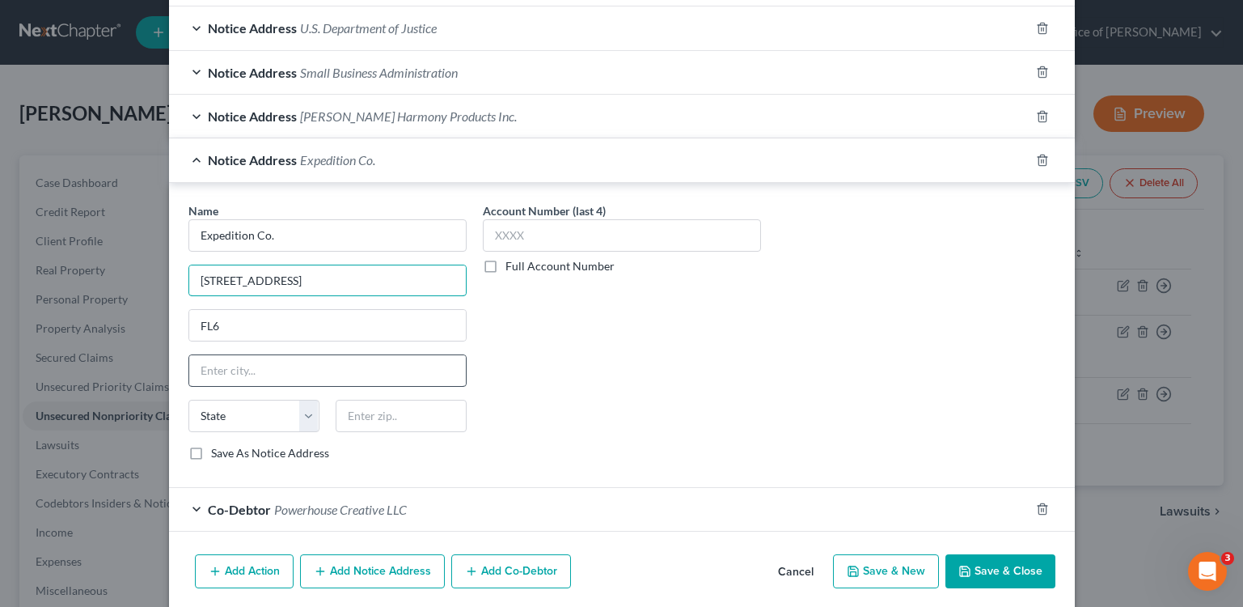
type input "400 Continental Blvd"
click at [315, 364] on input "text" at bounding box center [327, 370] width 277 height 31
click at [436, 417] on input "text" at bounding box center [401, 416] width 131 height 32
type input "90245"
click at [628, 398] on div "Account Number (last 4) Full Account Number" at bounding box center [622, 338] width 294 height 272
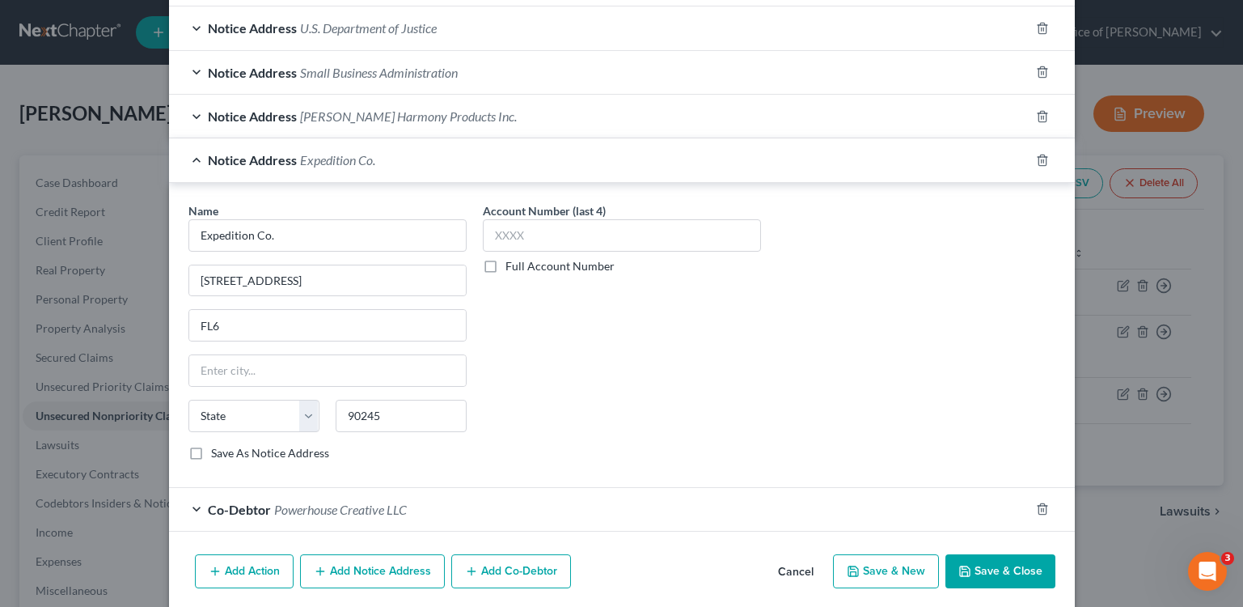
type input "El Segundo"
select select "4"
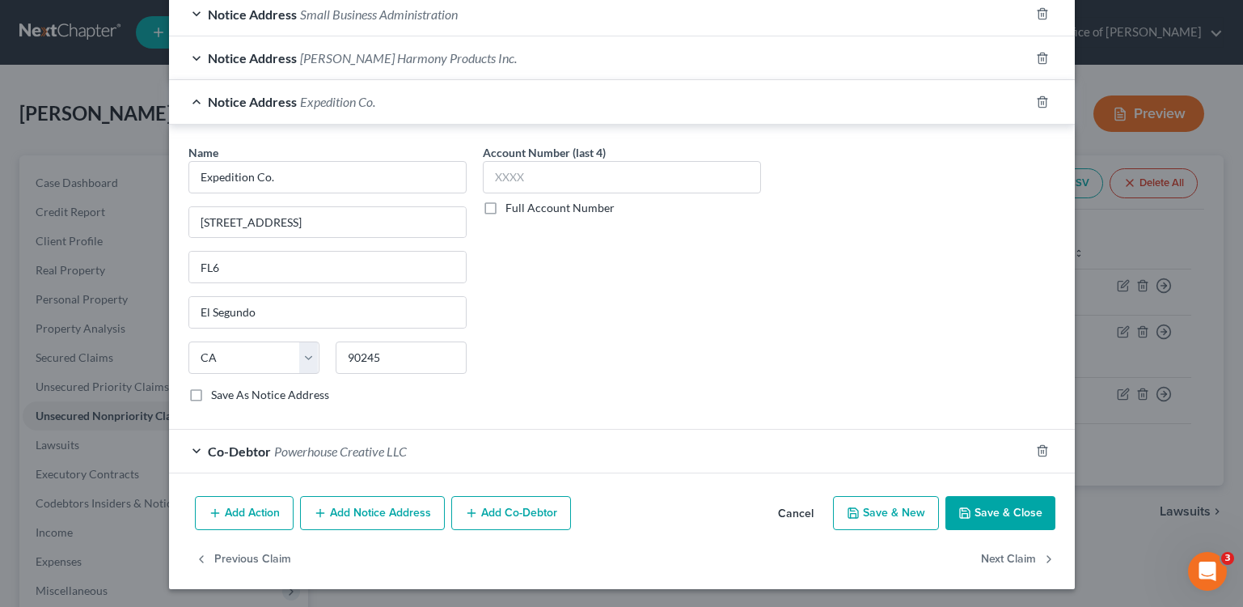
scroll to position [691, 0]
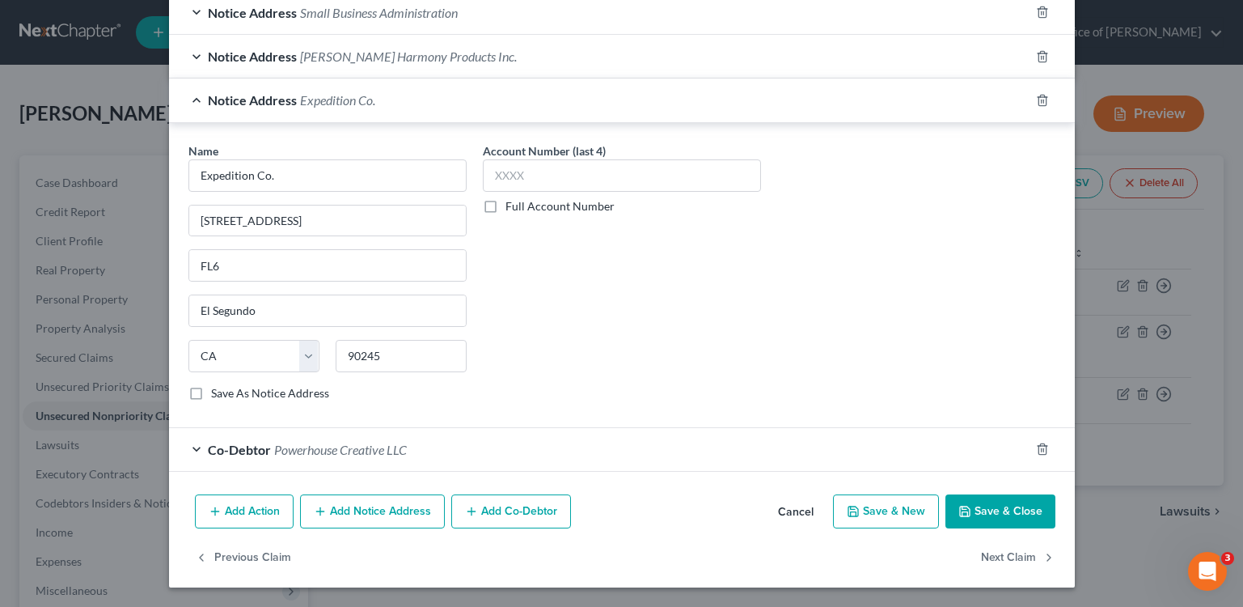
click at [970, 501] on button "Save & Close" at bounding box center [1001, 511] width 110 height 34
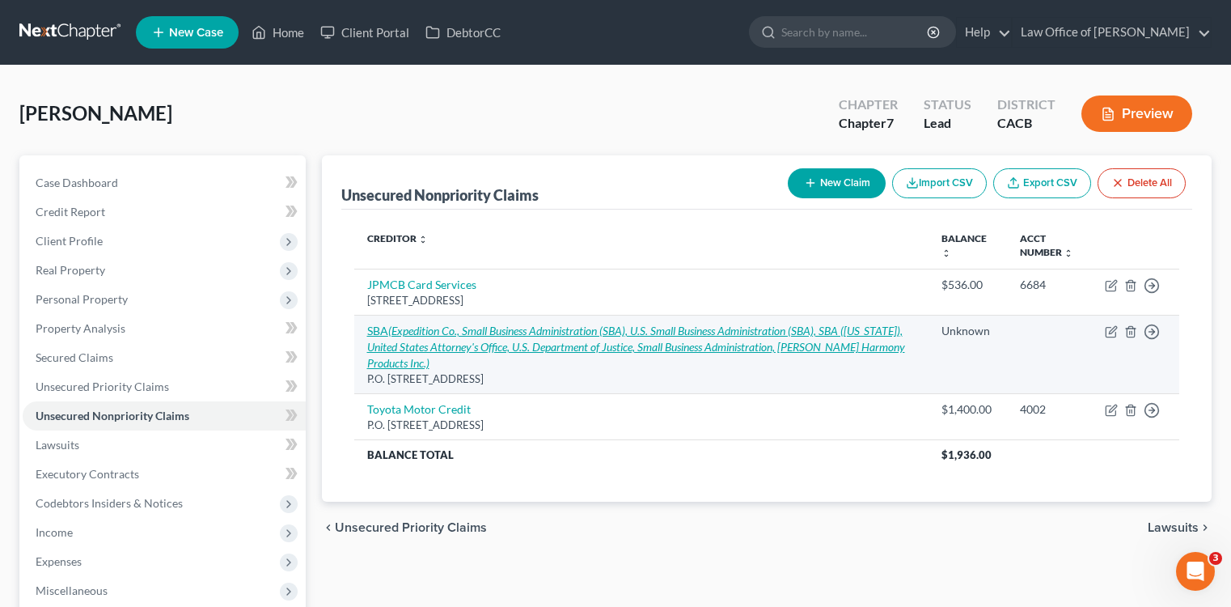
click at [517, 338] on td "SBA (Expedition Co., Small Business Administration (SBA), U.S. Small Business A…" at bounding box center [641, 354] width 574 height 78
click at [468, 332] on icon "(Expedition Co., Small Business Administration (SBA), U.S. Small Business Admin…" at bounding box center [636, 347] width 538 height 46
select select "38"
select select "10"
select select "3"
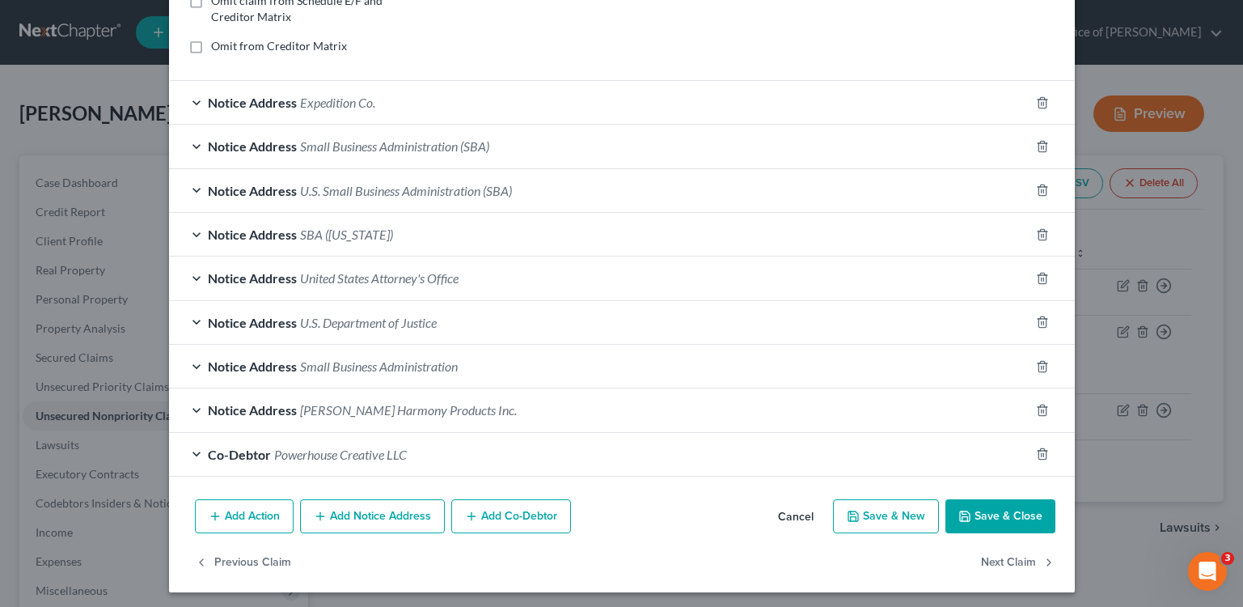
scroll to position [386, 0]
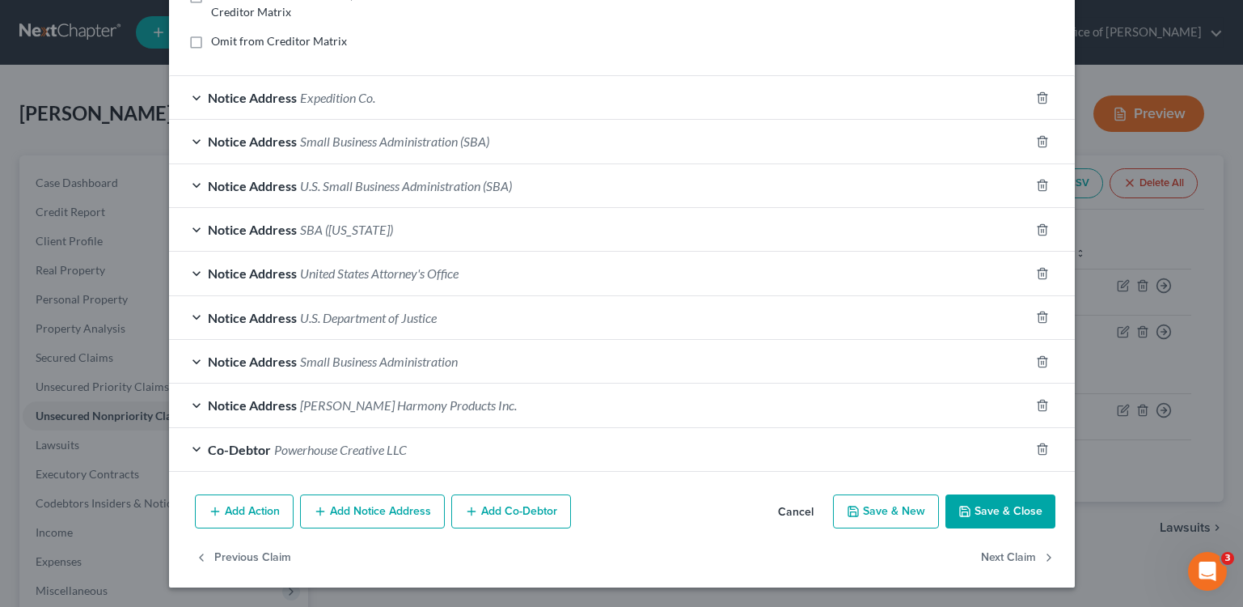
click at [495, 413] on div "Notice Address Tom King Harmony Products Inc." at bounding box center [599, 404] width 861 height 43
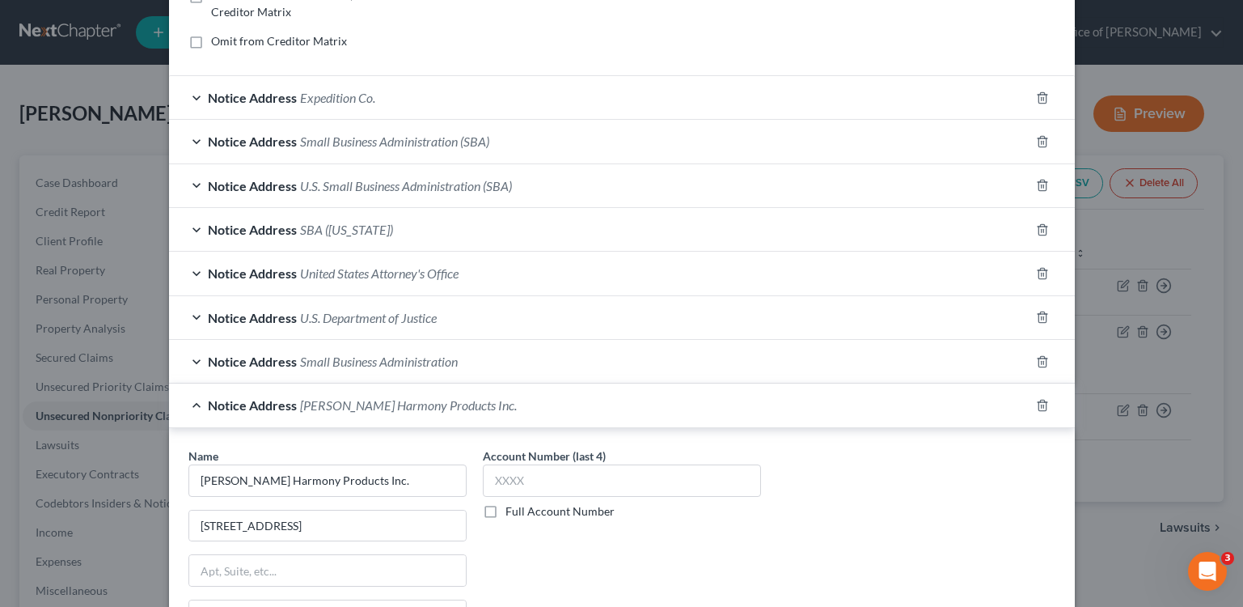
click at [1085, 161] on div "Edit Unsecured Nonpriority Claim × Creditor * SBA P.O. Box 3918 Portland State …" at bounding box center [621, 303] width 1243 height 607
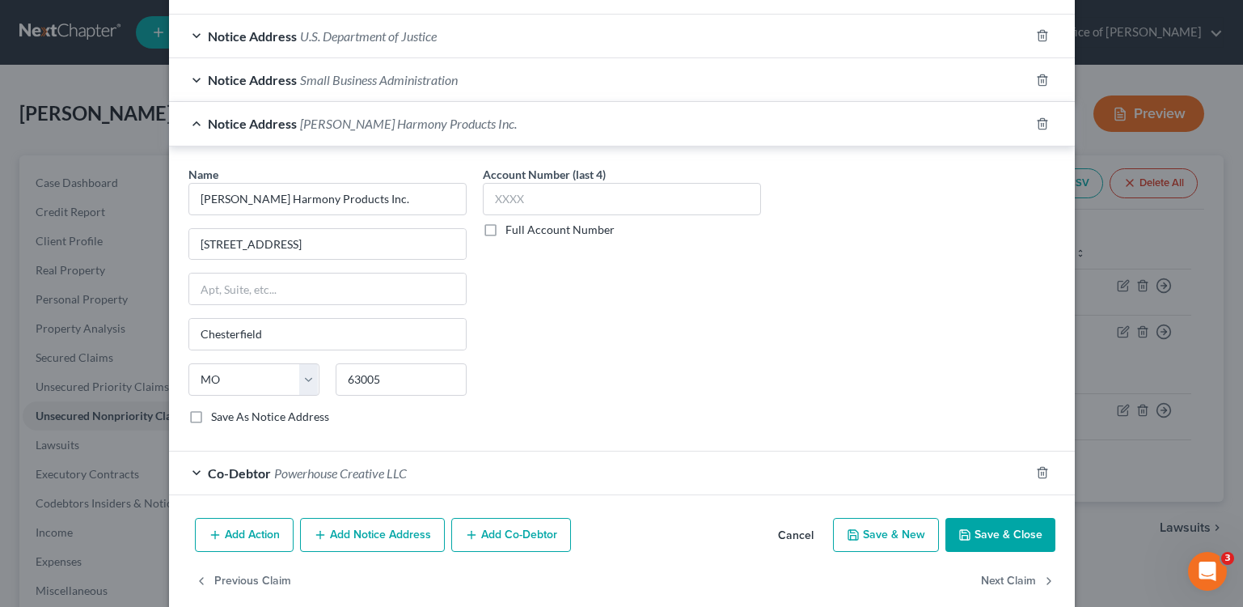
scroll to position [691, 0]
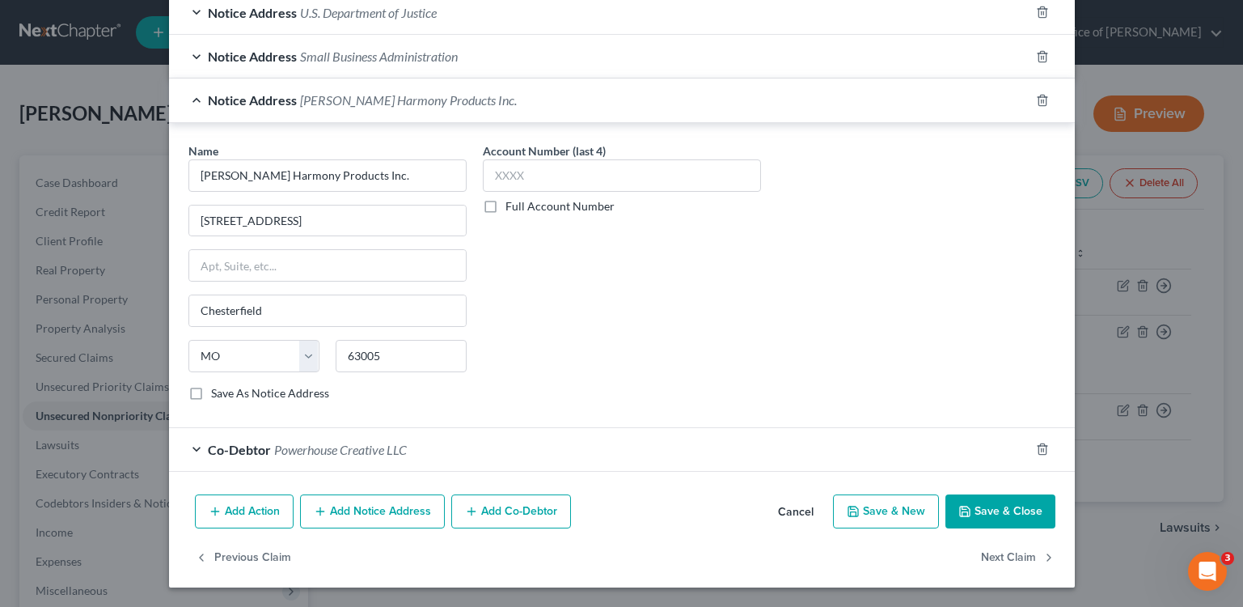
click at [990, 519] on button "Save & Close" at bounding box center [1001, 511] width 110 height 34
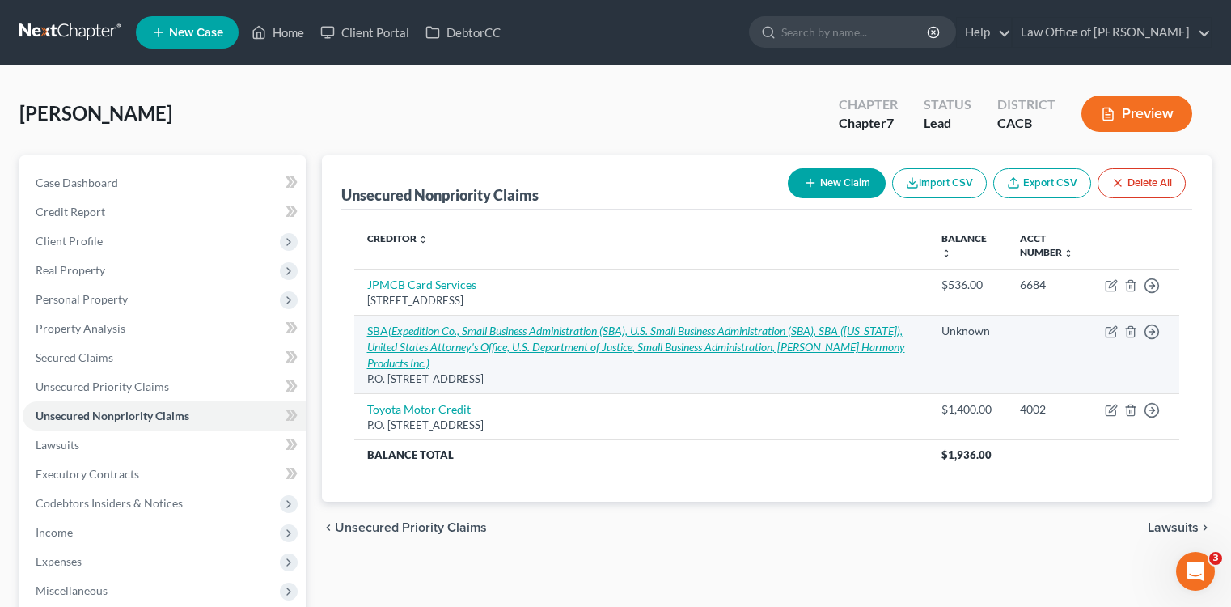
click at [513, 333] on icon "(Expedition Co., Small Business Administration (SBA), U.S. Small Business Admin…" at bounding box center [636, 347] width 538 height 46
select select "38"
select select "10"
select select "3"
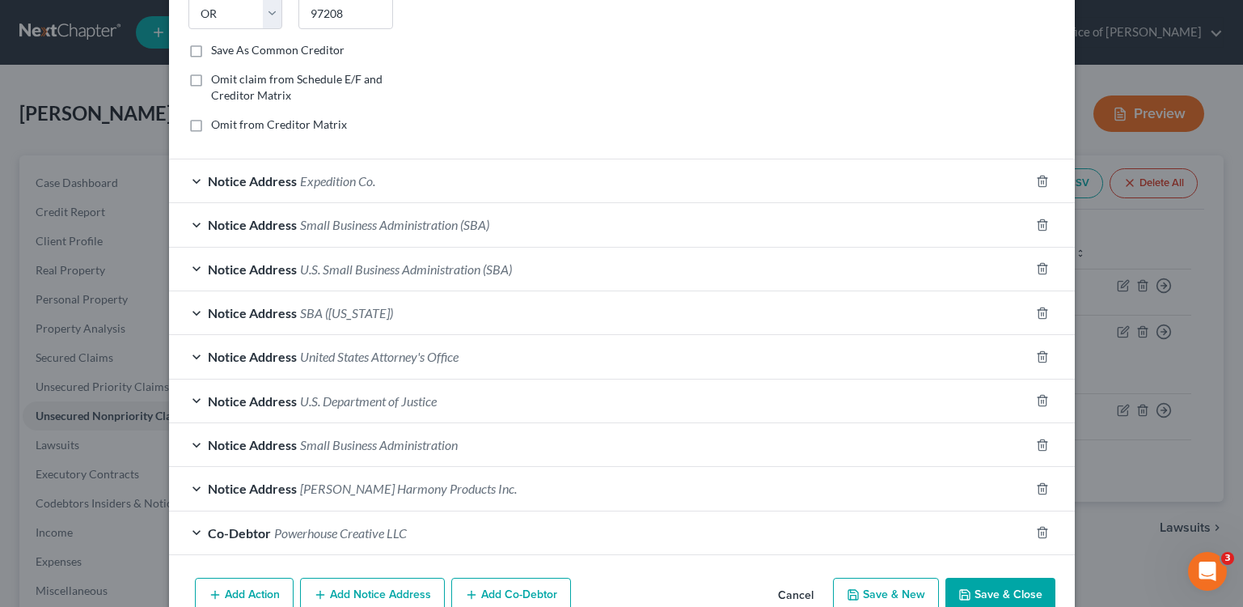
scroll to position [386, 0]
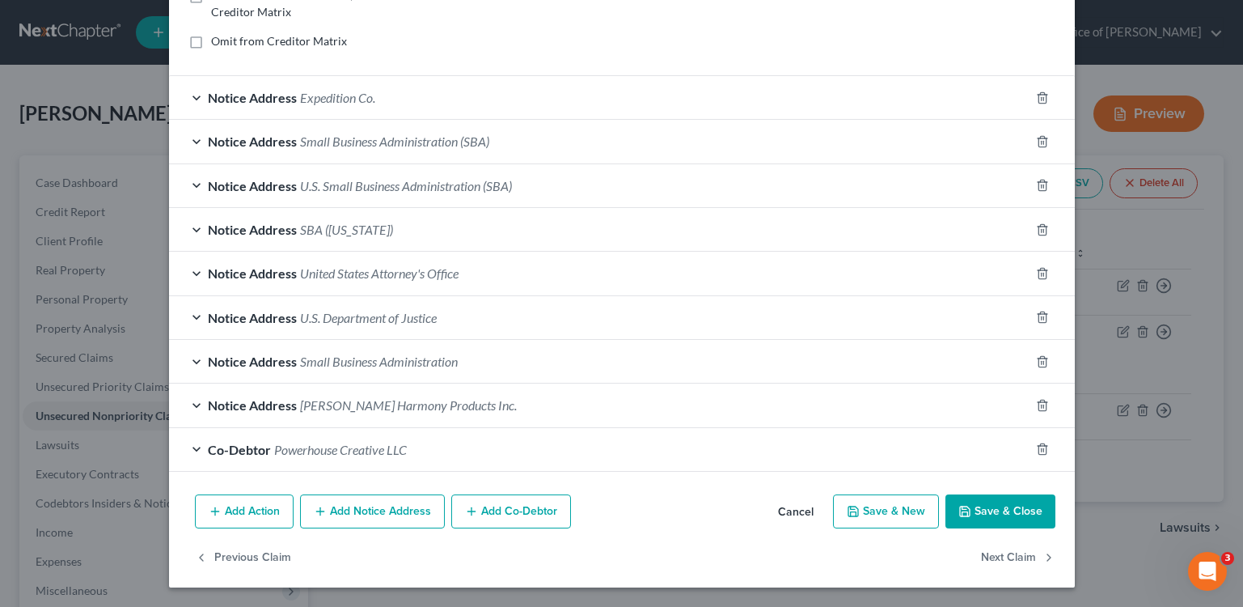
click at [16, 269] on div "Edit Unsecured Nonpriority Claim × Creditor * SBA P.O. Box 3918 Portland State …" at bounding box center [621, 303] width 1243 height 607
click at [365, 447] on span "Powerhouse Creative LLC" at bounding box center [340, 449] width 133 height 15
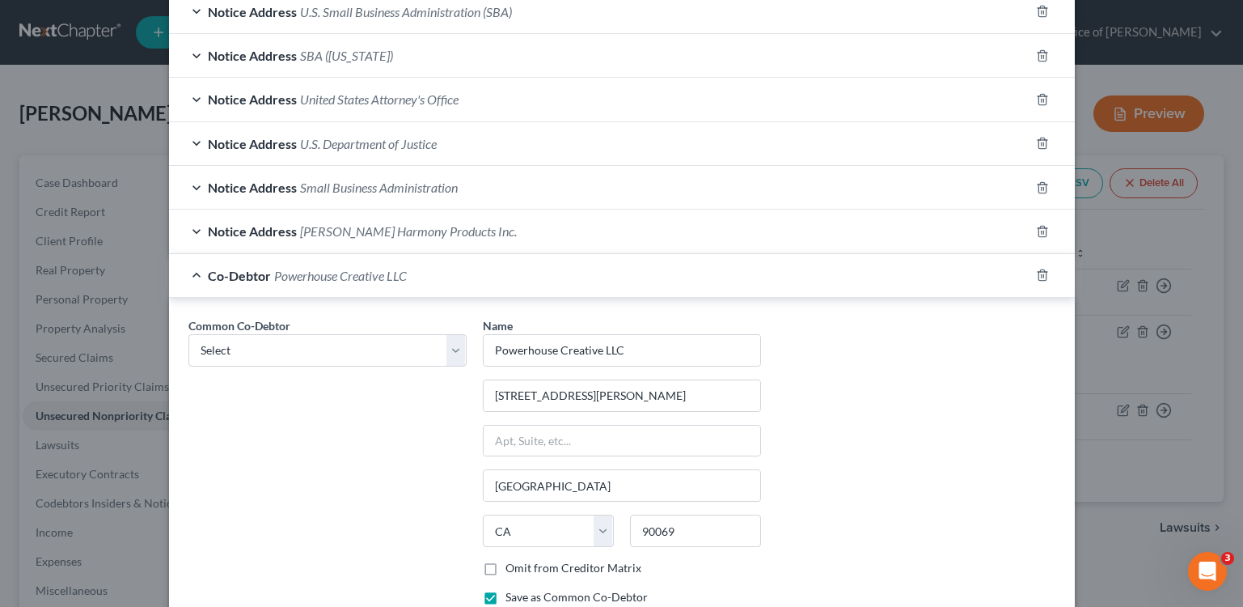
scroll to position [719, 0]
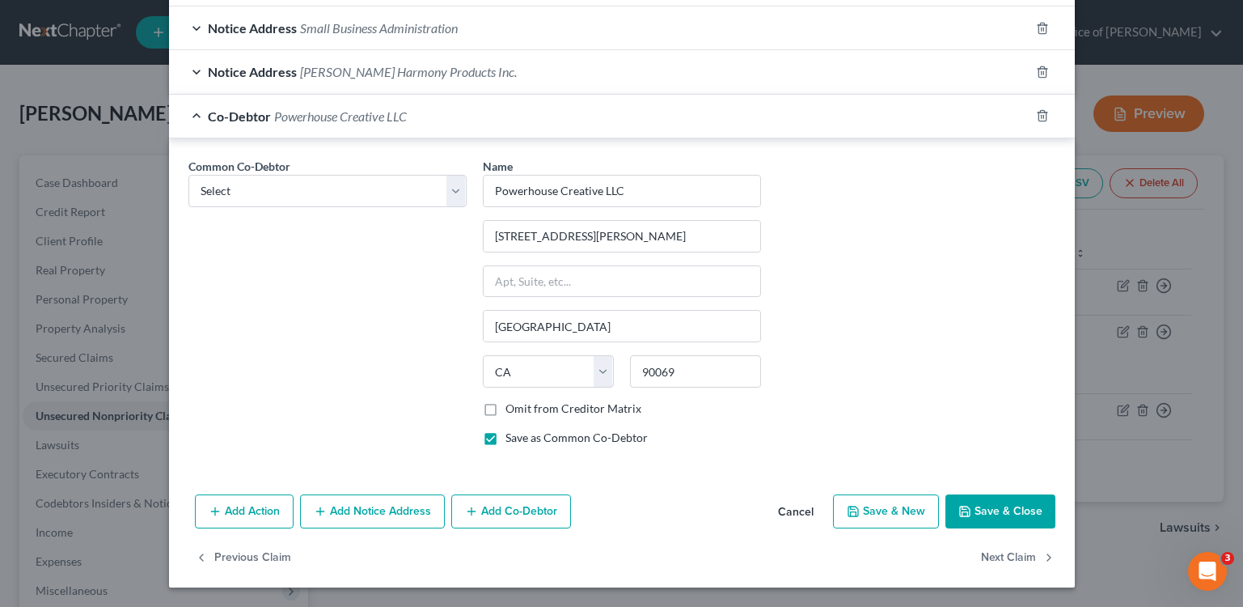
click at [1163, 379] on div "Edit Unsecured Nonpriority Claim × Creditor * SBA P.O. Box 3918 Portland State …" at bounding box center [621, 303] width 1243 height 607
click at [987, 523] on button "Save & Close" at bounding box center [1001, 511] width 110 height 34
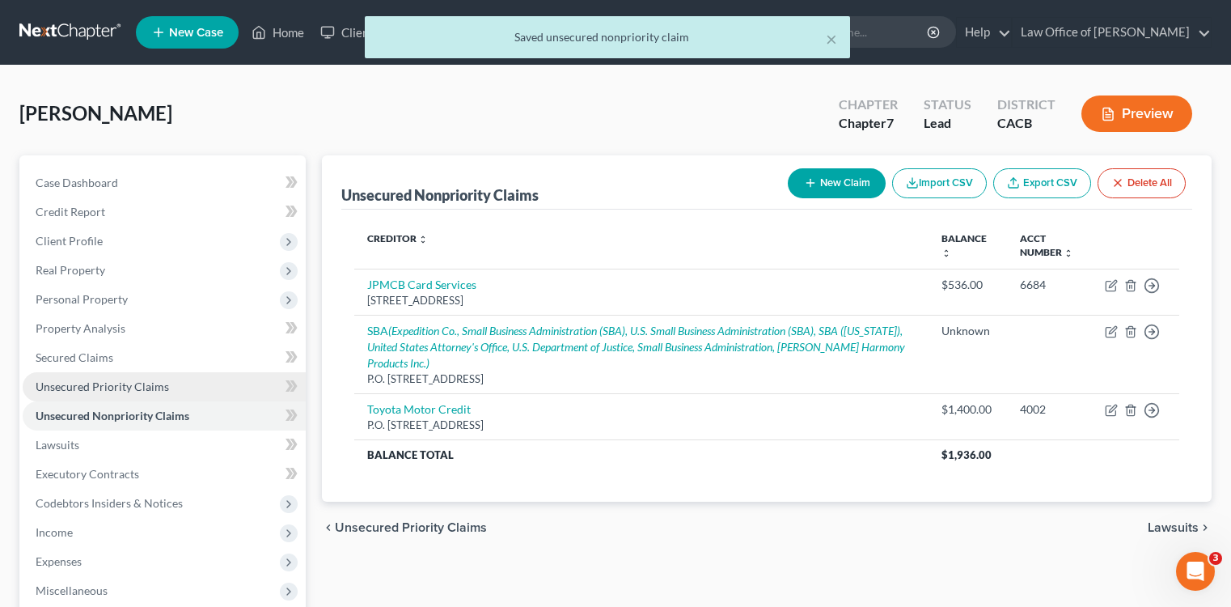
click at [204, 383] on link "Unsecured Priority Claims" at bounding box center [164, 386] width 283 height 29
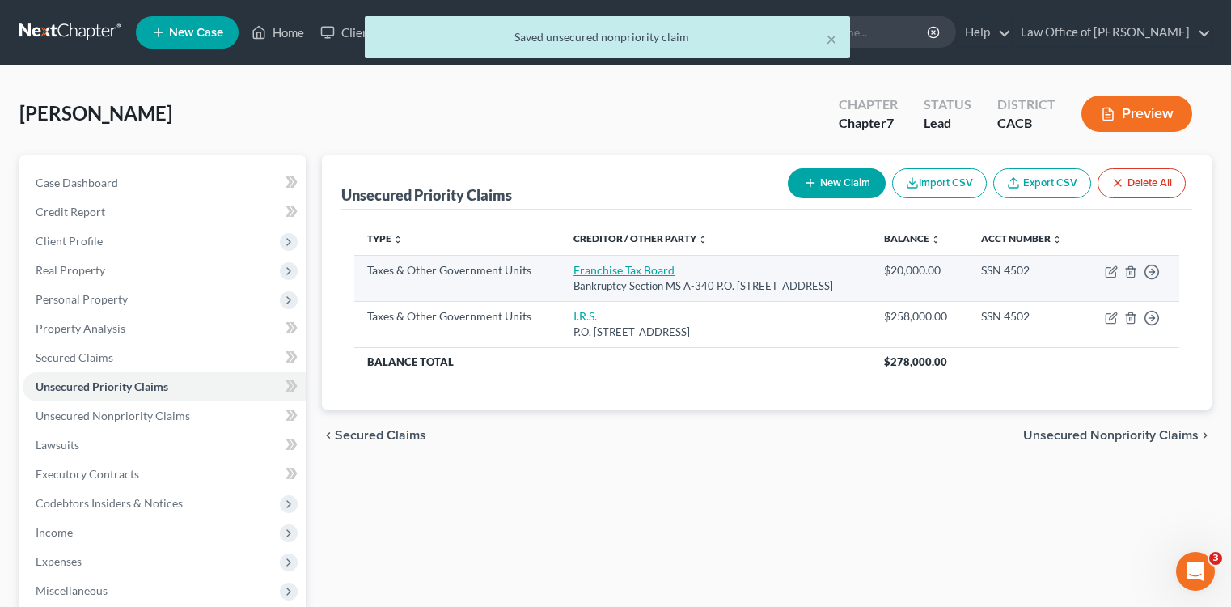
click at [599, 273] on link "Franchise Tax Board" at bounding box center [624, 270] width 101 height 14
select select "3"
select select "4"
select select "0"
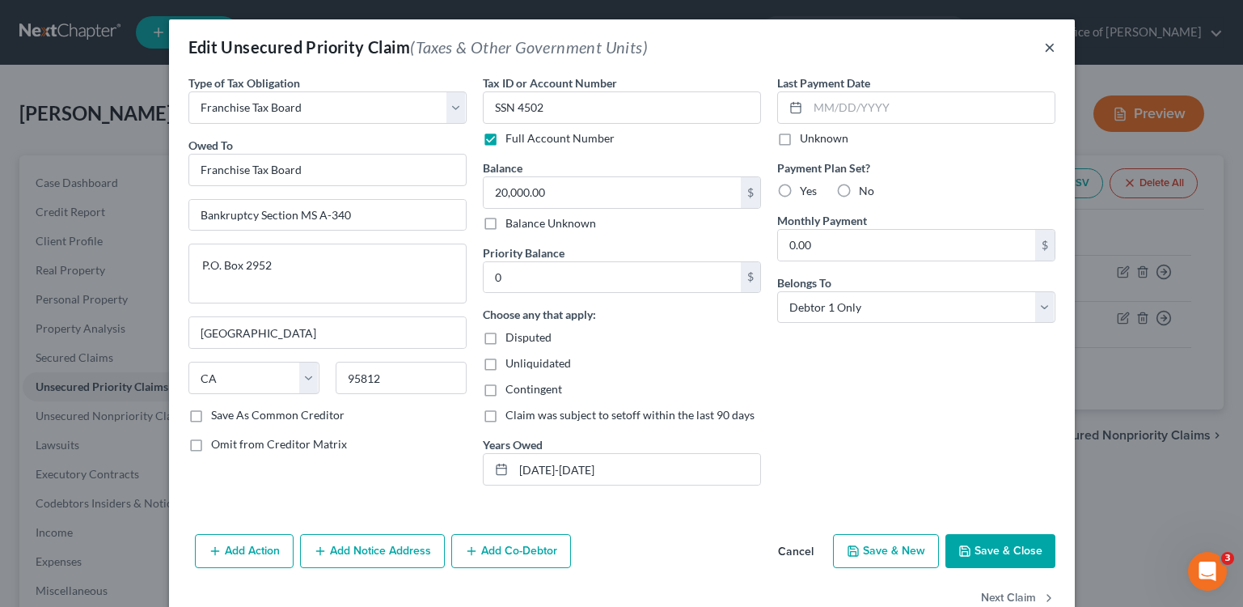
click at [1044, 50] on button "×" at bounding box center [1049, 46] width 11 height 19
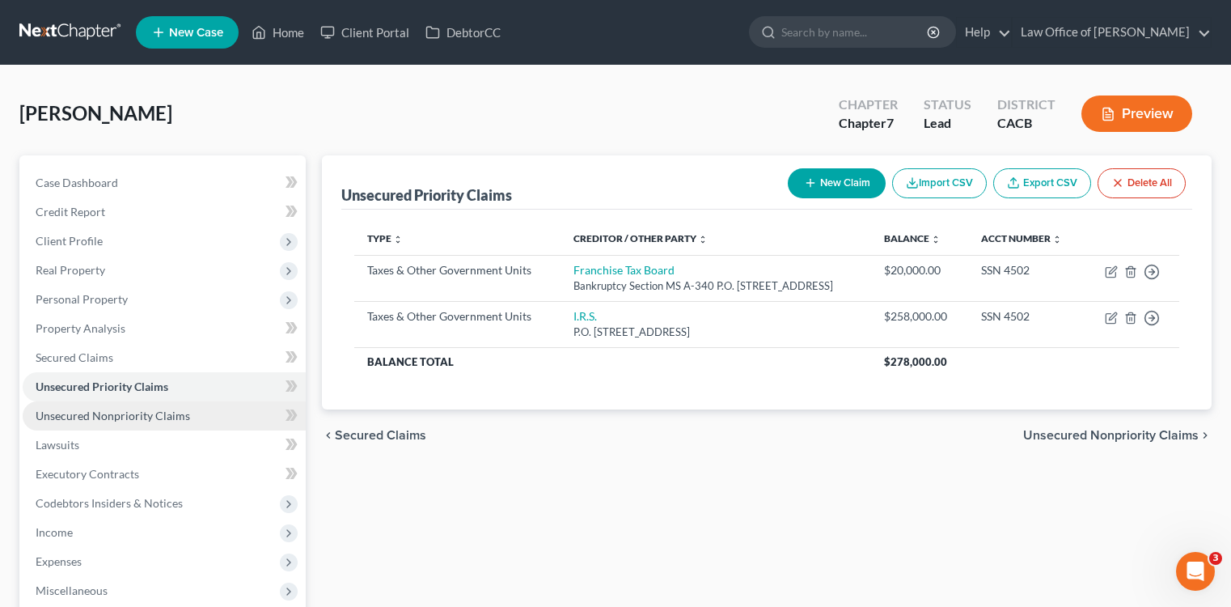
click at [166, 414] on span "Unsecured Nonpriority Claims" at bounding box center [113, 416] width 155 height 14
